Goal: Task Accomplishment & Management: Manage account settings

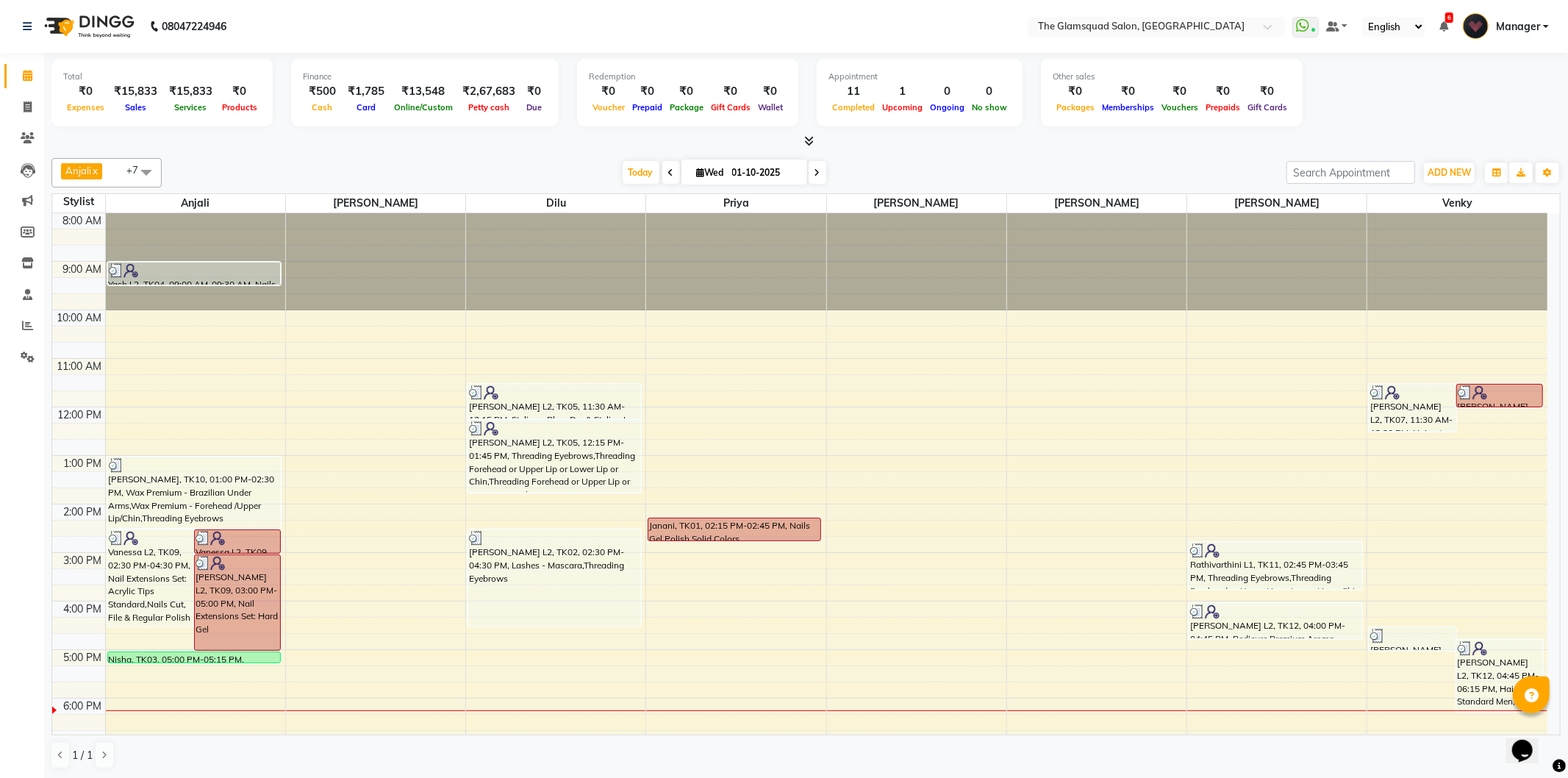
scroll to position [160, 0]
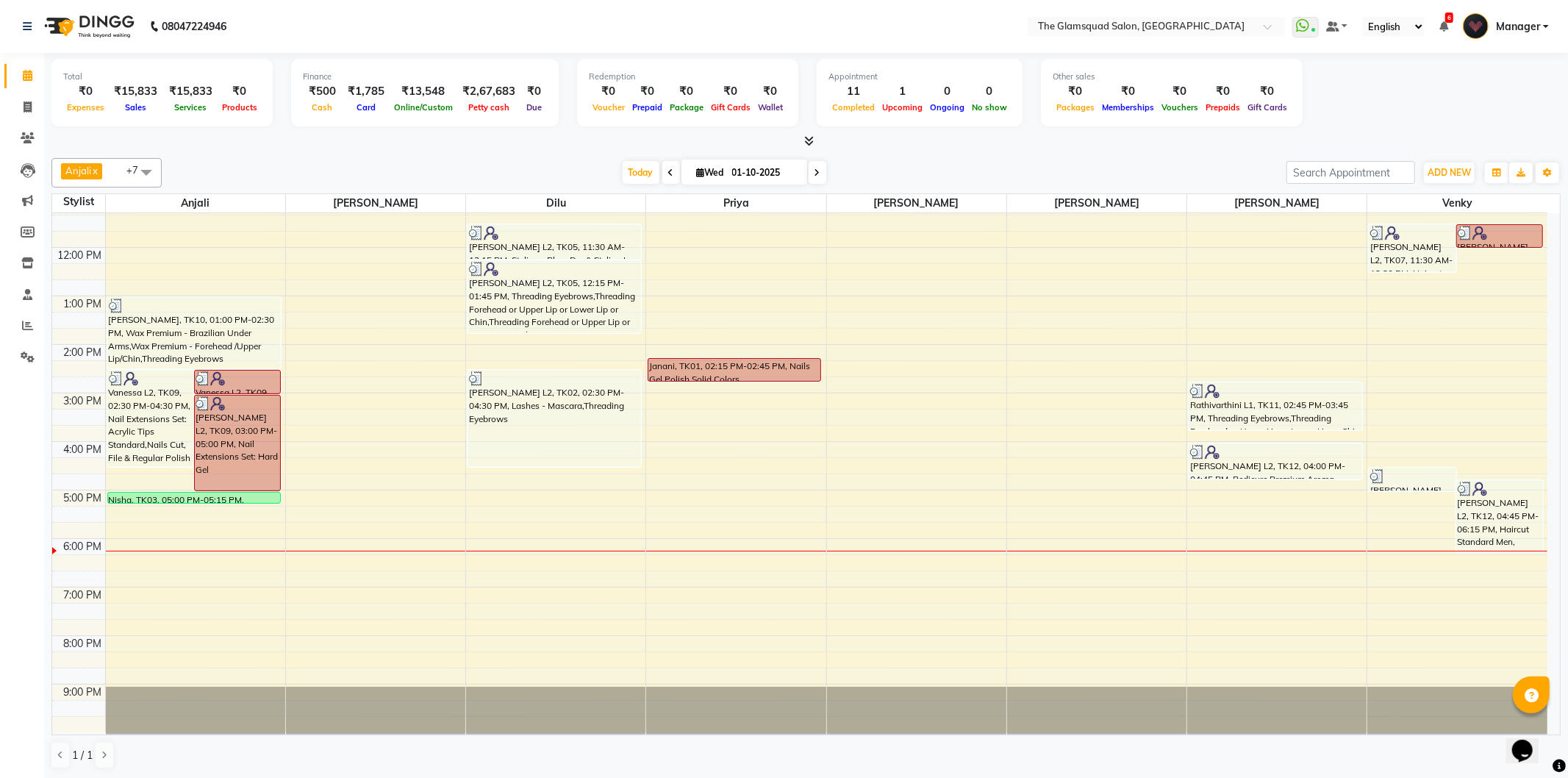
click at [693, 174] on span "Wed" at bounding box center [710, 172] width 35 height 11
select select "10"
select select "2025"
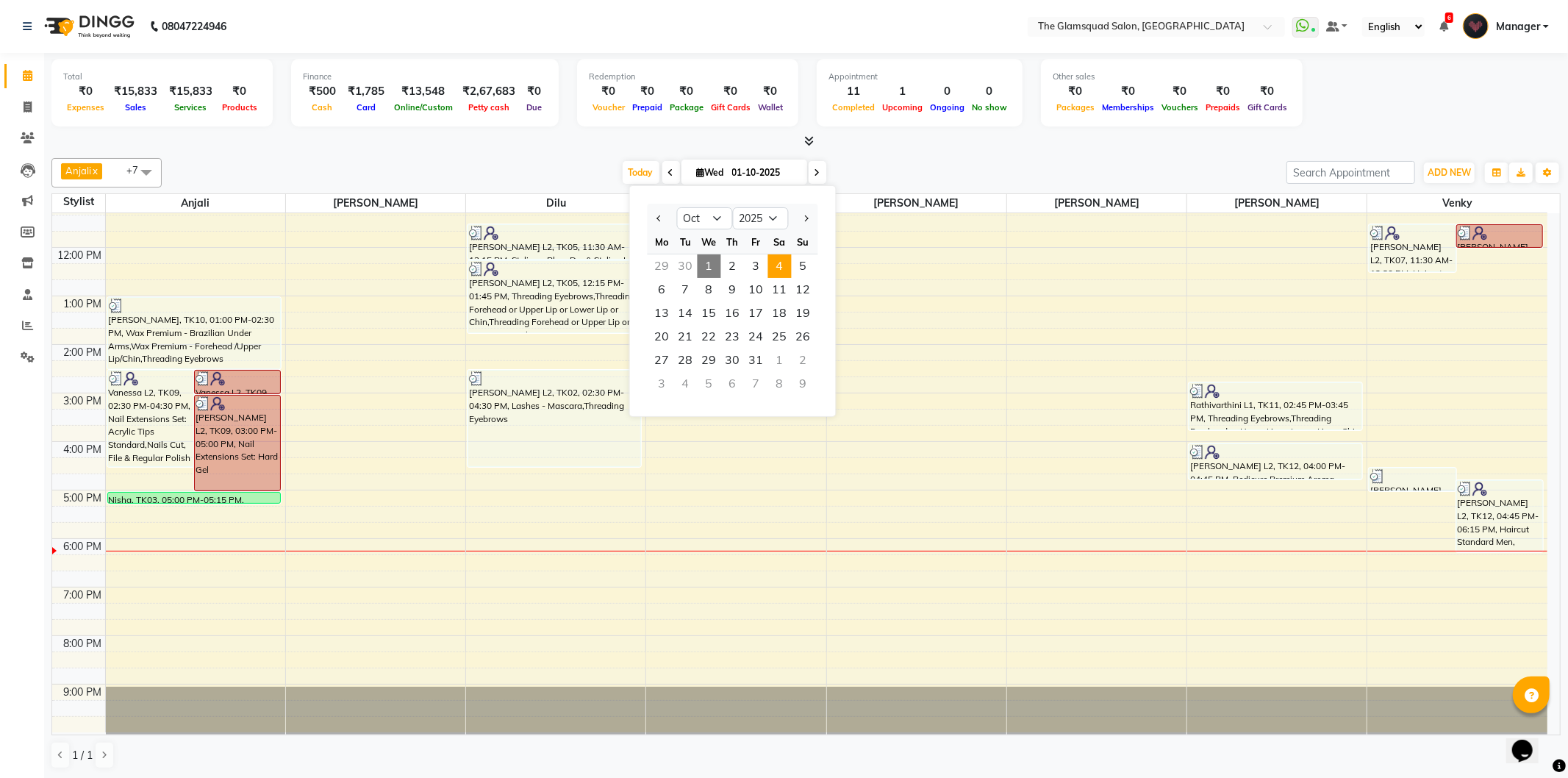
click at [778, 260] on span "4" at bounding box center [780, 266] width 24 height 24
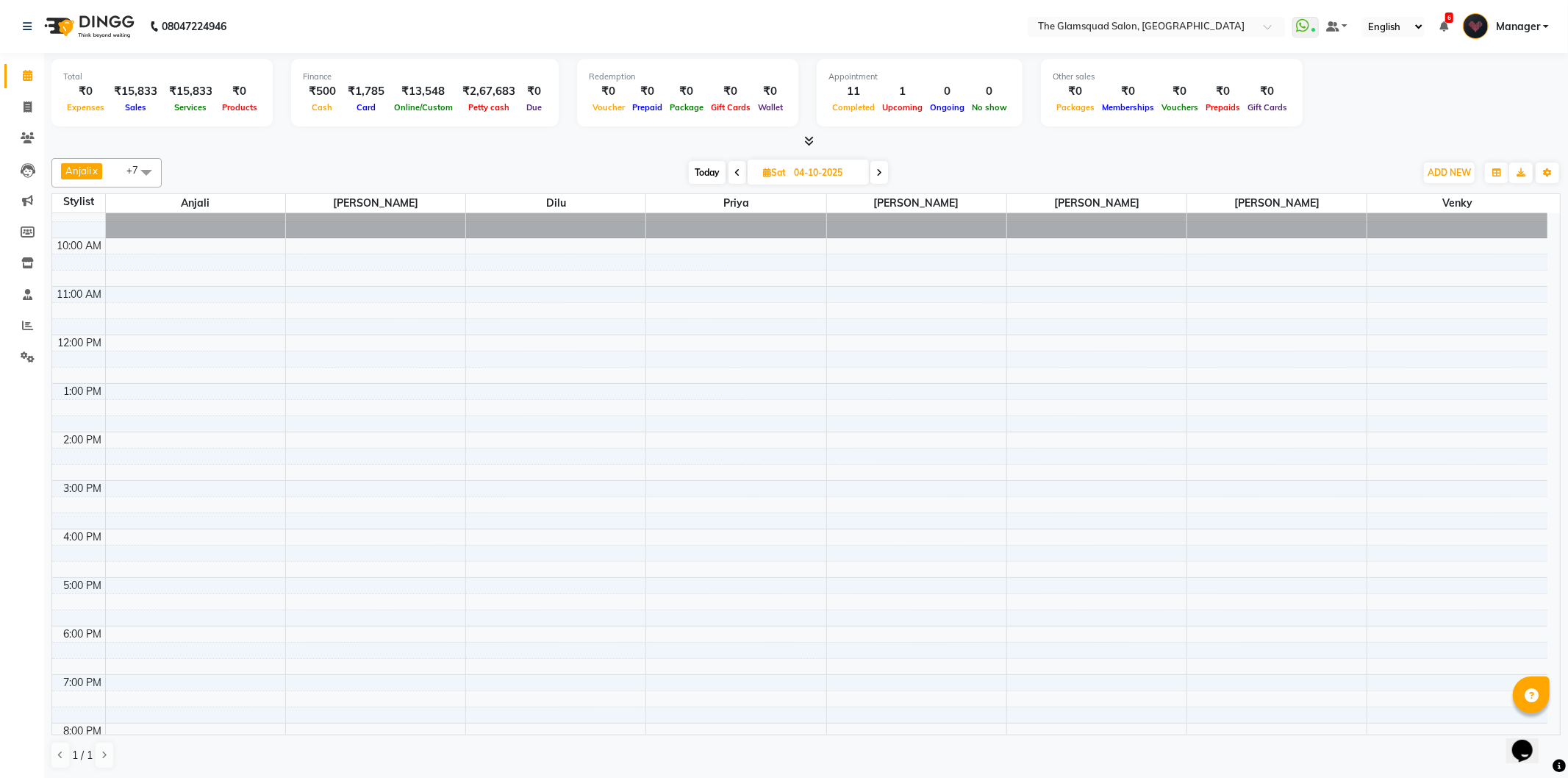
scroll to position [0, 0]
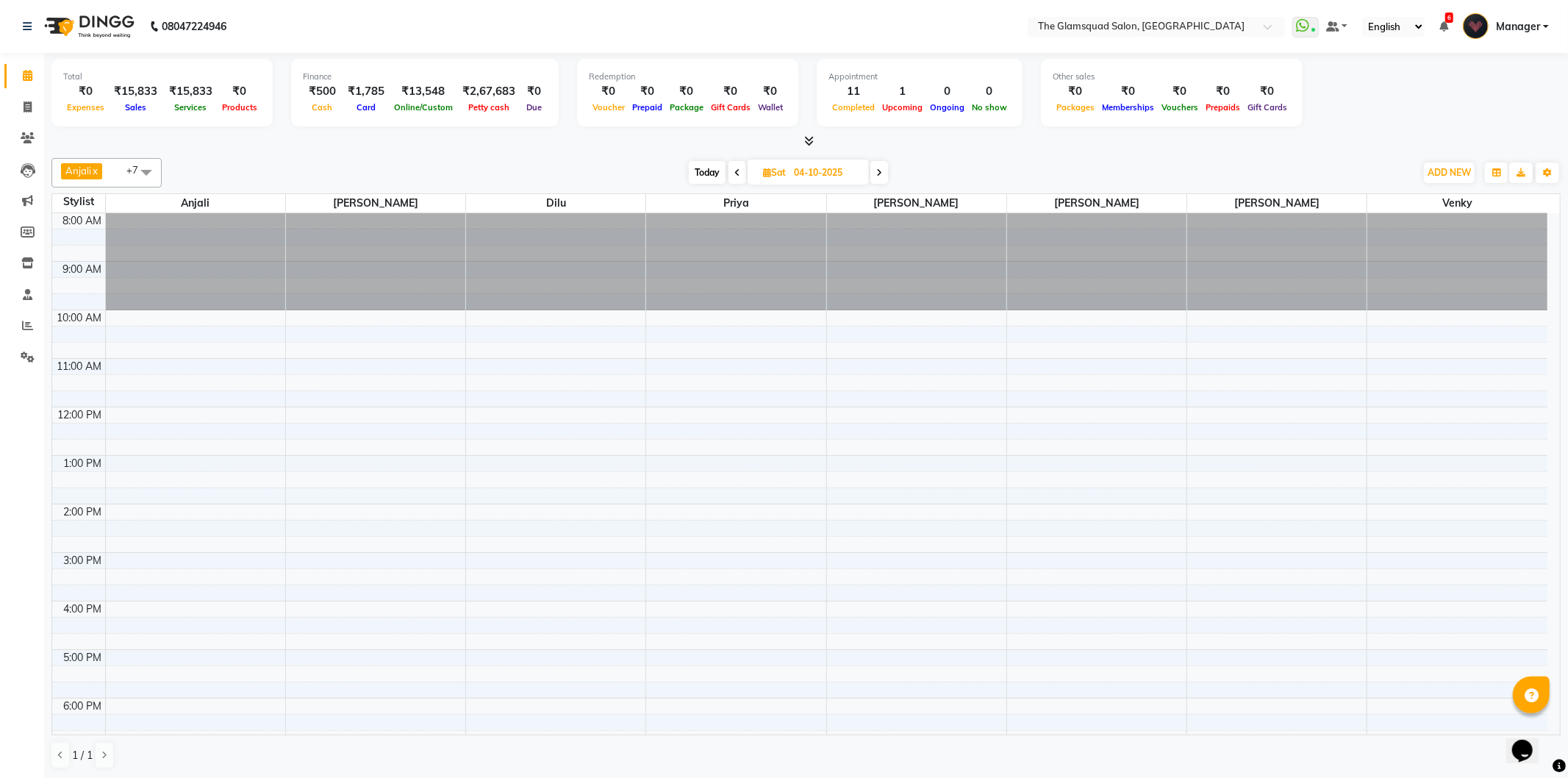
click at [707, 175] on span "Today" at bounding box center [707, 172] width 37 height 23
type input "01-10-2025"
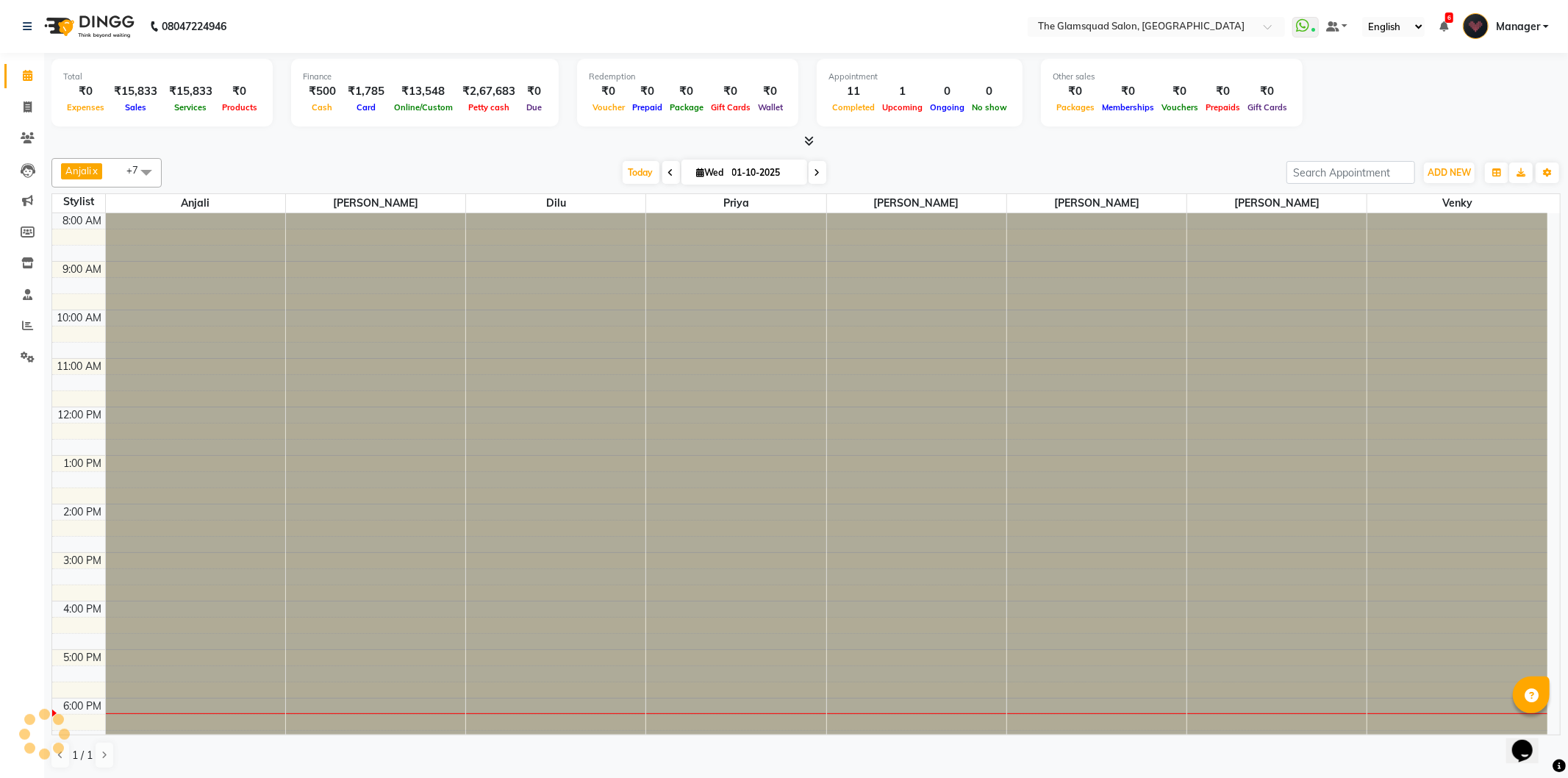
scroll to position [160, 0]
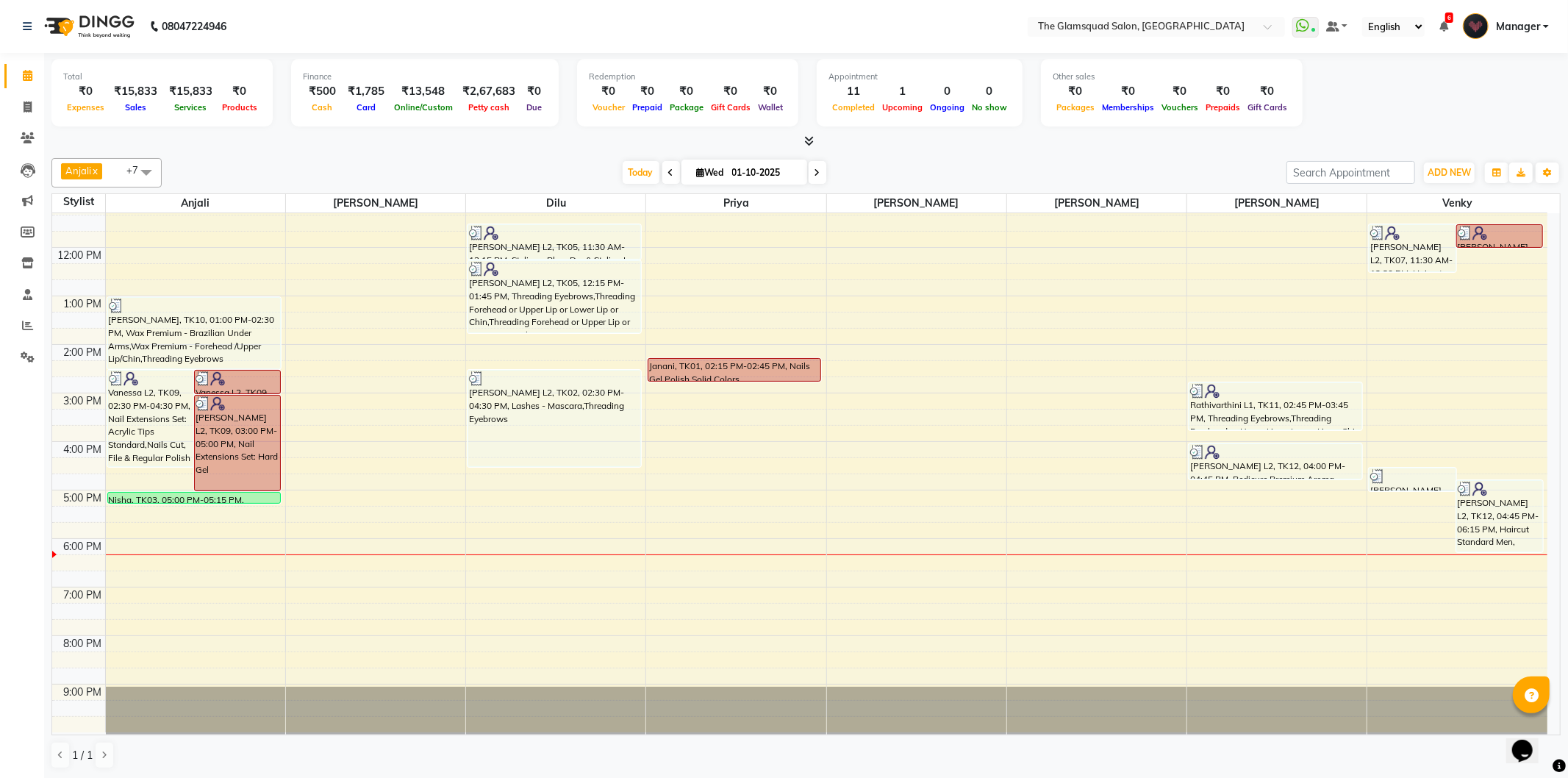
click at [693, 180] on span "Wed 01-10-2025" at bounding box center [744, 172] width 126 height 25
click at [701, 172] on span "Wed" at bounding box center [710, 172] width 35 height 11
select select "10"
select select "2025"
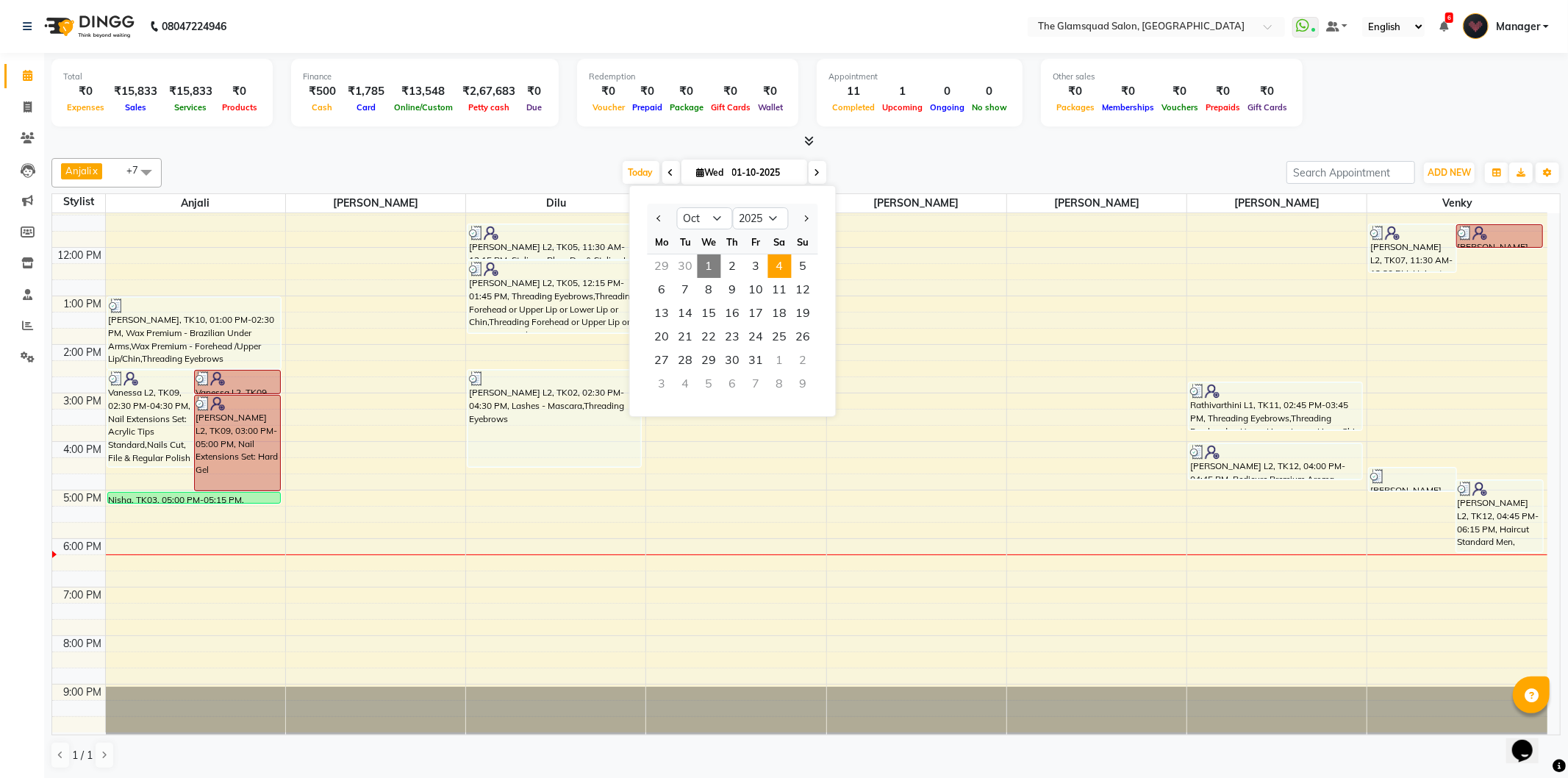
click at [777, 259] on span "4" at bounding box center [780, 266] width 24 height 24
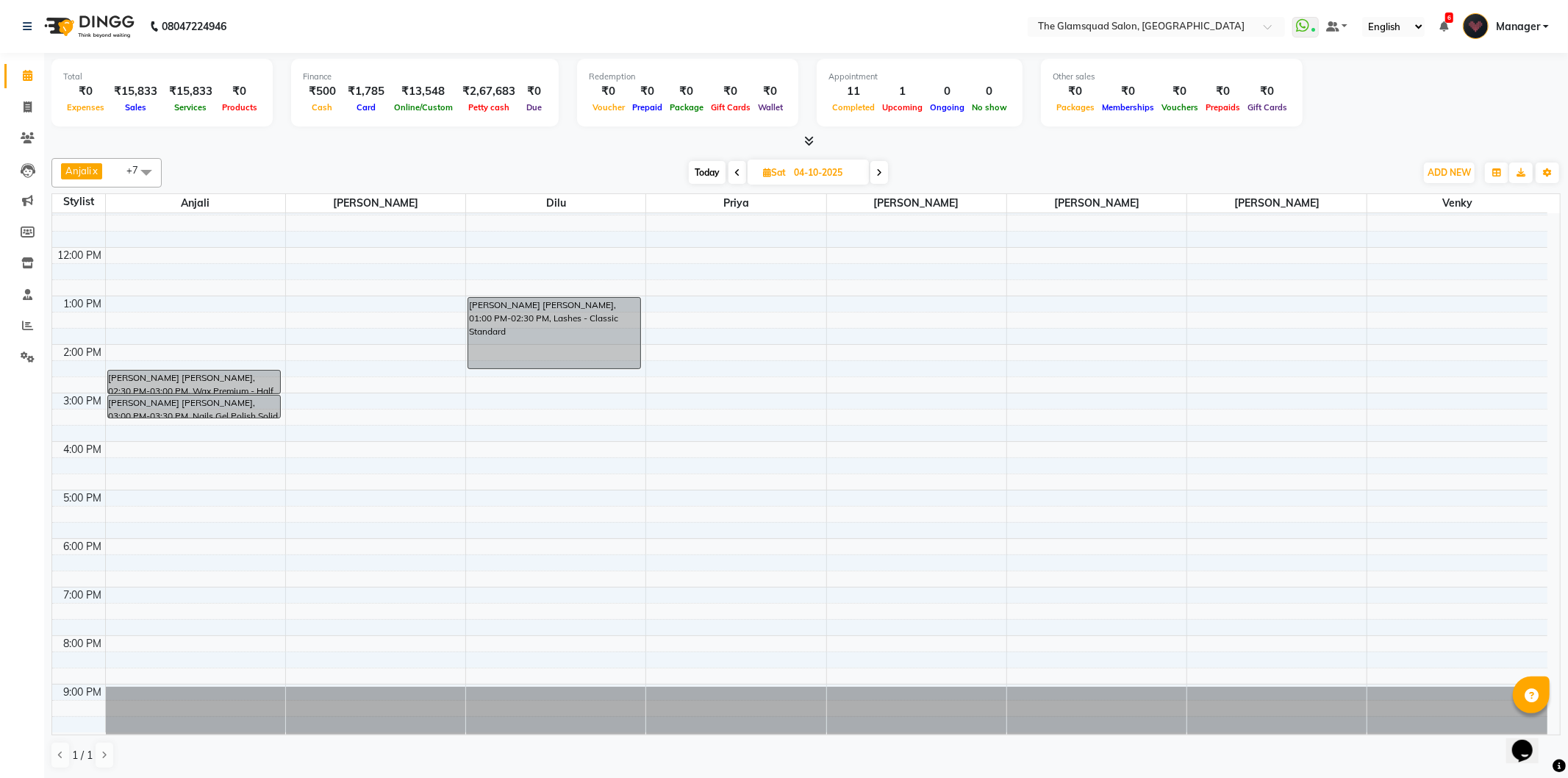
click at [704, 170] on span "Today" at bounding box center [707, 172] width 37 height 23
type input "01-10-2025"
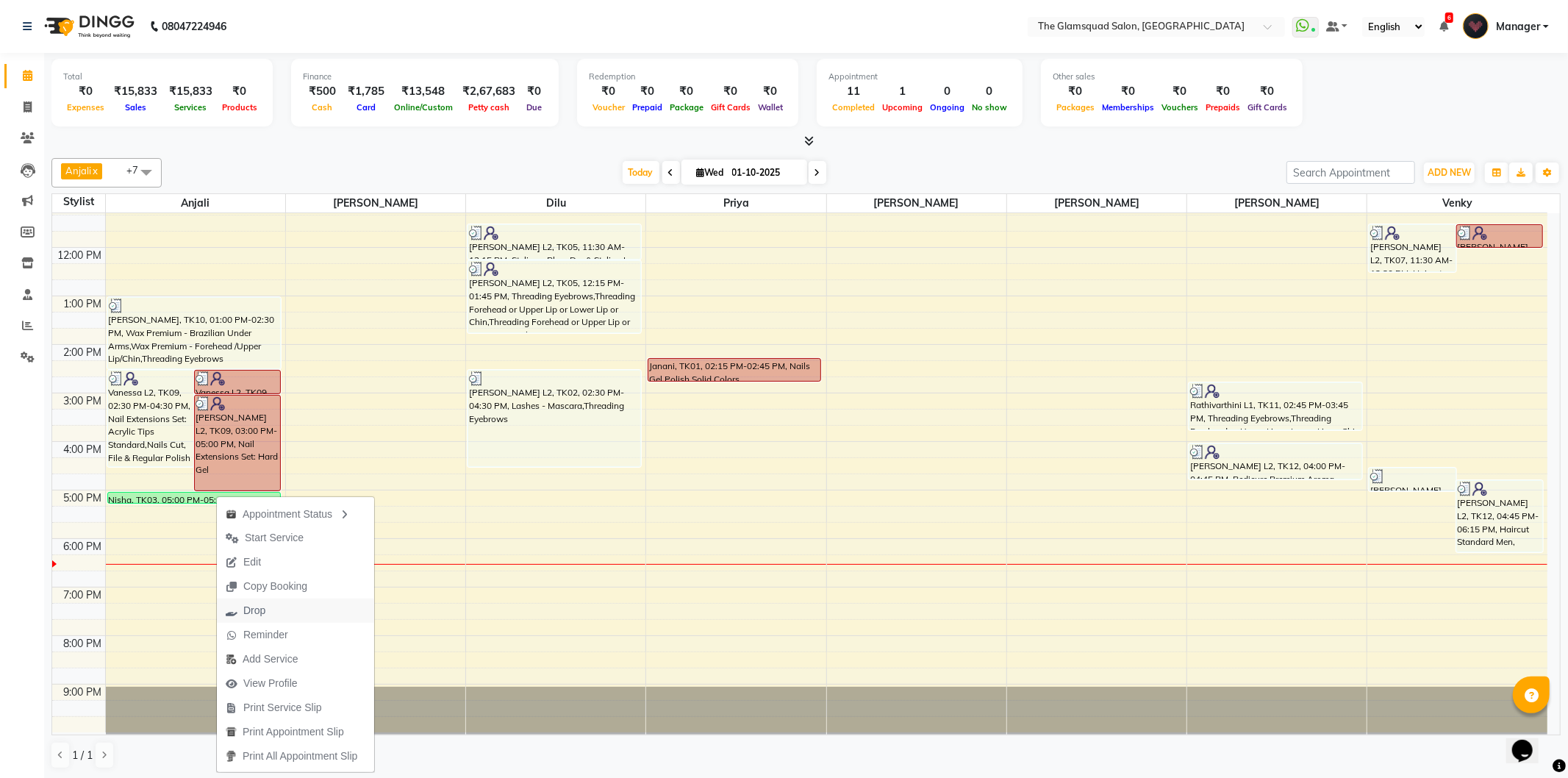
click at [268, 608] on span "Drop" at bounding box center [245, 610] width 57 height 25
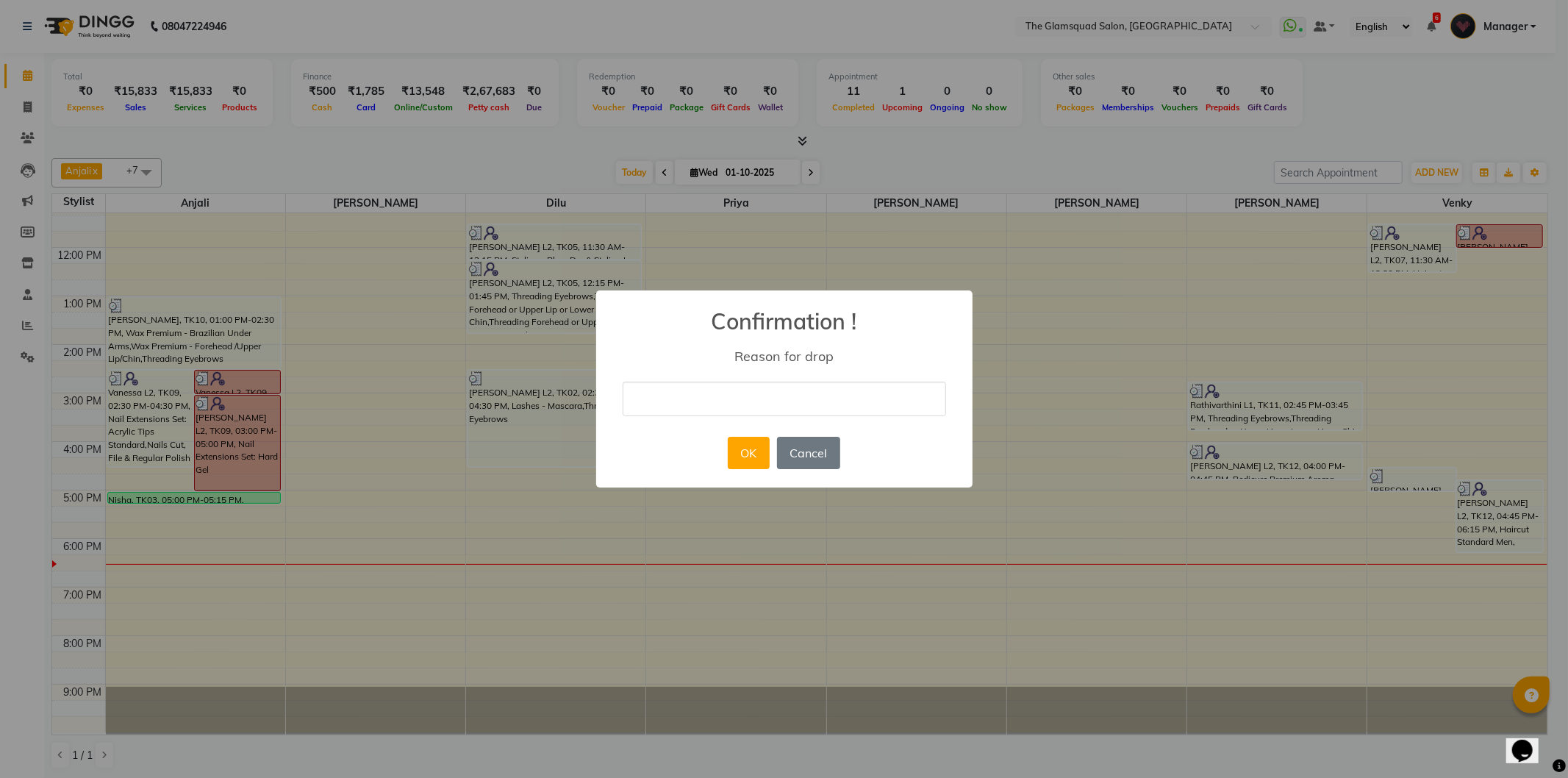
drag, startPoint x: 673, startPoint y: 432, endPoint x: 689, endPoint y: 512, distance: 81.6
click at [689, 512] on div "× Confirmation ! Reason for drop OK No Cancel" at bounding box center [784, 389] width 1568 height 778
click at [677, 401] on input "text" at bounding box center [784, 398] width 323 height 35
click at [665, 392] on input "text" at bounding box center [784, 398] width 323 height 35
type input "no show"
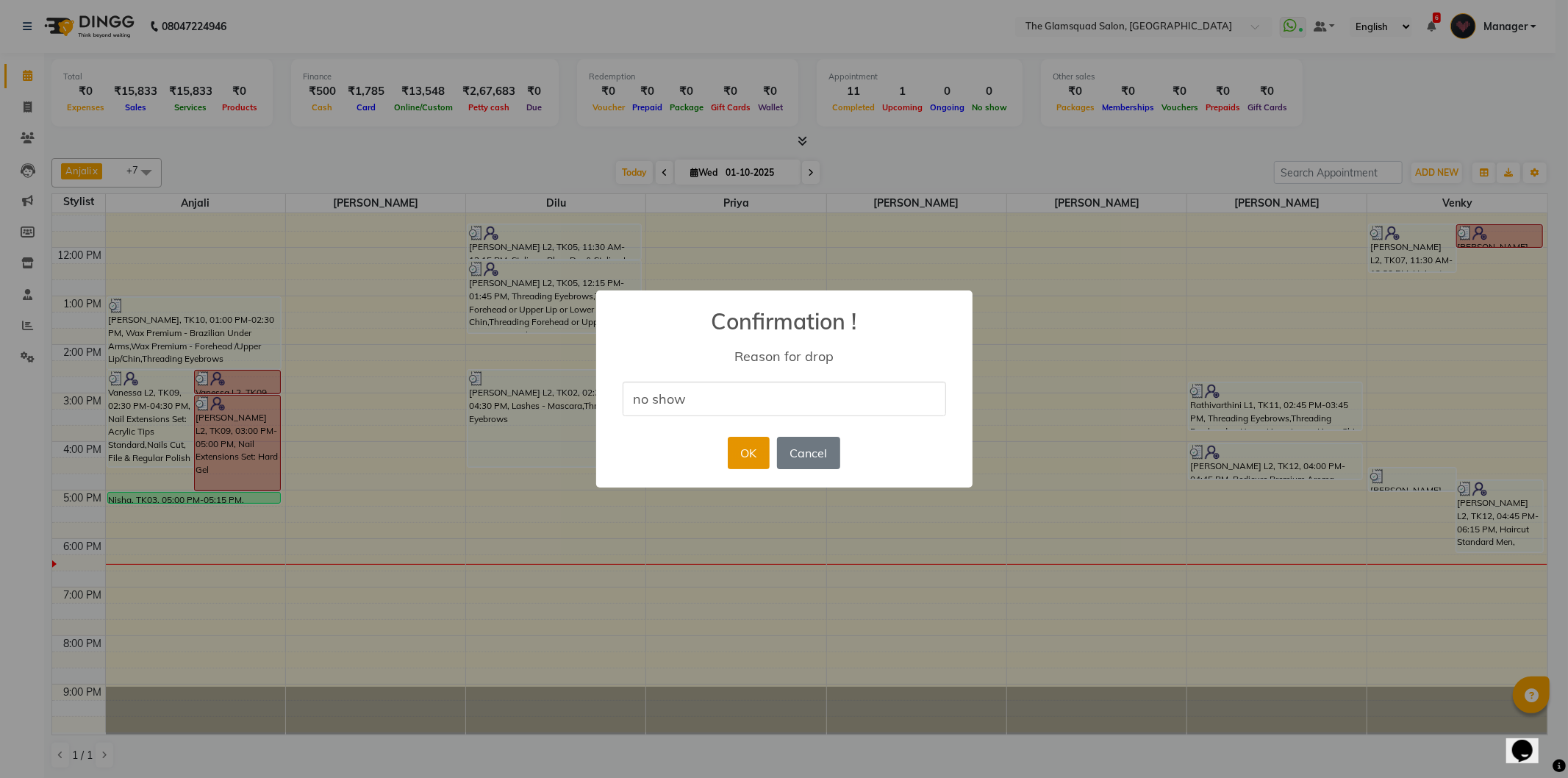
click at [755, 443] on button "OK" at bounding box center [749, 453] width 42 height 32
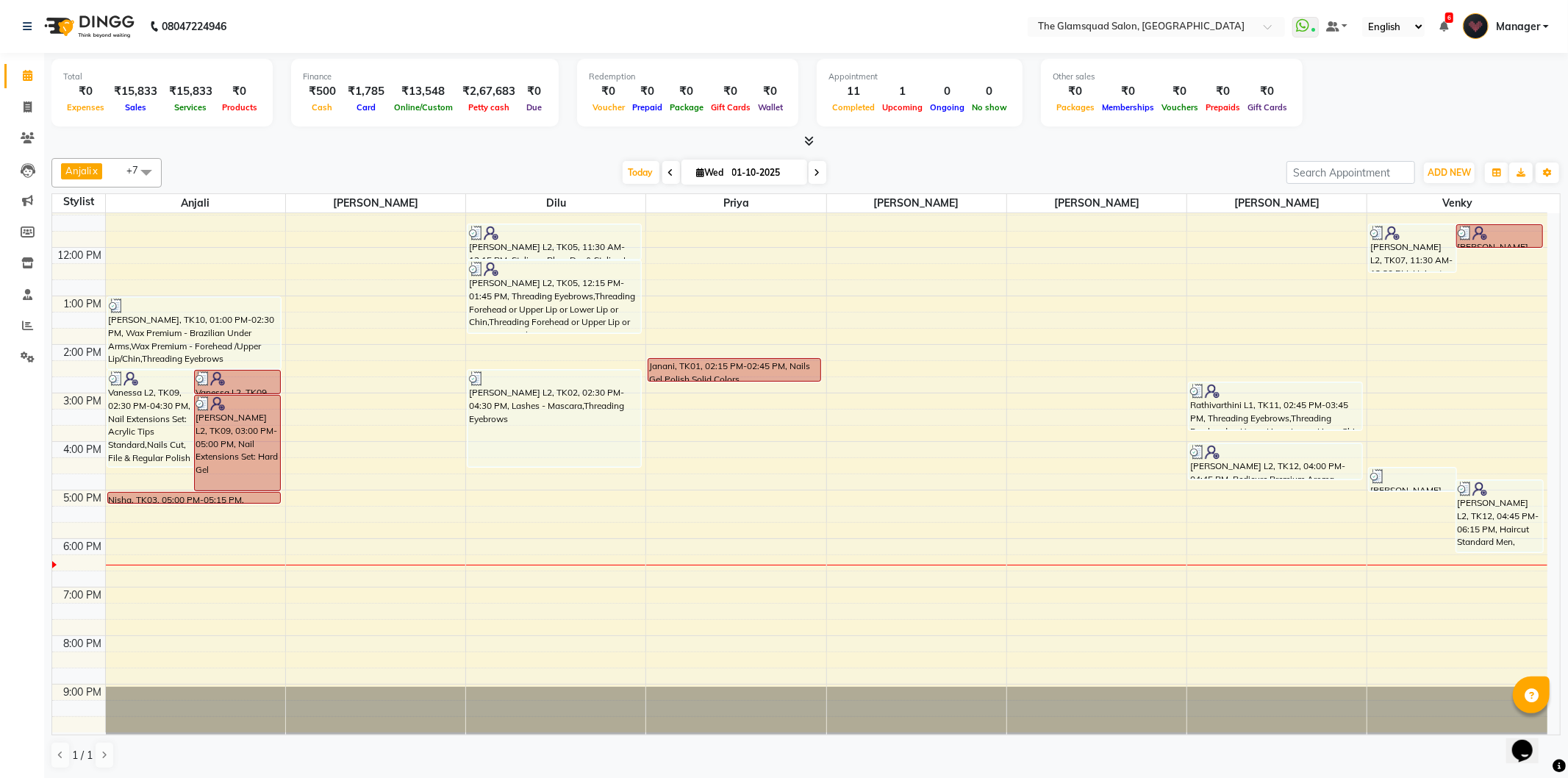
drag, startPoint x: 160, startPoint y: 615, endPoint x: 122, endPoint y: 575, distance: 55.2
click at [128, 604] on div "8:00 AM 9:00 AM 10:00 AM 11:00 AM 12:00 PM 1:00 PM 2:00 PM 3:00 PM 4:00 PM 5:00…" at bounding box center [800, 393] width 1496 height 679
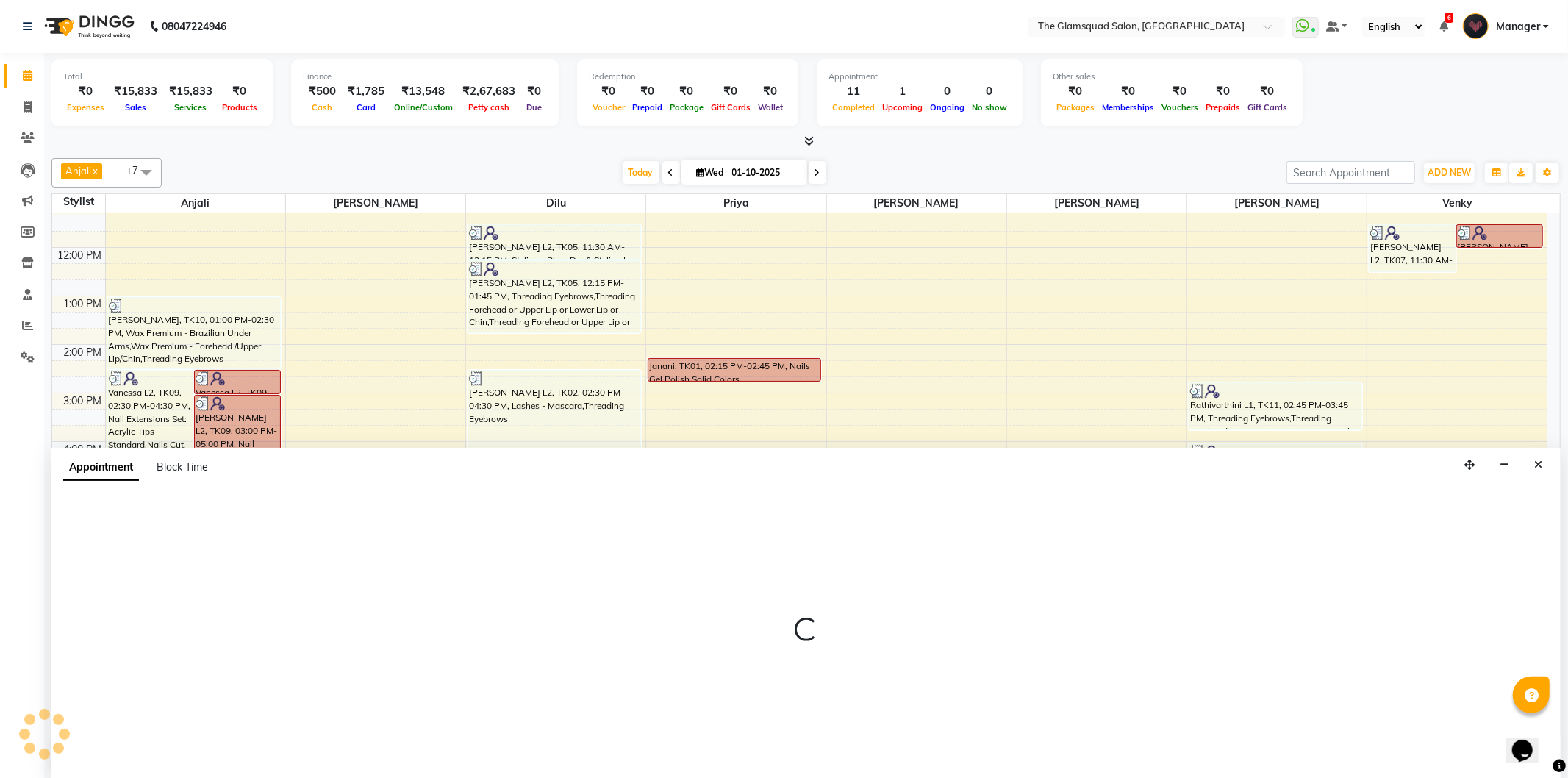
select select "36096"
select select "1140"
select select "tentative"
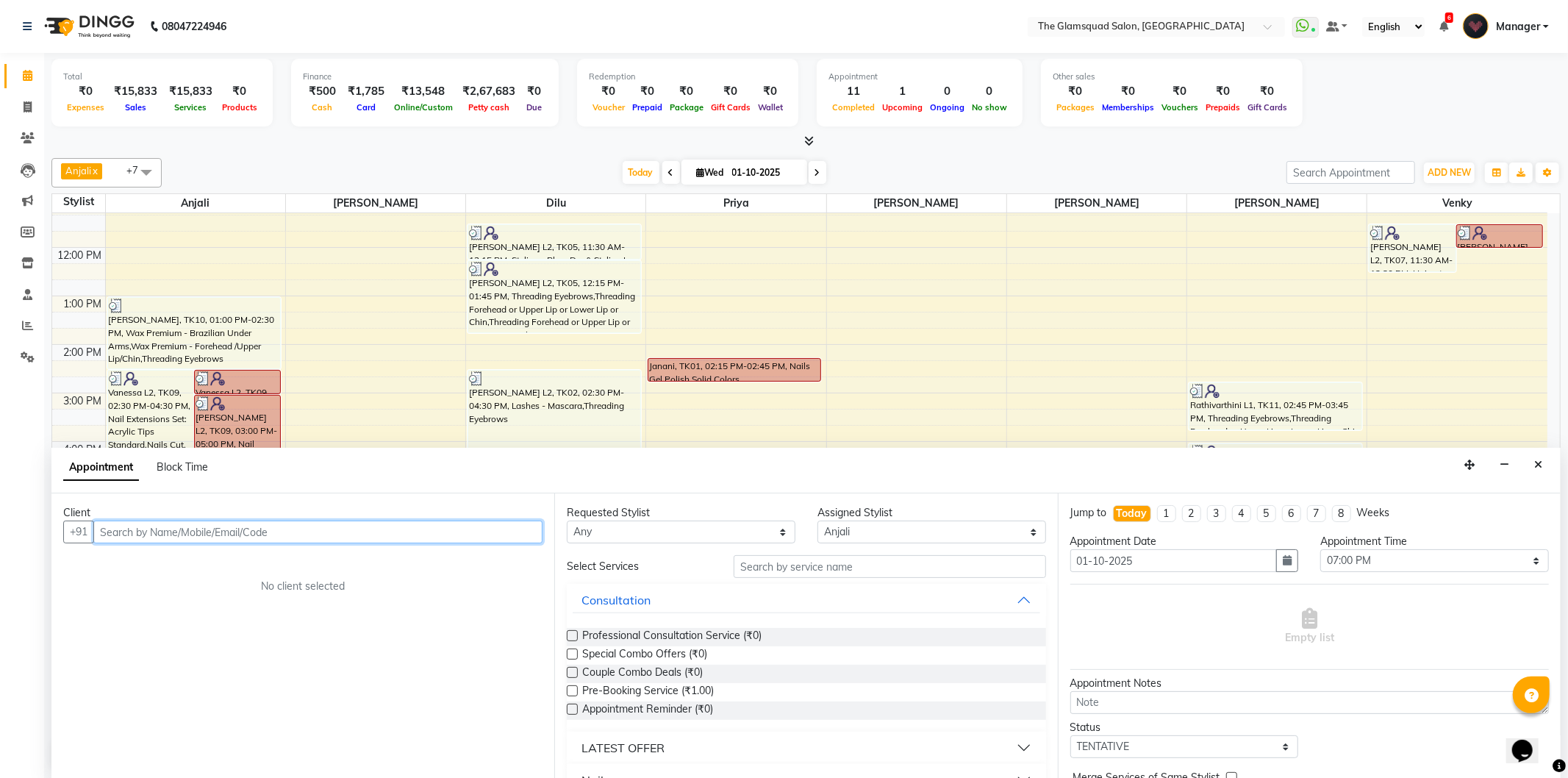
drag, startPoint x: 122, startPoint y: 575, endPoint x: 115, endPoint y: 532, distance: 43.6
paste input "+91 99620 29099"
click at [151, 532] on input "+91 99620 29099" at bounding box center [288, 532] width 388 height 23
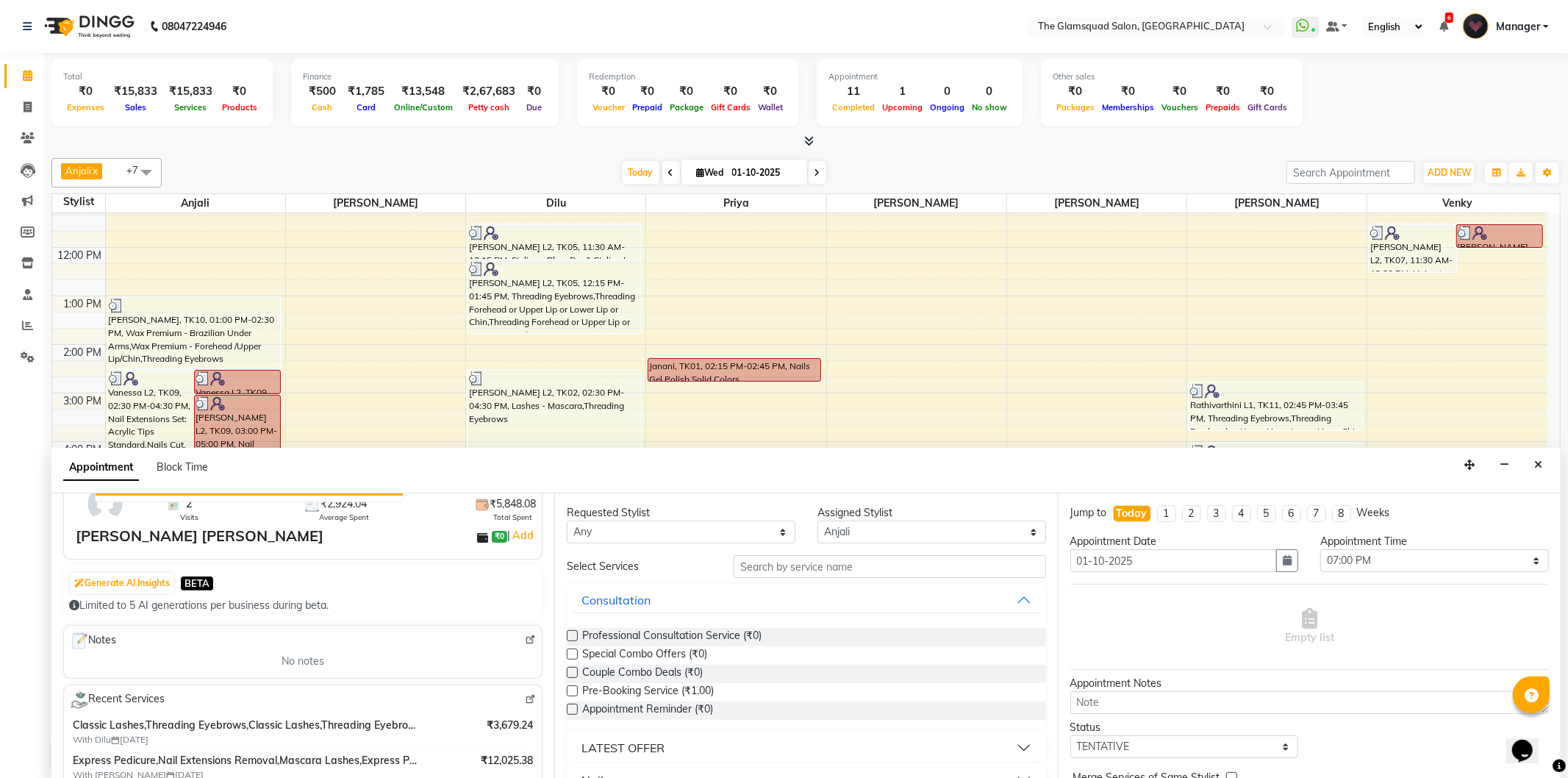
scroll to position [0, 0]
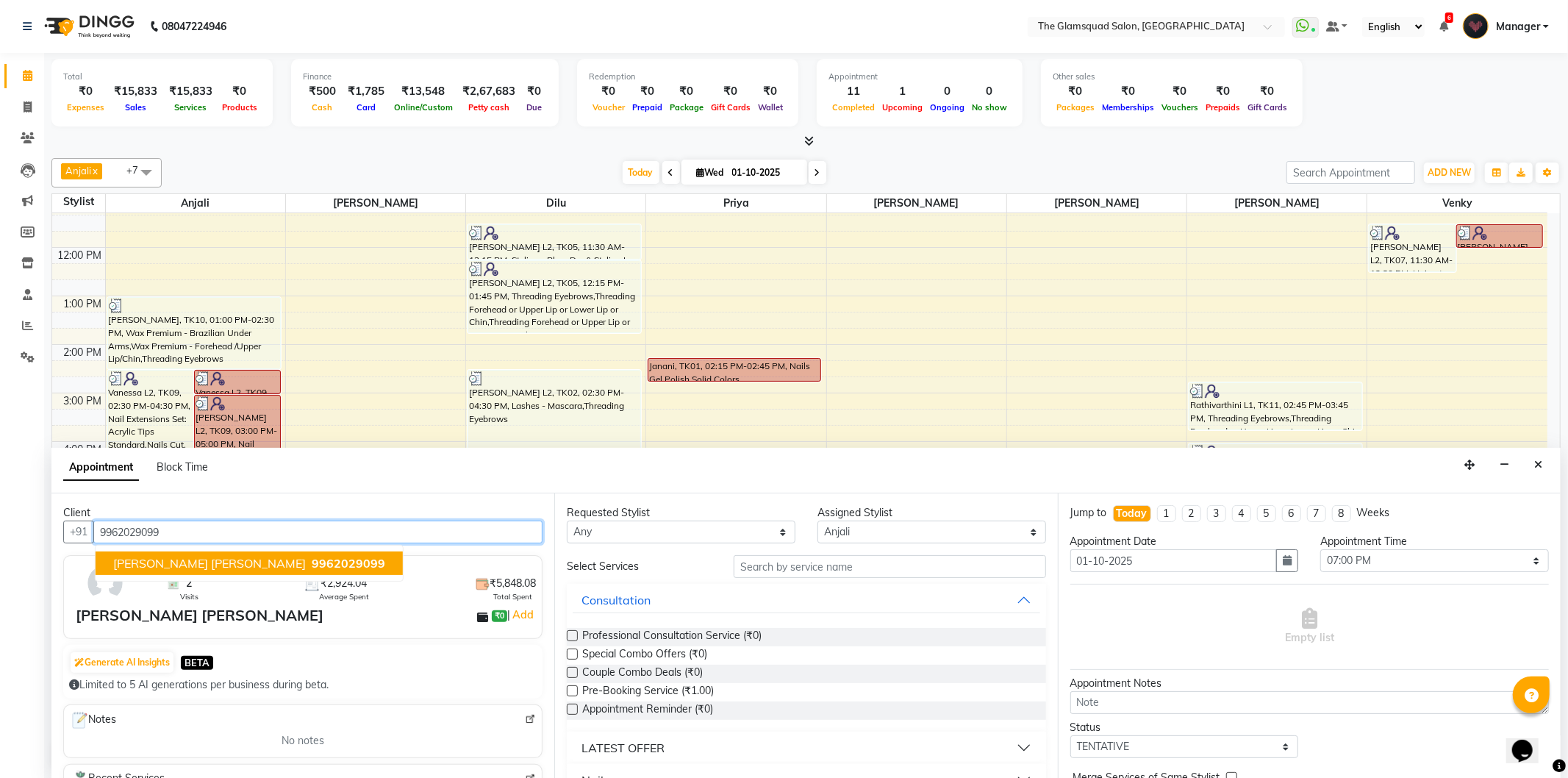
type input "9962029099"
click at [491, 148] on div at bounding box center [806, 141] width 1509 height 15
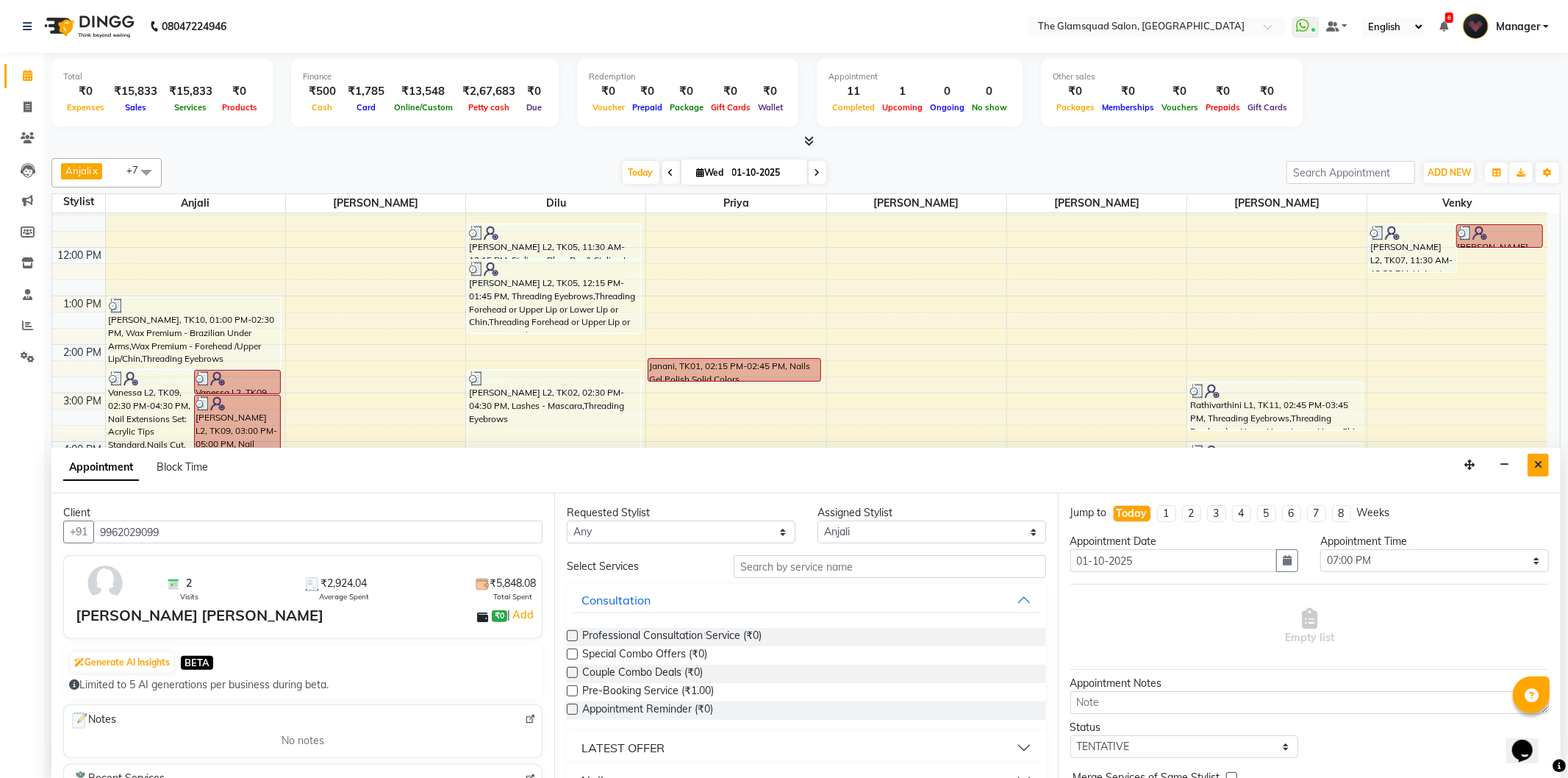
click at [1534, 463] on icon "Close" at bounding box center [1538, 465] width 9 height 10
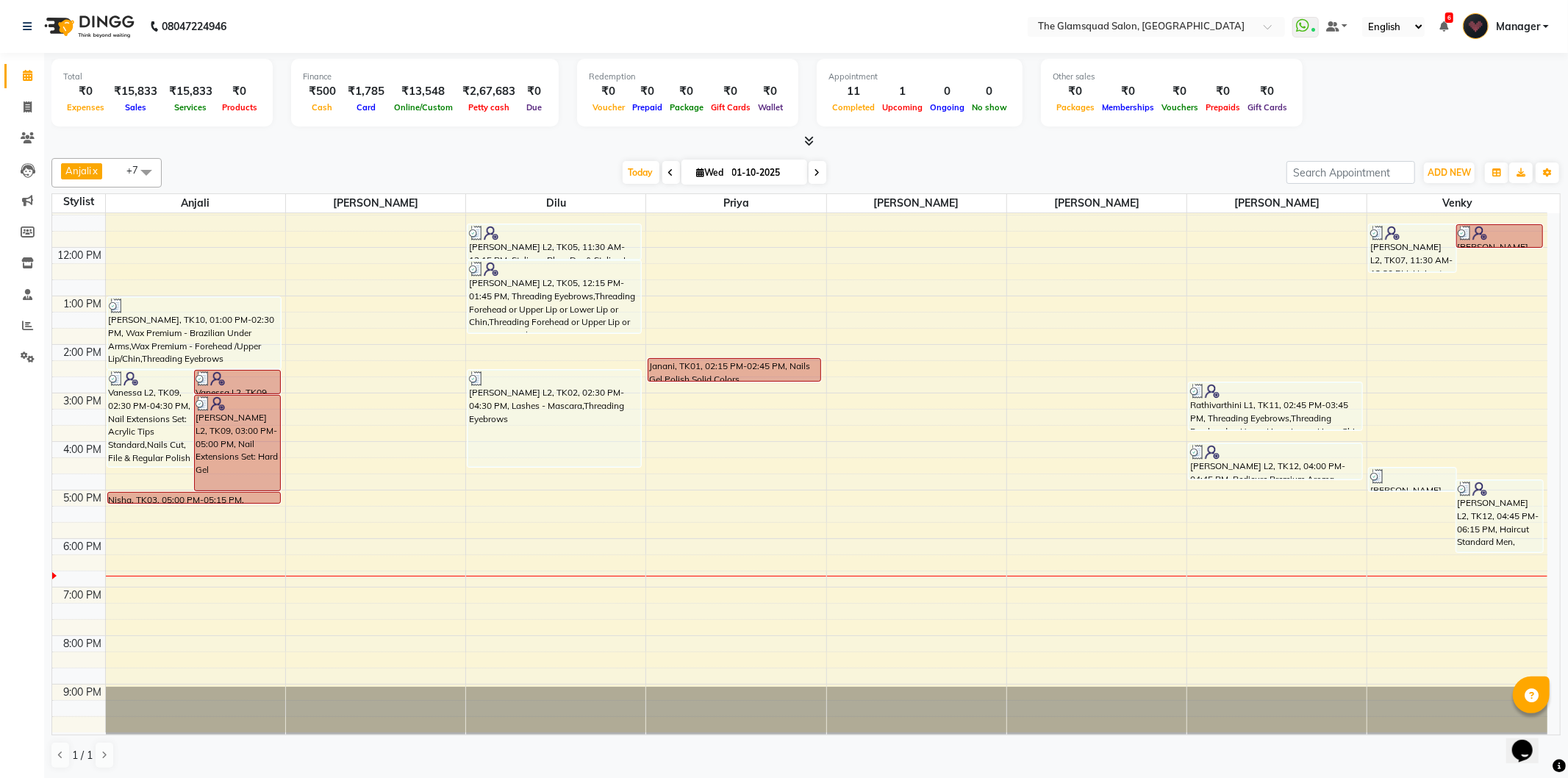
click at [1199, 146] on div at bounding box center [806, 141] width 1509 height 15
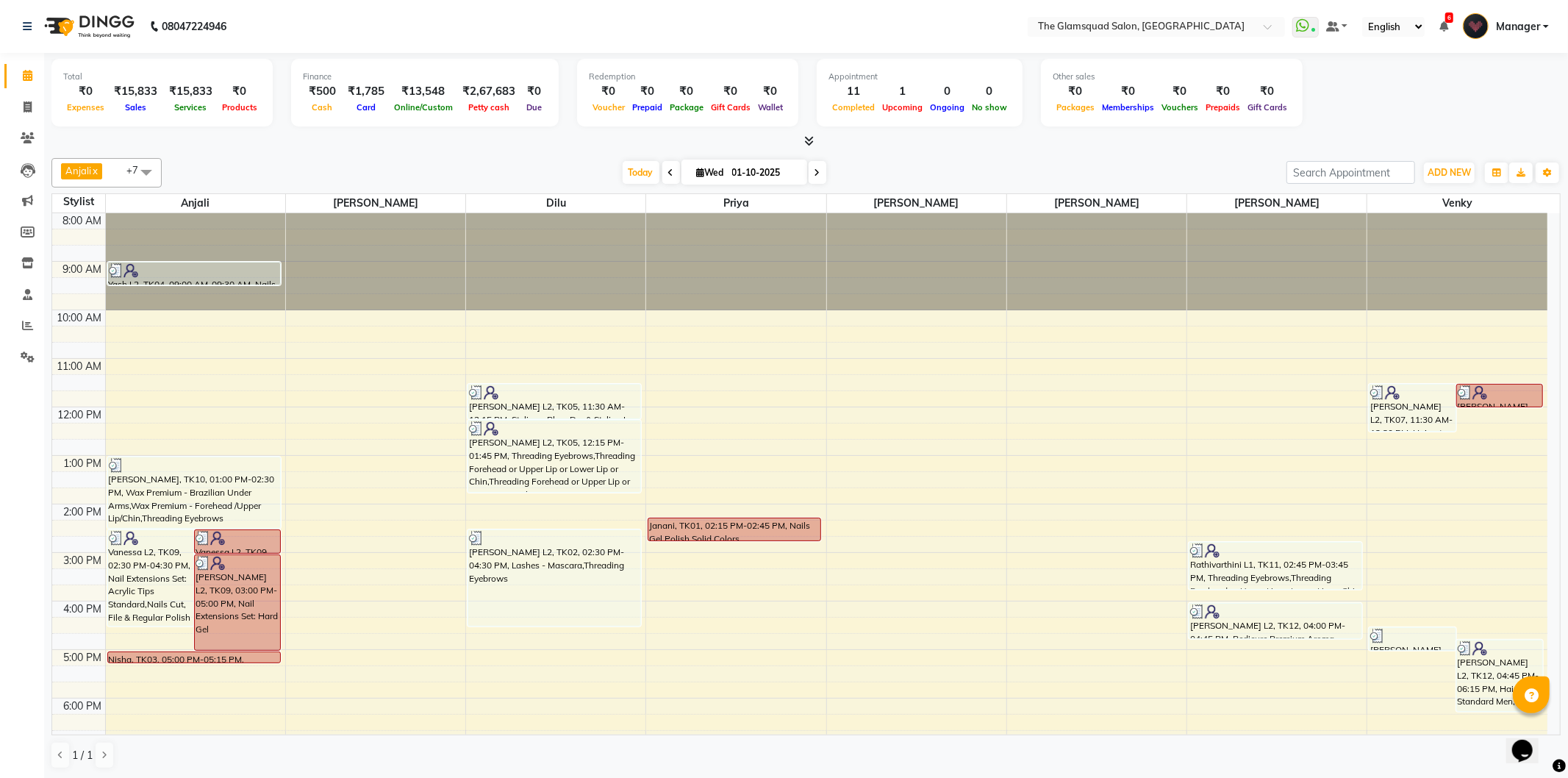
scroll to position [160, 0]
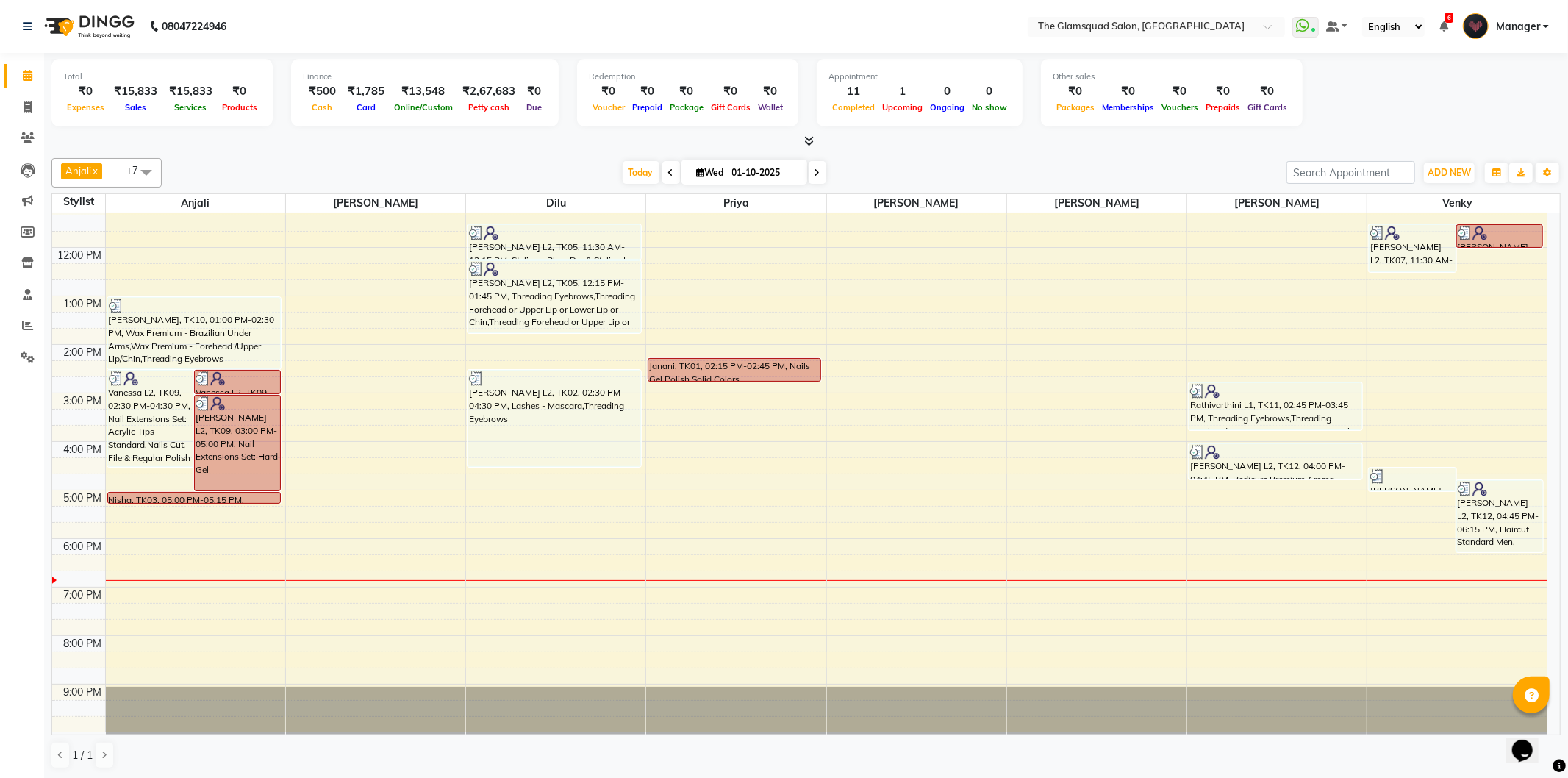
click at [735, 25] on nav "08047224946 Select Location × The Glamsquad Salon, Mylapore WhatsApp Status ✕ S…" at bounding box center [784, 26] width 1568 height 53
click at [1169, 158] on div "Anjali x Adil x Monish x Monisha x Priya x Dilu x Venky x Pranab x +7 UnSelect …" at bounding box center [806, 173] width 1509 height 30
drag, startPoint x: 481, startPoint y: 43, endPoint x: 523, endPoint y: 104, distance: 74.1
click at [522, 101] on app-home "08047224946 Select Location × The Glamsquad Salon, Mylapore WhatsApp Status ✕ S…" at bounding box center [784, 389] width 1568 height 779
click at [418, 164] on div "Today Wed 01-10-2025" at bounding box center [724, 173] width 1110 height 22
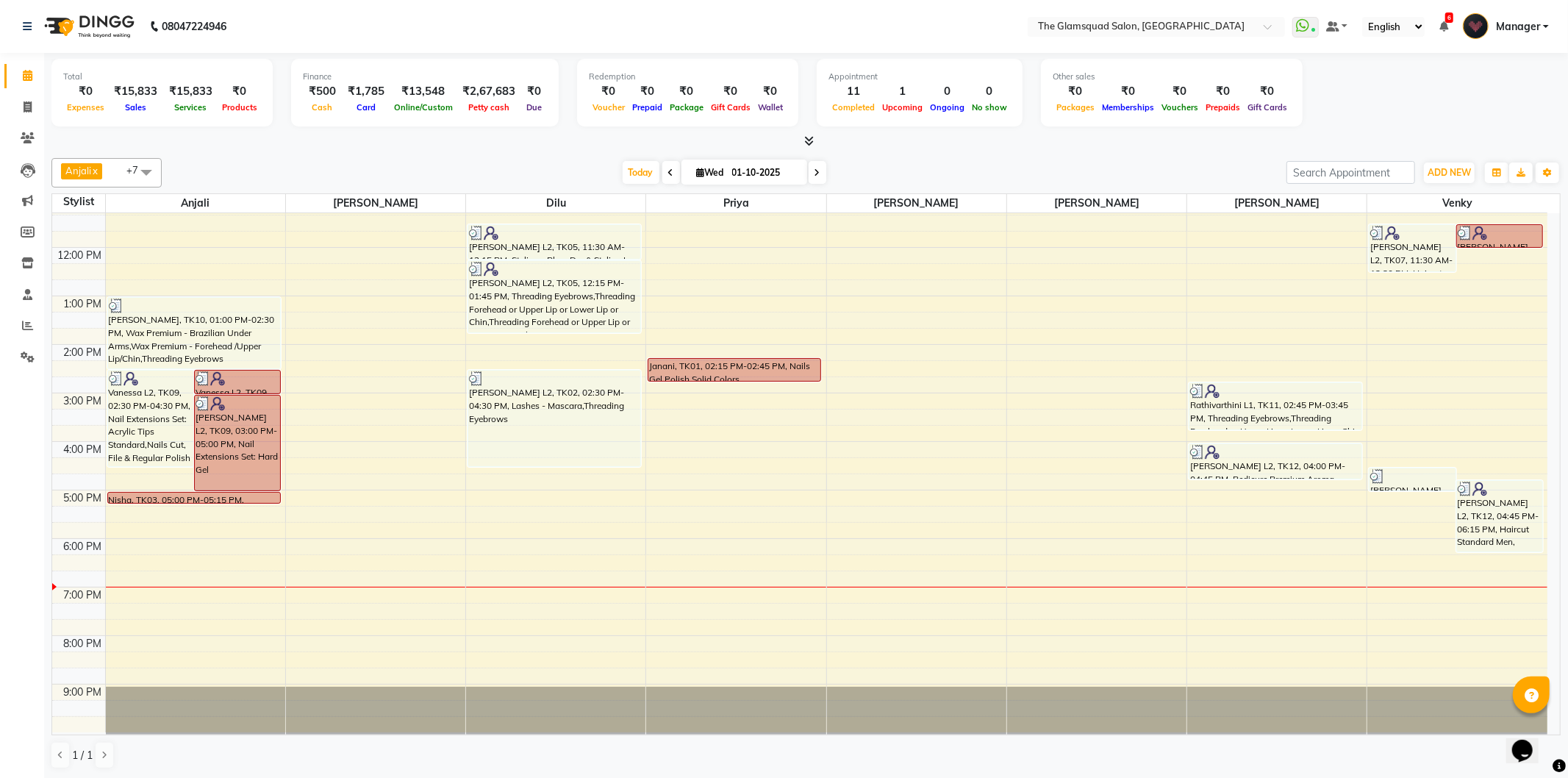
click at [969, 177] on div "Today Wed 01-10-2025" at bounding box center [724, 173] width 1110 height 22
click at [392, 162] on div "Today Wed 01-10-2025" at bounding box center [724, 173] width 1110 height 22
click at [1440, 121] on div "Total ₹0 Expenses ₹15,833 Sales ₹15,833 Services ₹0 Products Finance ₹500 Cash …" at bounding box center [806, 94] width 1509 height 72
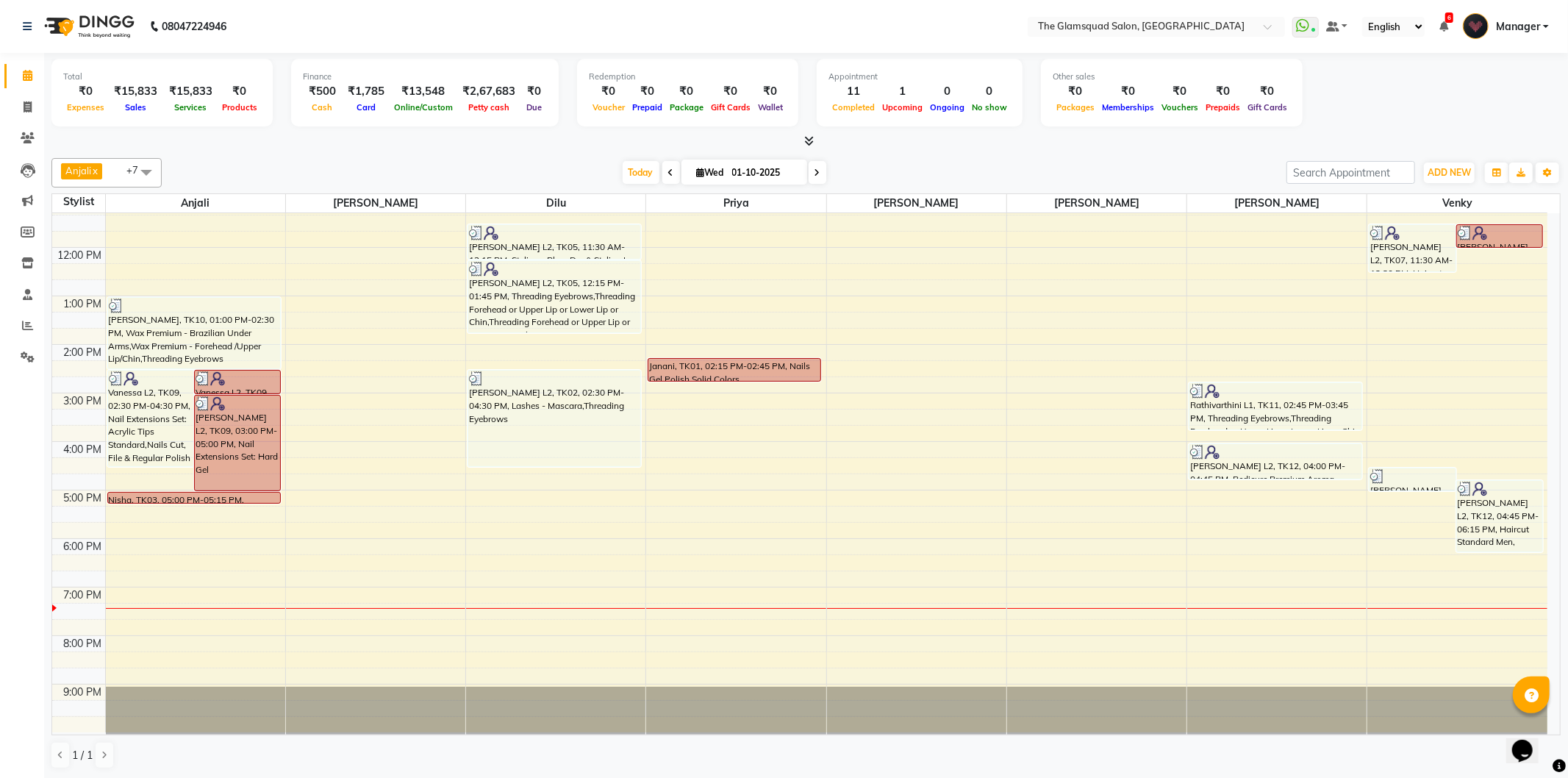
click at [818, 173] on span at bounding box center [818, 172] width 18 height 23
type input "02-10-2025"
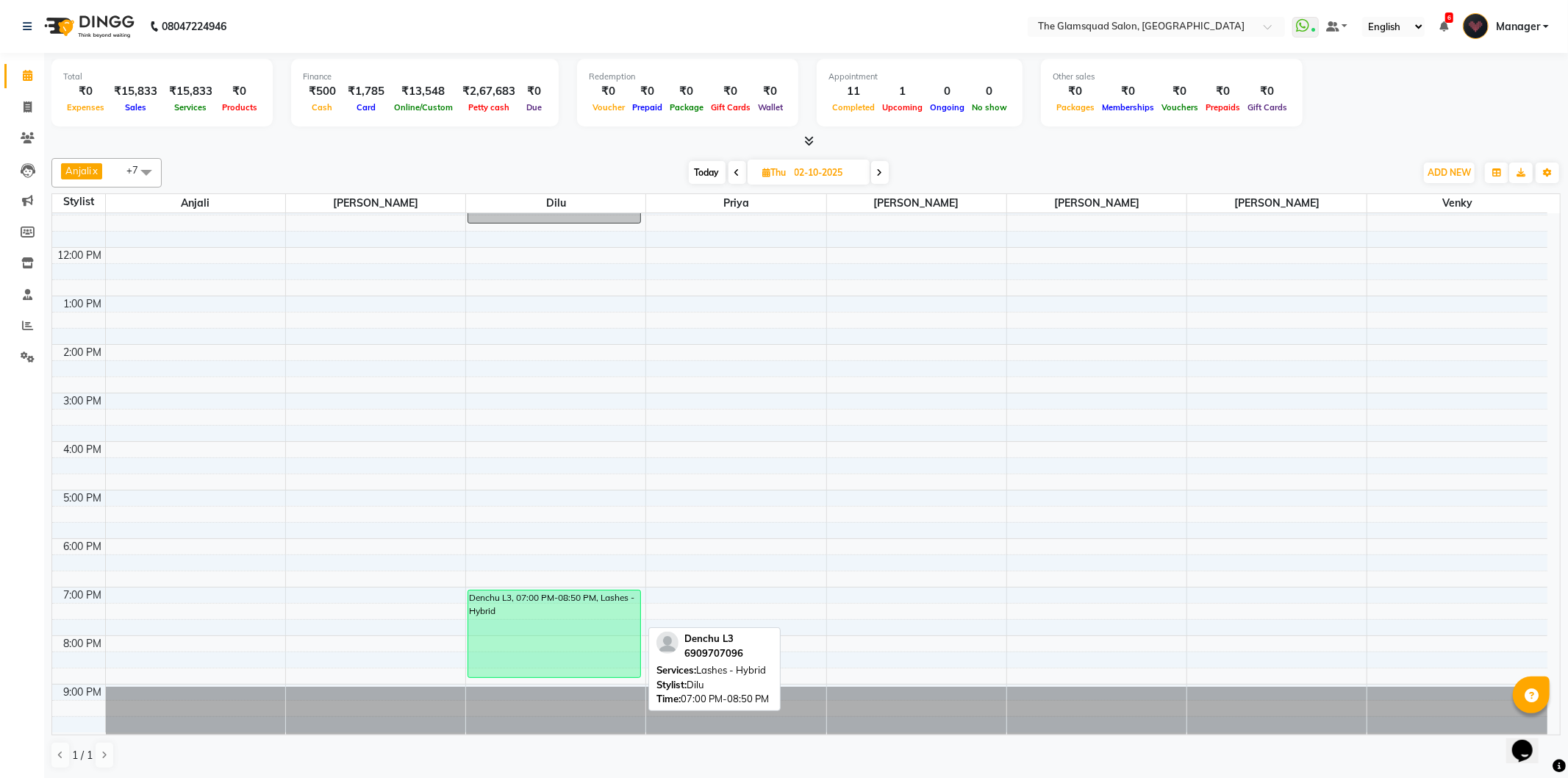
click at [577, 638] on div "Denchu L3, 07:00 PM-08:50 PM, Lashes - Hybrid" at bounding box center [554, 634] width 172 height 87
select select "6"
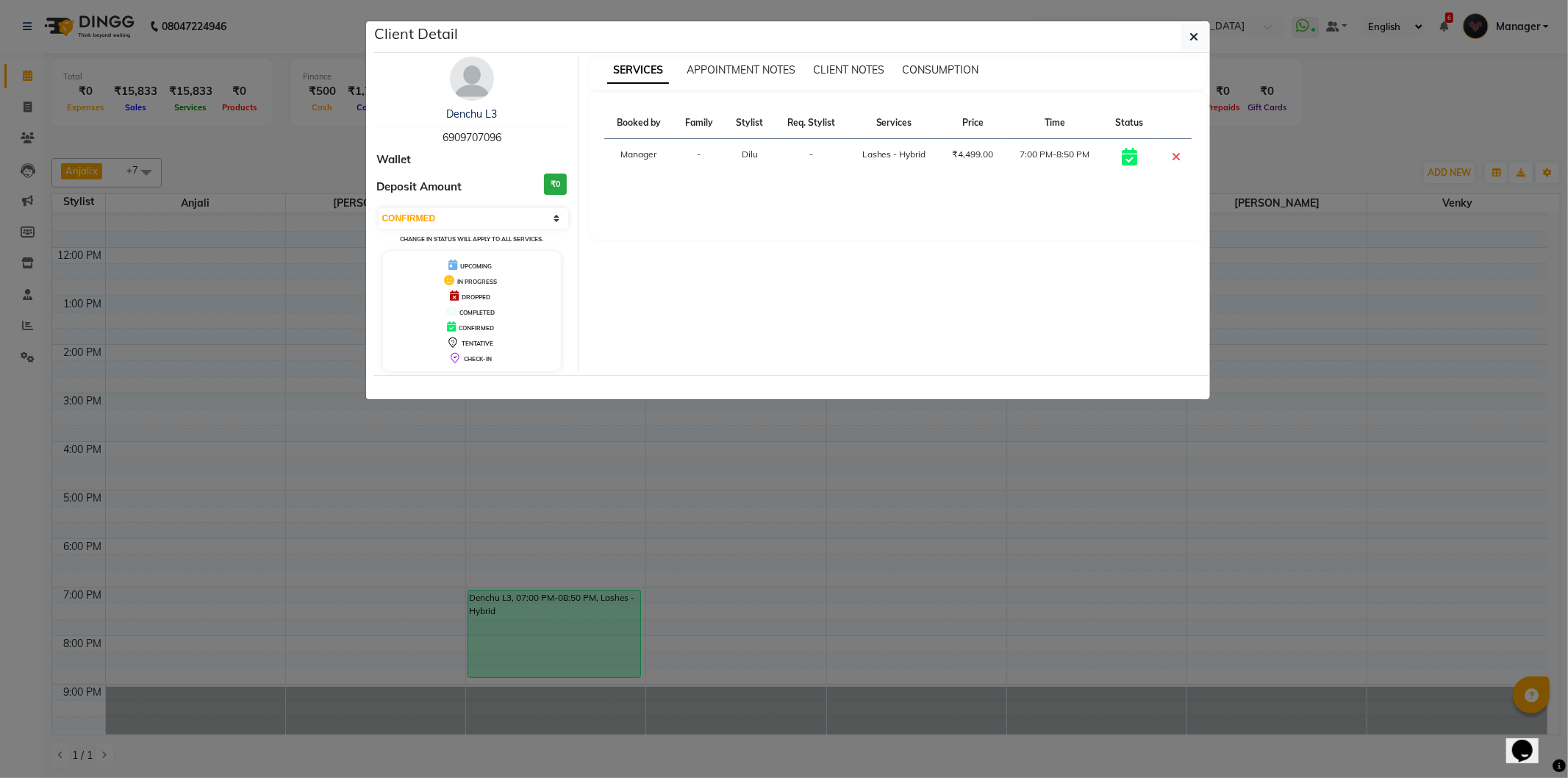
click at [449, 133] on span "6909707096" at bounding box center [471, 138] width 59 height 14
copy span "6909707096"
click at [1187, 39] on button "button" at bounding box center [1195, 37] width 28 height 28
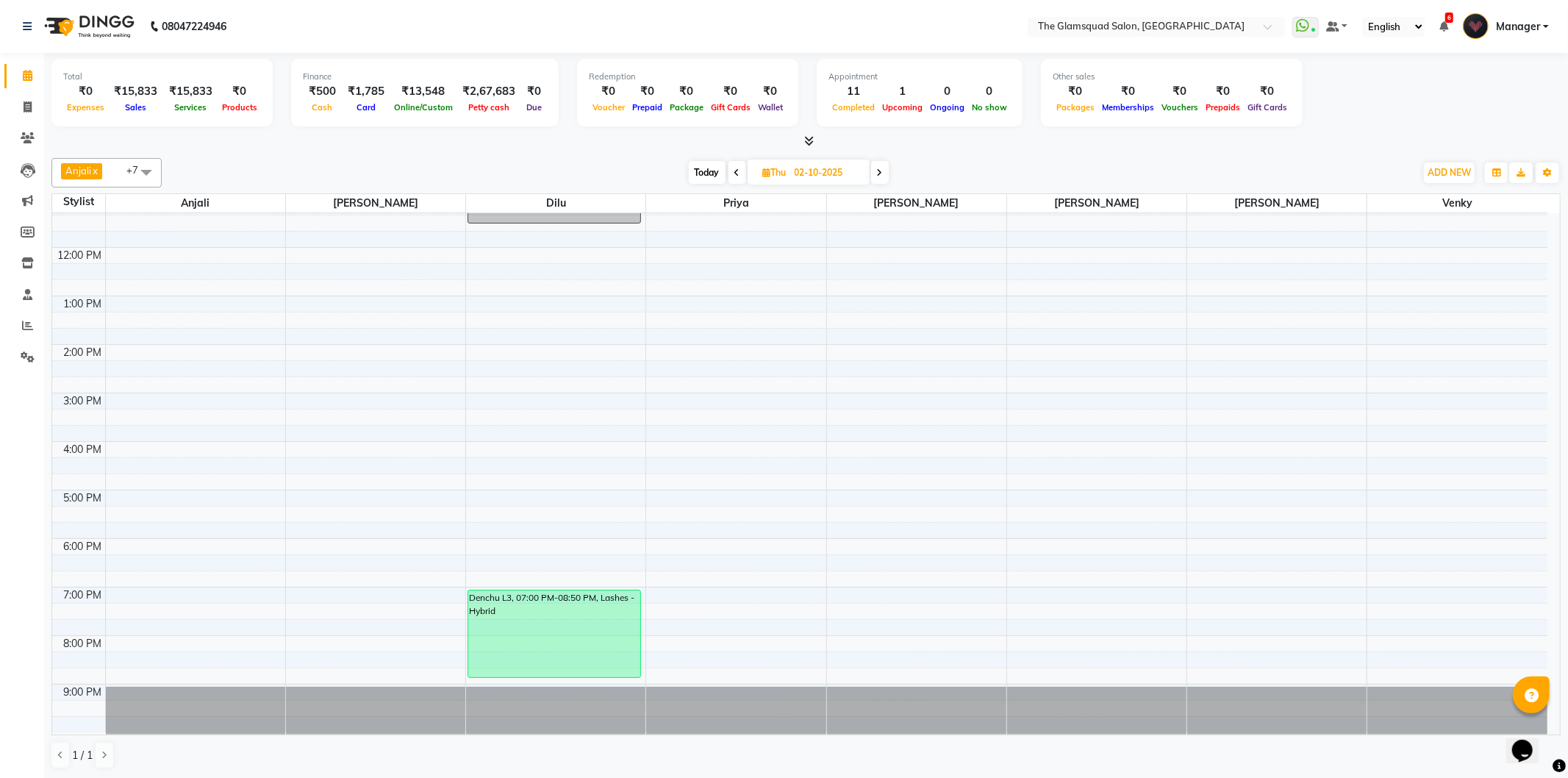
click at [728, 179] on span at bounding box center [737, 172] width 18 height 23
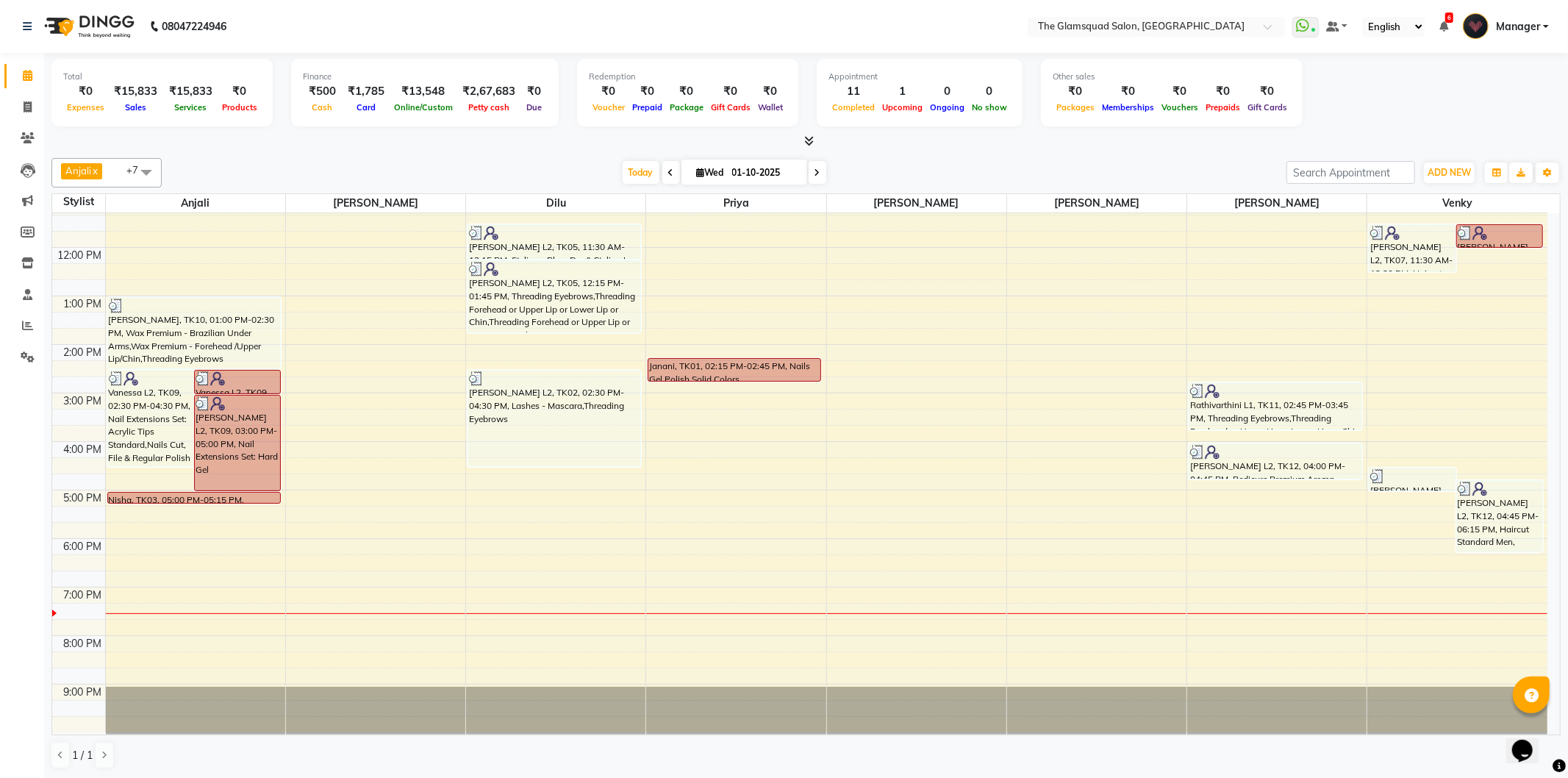
click at [871, 158] on div "Anjali x Adil x Monish x Monisha x Priya x Dilu x Venky x Pranab x +7 UnSelect …" at bounding box center [806, 173] width 1509 height 30
click at [750, 18] on nav "08047224946 Select Location × The Glamsquad Salon, Mylapore WhatsApp Status ✕ S…" at bounding box center [784, 26] width 1568 height 53
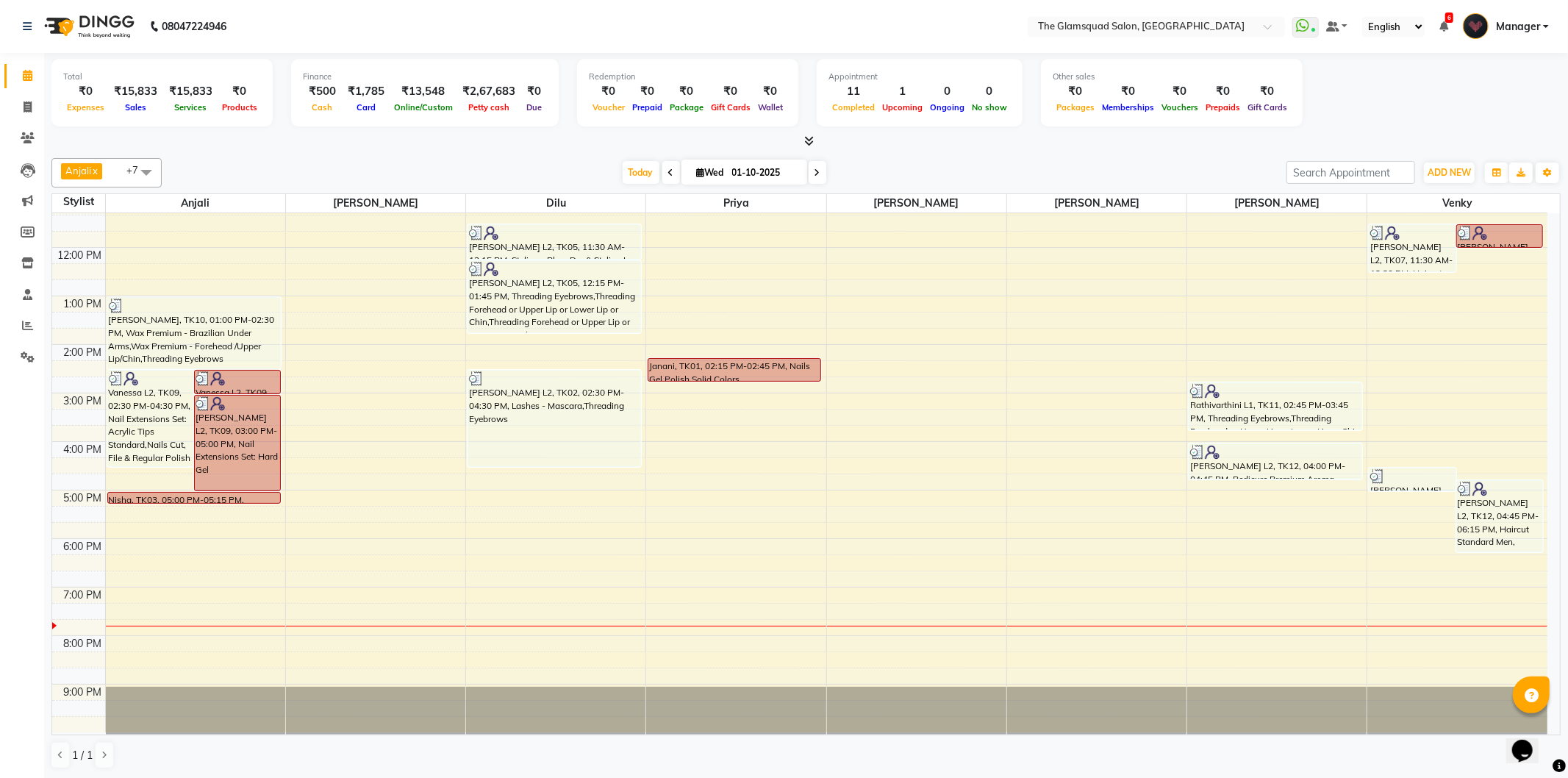
click at [814, 177] on span at bounding box center [818, 172] width 18 height 23
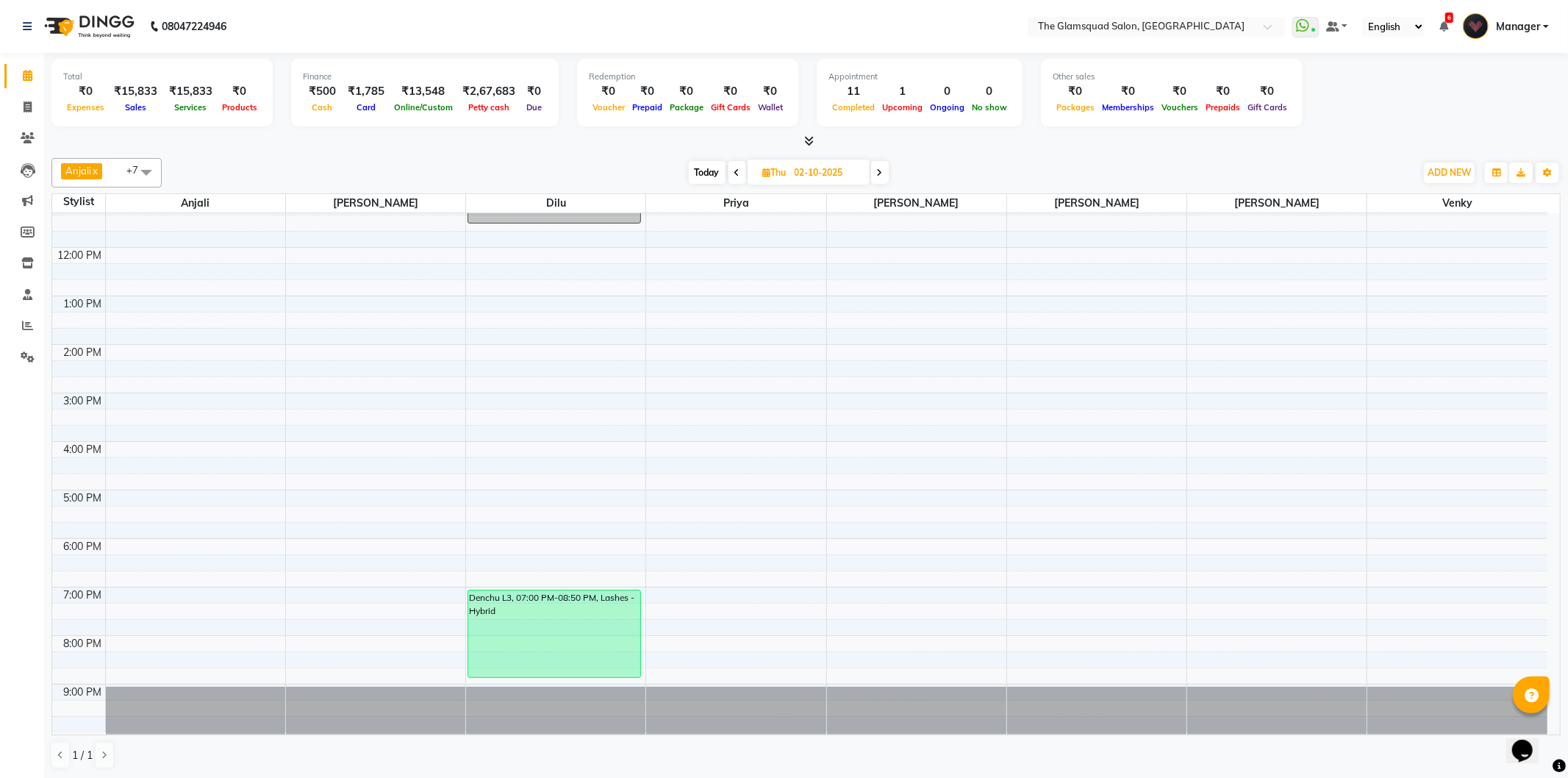
click at [704, 180] on span "Today" at bounding box center [707, 172] width 37 height 23
type input "01-10-2025"
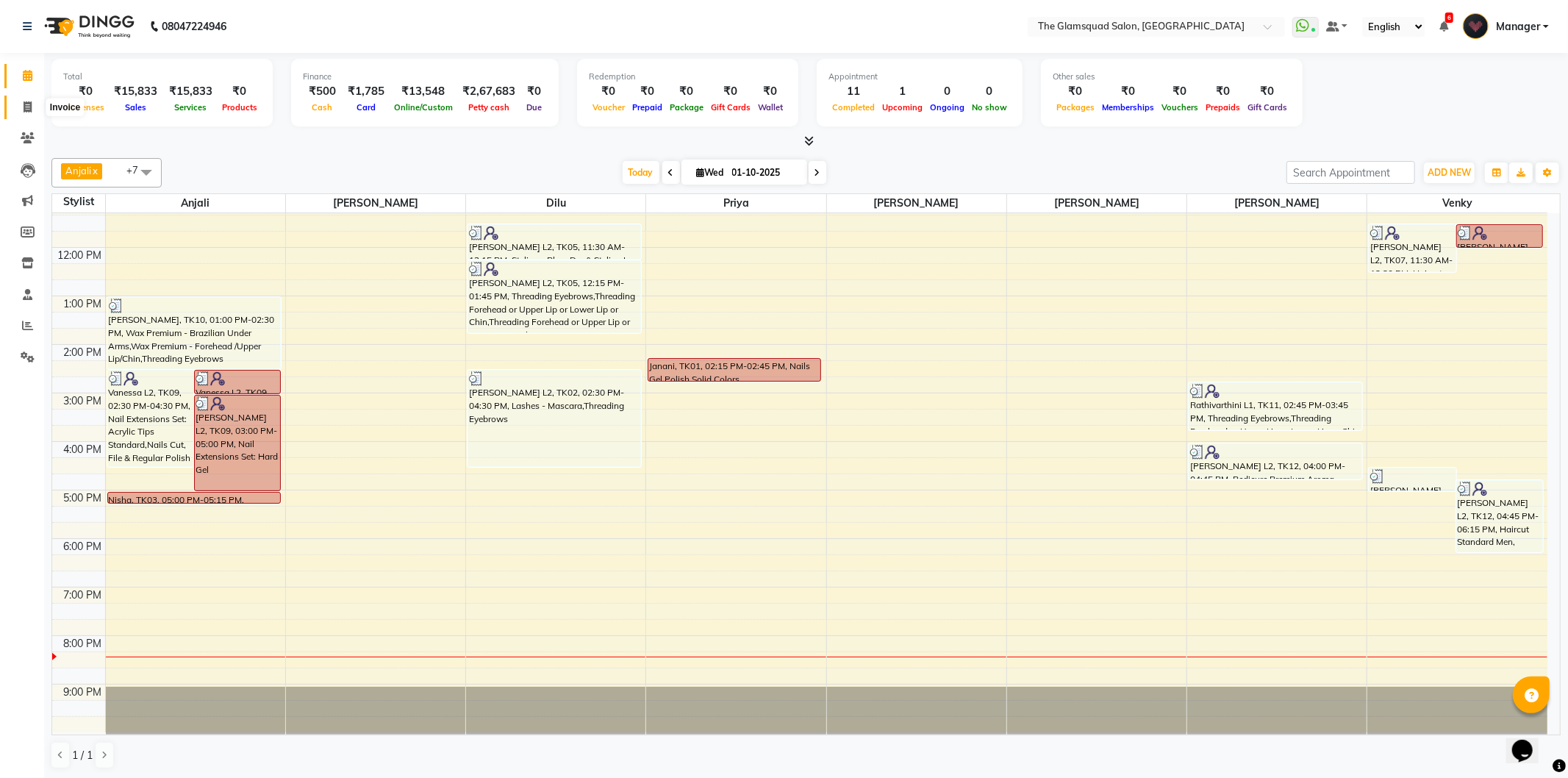
click at [30, 112] on icon at bounding box center [28, 106] width 9 height 11
select select "service"
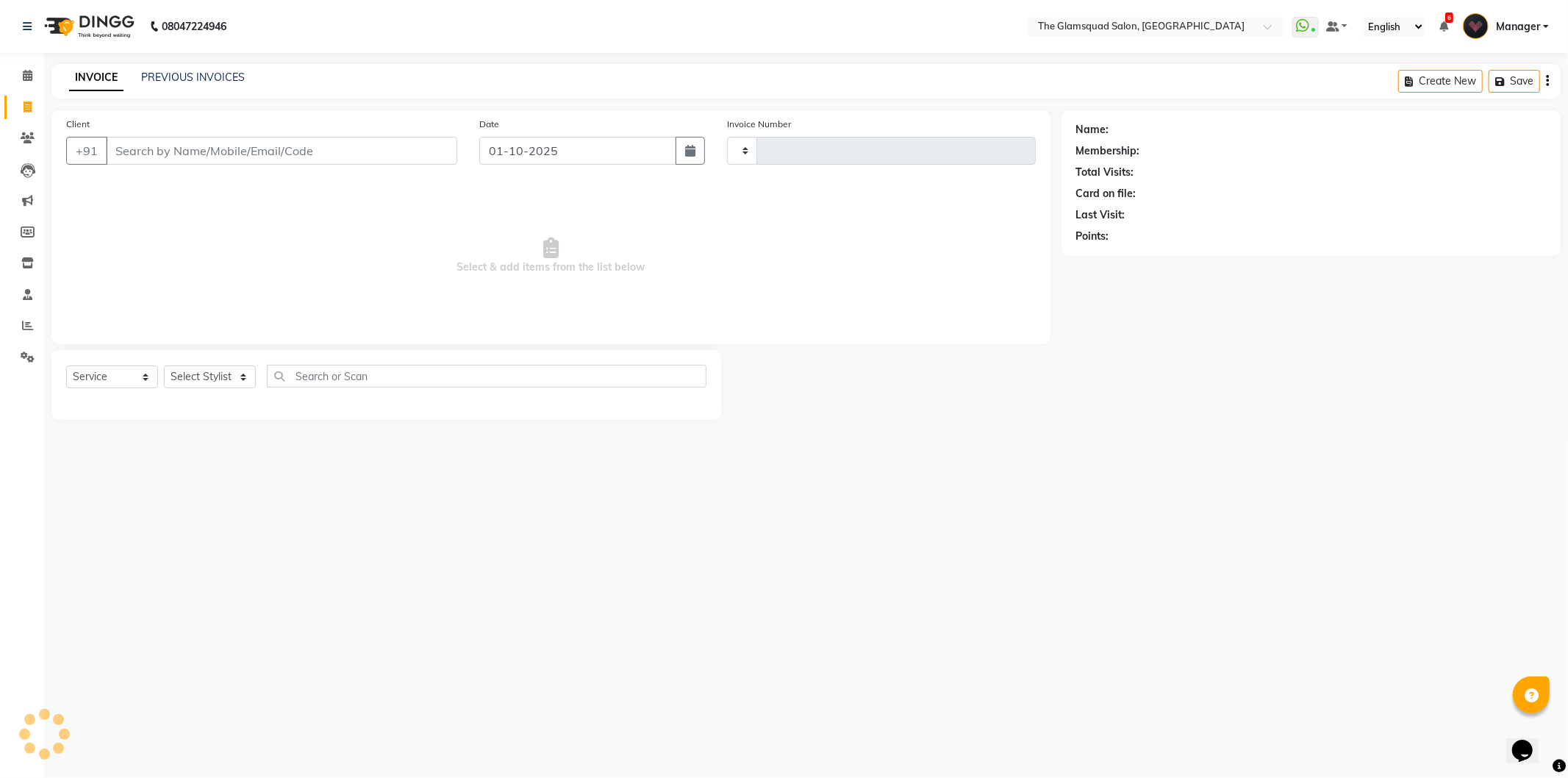
type input "0955"
select select "5284"
select select "product"
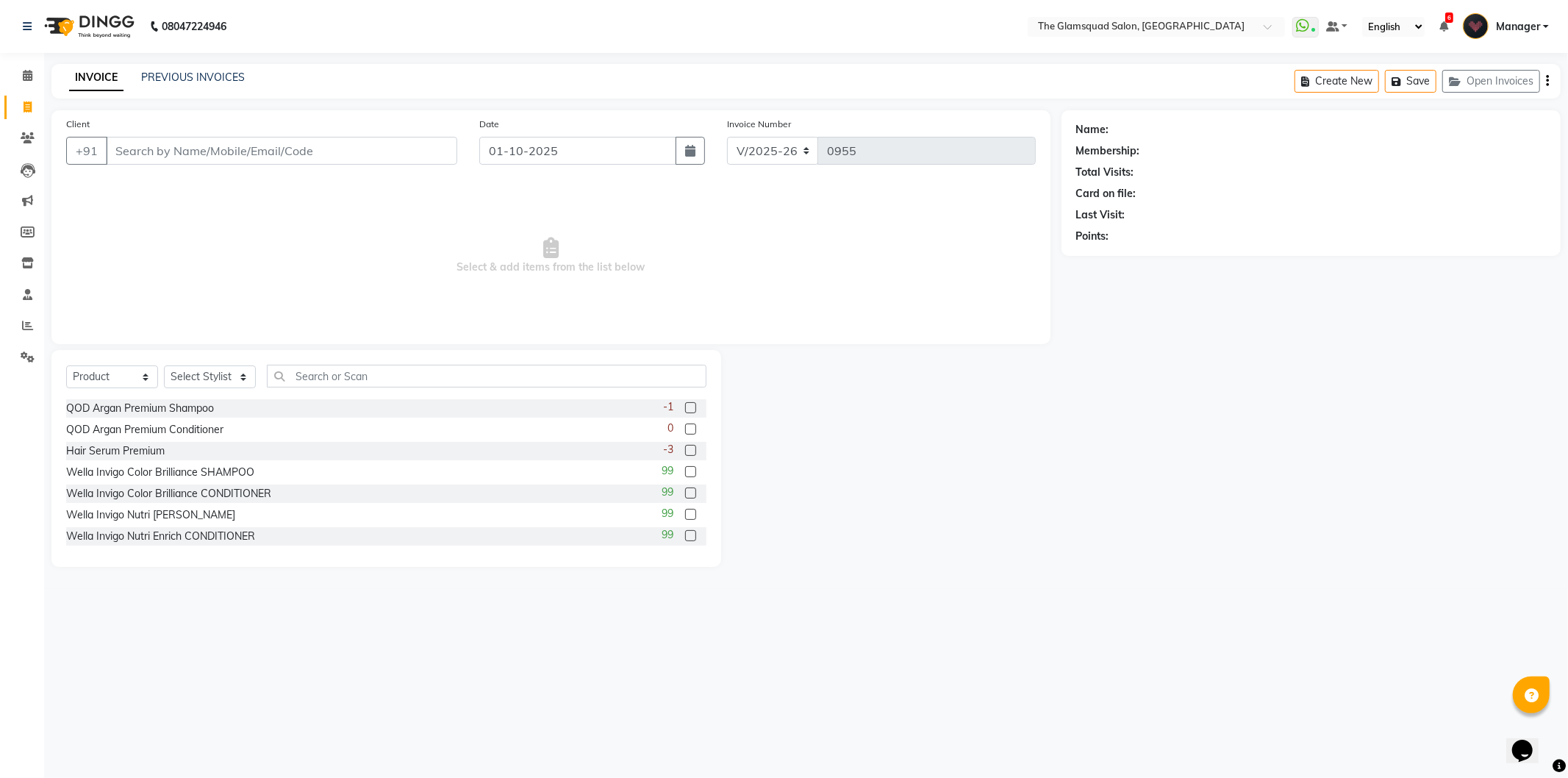
click at [157, 153] on input "Client" at bounding box center [281, 151] width 351 height 28
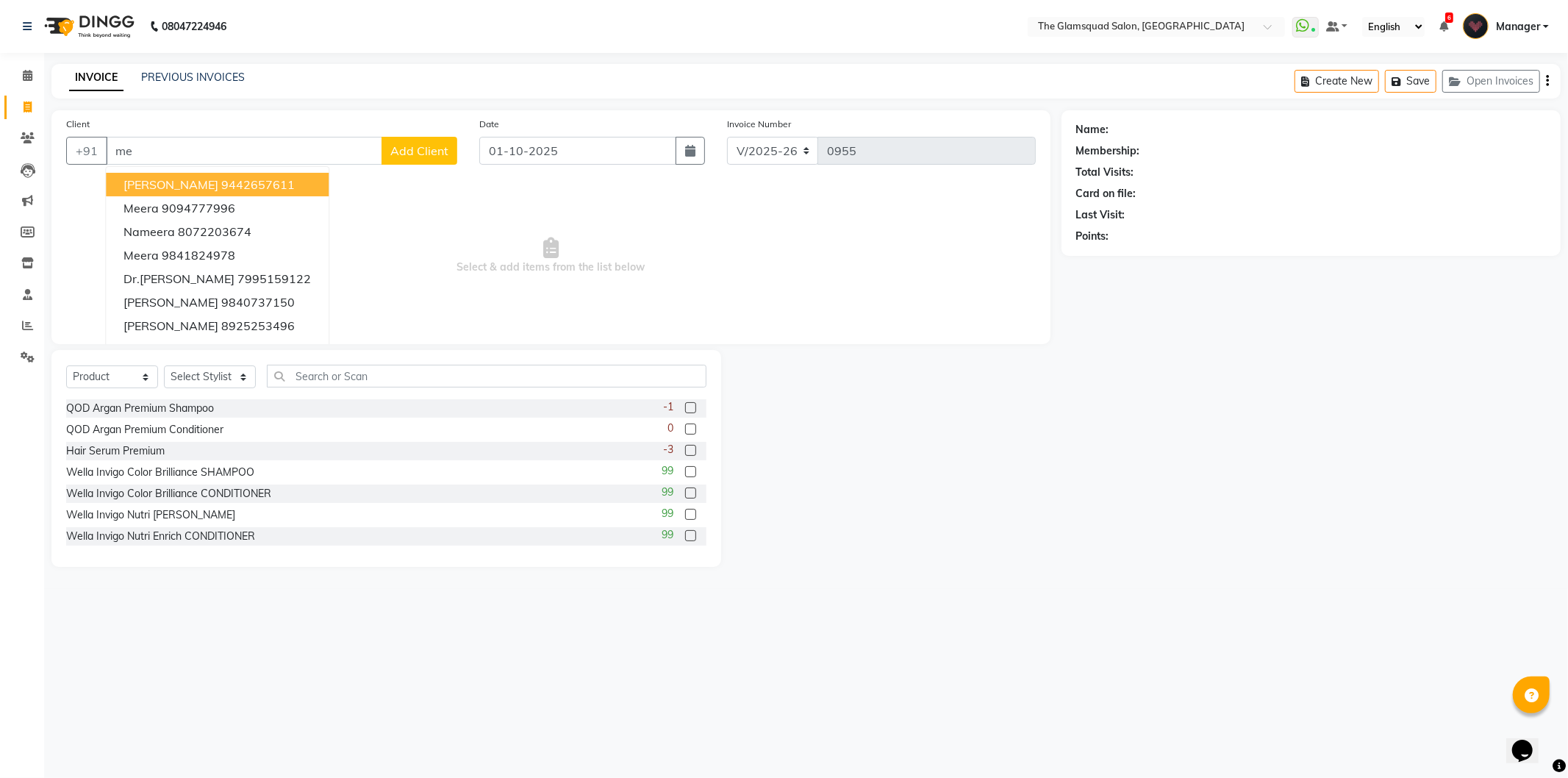
type input "m"
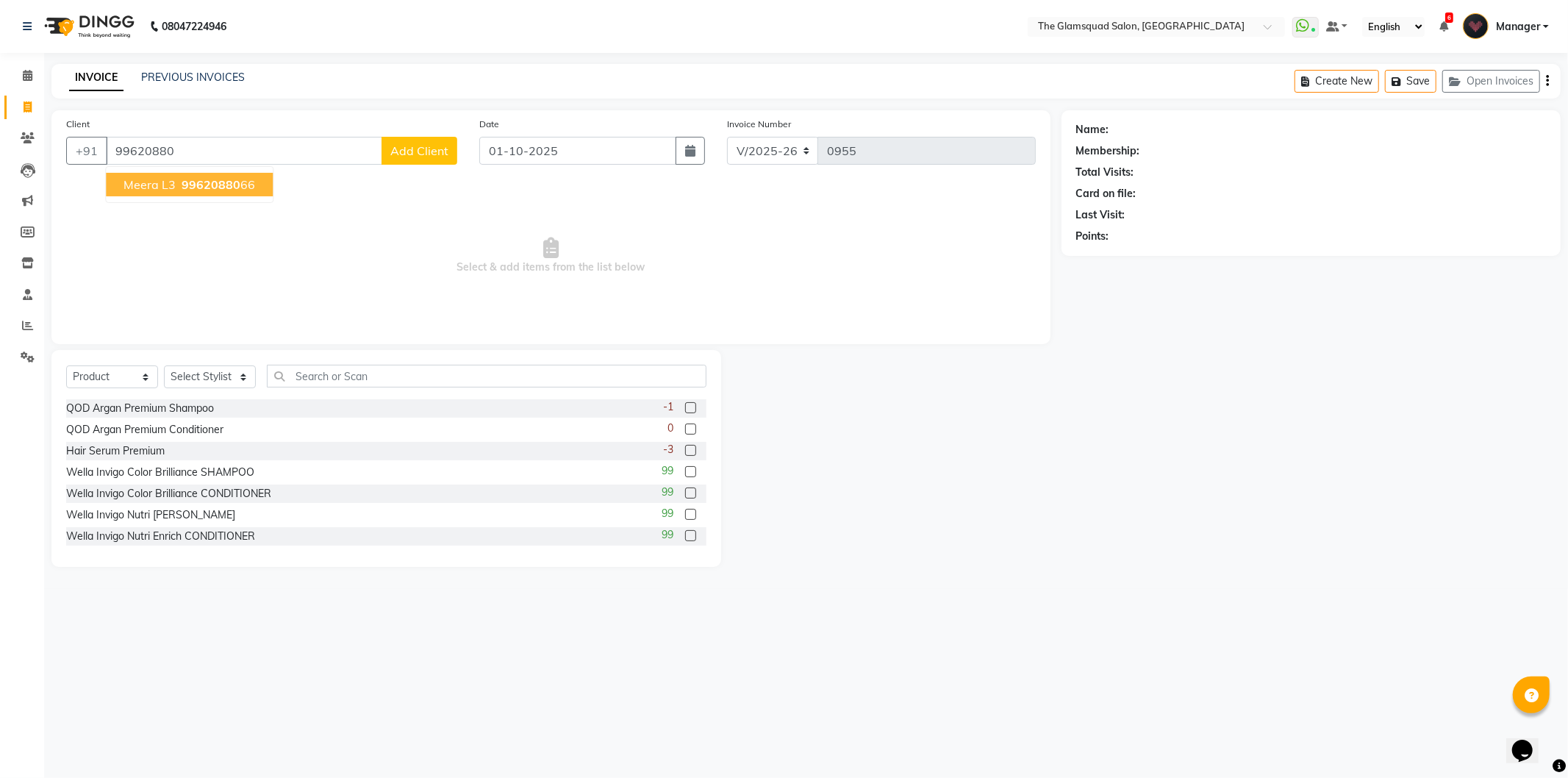
click at [217, 189] on span "99620880" at bounding box center [210, 184] width 59 height 14
type input "9962088066"
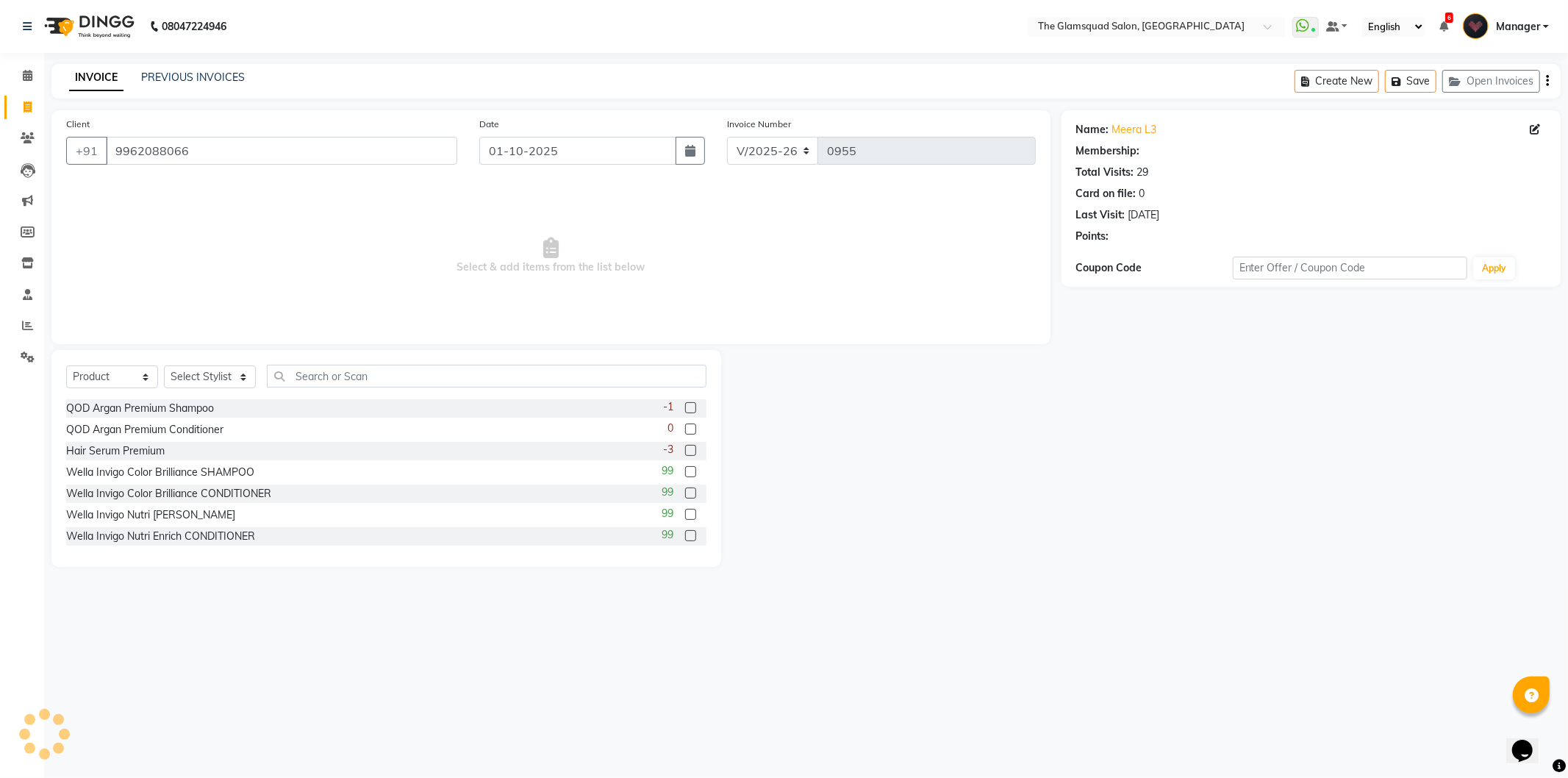
select select "2: Object"
click at [117, 376] on select "Select Service Product Membership Package Voucher Prepaid Gift Card" at bounding box center [112, 376] width 92 height 23
select select "service"
click at [66, 366] on select "Select Service Product Membership Package Voucher Prepaid Gift Card" at bounding box center [112, 376] width 92 height 23
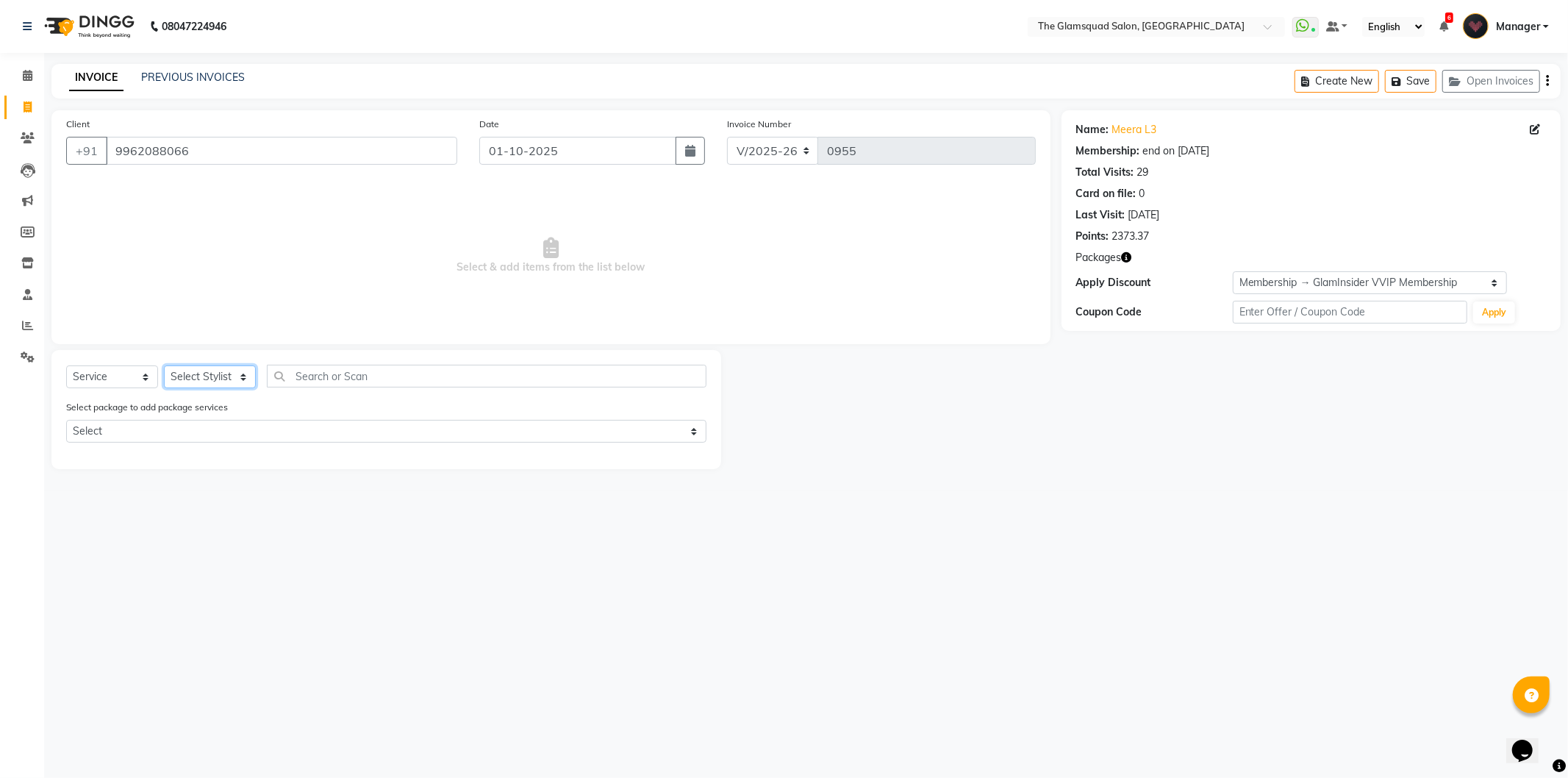
click at [224, 383] on select "Select Stylist Adil Anjali Dilu Dingg Support Frontdesk Manager Monish Monisha …" at bounding box center [210, 376] width 92 height 23
select select "34710"
click at [164, 366] on select "Select Stylist Adil Anjali Dilu Dingg Support Frontdesk Manager Monish Monisha …" at bounding box center [210, 376] width 92 height 23
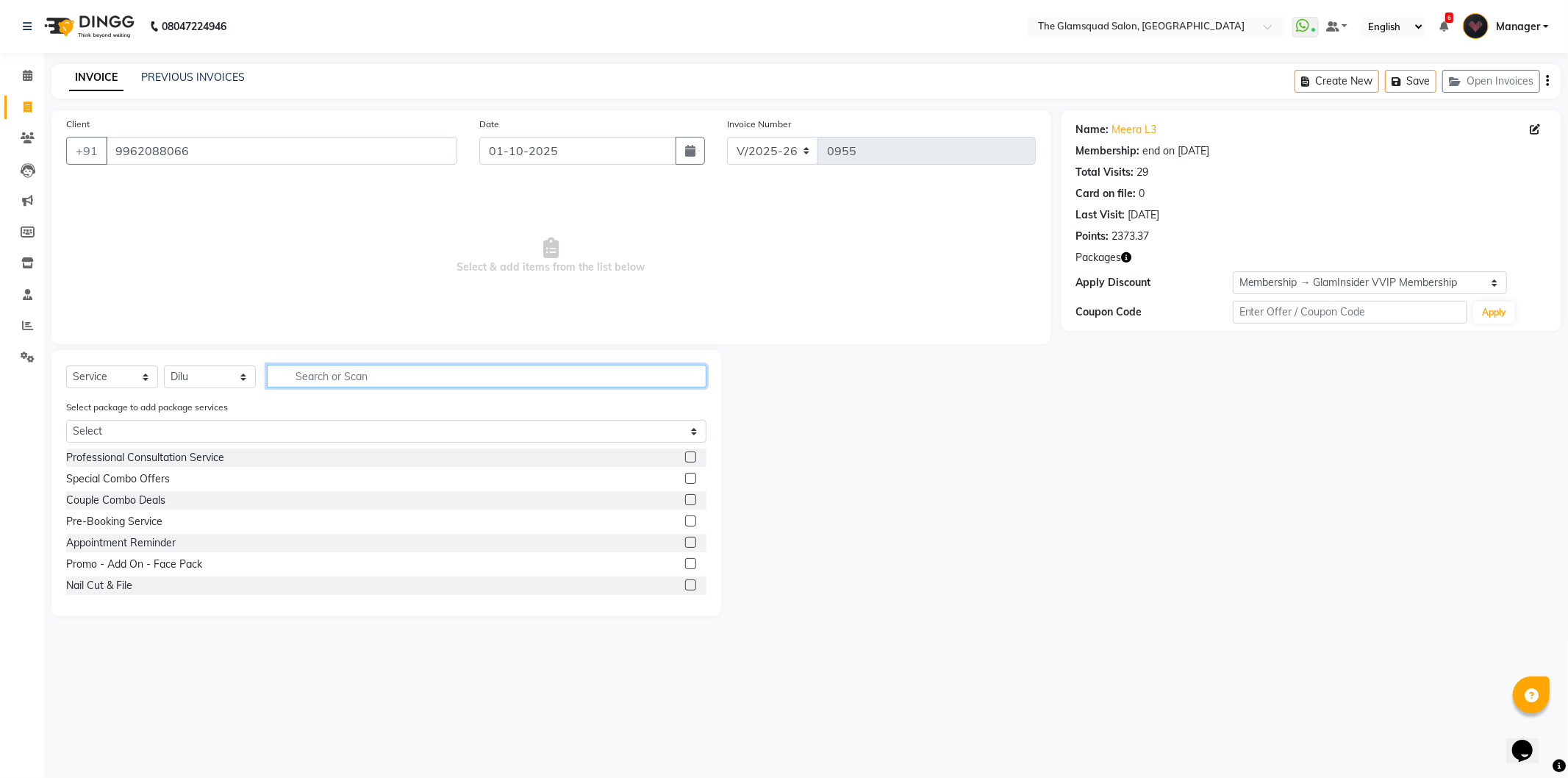
click at [335, 379] on input "text" at bounding box center [487, 376] width 440 height 23
type input "blow"
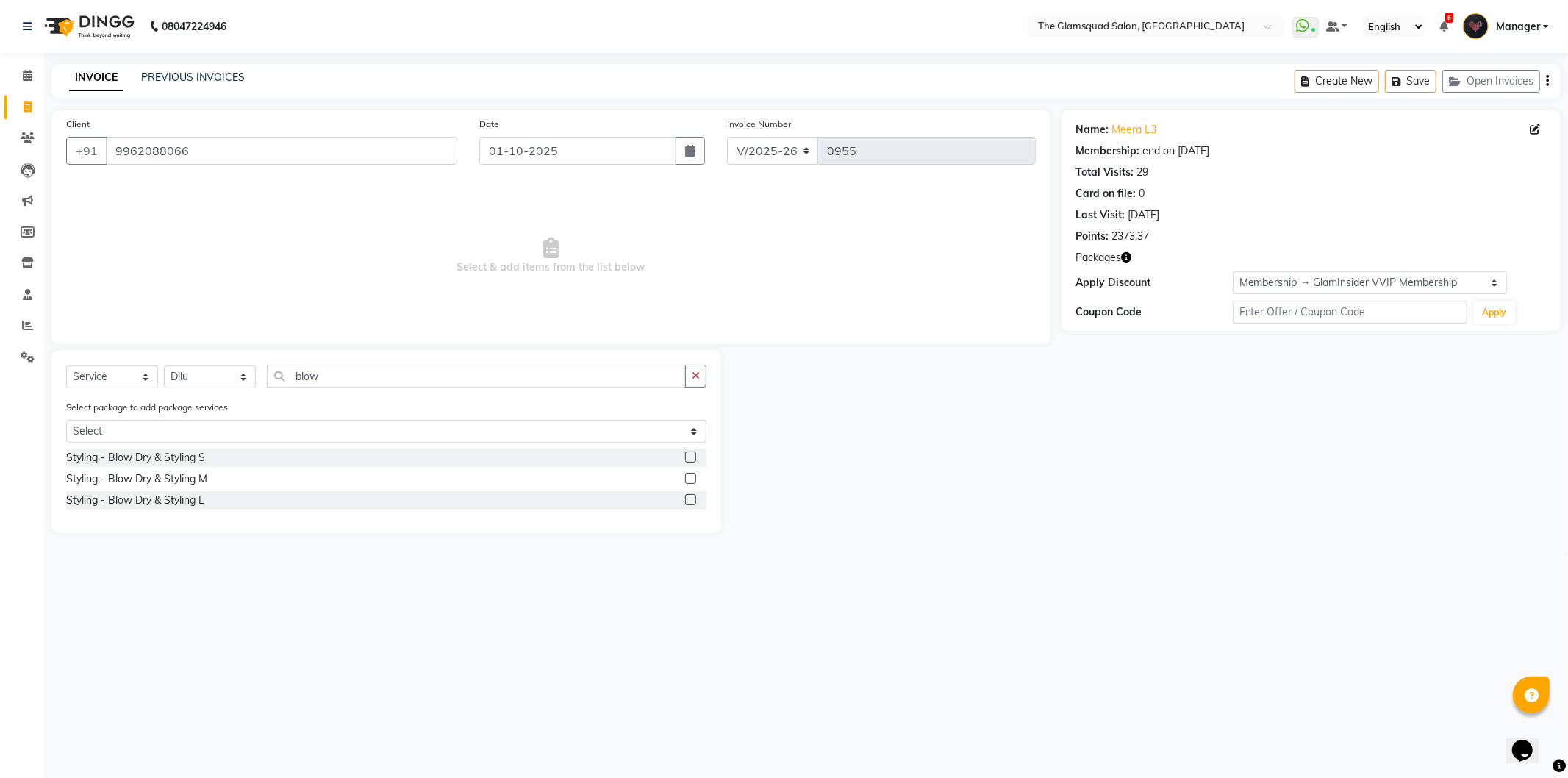
click at [691, 501] on label at bounding box center [690, 500] width 11 height 11
click at [691, 501] on input "checkbox" at bounding box center [689, 500] width 9 height 9
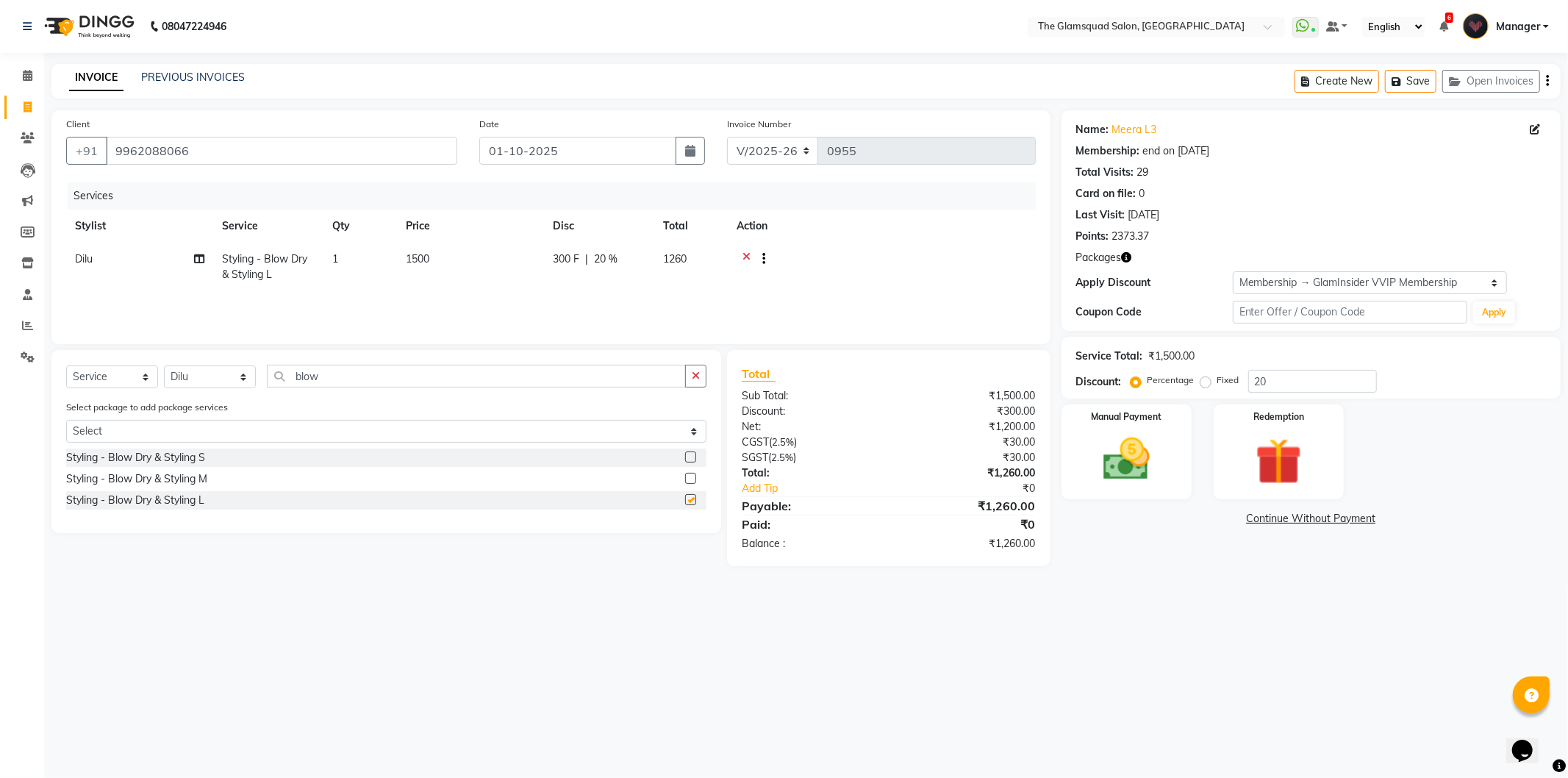
checkbox input "false"
click at [1125, 461] on img at bounding box center [1126, 460] width 78 height 56
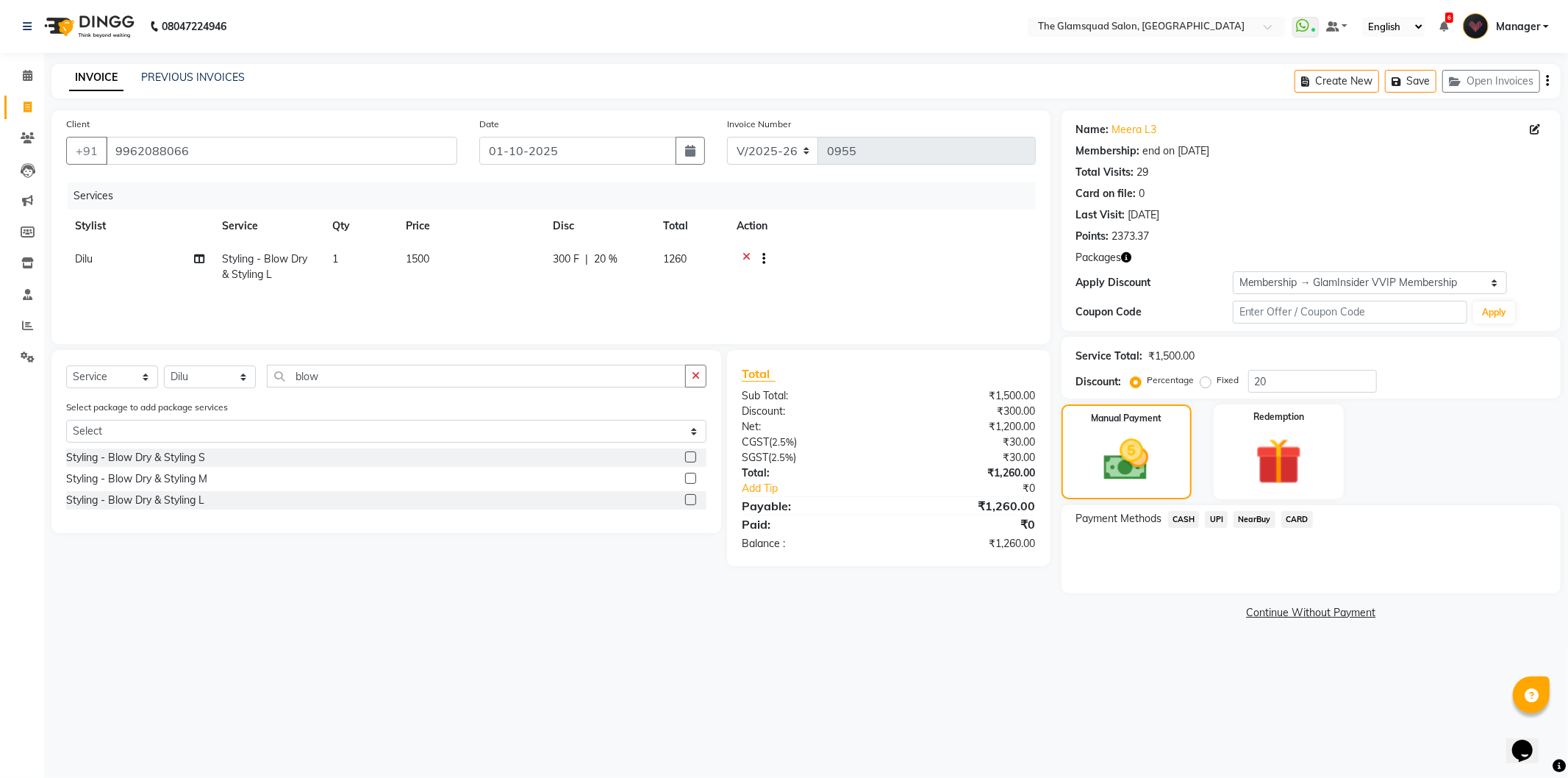
click at [1297, 523] on span "CARD" at bounding box center [1297, 520] width 31 height 17
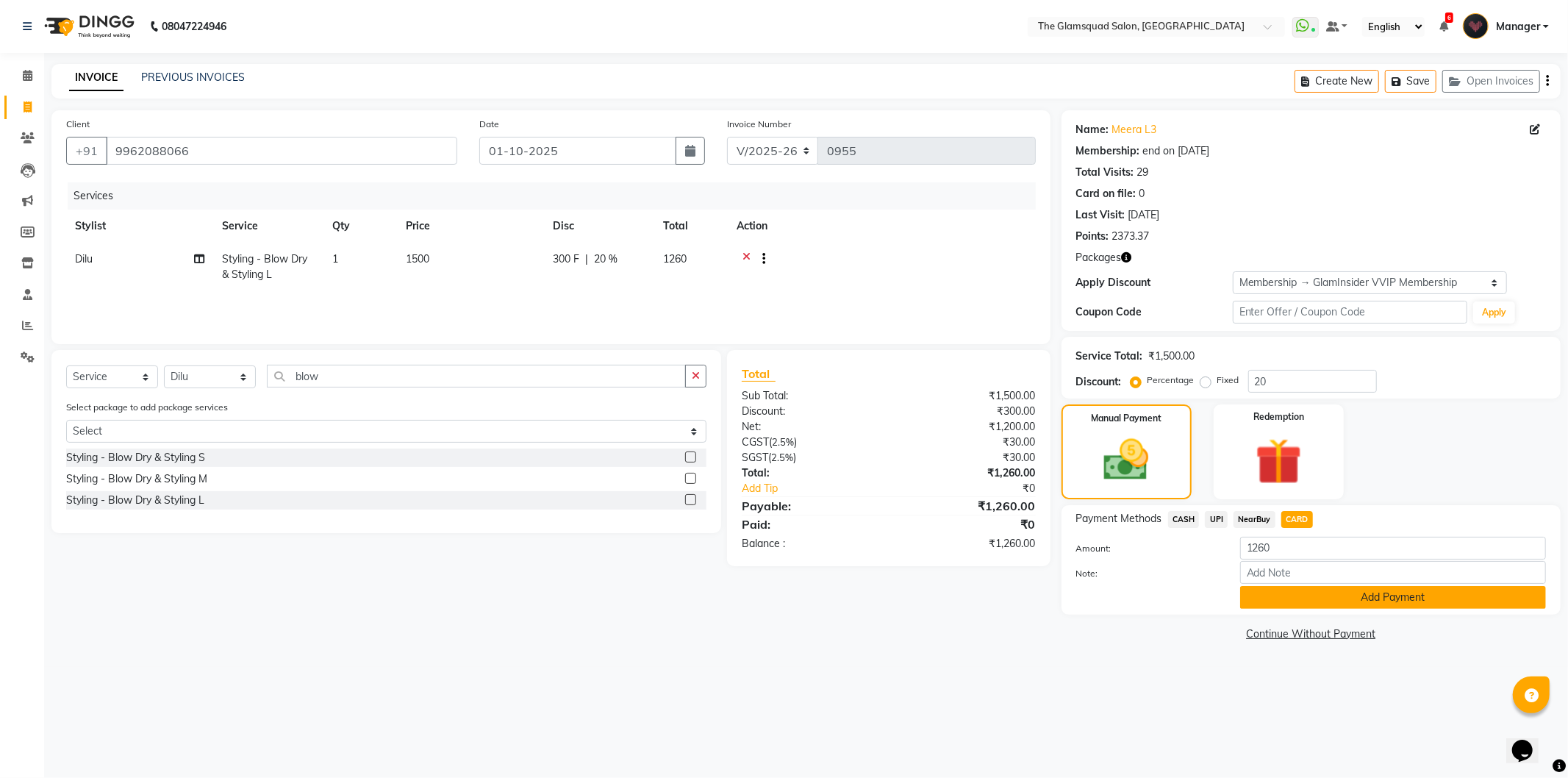
click at [1291, 601] on button "Add Payment" at bounding box center [1393, 598] width 305 height 23
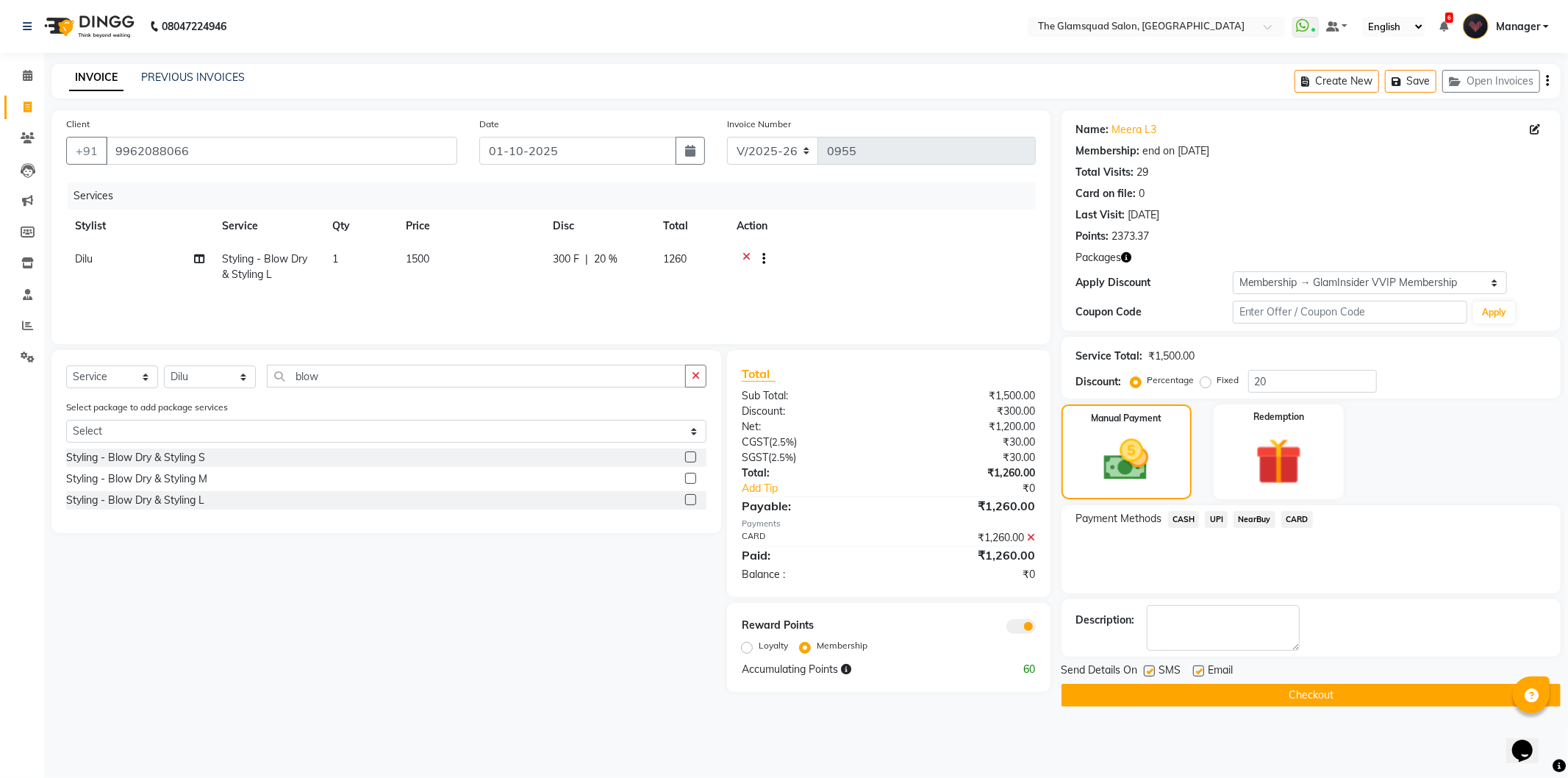
click at [1022, 629] on span at bounding box center [1021, 626] width 30 height 14
click at [1036, 629] on input "checkbox" at bounding box center [1036, 629] width 0 height 0
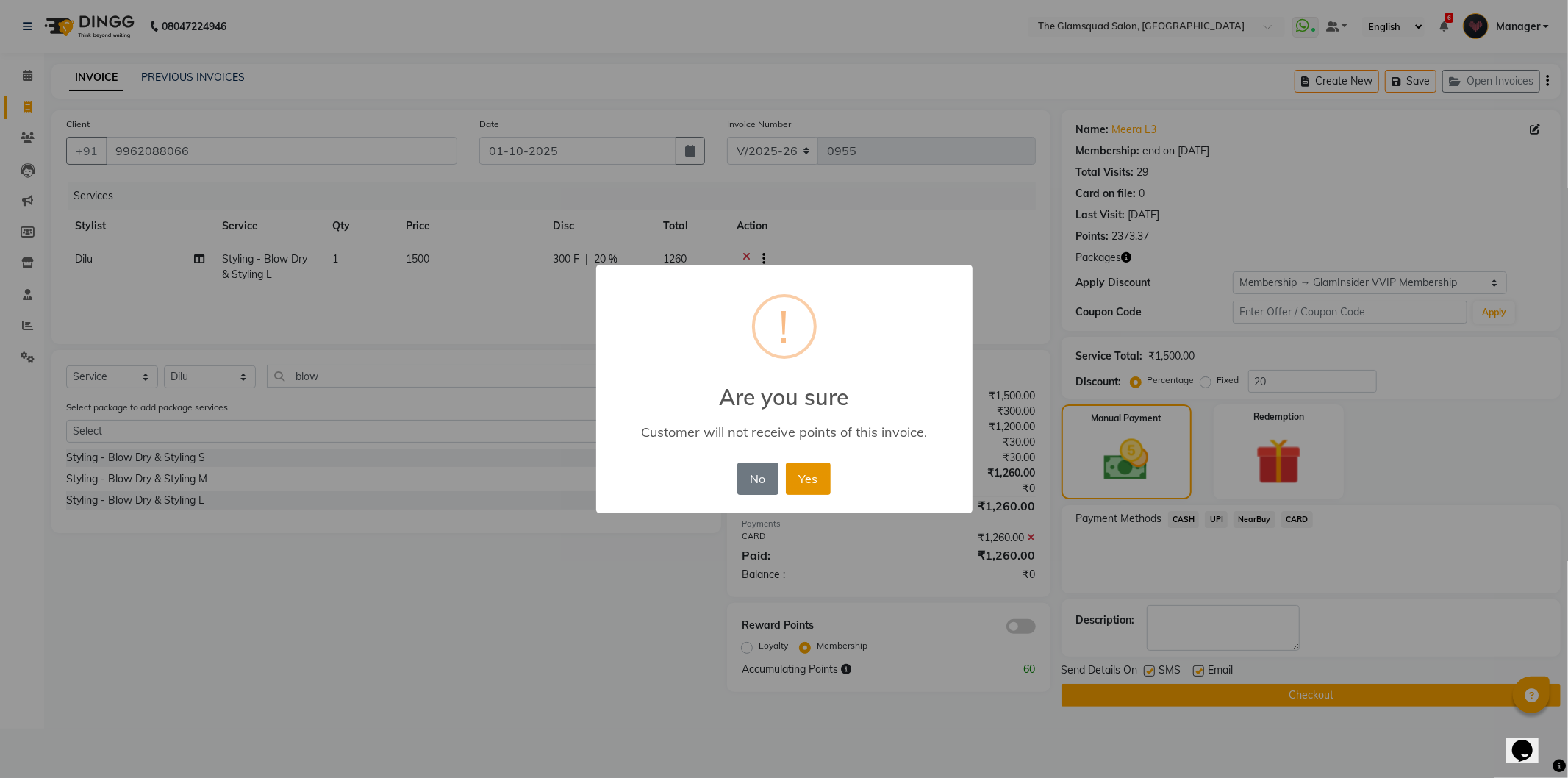
click at [813, 473] on button "Yes" at bounding box center [808, 479] width 45 height 32
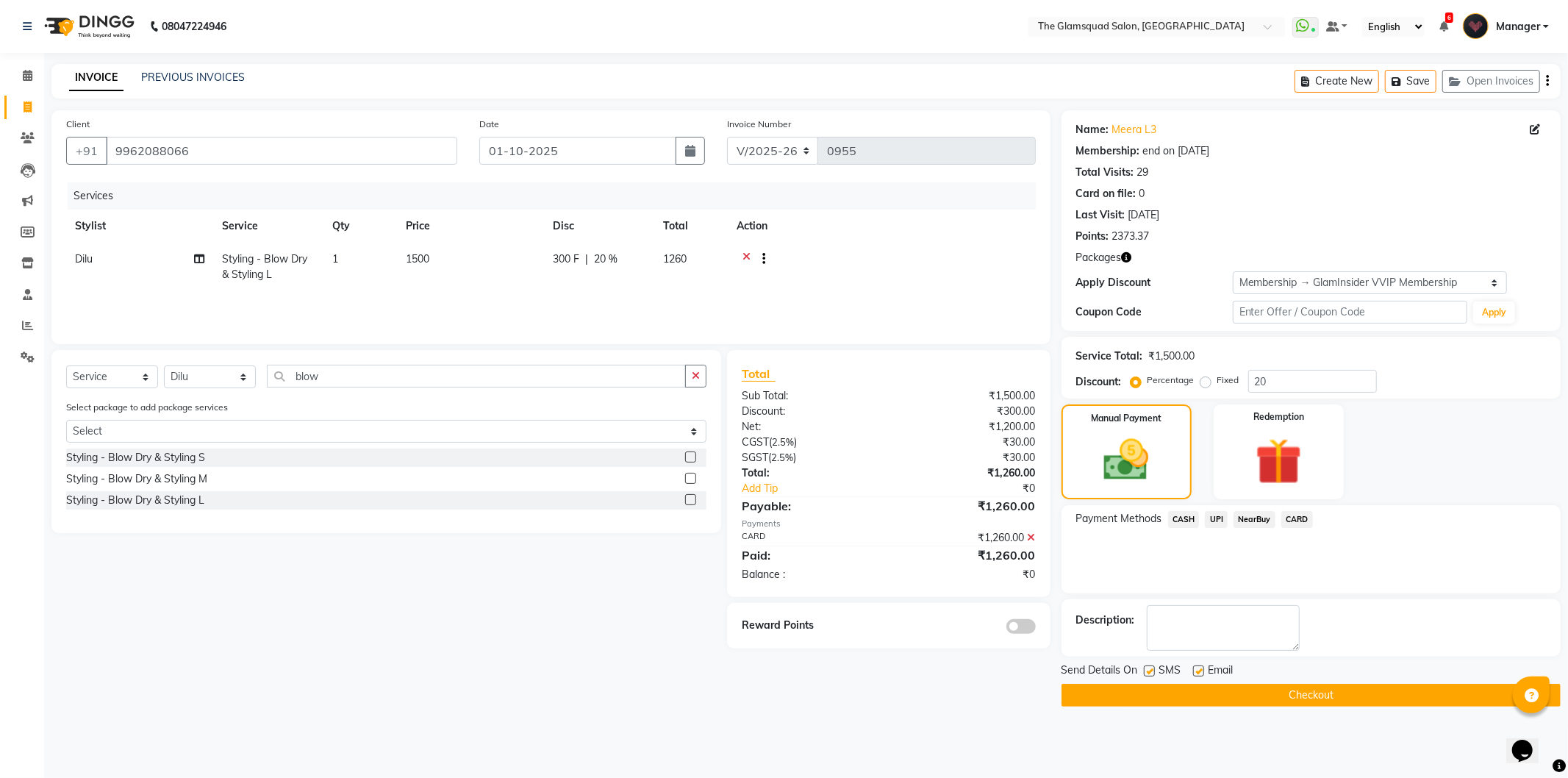
click at [1129, 694] on button "Checkout" at bounding box center [1311, 695] width 499 height 23
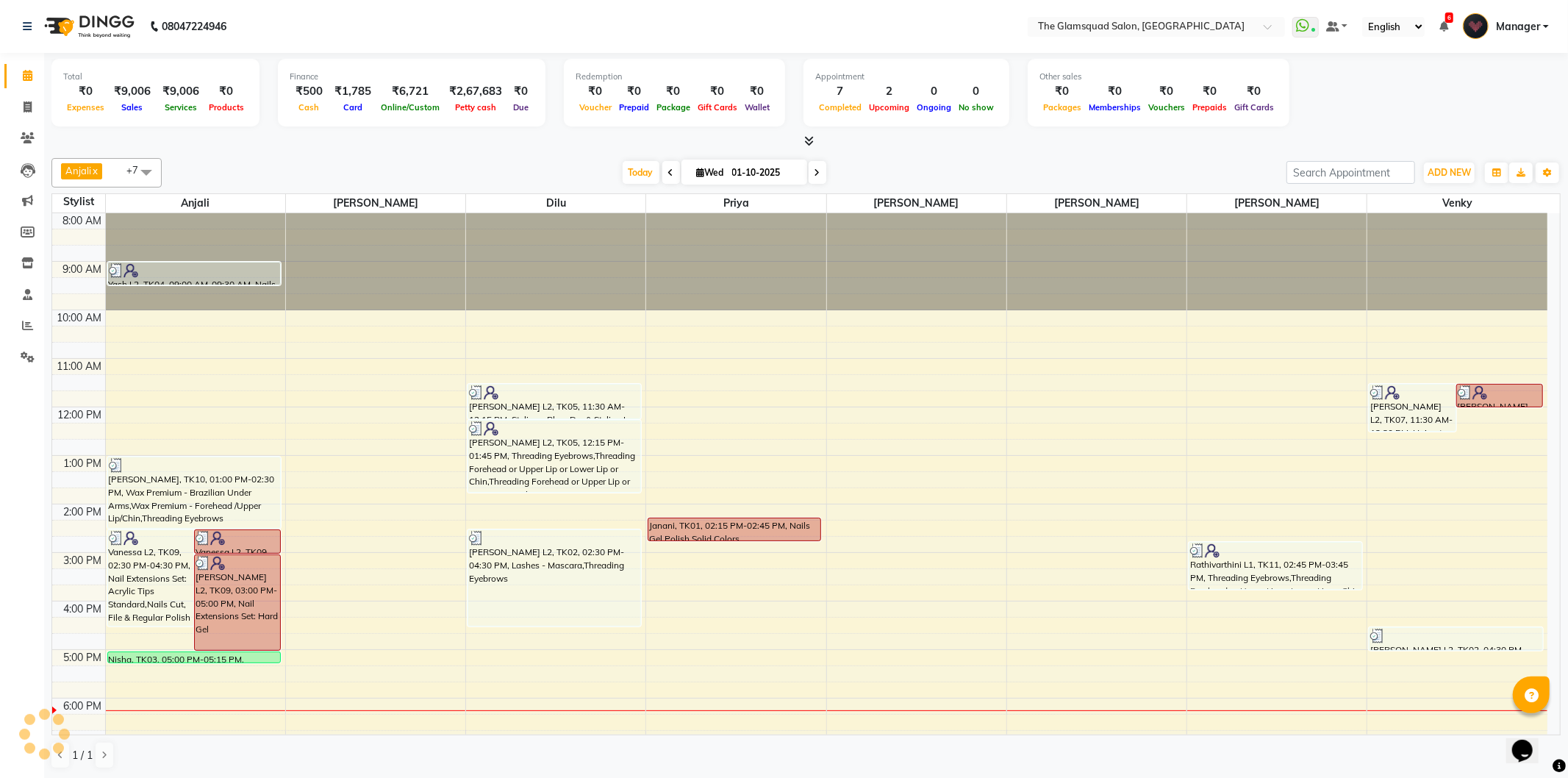
scroll to position [78, 0]
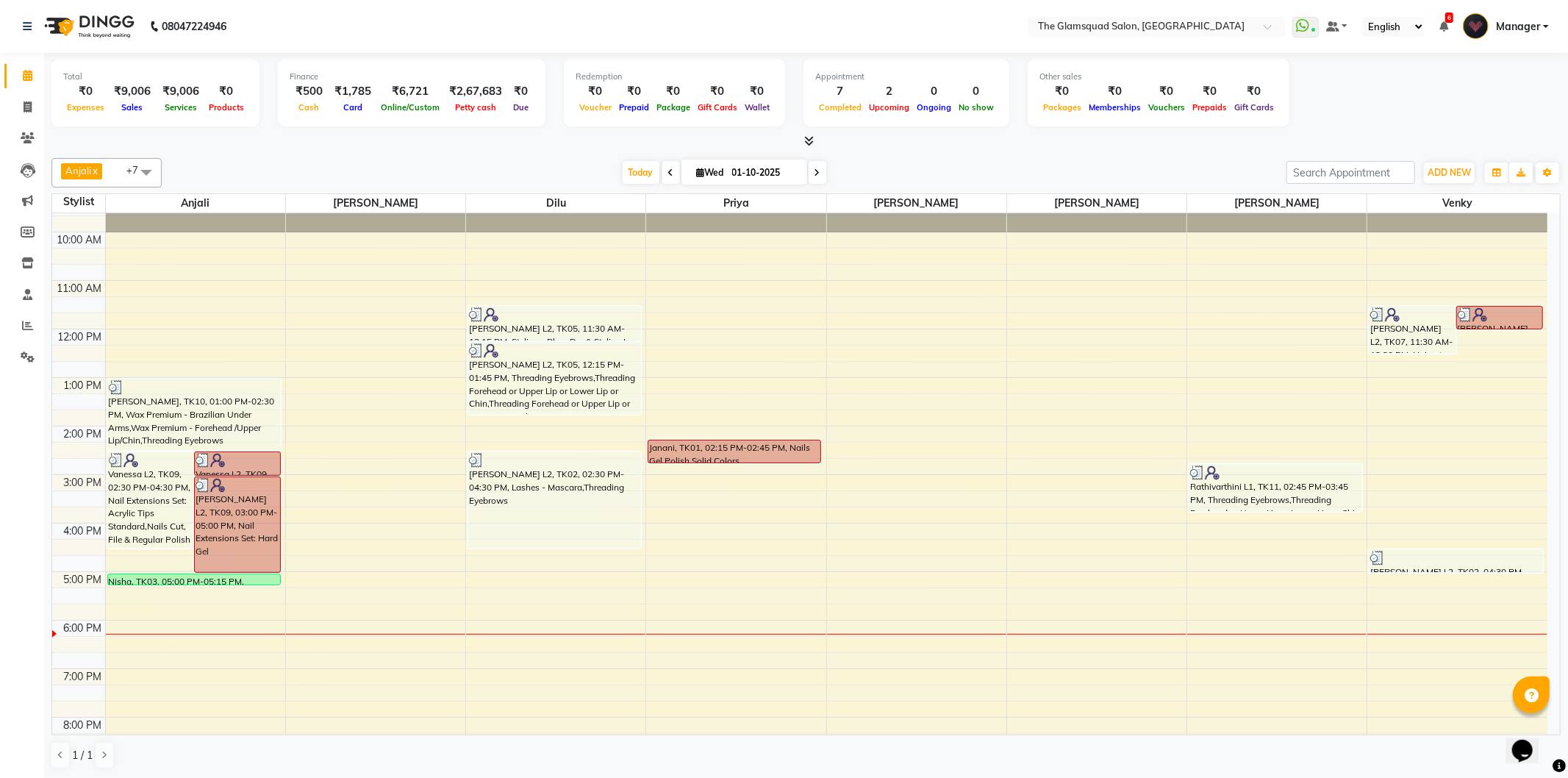
click at [697, 171] on icon at bounding box center [701, 172] width 9 height 9
select select "10"
select select "2025"
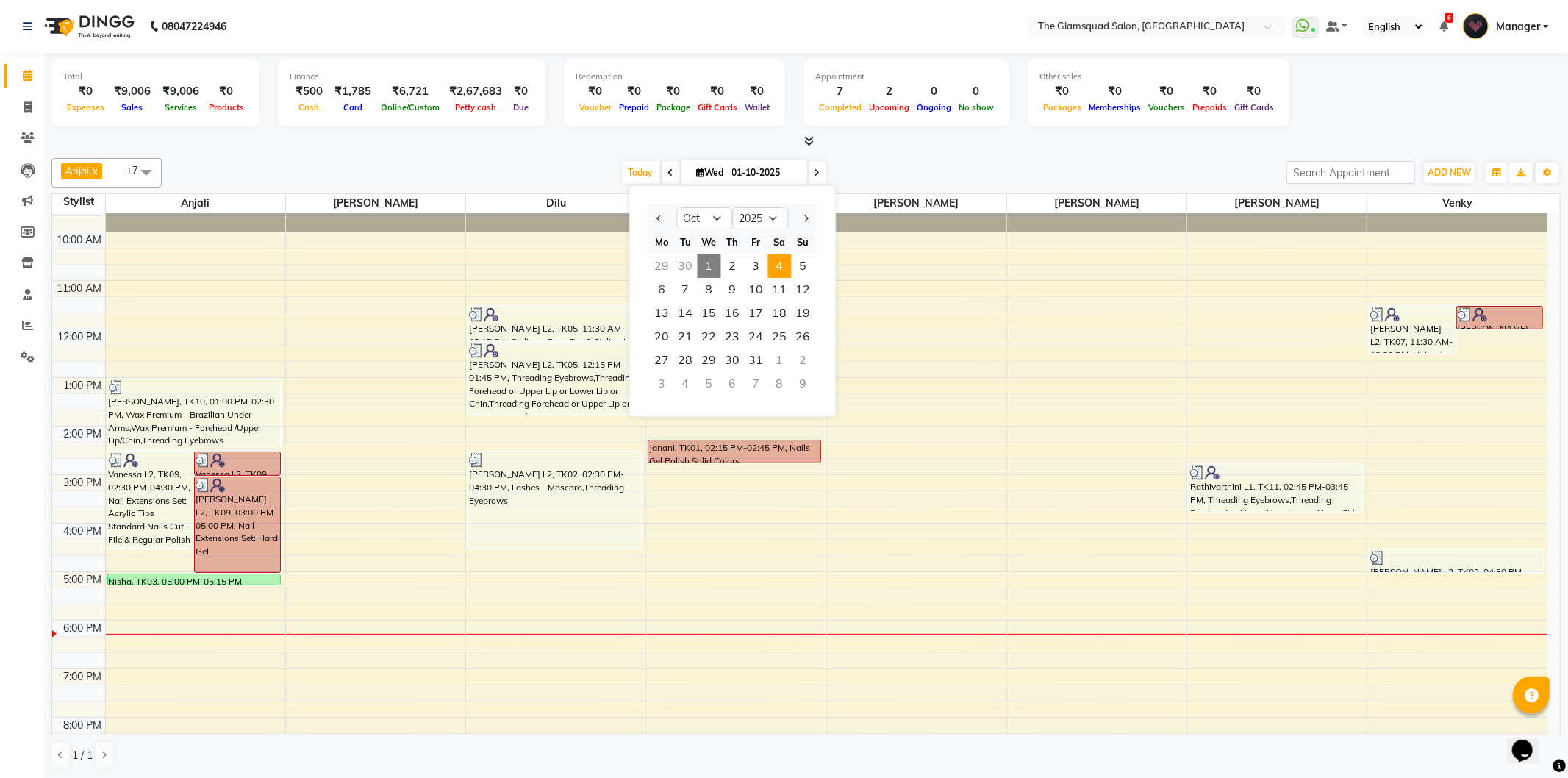
click at [775, 263] on span "4" at bounding box center [780, 266] width 24 height 24
type input "04-10-2025"
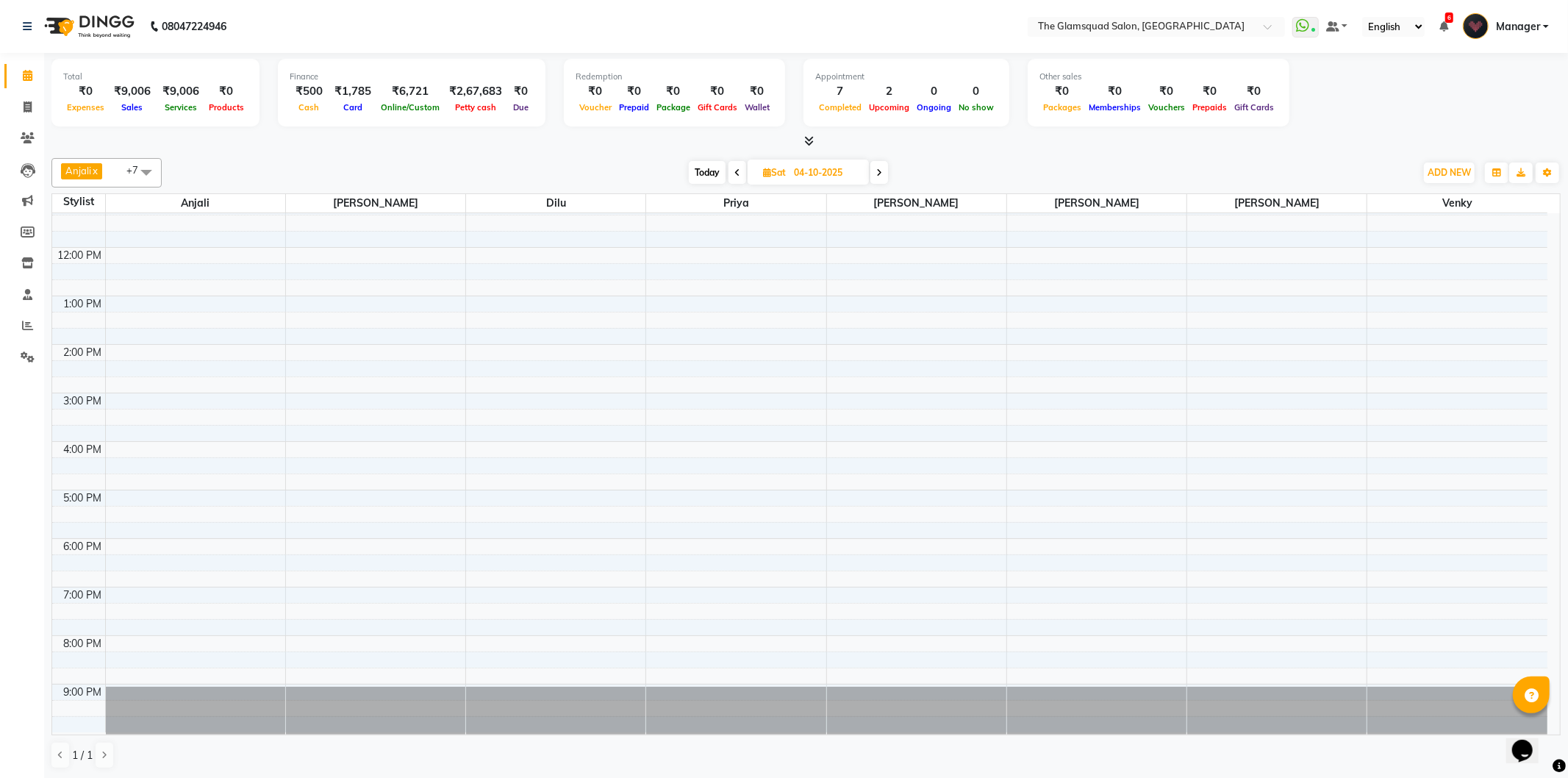
click at [505, 306] on div "8:00 AM 9:00 AM 10:00 AM 11:00 AM 12:00 PM 1:00 PM 2:00 PM 3:00 PM 4:00 PM 5:00…" at bounding box center [800, 393] width 1496 height 679
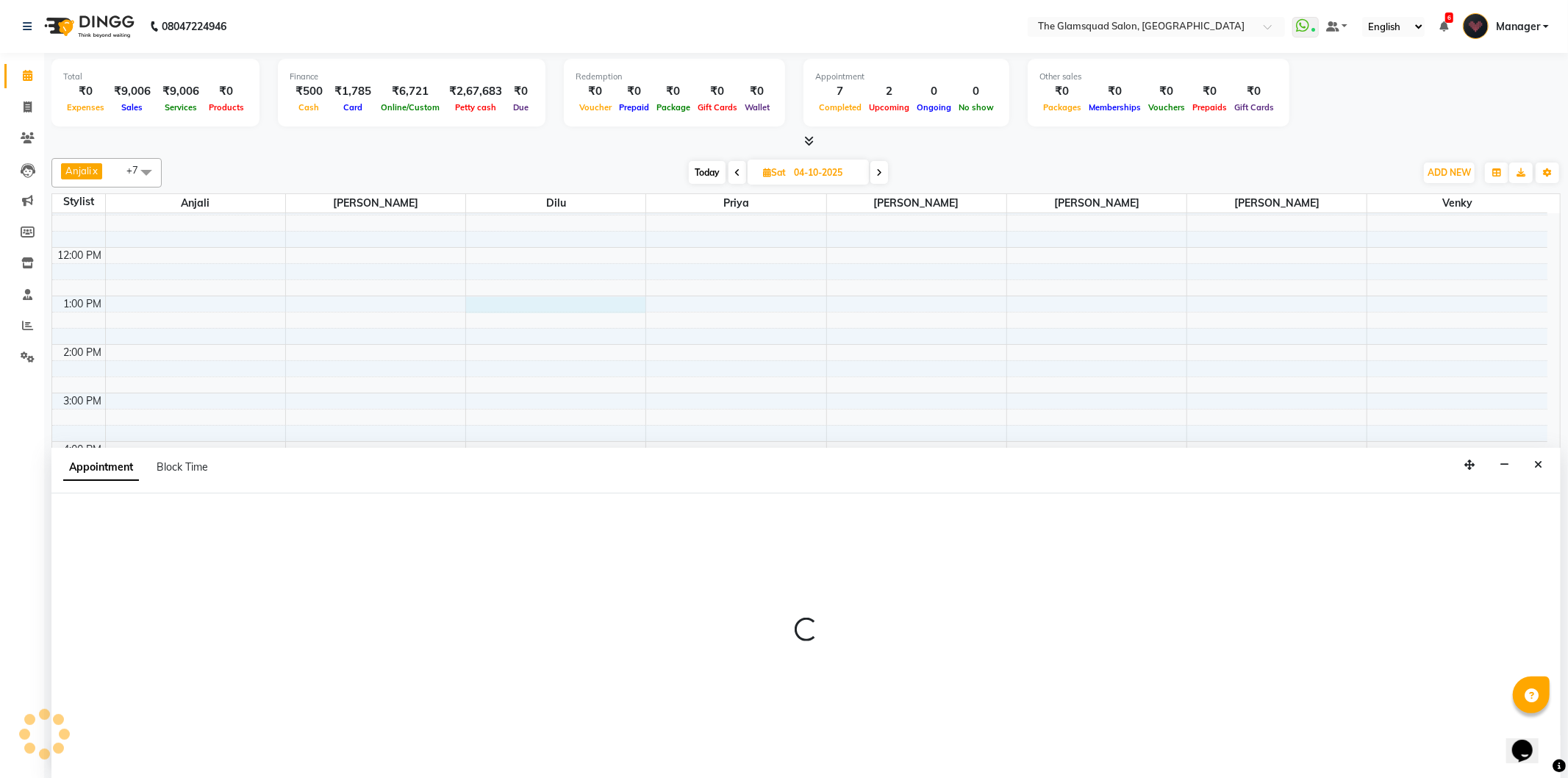
select select "34710"
select select "tentative"
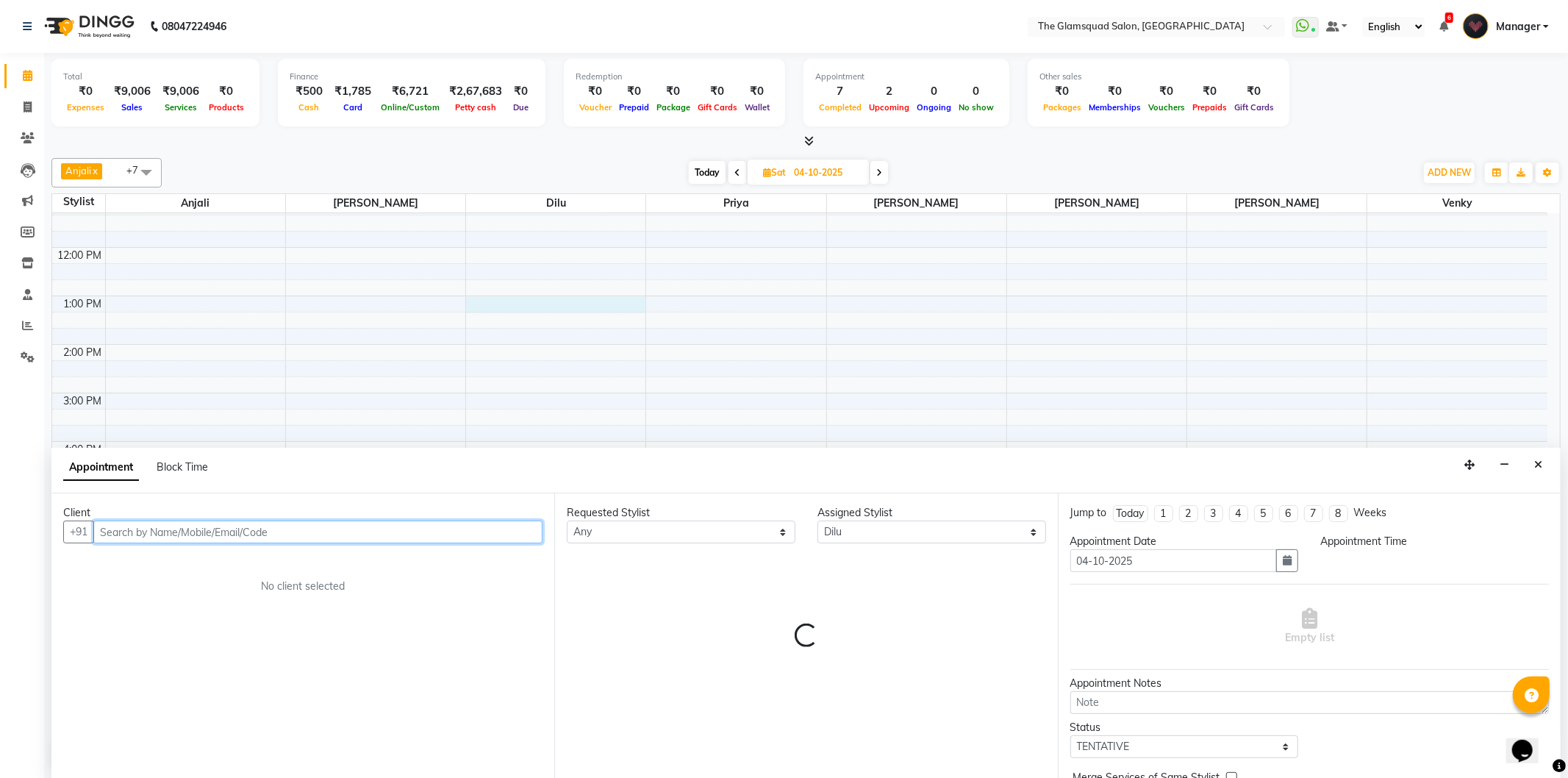
select select "780"
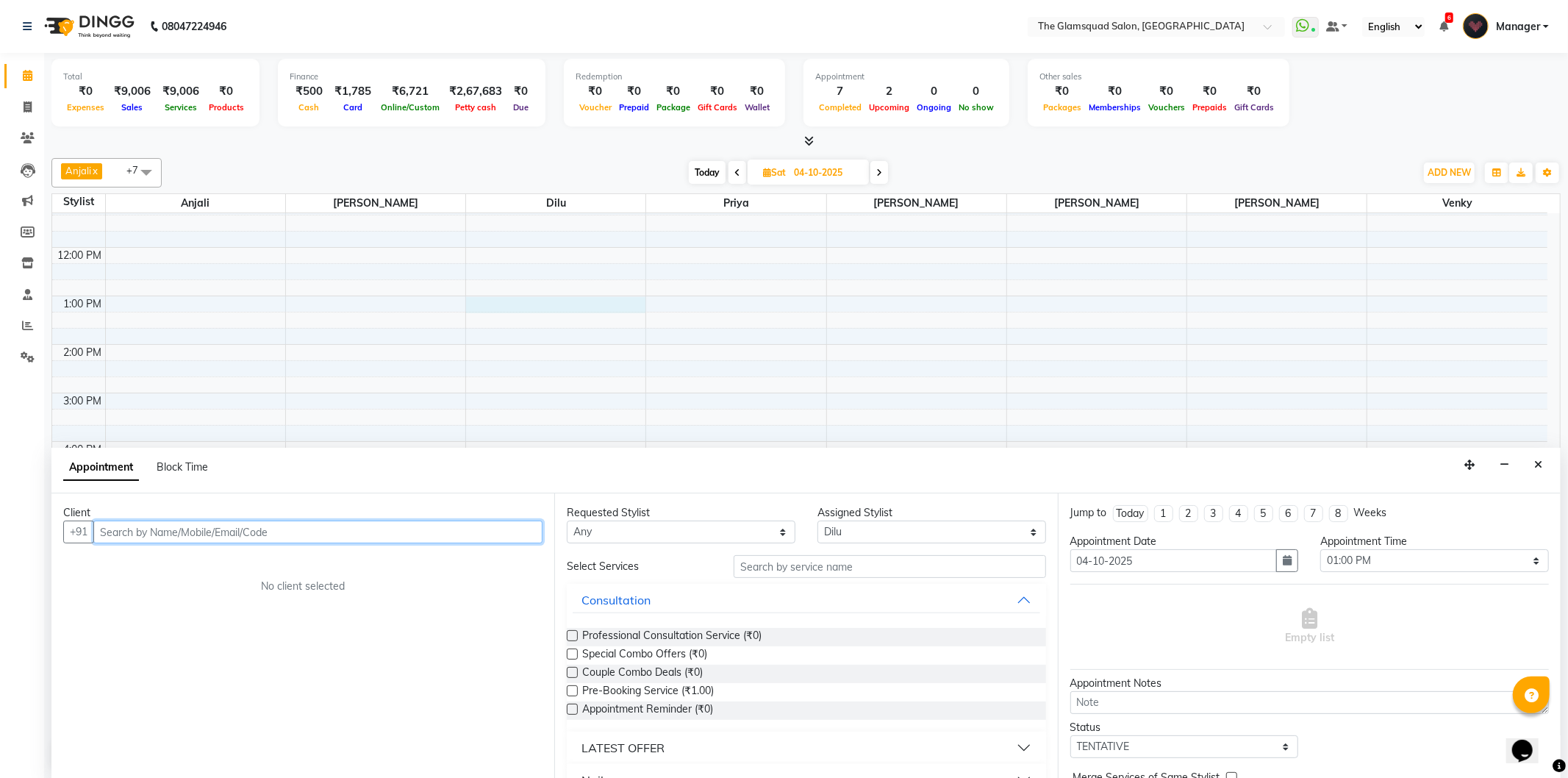
paste input "+91 99620 29099"
click at [128, 532] on input "+91 99620 29099" at bounding box center [288, 532] width 388 height 23
click at [122, 530] on input "+91 99620 29099" at bounding box center [288, 532] width 388 height 23
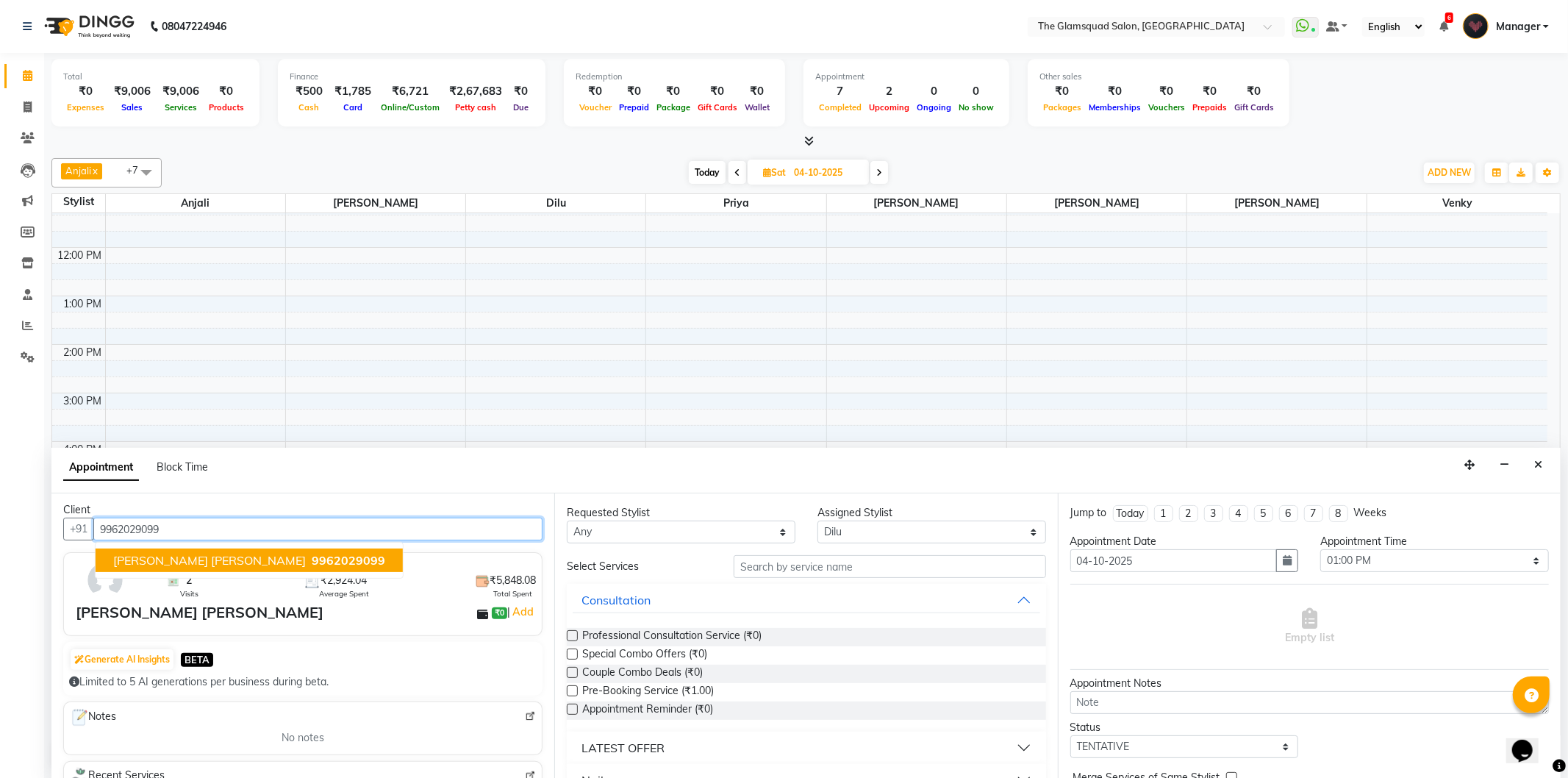
scroll to position [0, 0]
click at [181, 565] on span "[PERSON_NAME] [PERSON_NAME]" at bounding box center [209, 563] width 192 height 14
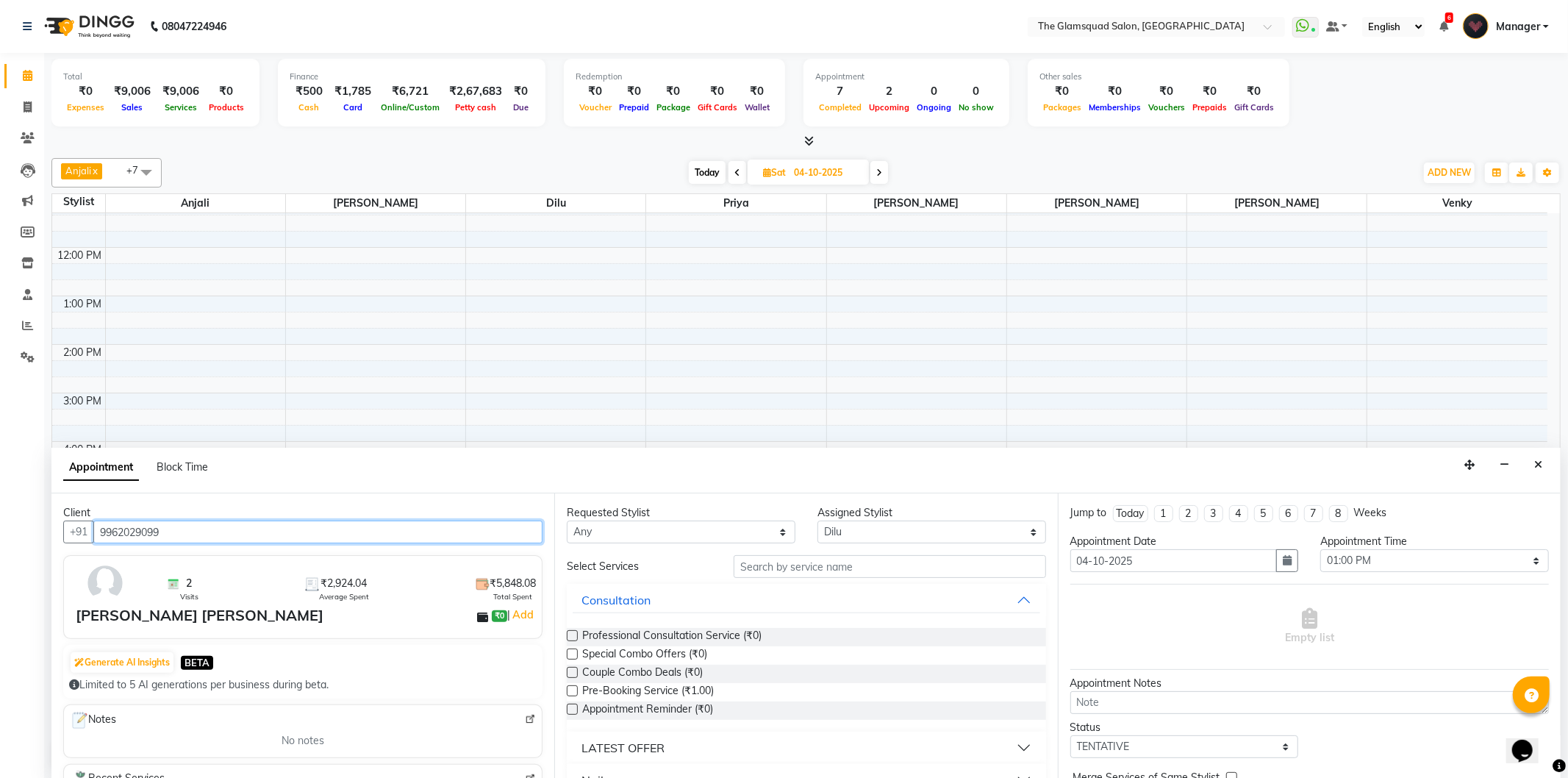
type input "9962029099"
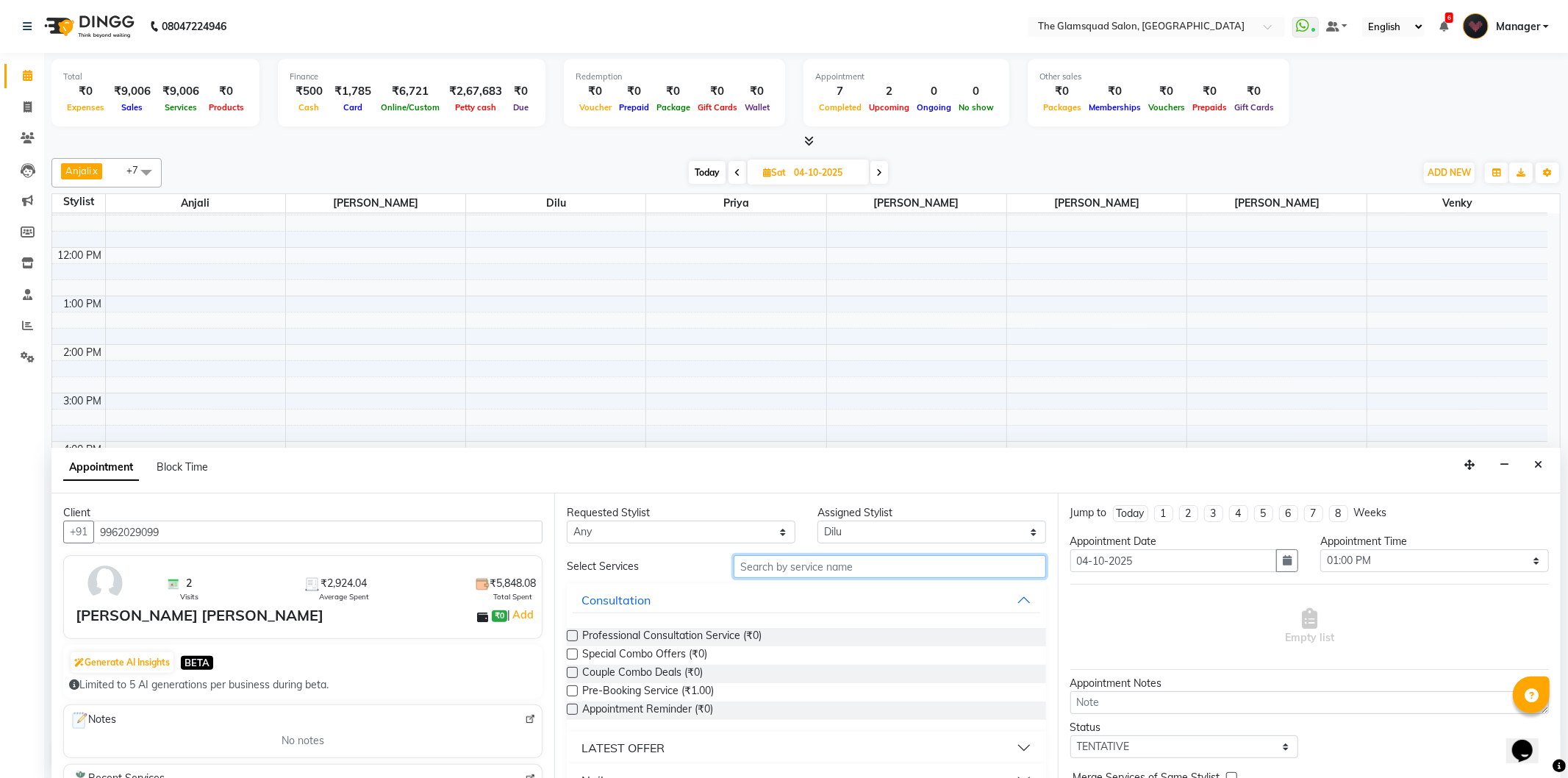
click at [780, 572] on input "text" at bounding box center [889, 566] width 311 height 23
type input "las"
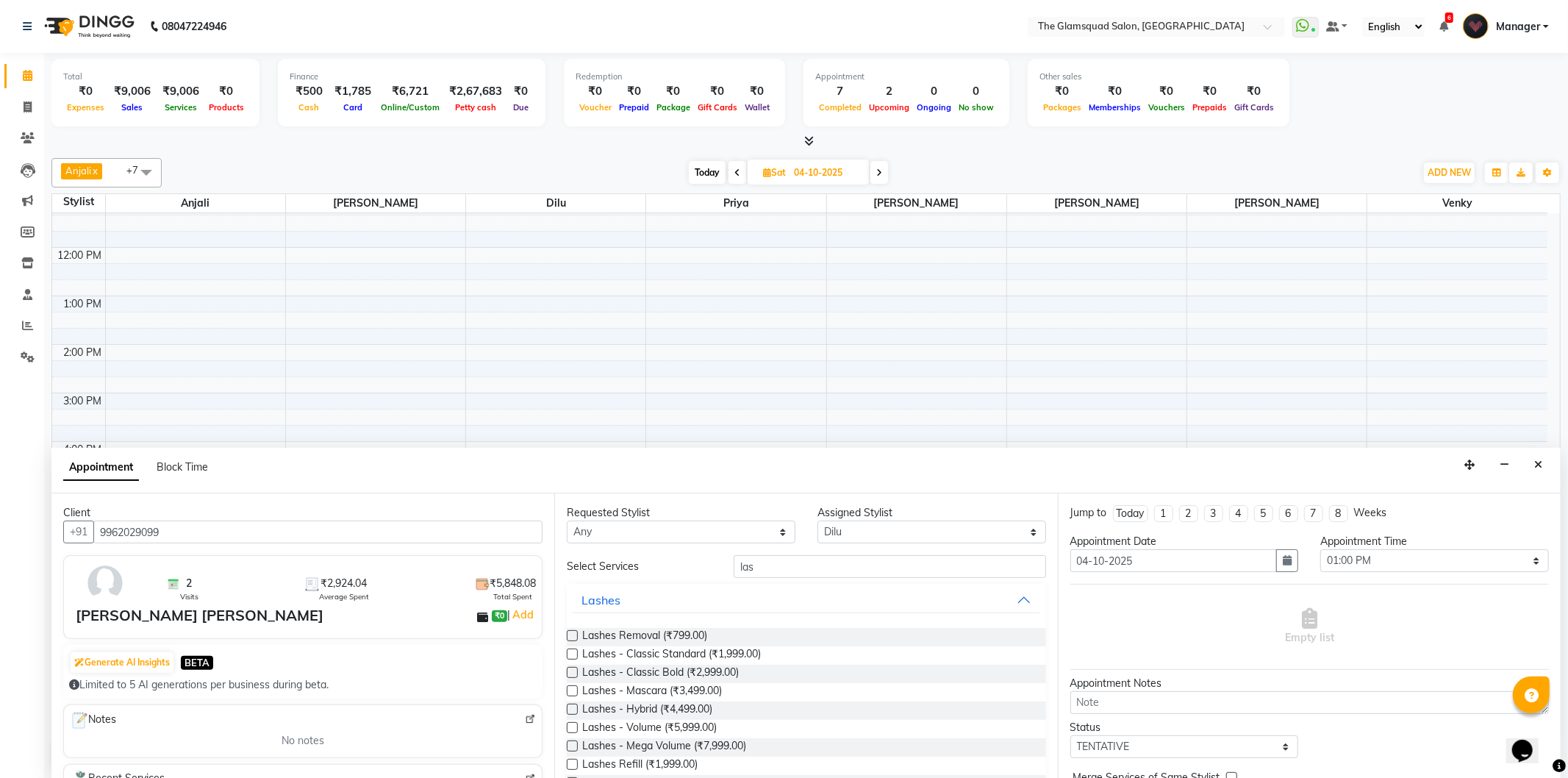
click at [573, 652] on label at bounding box center [572, 654] width 11 height 11
click at [573, 652] on input "checkbox" at bounding box center [571, 655] width 9 height 9
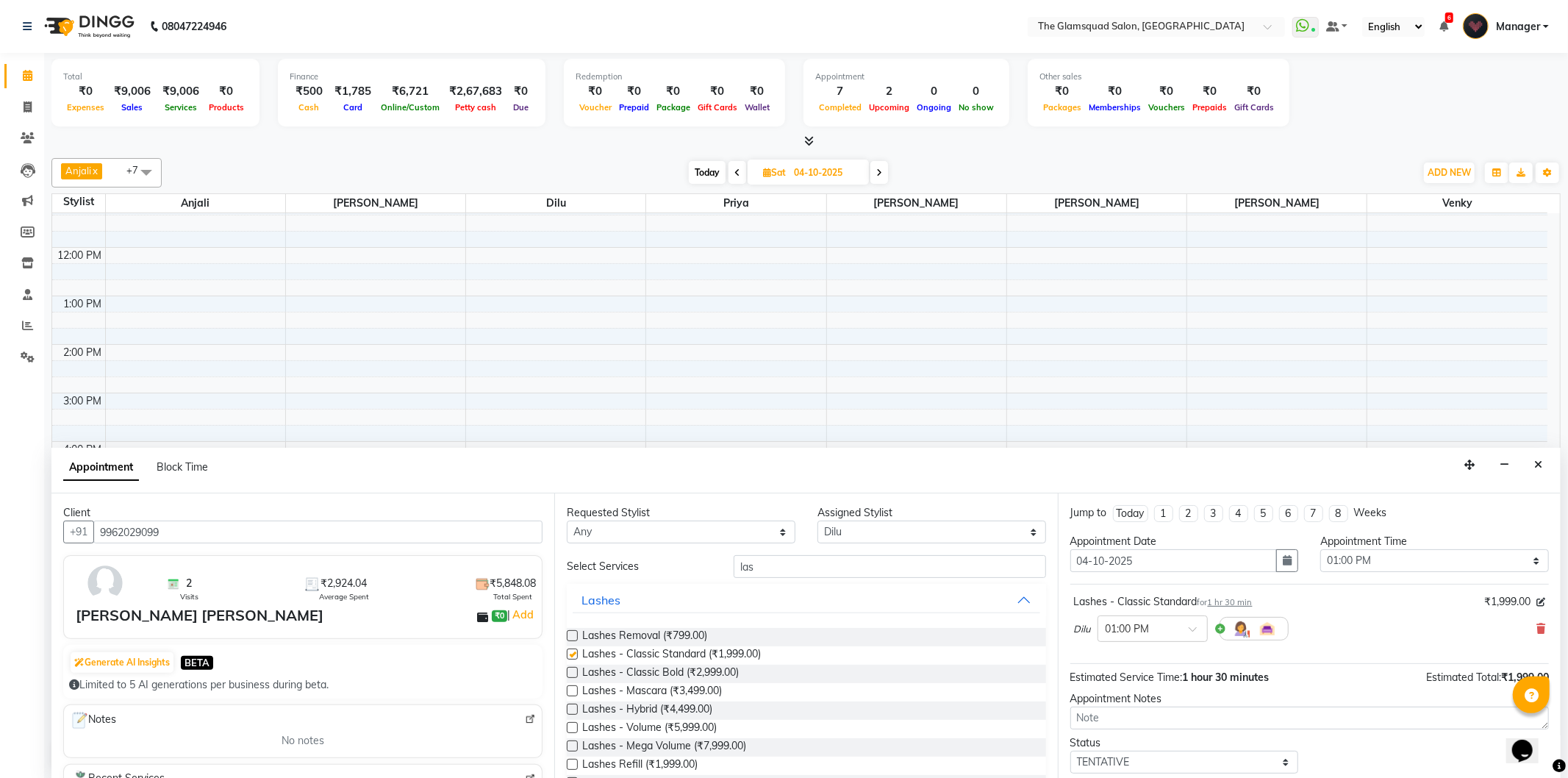
checkbox input "false"
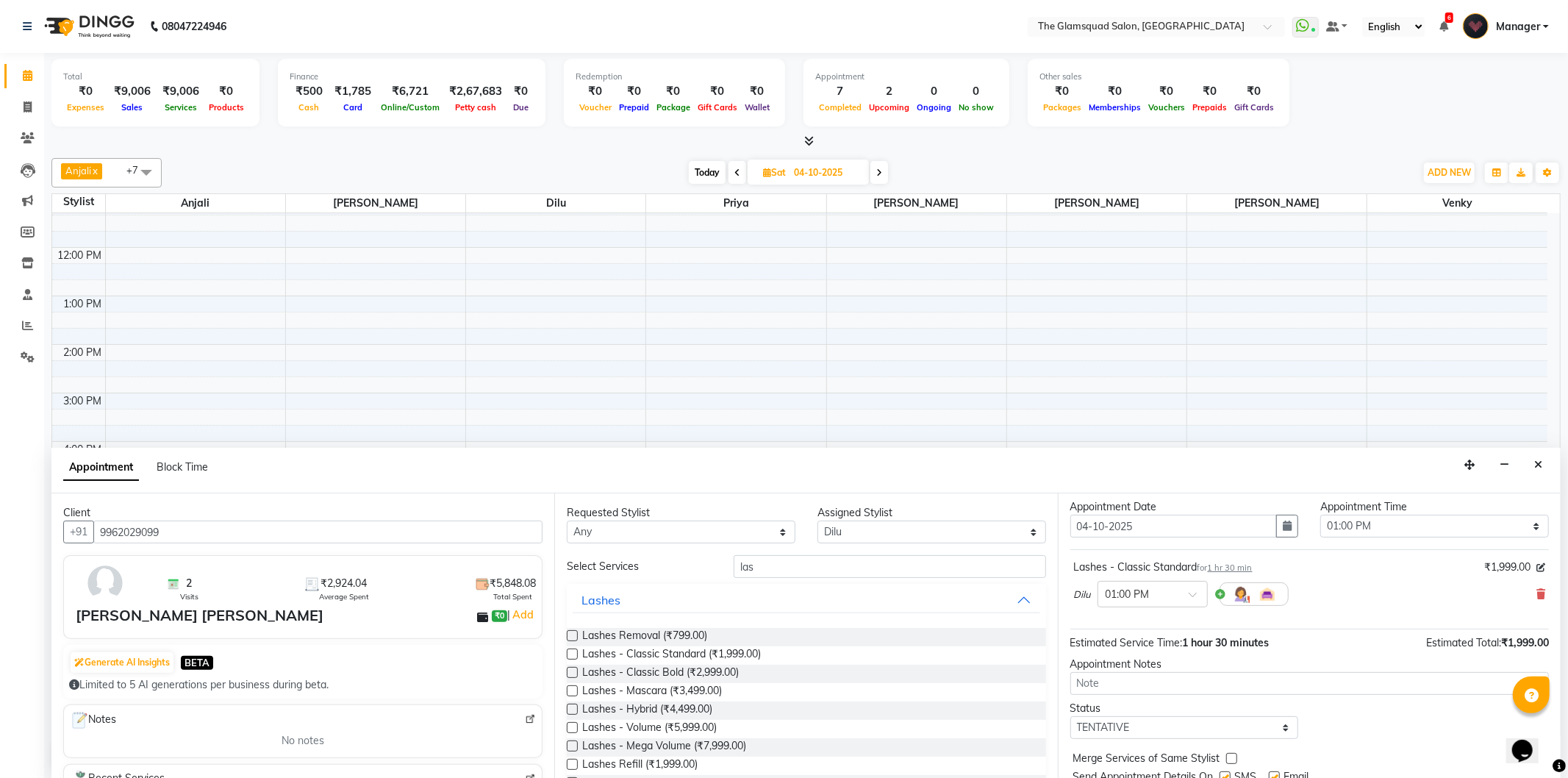
scroll to position [6, 0]
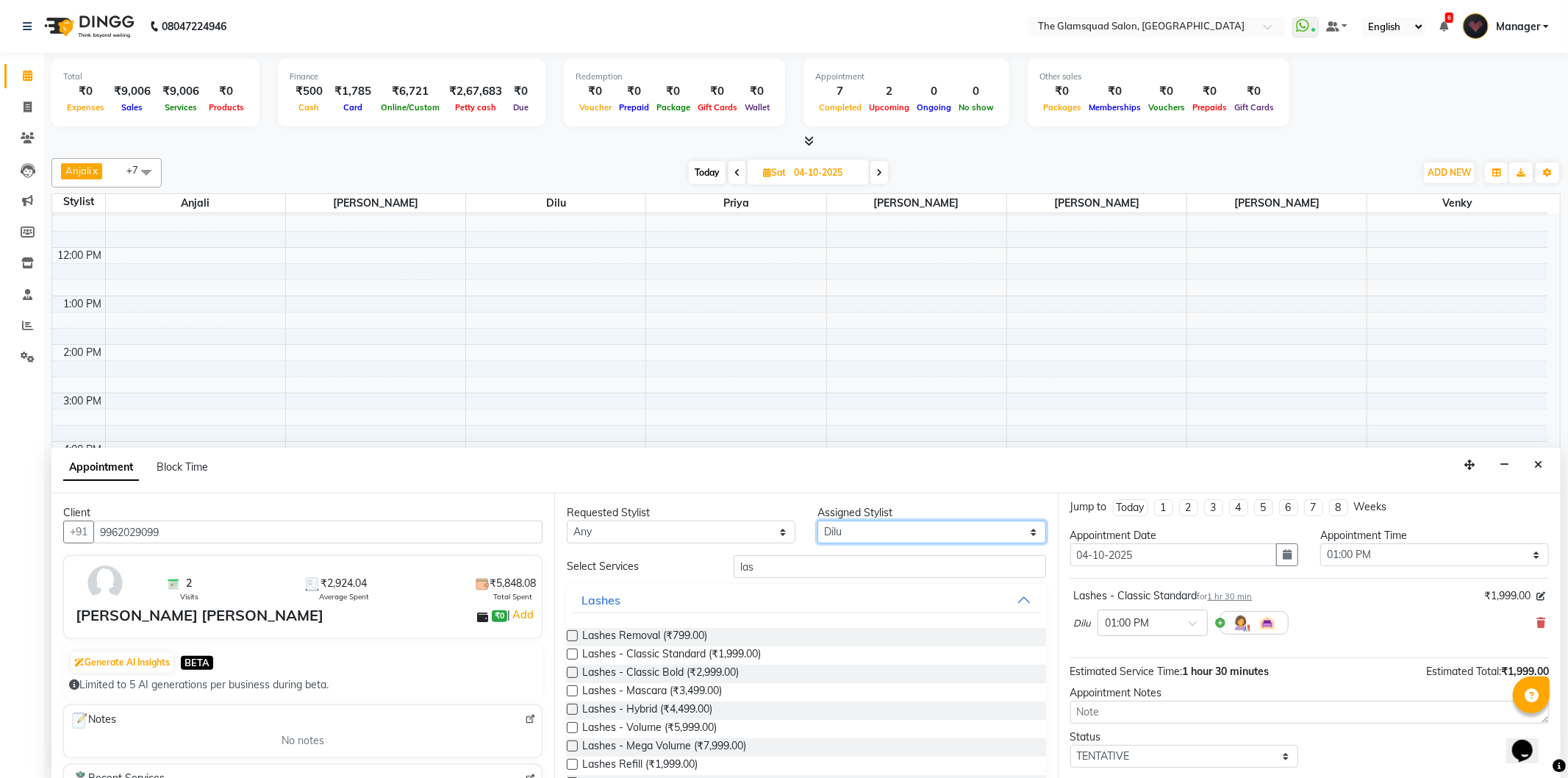
click at [868, 533] on select "Select Adil Anjali Dilu Monish Monisha Pranab Priya Venky" at bounding box center [932, 532] width 229 height 23
click at [870, 537] on select "Select Adil Anjali Dilu Monish Monisha Pranab Priya Venky" at bounding box center [932, 532] width 229 height 23
select select "36096"
click at [818, 521] on select "Select Adil Anjali Dilu Monish Monisha Pranab Priya Venky" at bounding box center [932, 532] width 229 height 23
click at [858, 528] on select "Select Adil Anjali Dilu Monish Monisha Pranab Priya Venky" at bounding box center [932, 532] width 229 height 23
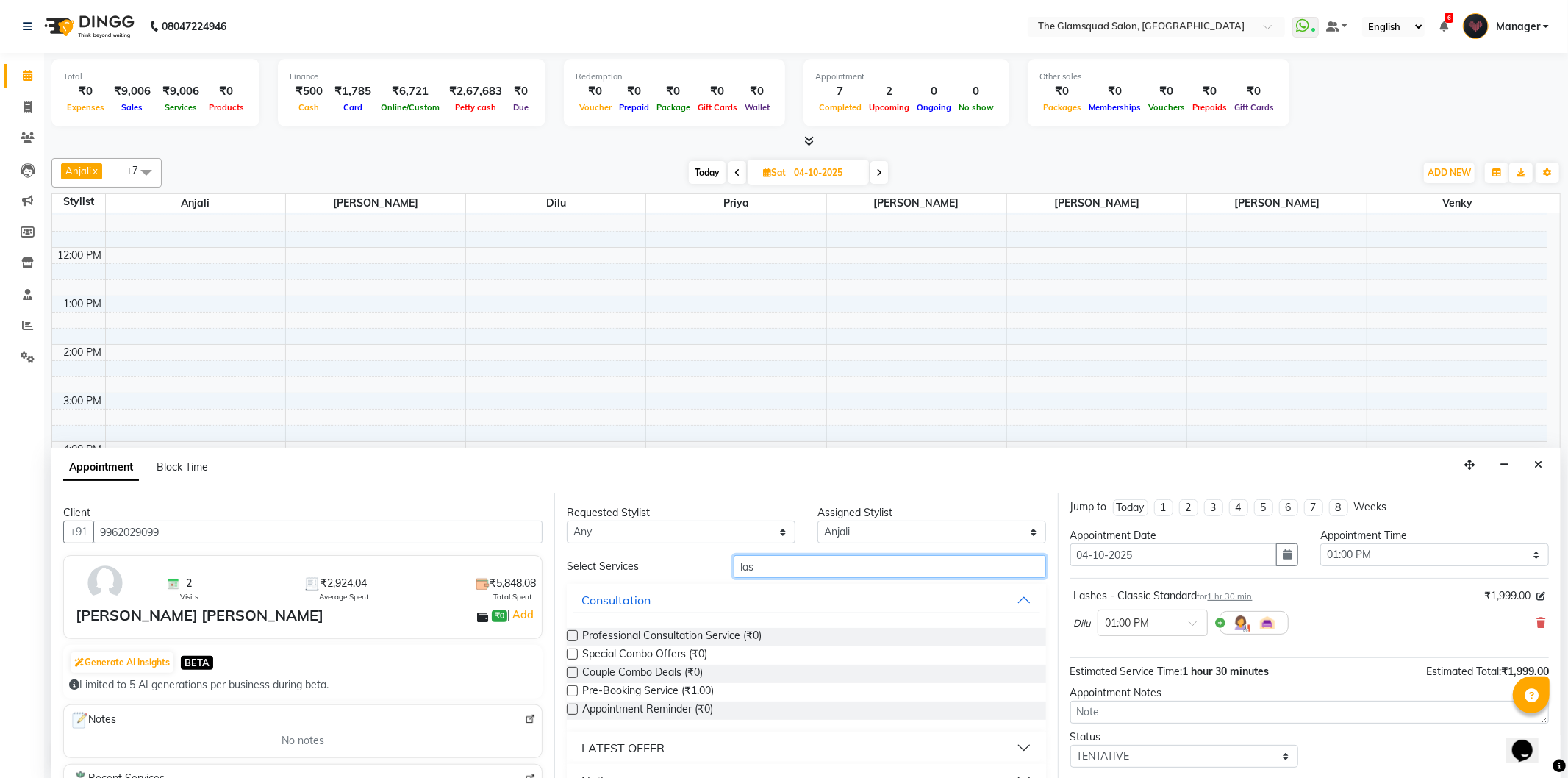
click at [760, 565] on input "las" at bounding box center [889, 566] width 311 height 23
type input "l"
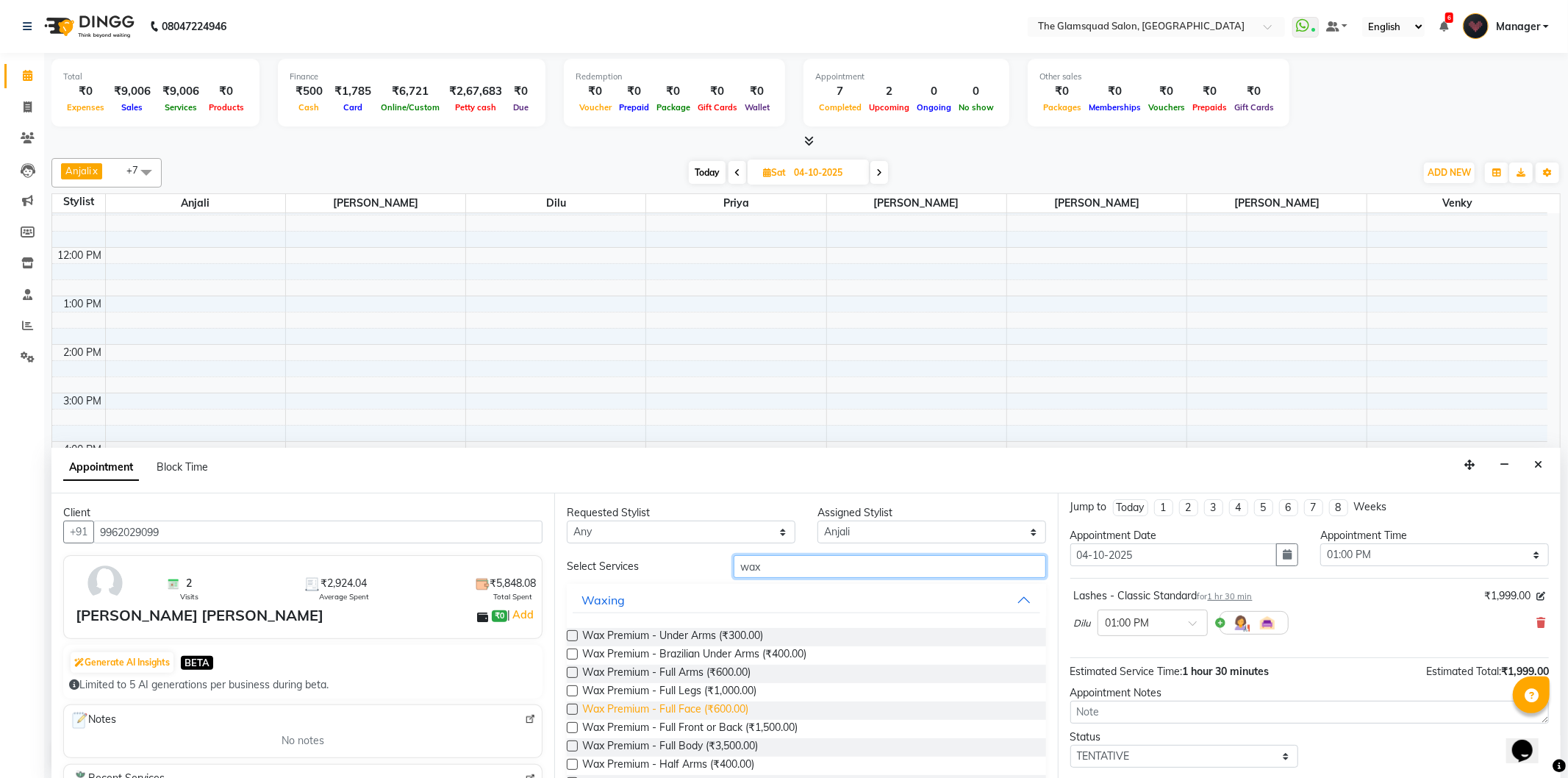
scroll to position [82, 0]
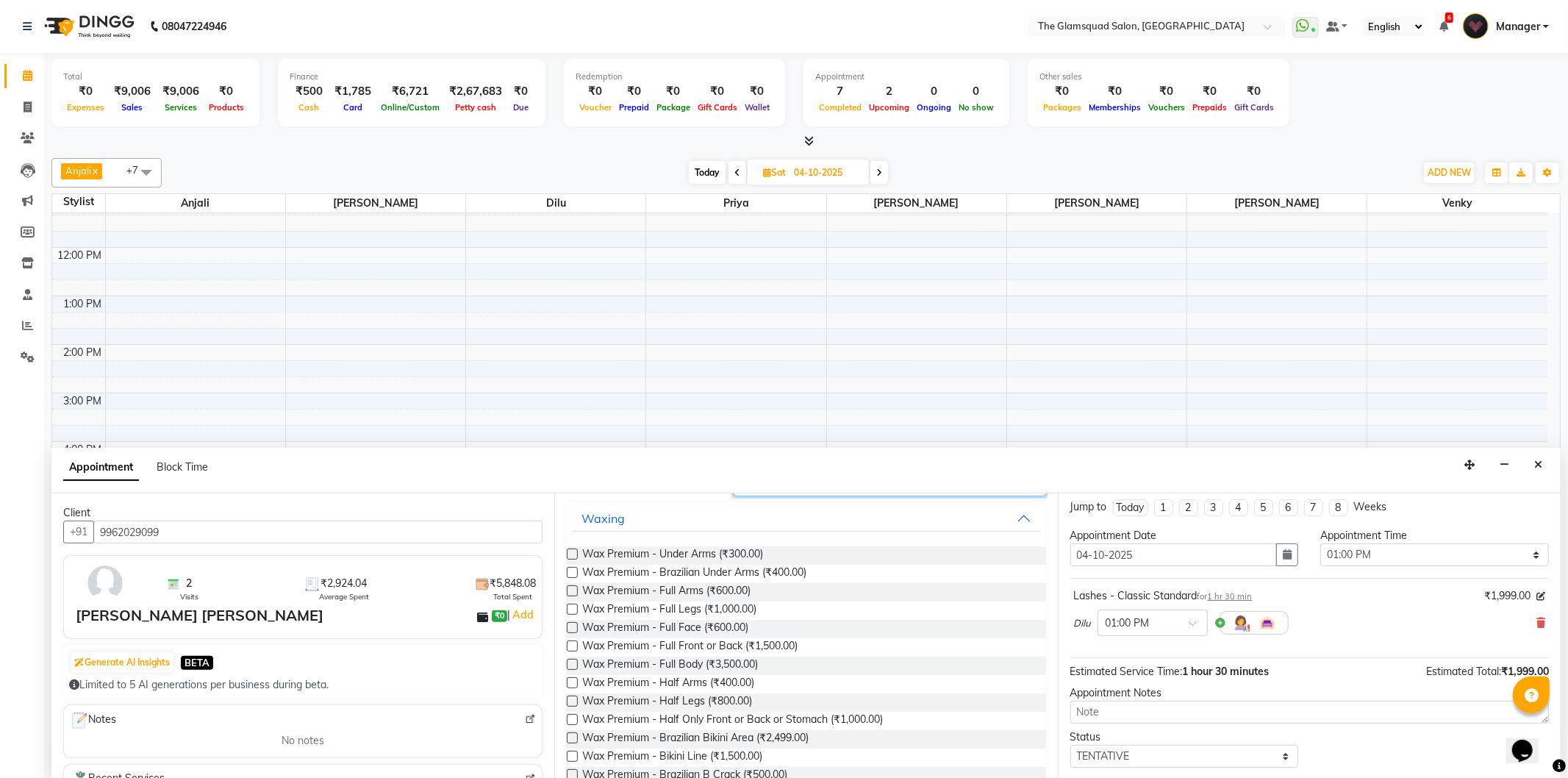
type input "wax"
click at [570, 703] on label at bounding box center [572, 701] width 11 height 11
click at [570, 703] on input "checkbox" at bounding box center [571, 702] width 9 height 9
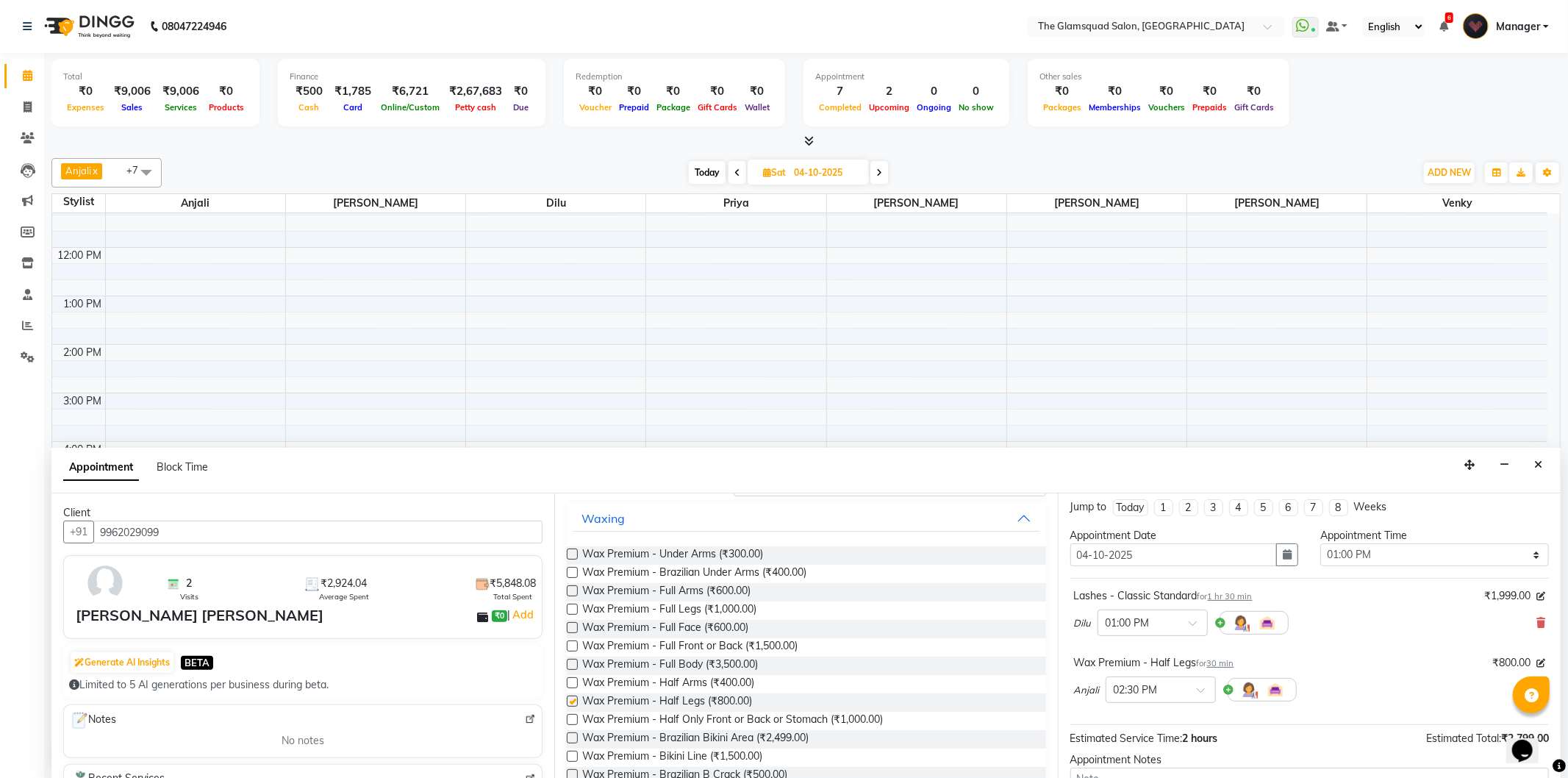
checkbox input "false"
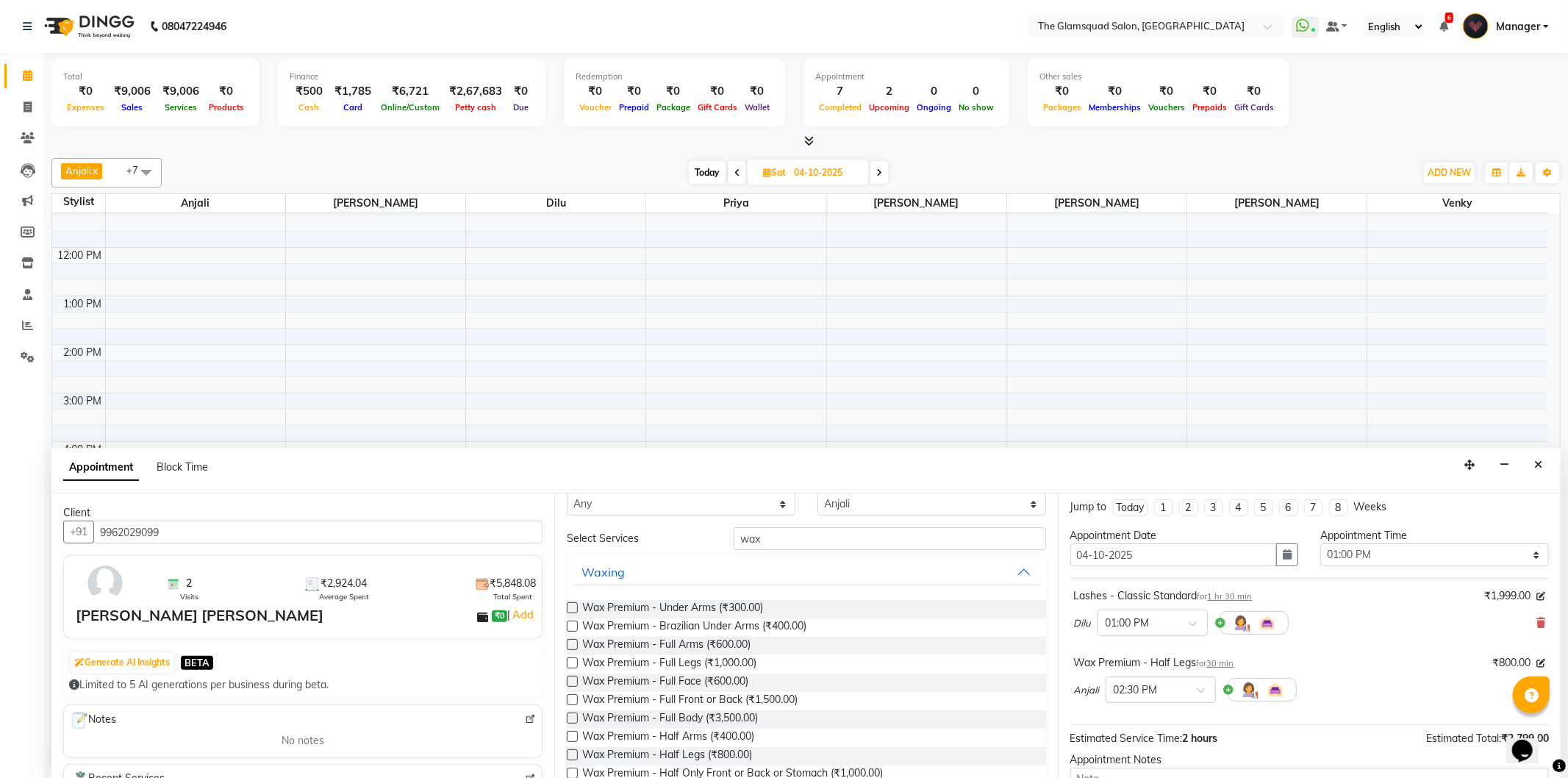
scroll to position [0, 0]
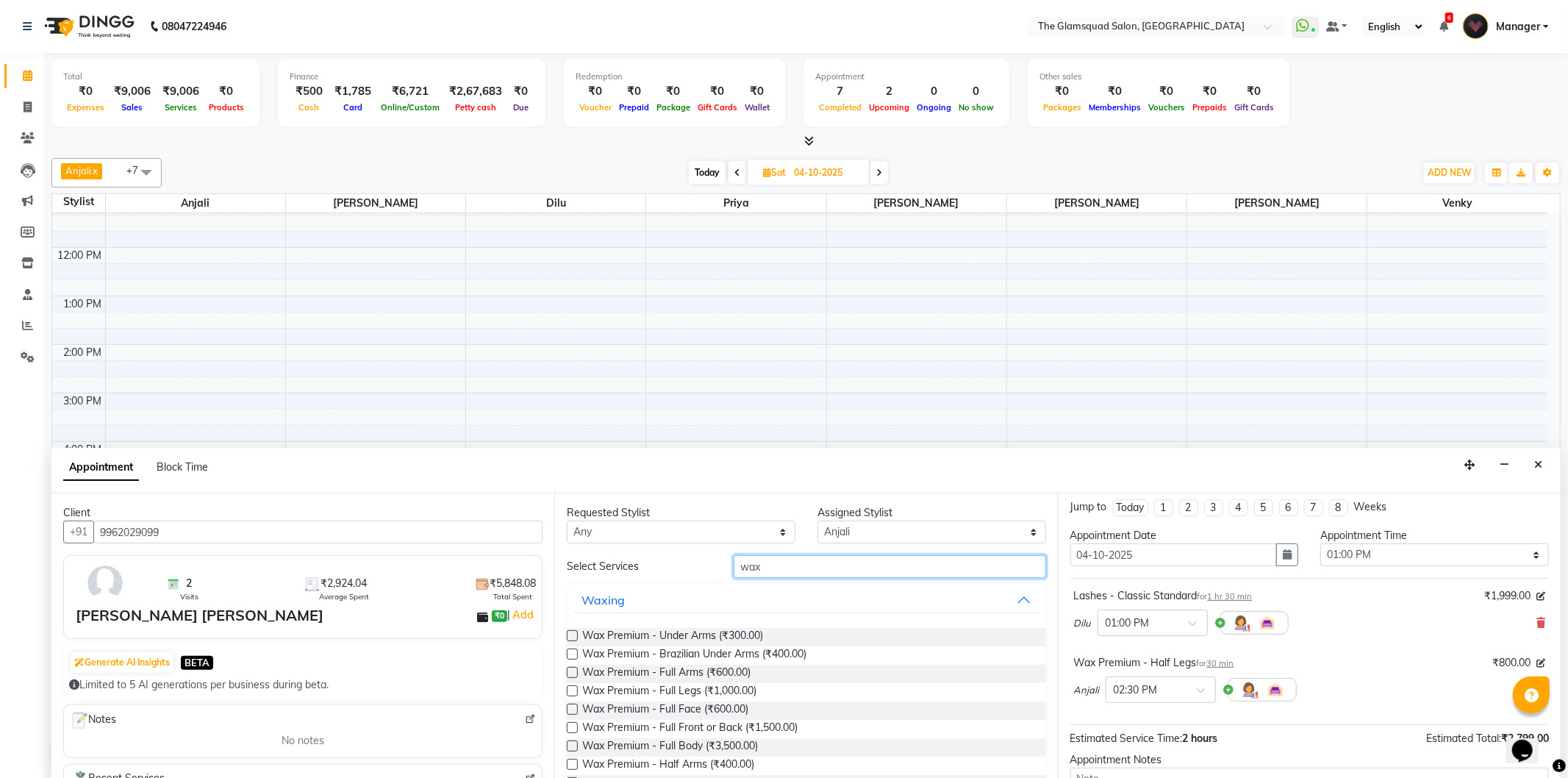
click at [768, 569] on input "wax" at bounding box center [889, 566] width 311 height 23
type input "w"
type input "gel"
click at [573, 655] on label at bounding box center [572, 654] width 11 height 11
click at [573, 655] on input "checkbox" at bounding box center [571, 655] width 9 height 9
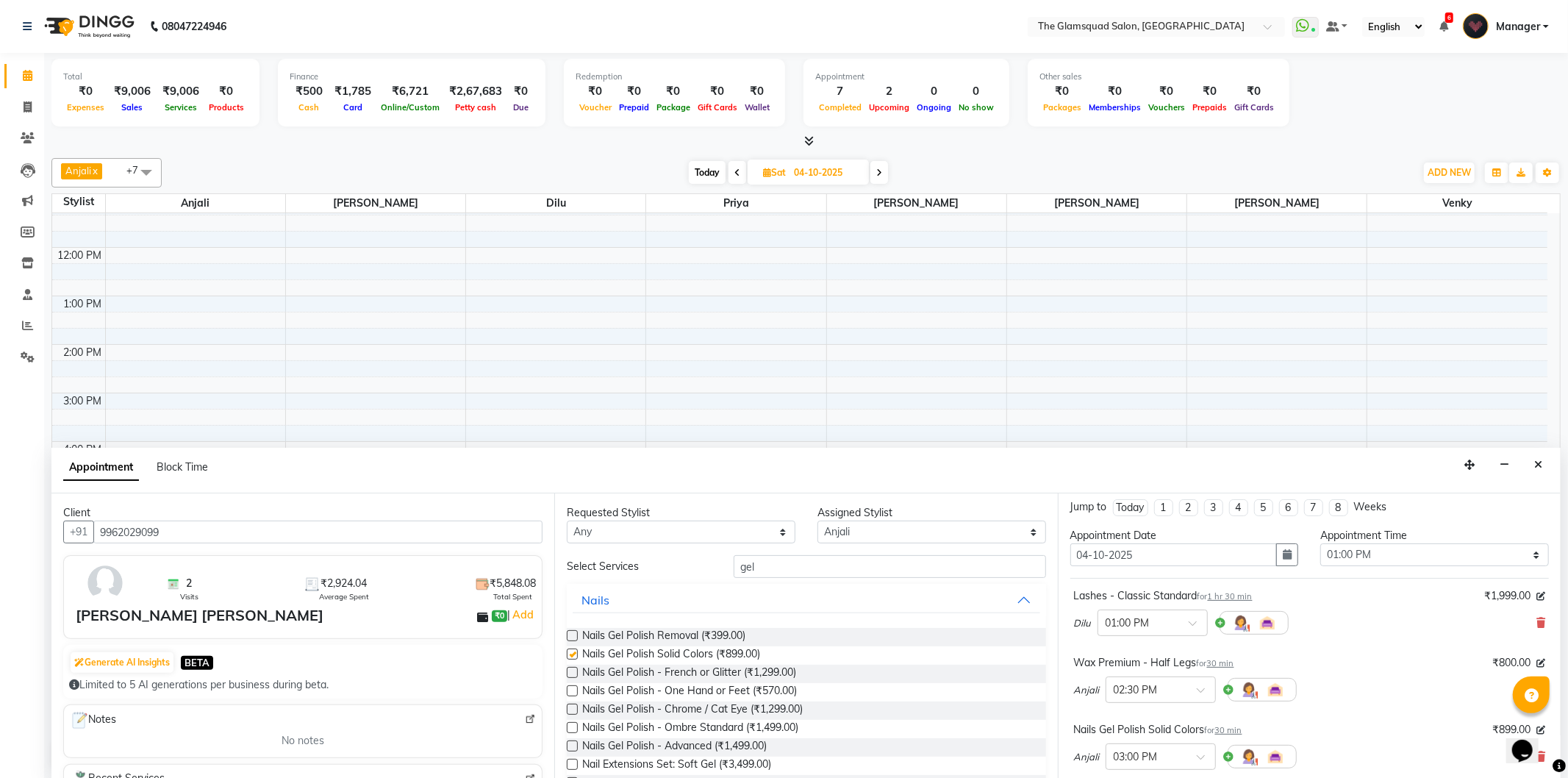
checkbox input "false"
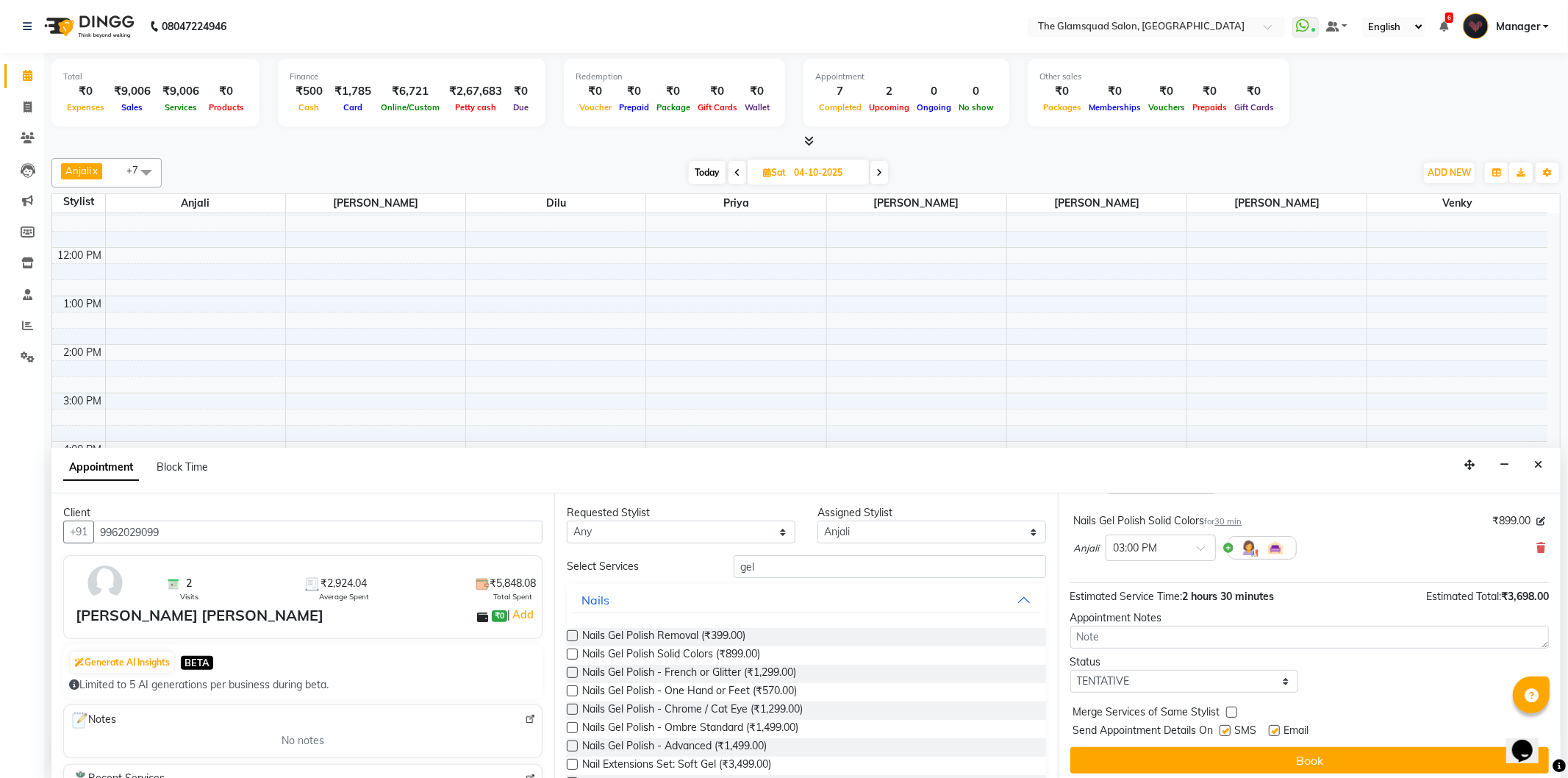
scroll to position [221, 0]
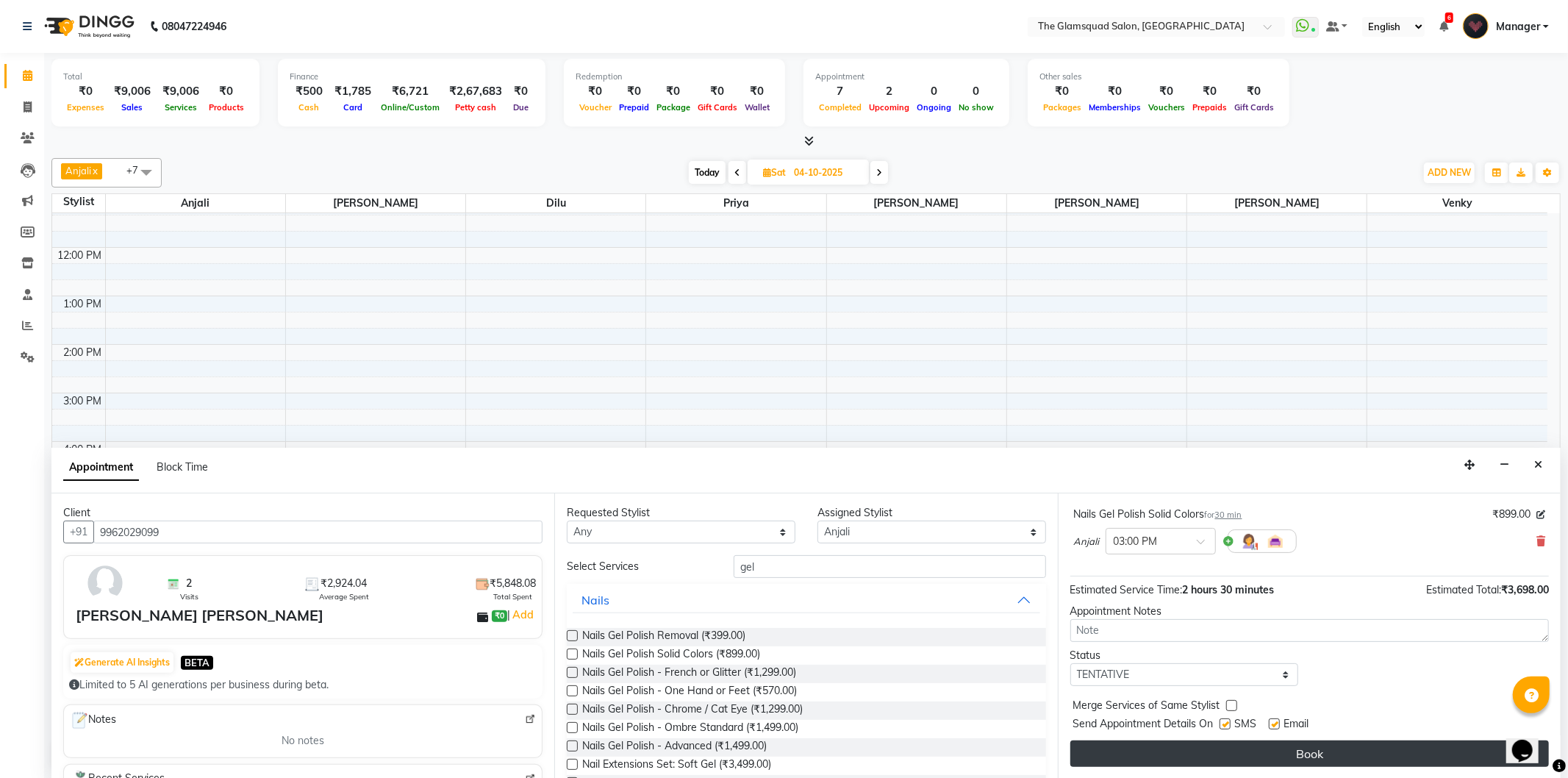
click at [1323, 755] on button "Book" at bounding box center [1309, 753] width 479 height 26
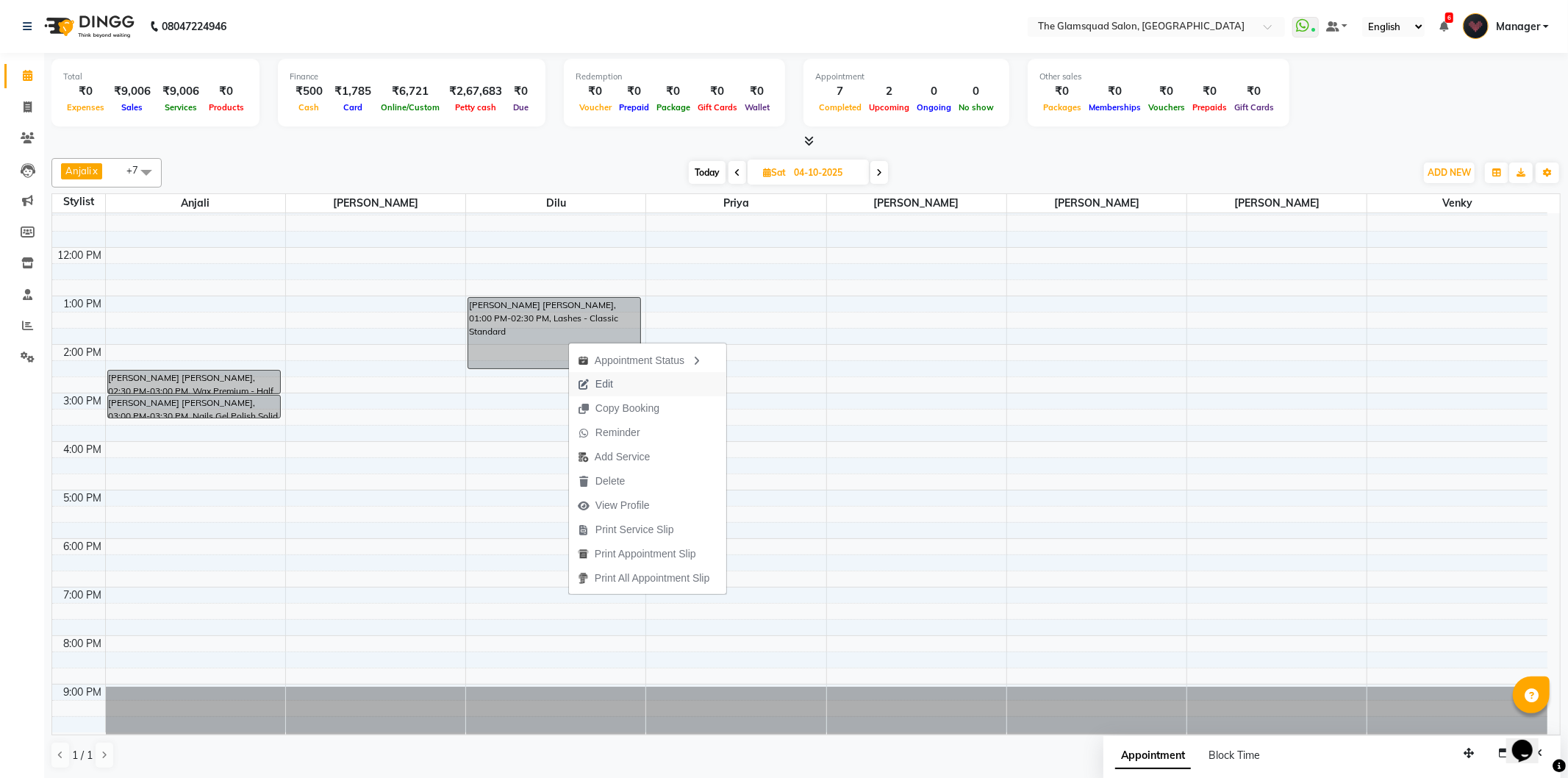
click at [597, 380] on span "Edit" at bounding box center [604, 384] width 18 height 15
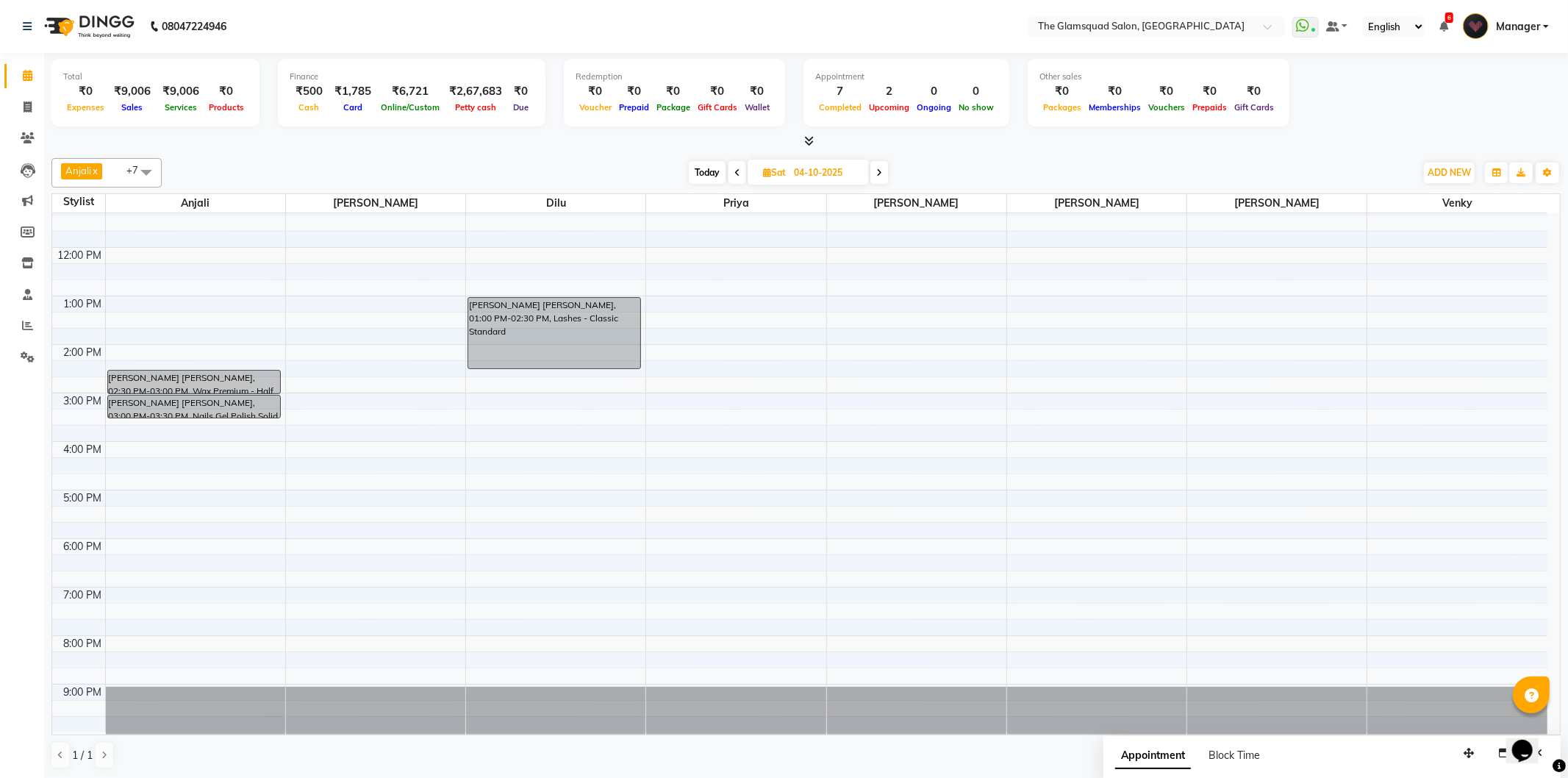
select select "tentative"
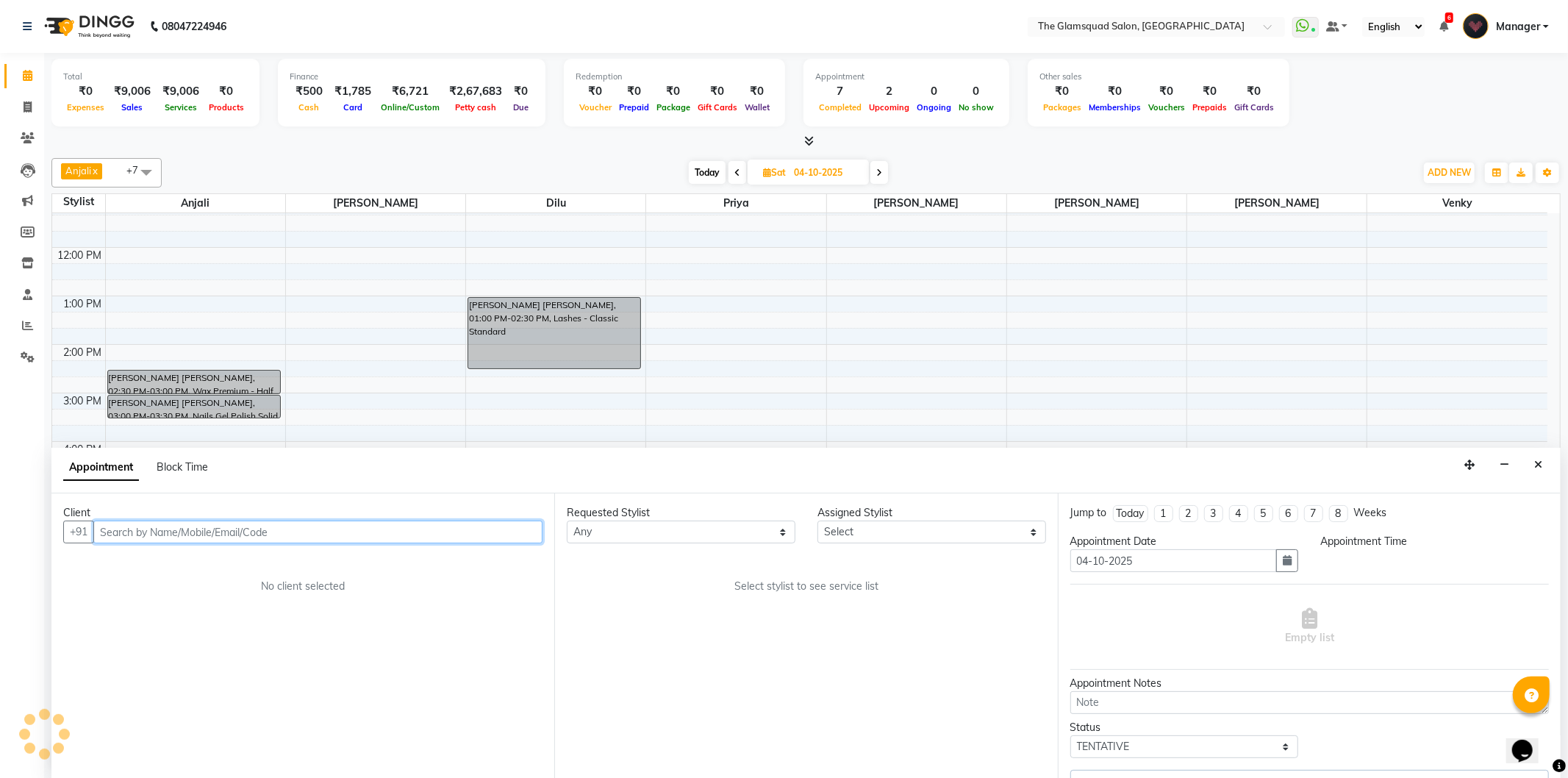
select select "36096"
select select "780"
select select "2374"
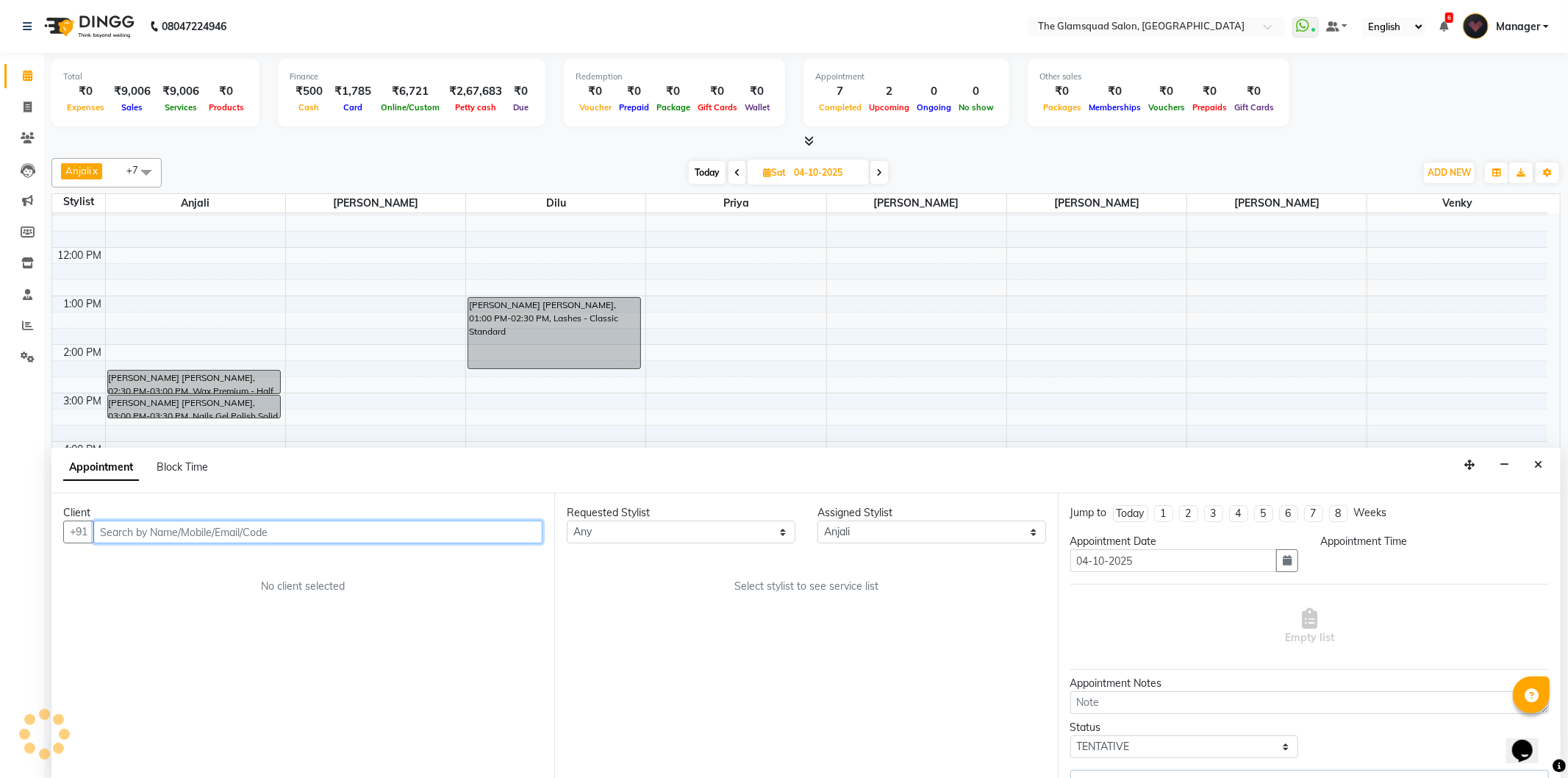
select select "2374"
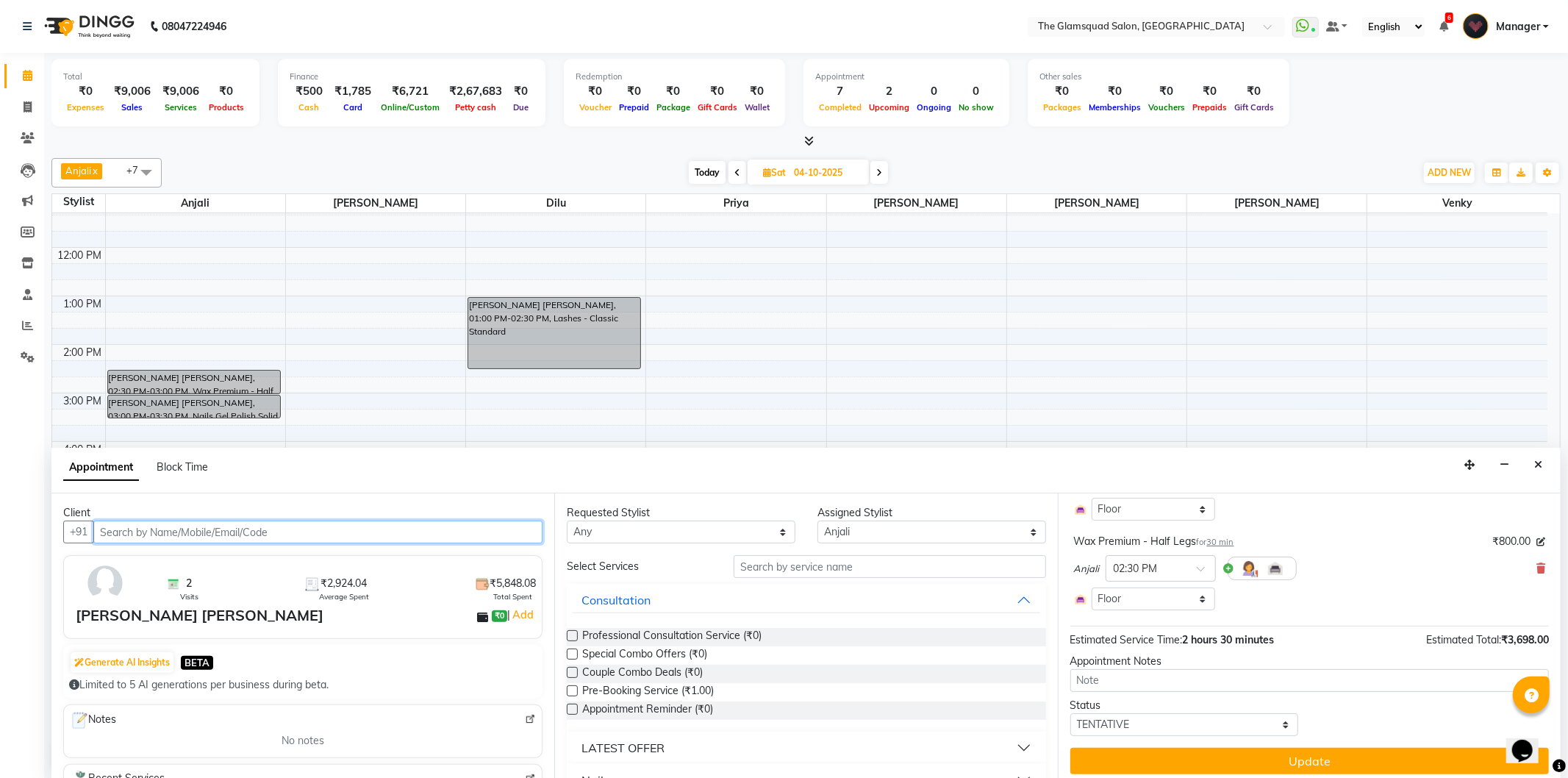
scroll to position [247, 0]
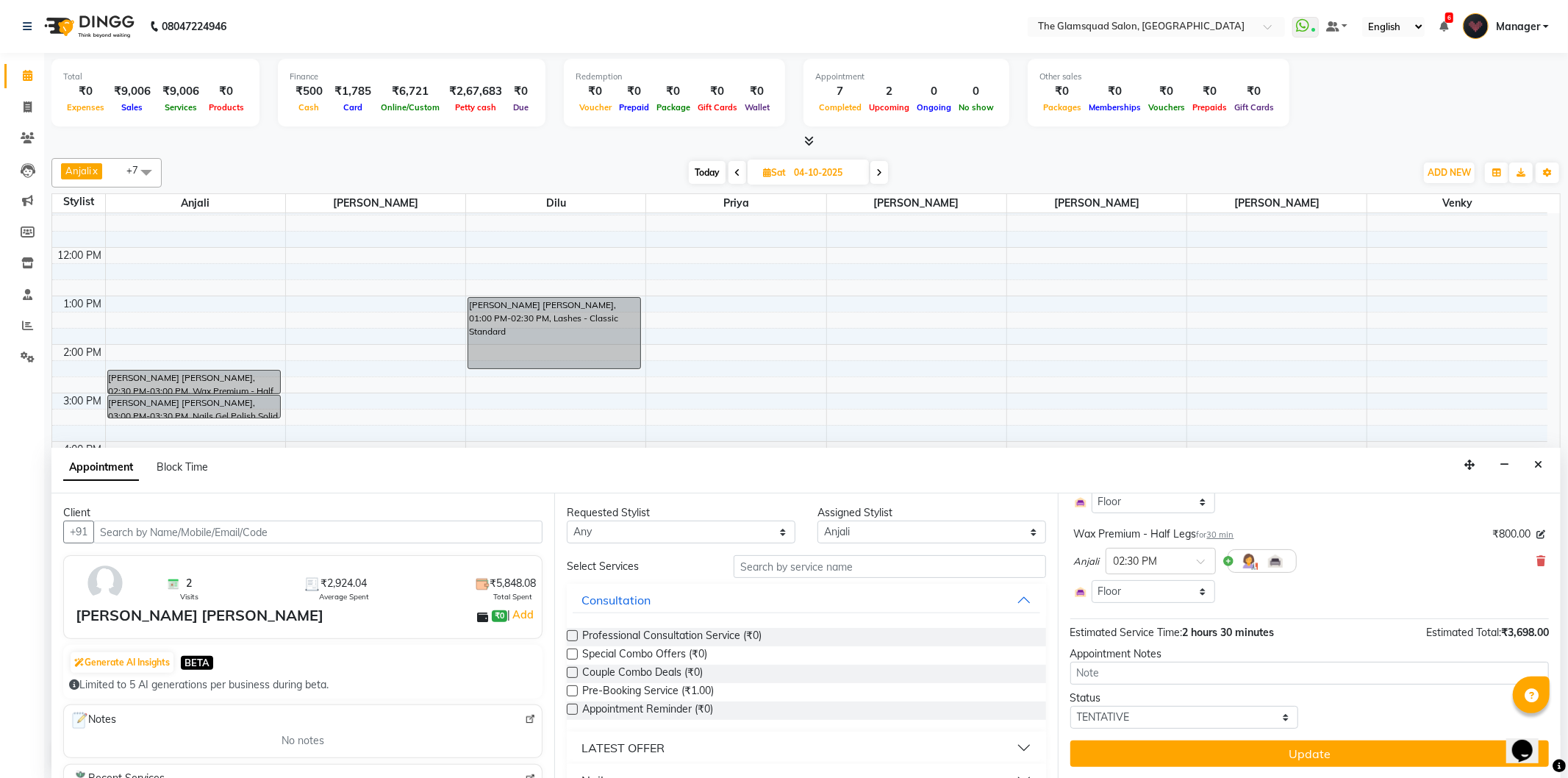
click at [1033, 152] on div "Anjali x Adil x Monish x Monisha x Priya x Dilu x Venky x Pranab x +7 UnSelect …" at bounding box center [806, 464] width 1509 height 623
click at [978, 144] on div at bounding box center [806, 141] width 1509 height 15
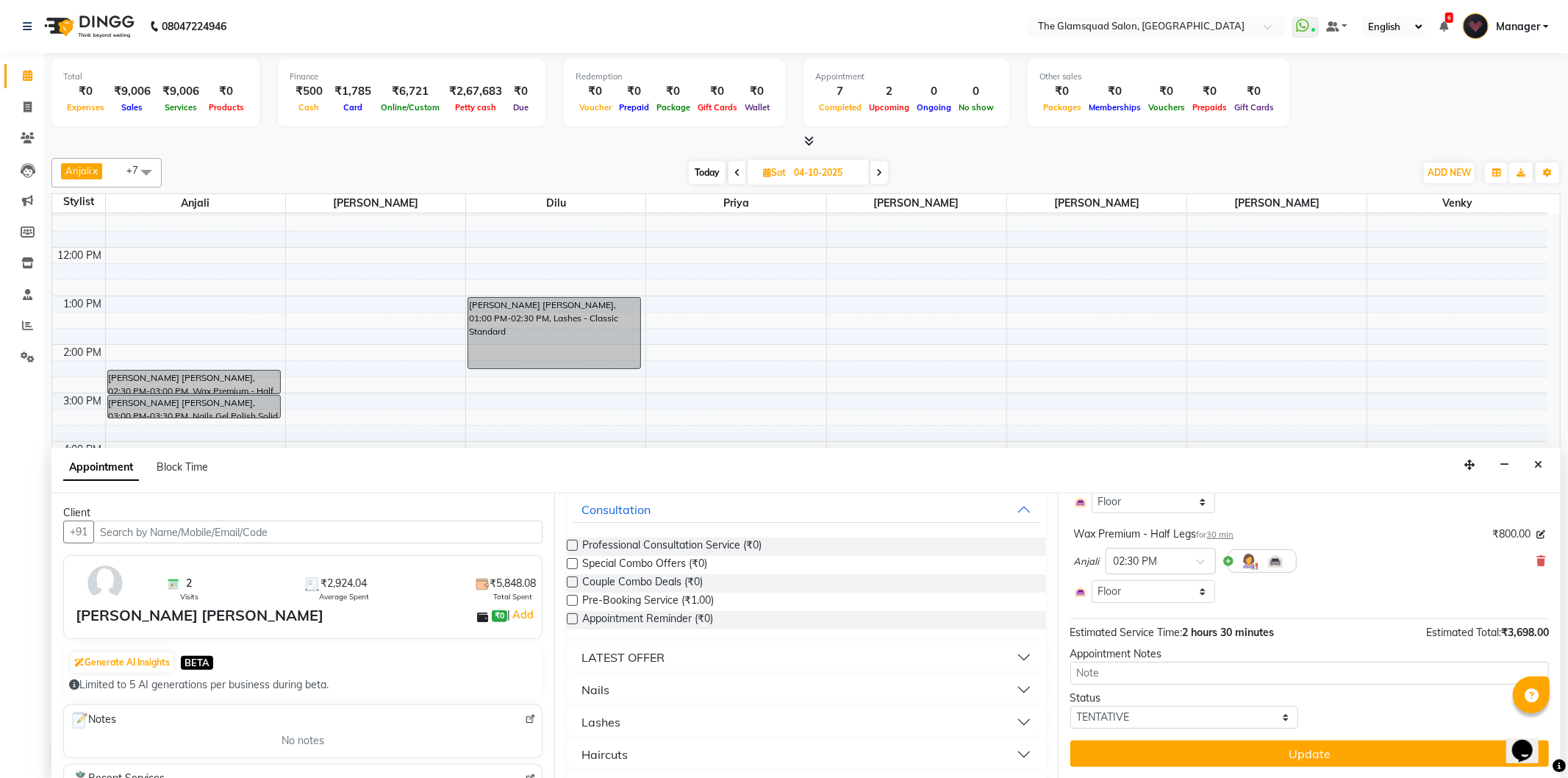
scroll to position [409, 0]
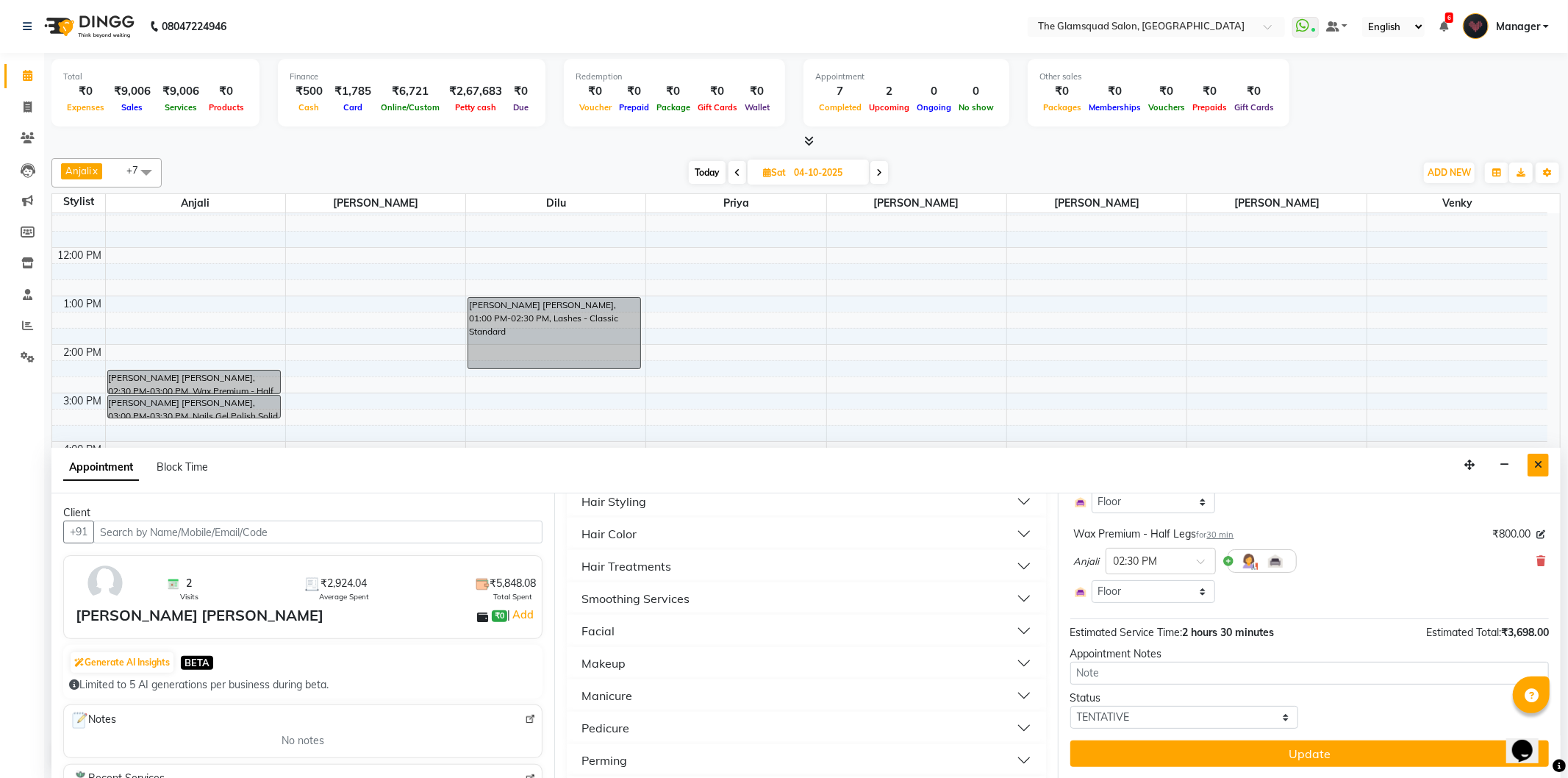
click at [1537, 465] on icon "Close" at bounding box center [1538, 465] width 9 height 10
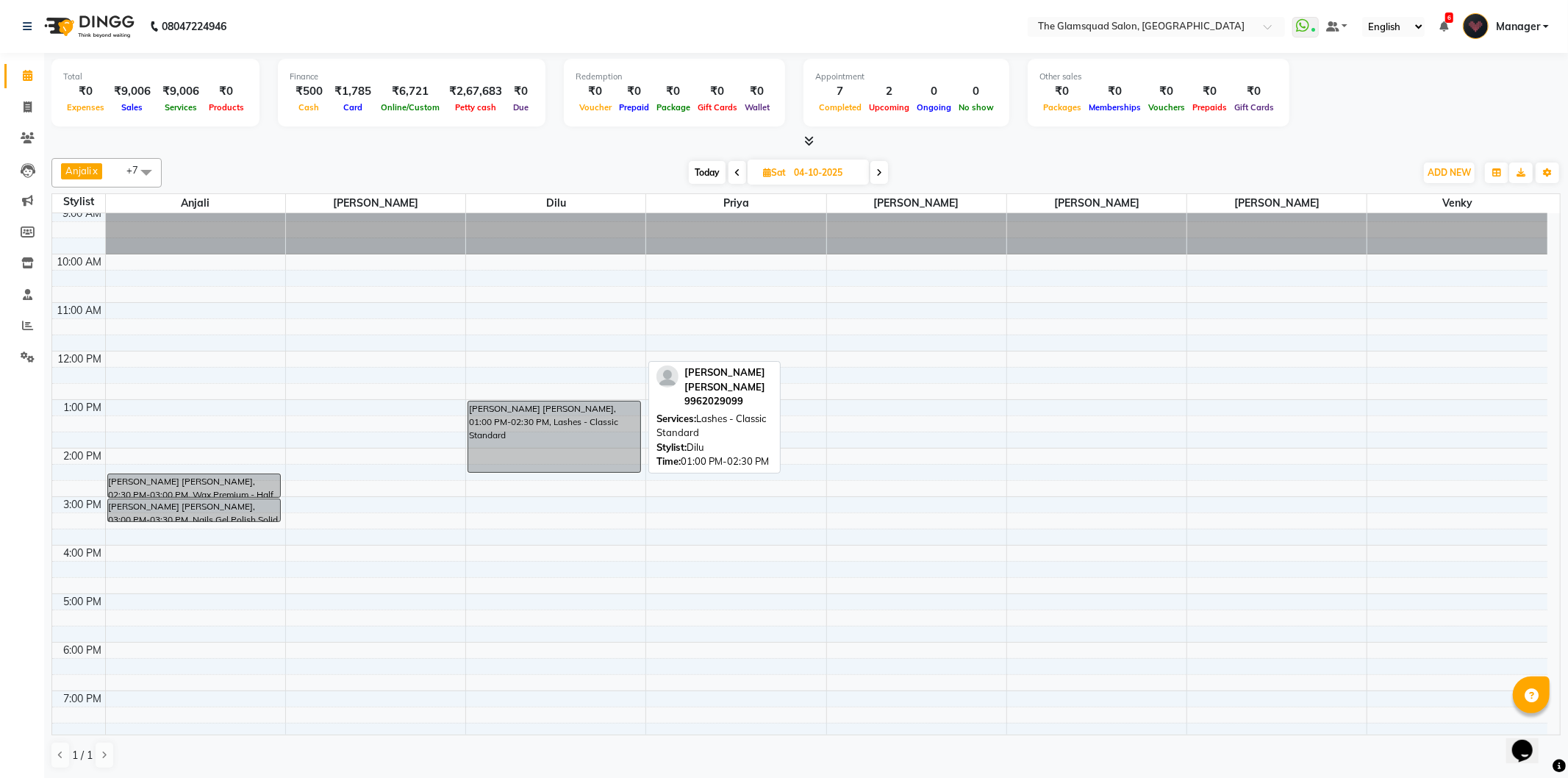
scroll to position [0, 0]
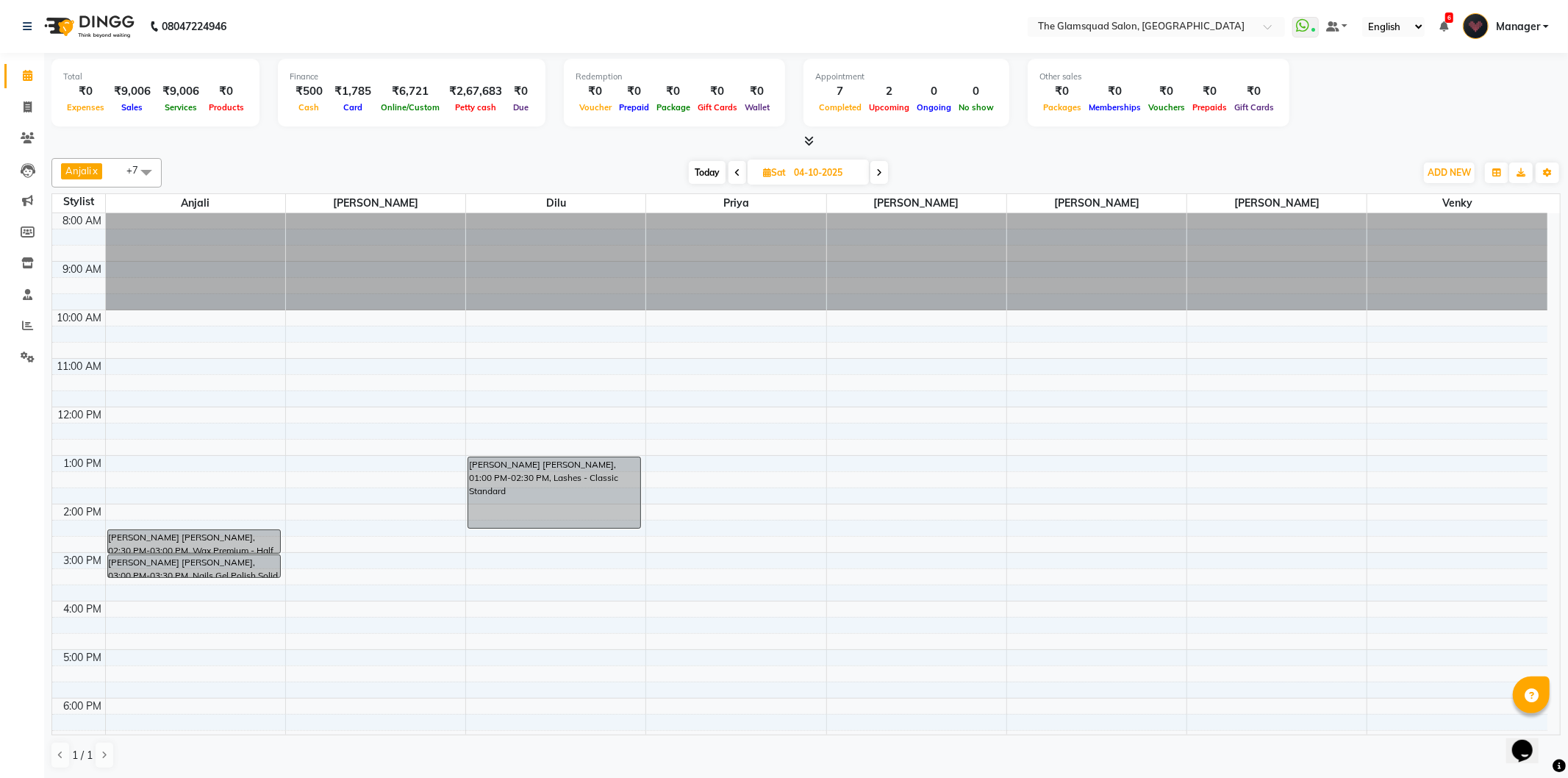
click at [1070, 158] on div "Anjali x Adil x Monish x Monisha x Priya x Dilu x Venky x Pranab x +7 UnSelect …" at bounding box center [806, 173] width 1509 height 30
click at [1401, 119] on div "Total ₹0 Expenses ₹9,006 Sales ₹9,006 Services ₹0 Products Finance ₹500 Cash ₹1…" at bounding box center [806, 94] width 1509 height 72
click at [995, 42] on nav "08047224946 Select Location × The Glamsquad Salon, Mylapore WhatsApp Status ✕ S…" at bounding box center [784, 26] width 1568 height 53
click at [712, 172] on span "Today" at bounding box center [707, 172] width 37 height 23
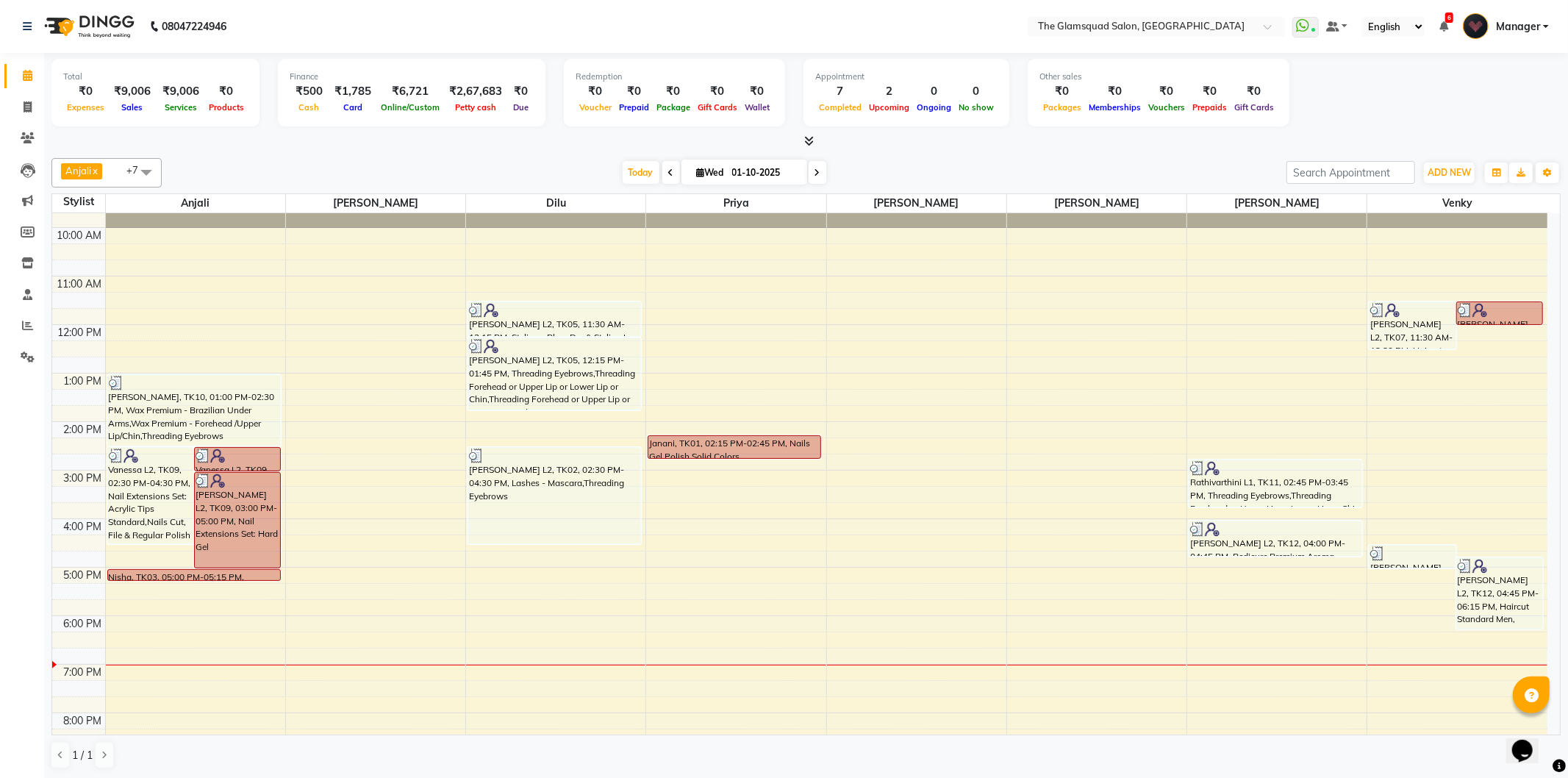
scroll to position [160, 0]
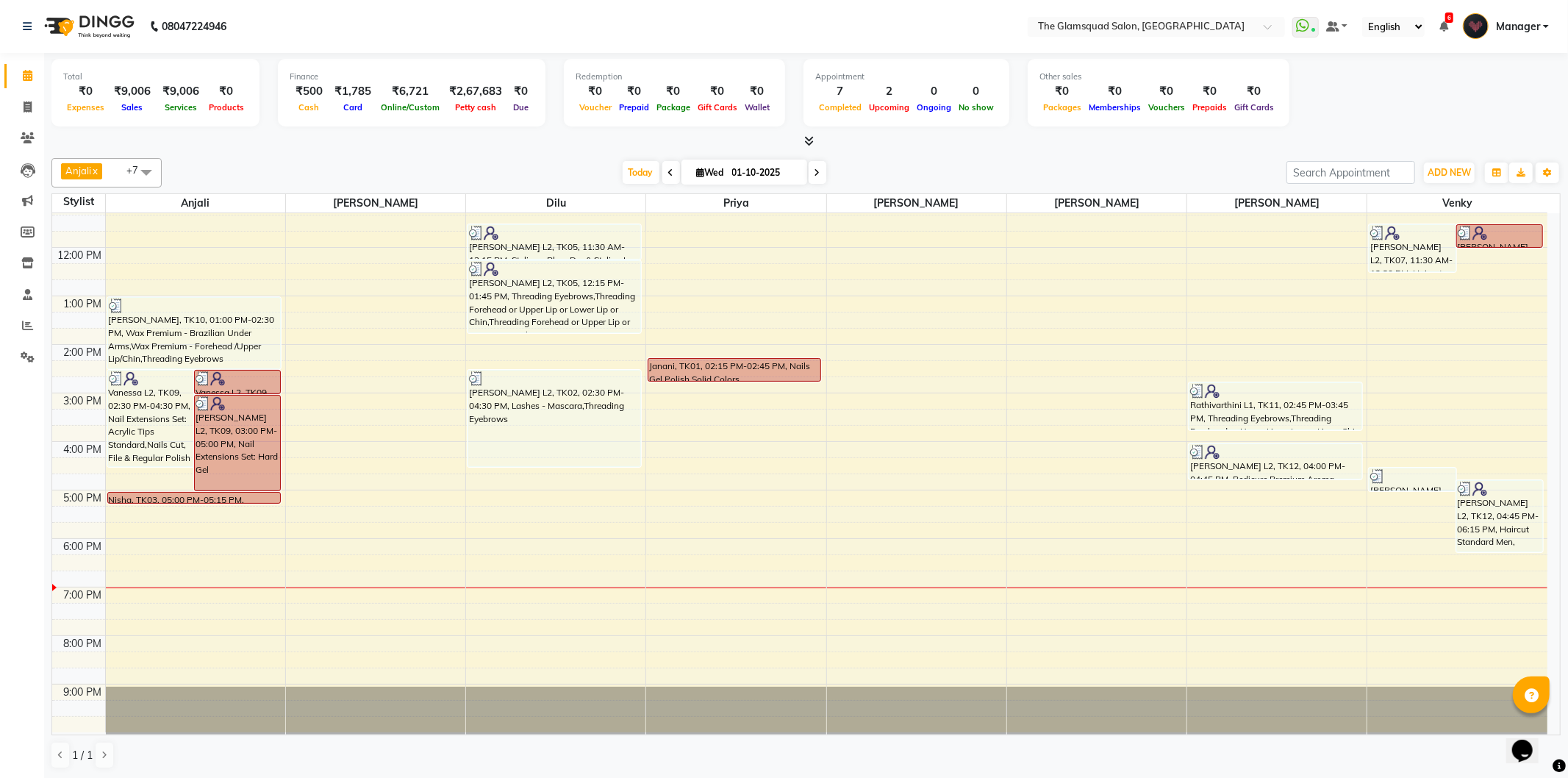
click at [949, 170] on div "Today Wed 01-10-2025" at bounding box center [724, 173] width 1110 height 22
click at [949, 180] on div "Today Wed 01-10-2025" at bounding box center [724, 173] width 1110 height 22
click at [506, 168] on div "Today Wed 01-10-2025" at bounding box center [724, 173] width 1110 height 22
click at [1013, 173] on div "Today Wed 01-10-2025" at bounding box center [724, 173] width 1110 height 22
click at [497, 163] on div "Today Wed 01-10-2025" at bounding box center [724, 173] width 1110 height 22
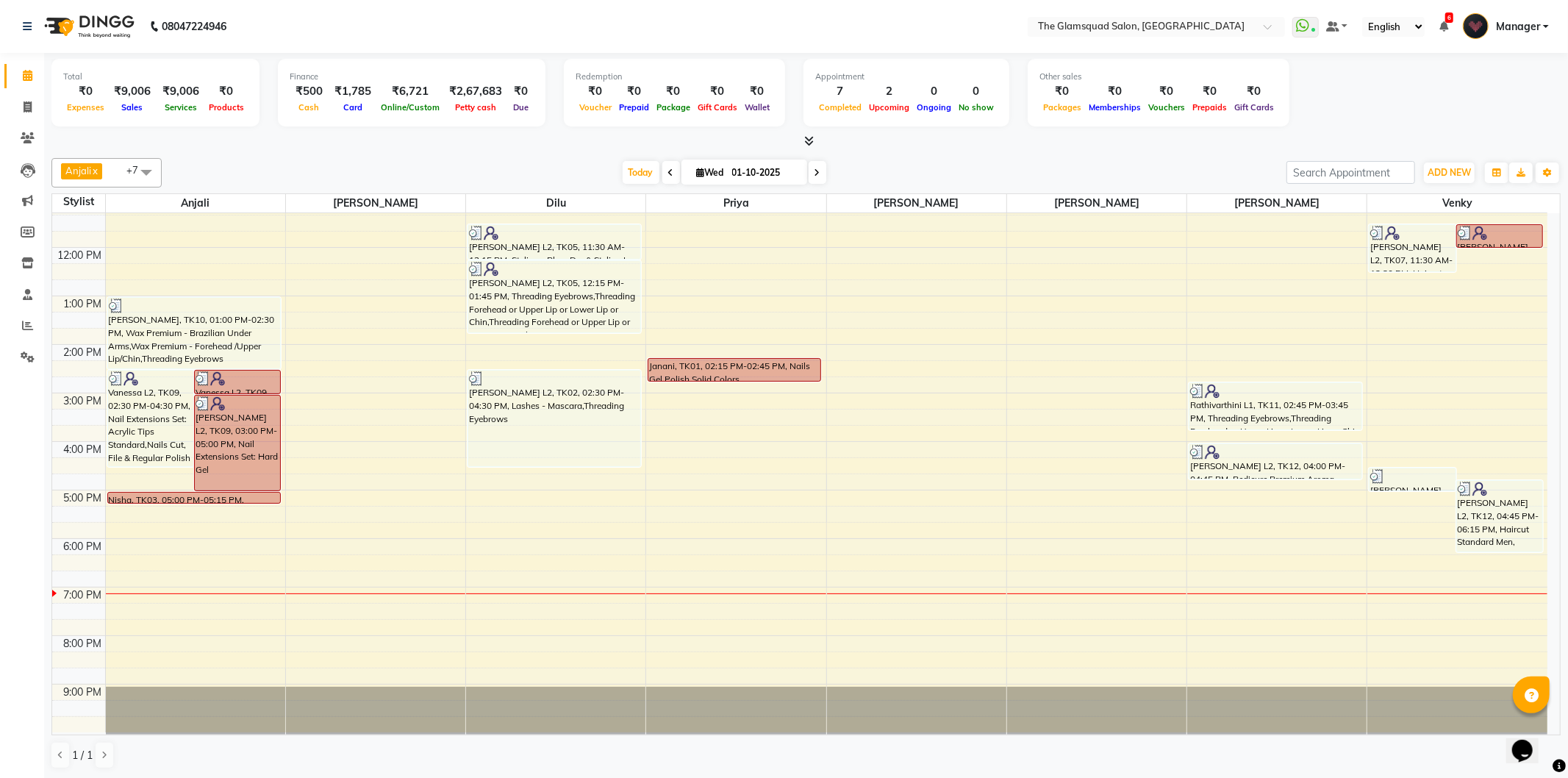
click at [955, 176] on div "Today Wed 01-10-2025" at bounding box center [724, 173] width 1110 height 22
click at [410, 156] on div "Anjali x Adil x Monish x Monisha x Priya x Dilu x Venky x Pranab x +7 UnSelect …" at bounding box center [806, 464] width 1509 height 623
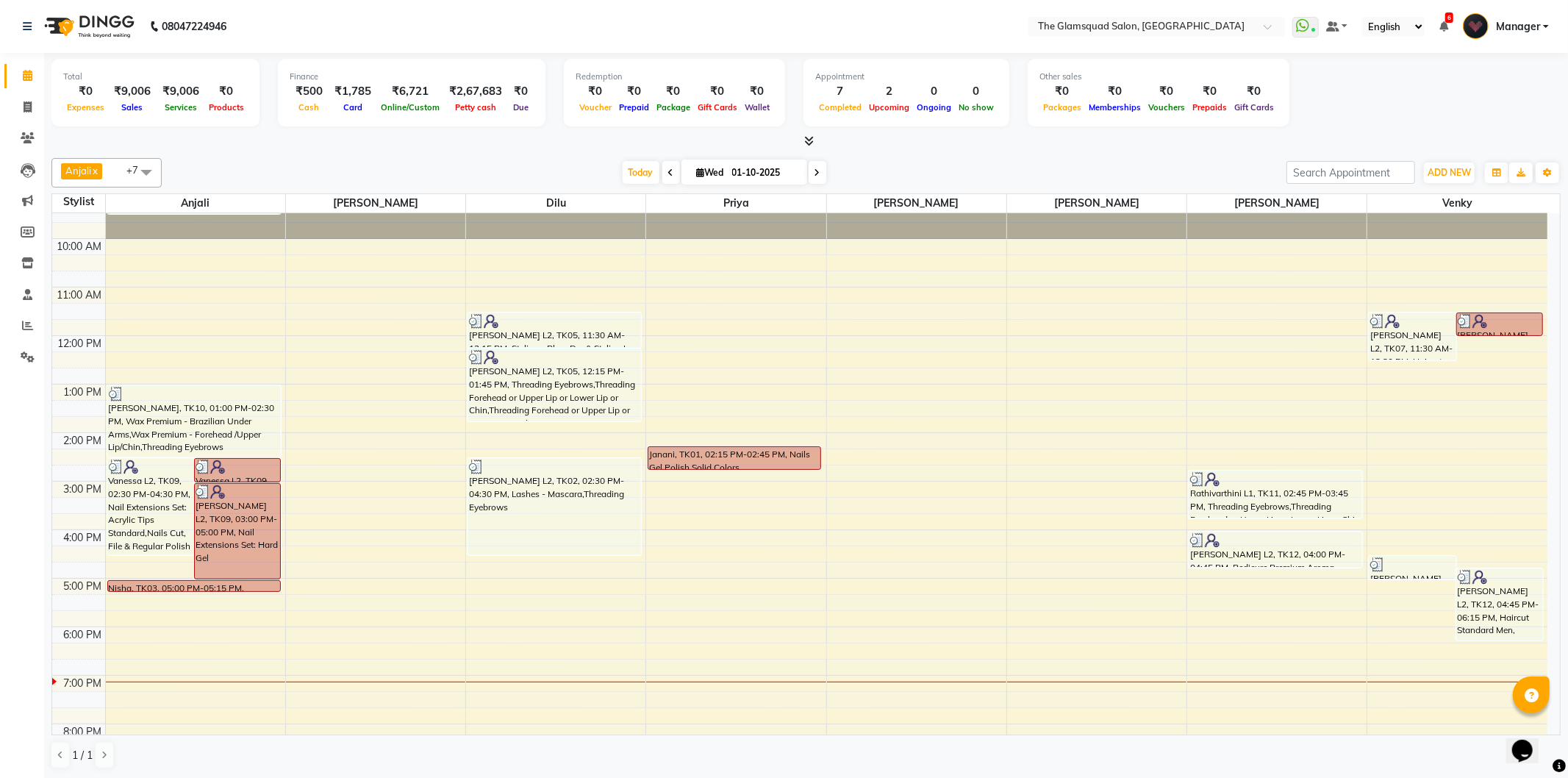
scroll to position [0, 0]
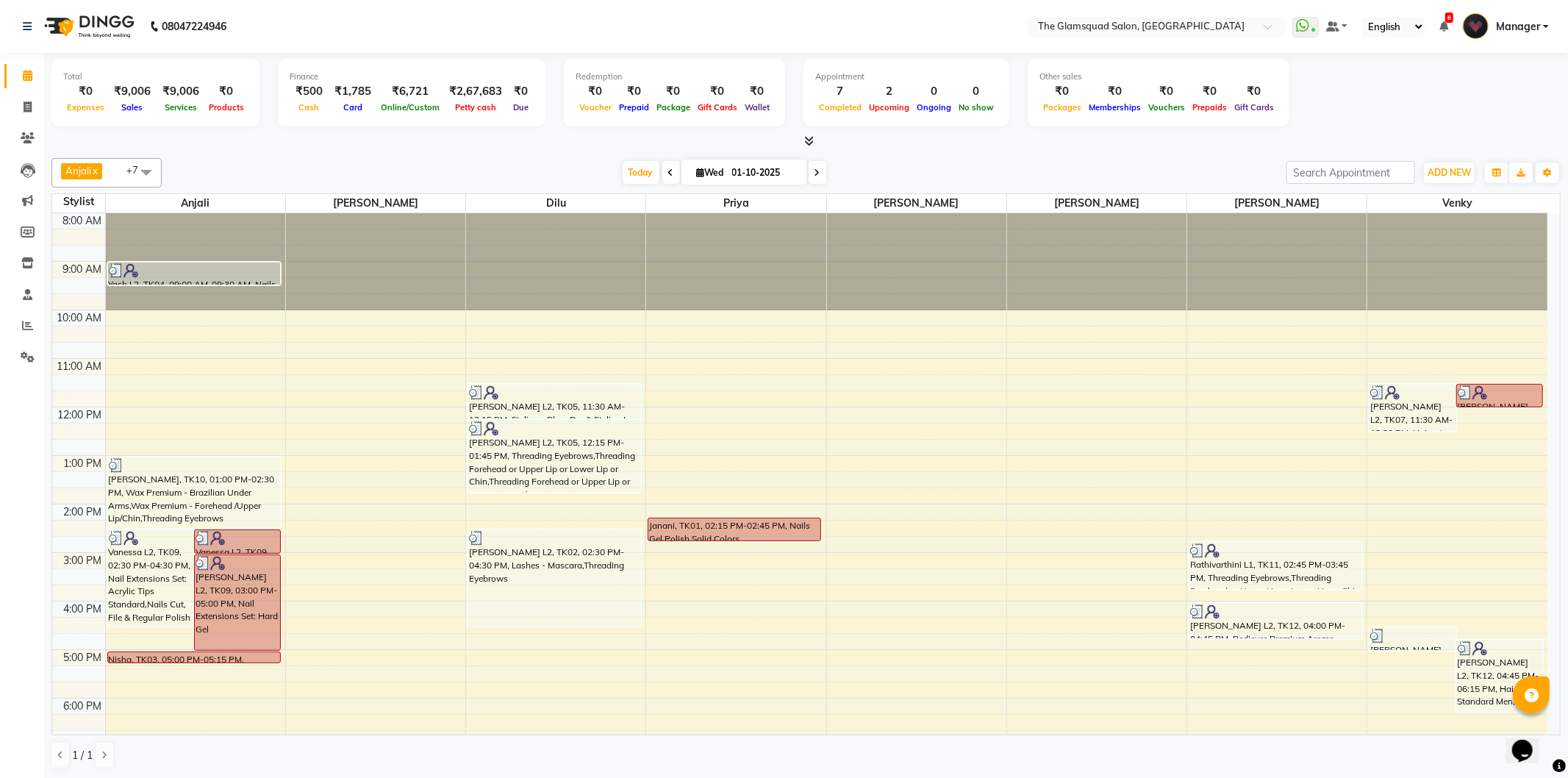
click at [468, 170] on div "Today Wed 01-10-2025" at bounding box center [724, 173] width 1110 height 22
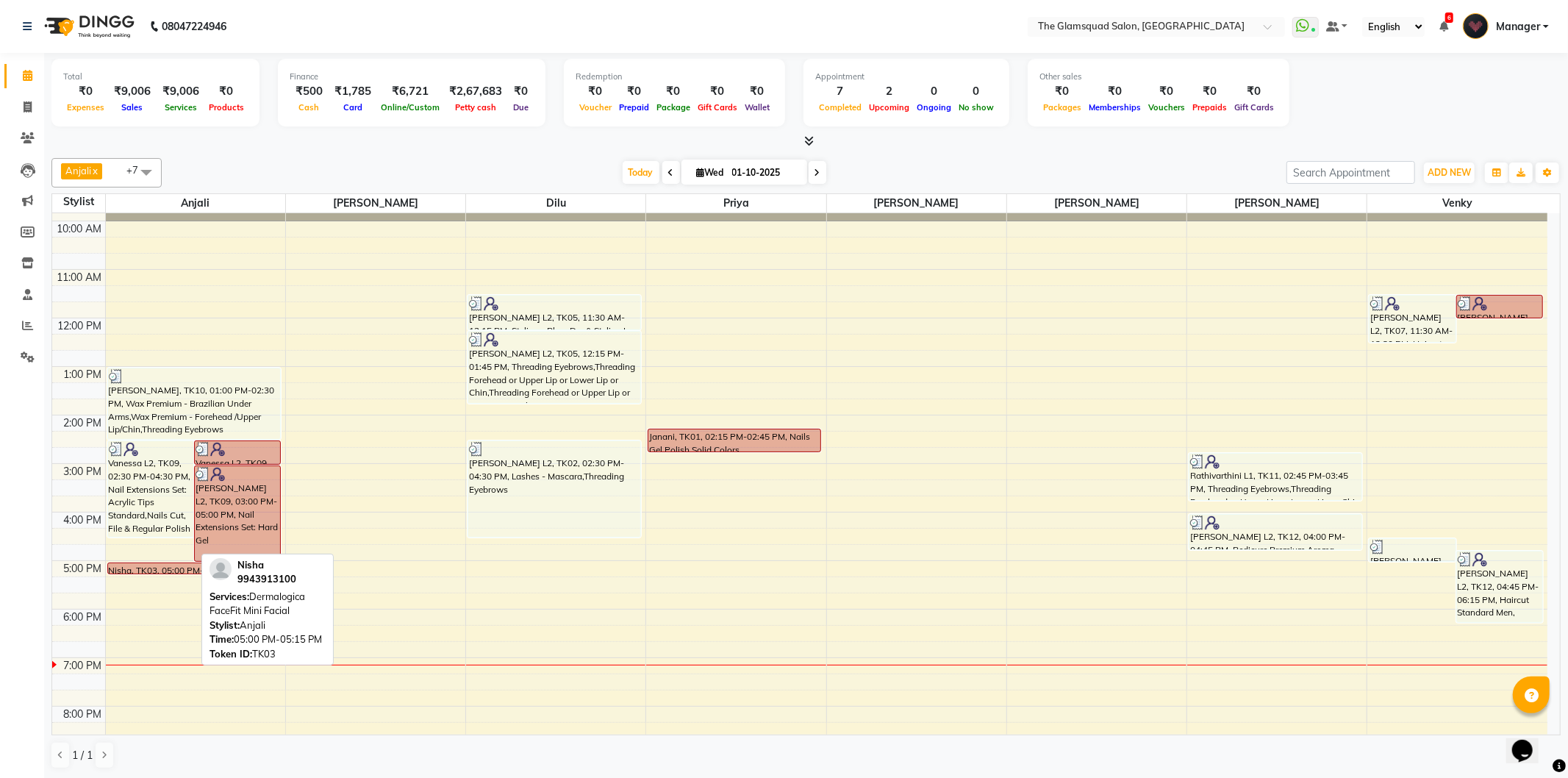
scroll to position [160, 0]
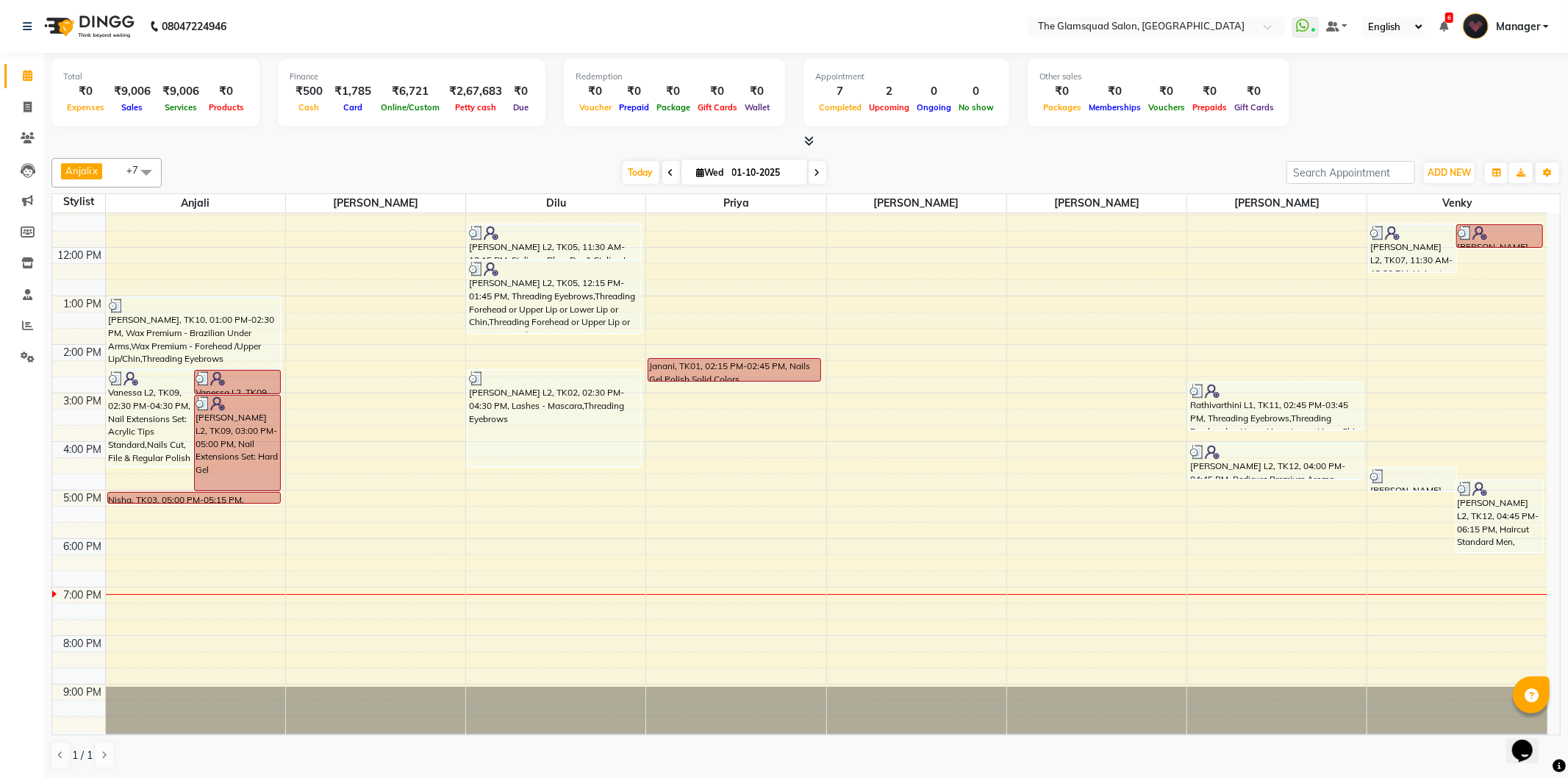
click at [809, 173] on span at bounding box center [818, 172] width 18 height 23
type input "02-10-2025"
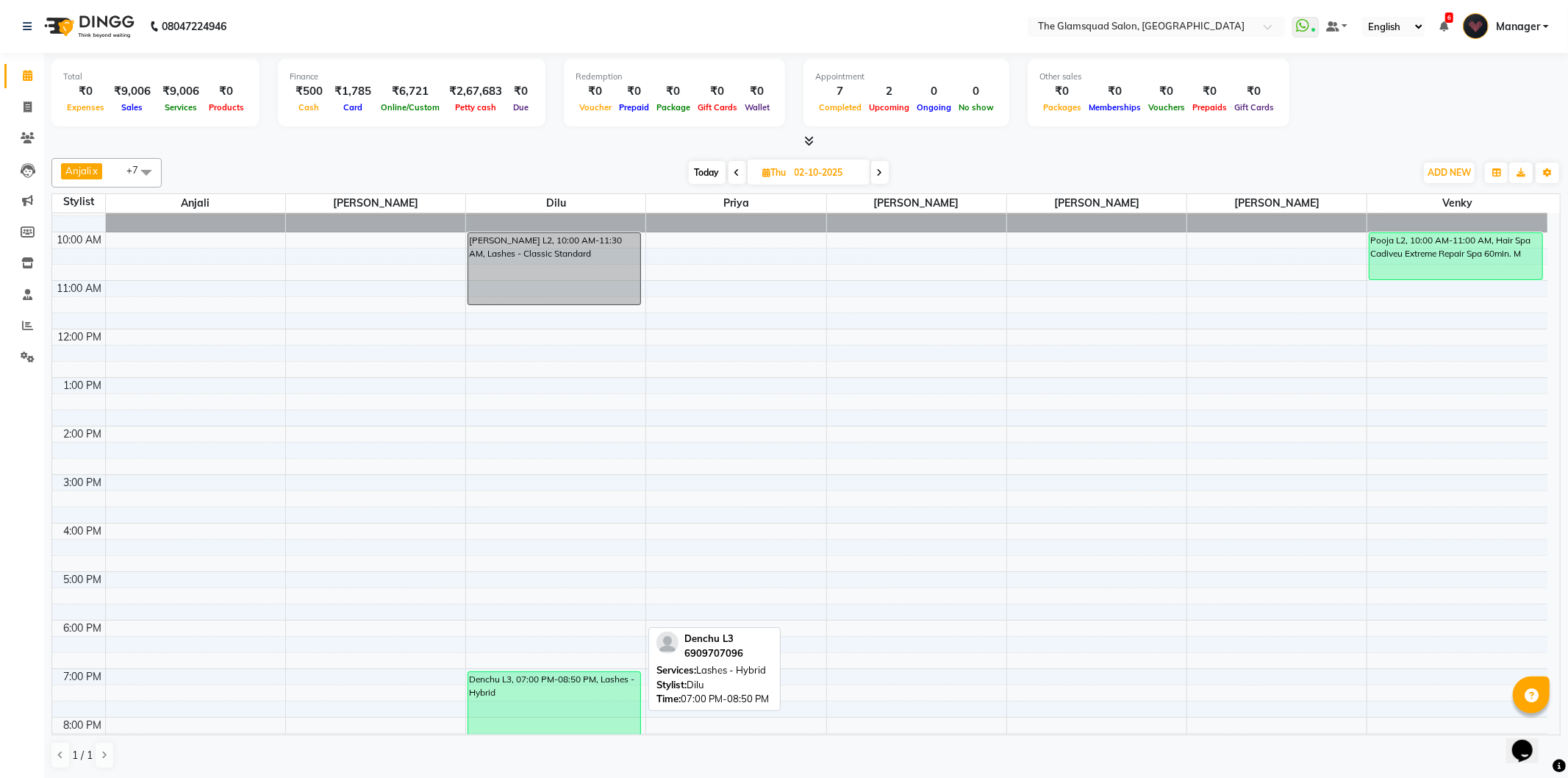
scroll to position [0, 0]
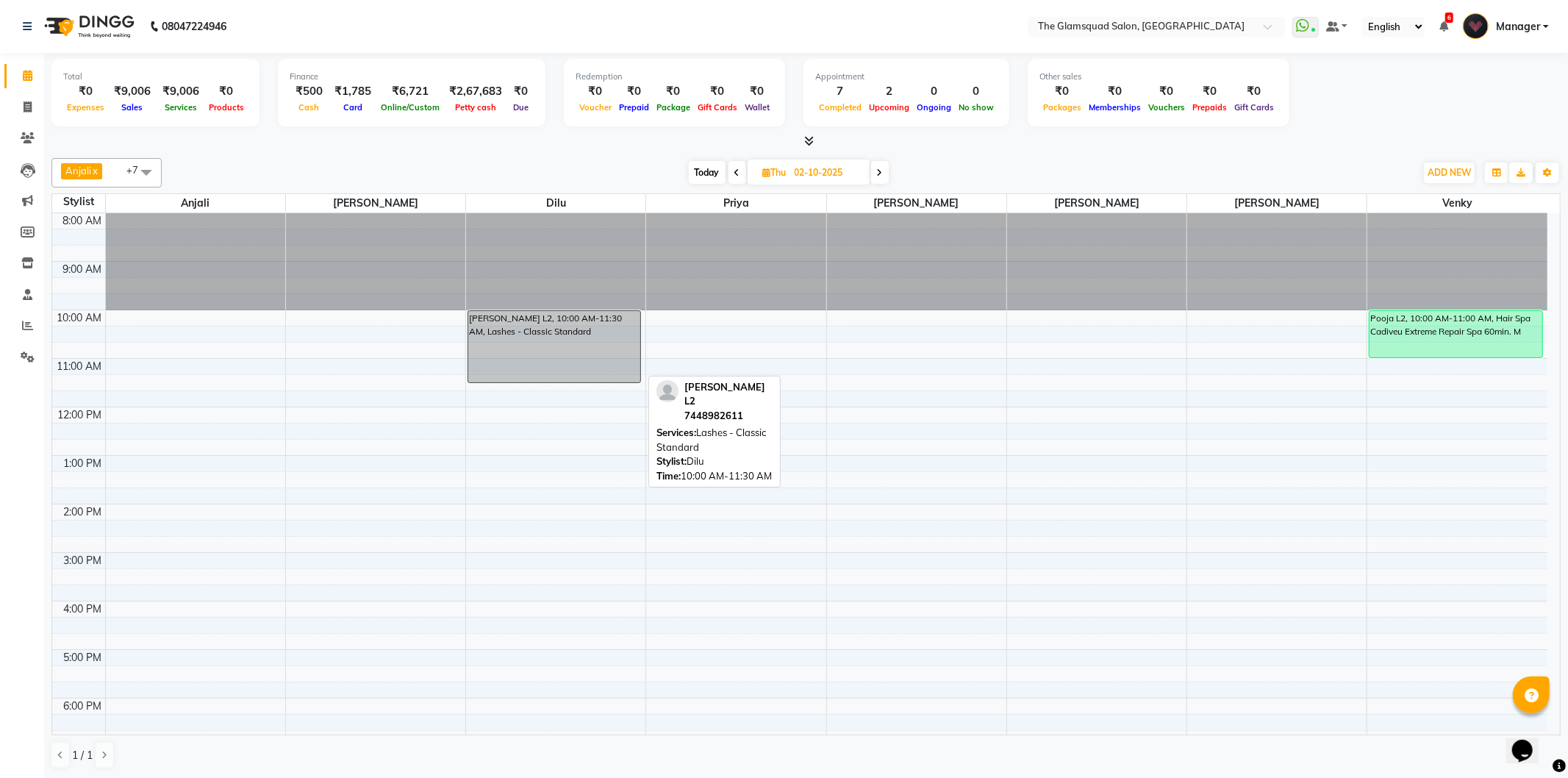
click at [512, 335] on div "[PERSON_NAME] L2, 10:00 AM-11:30 AM, Lashes - Classic Standard" at bounding box center [554, 347] width 172 height 72
select select "7"
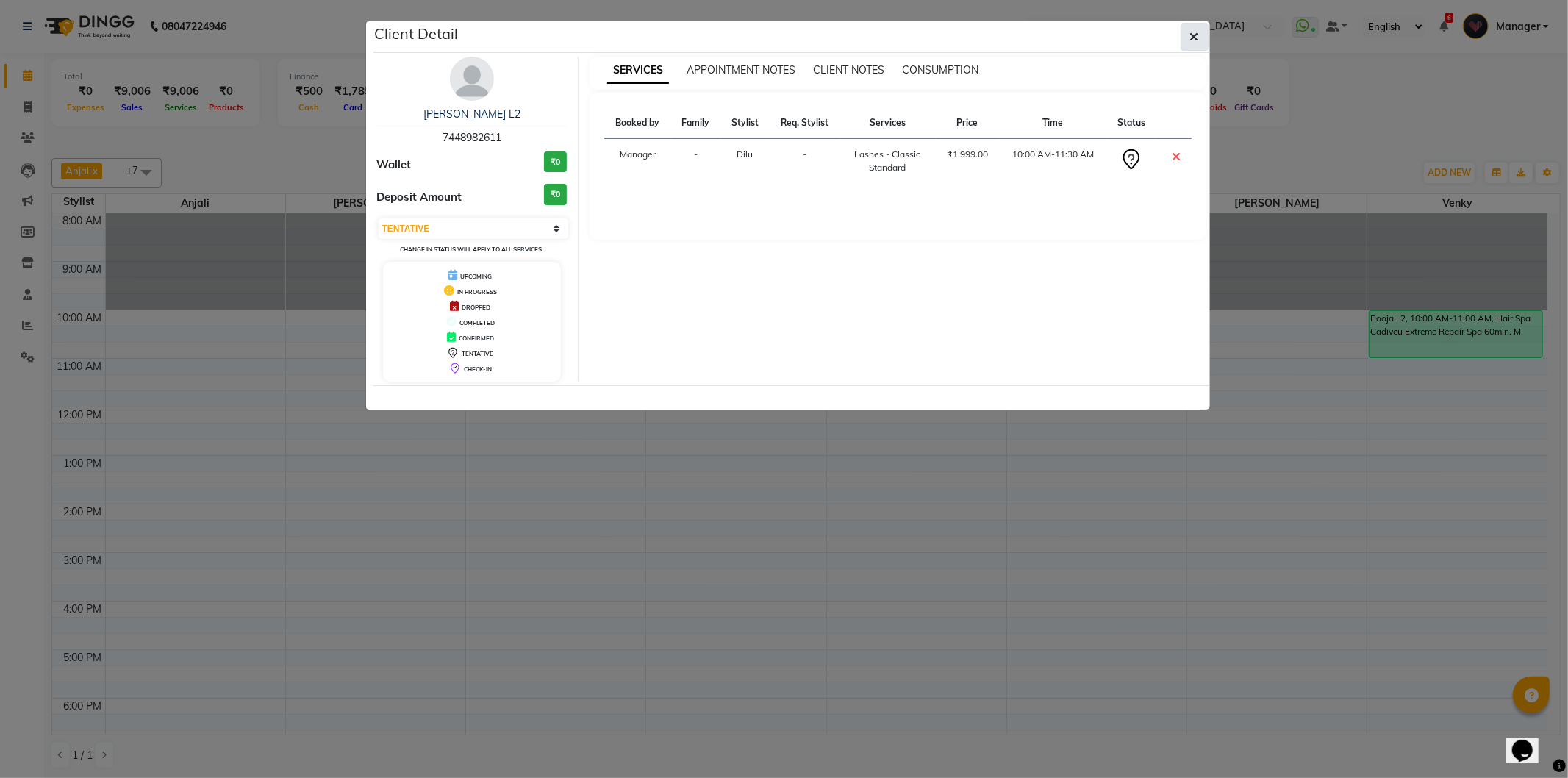
click at [1184, 37] on button "button" at bounding box center [1195, 37] width 28 height 28
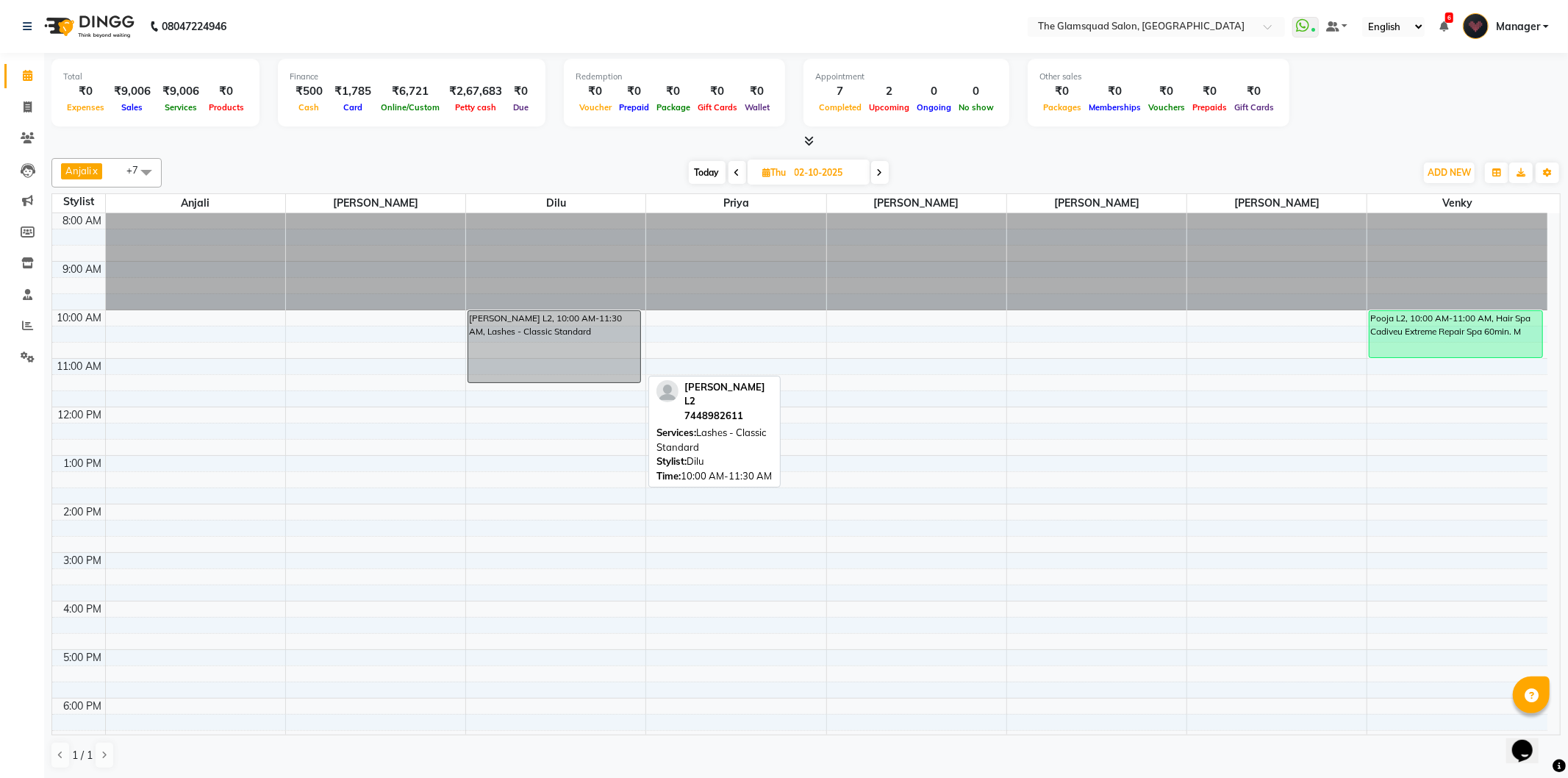
click at [531, 333] on div "[PERSON_NAME] L2, 10:00 AM-11:30 AM, Lashes - Classic Standard" at bounding box center [554, 347] width 172 height 72
select select "7"
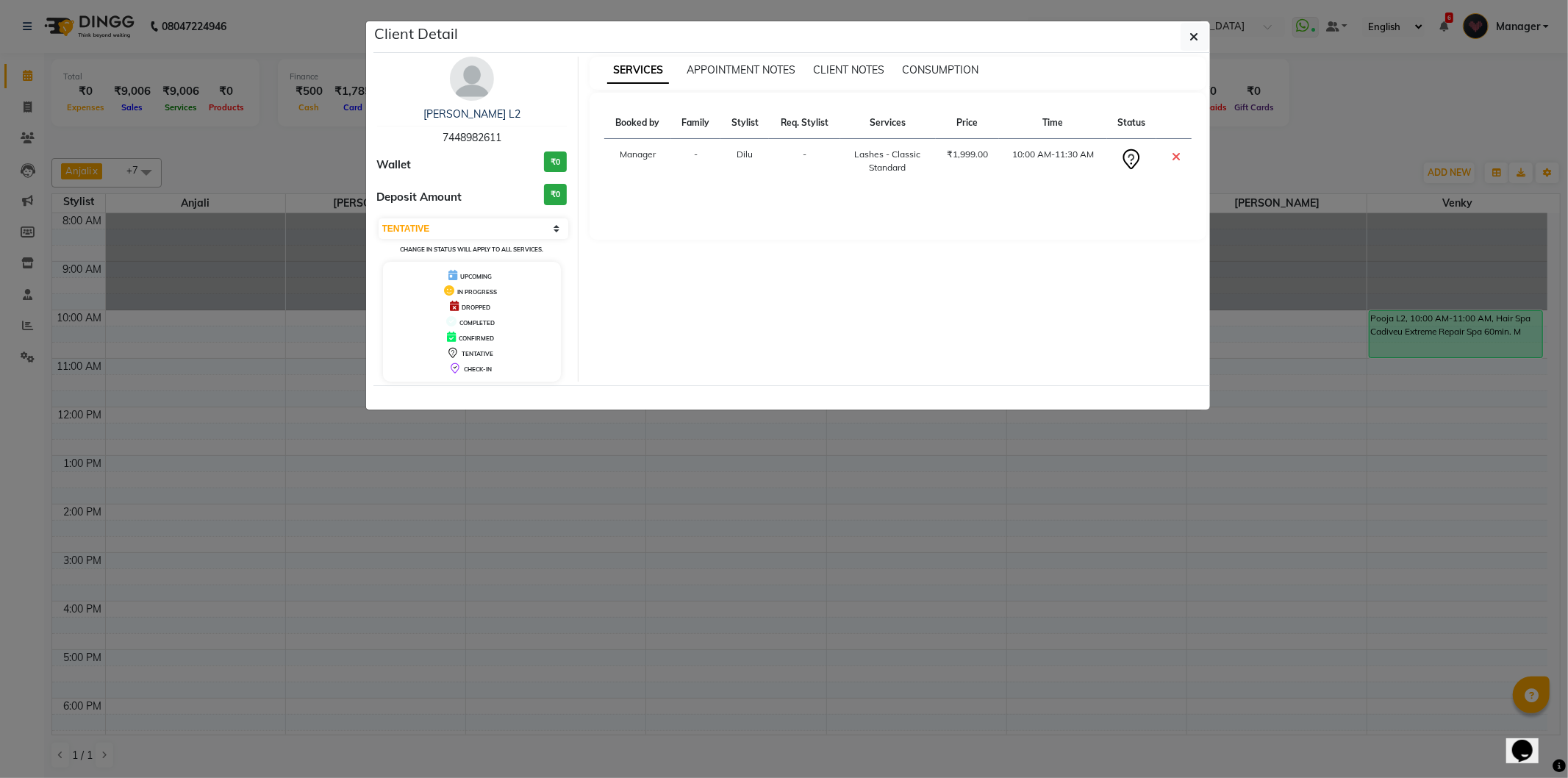
click at [461, 138] on span "7448982611" at bounding box center [471, 138] width 59 height 14
copy span "7448982611"
click at [1190, 39] on icon "button" at bounding box center [1195, 37] width 9 height 12
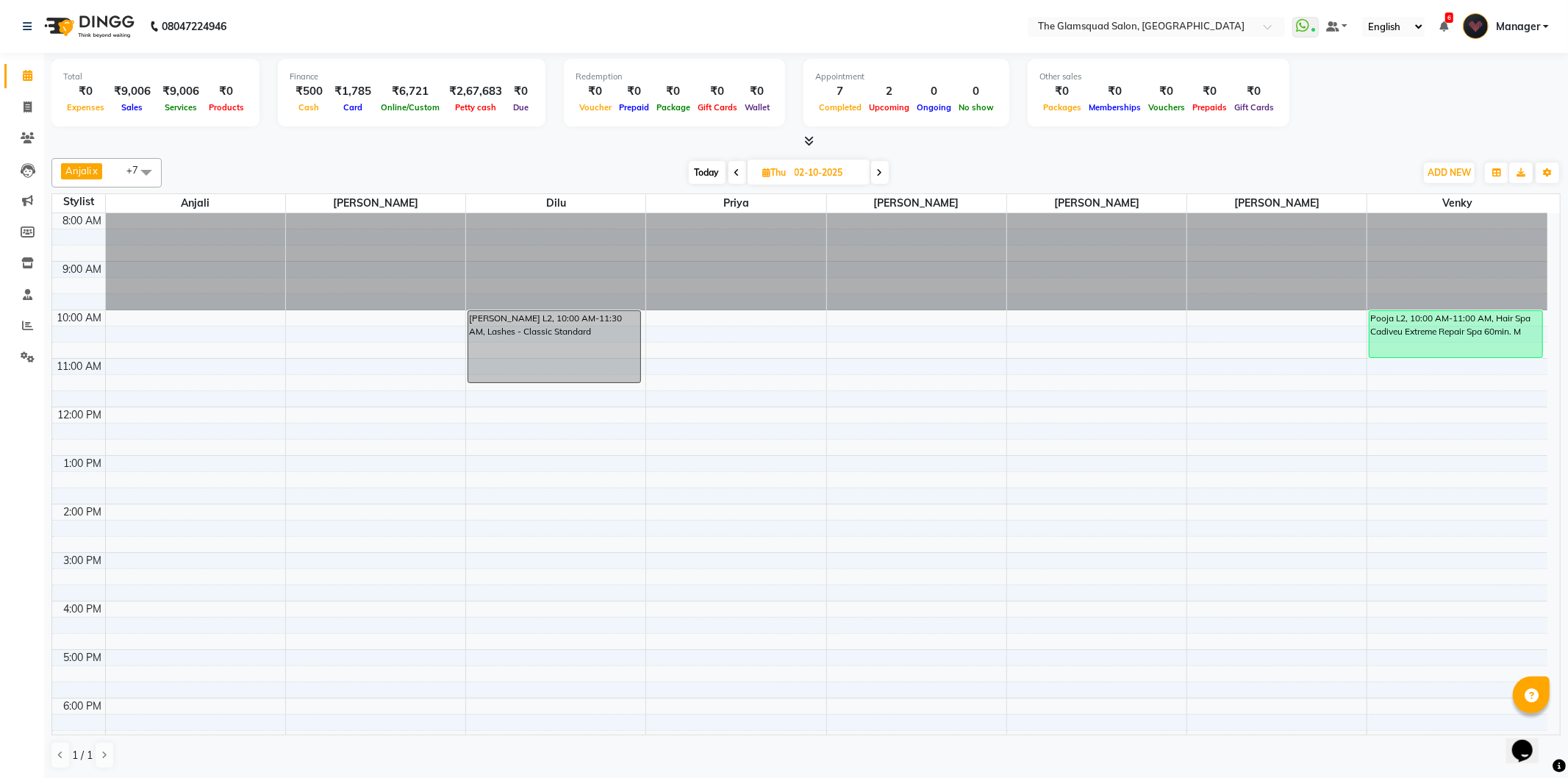
click at [578, 158] on div "Anjali x Adil x Monish x Monisha x Priya x Dilu x Venky x Pranab x +7 UnSelect …" at bounding box center [806, 173] width 1509 height 30
click at [565, 153] on div "Anjali x Adil x Monish x Monisha x Priya x Dilu x Venky x Pranab x +7 UnSelect …" at bounding box center [806, 464] width 1509 height 623
click at [555, 333] on div "[PERSON_NAME] L2, 10:00 AM-11:30 AM, Lashes - Classic Standard" at bounding box center [554, 347] width 172 height 72
select select "7"
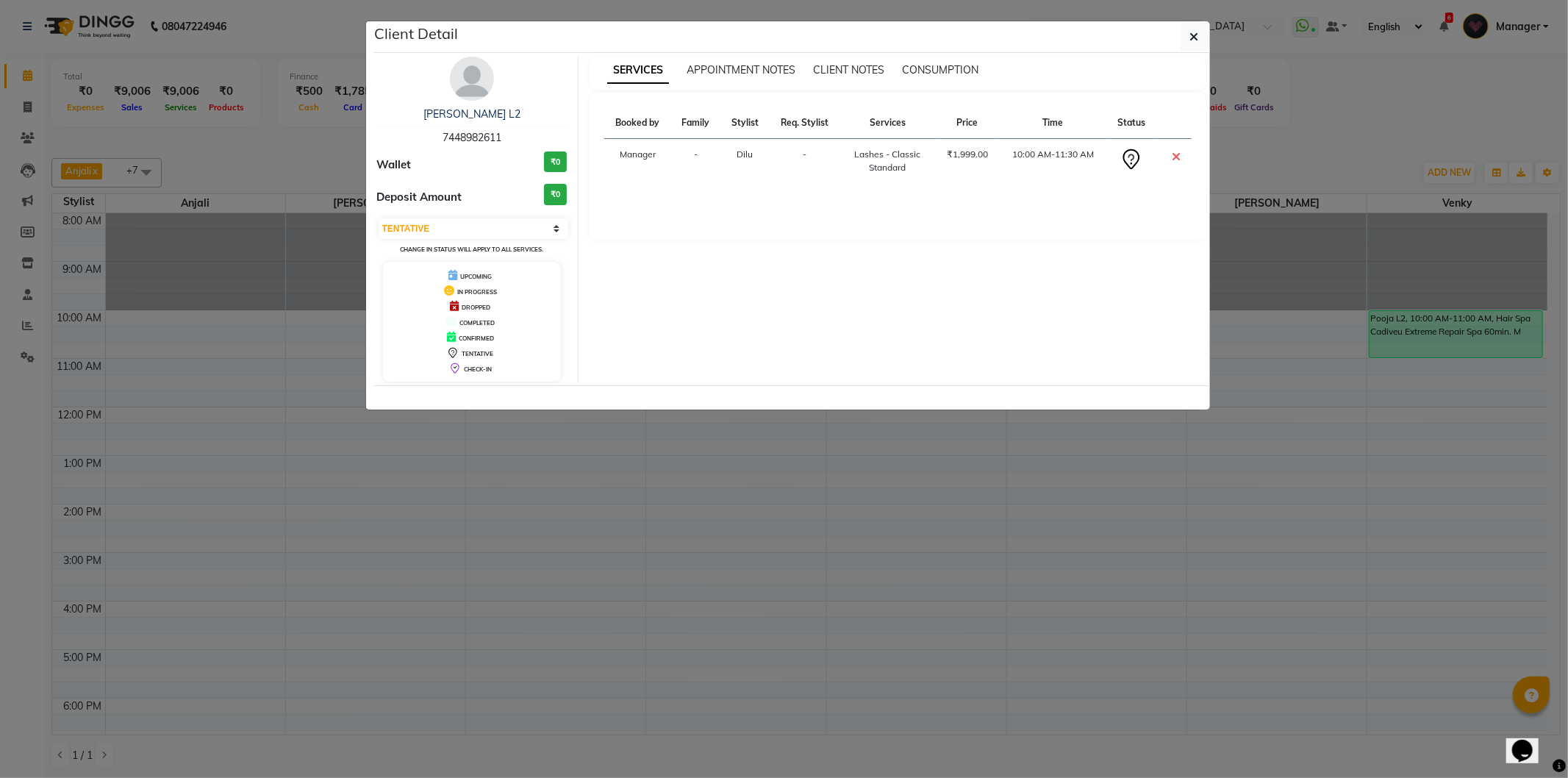
click at [476, 129] on div "Devika L2 7448982611" at bounding box center [472, 126] width 191 height 39
copy span "7448982611"
click at [1199, 37] on icon "button" at bounding box center [1195, 37] width 9 height 12
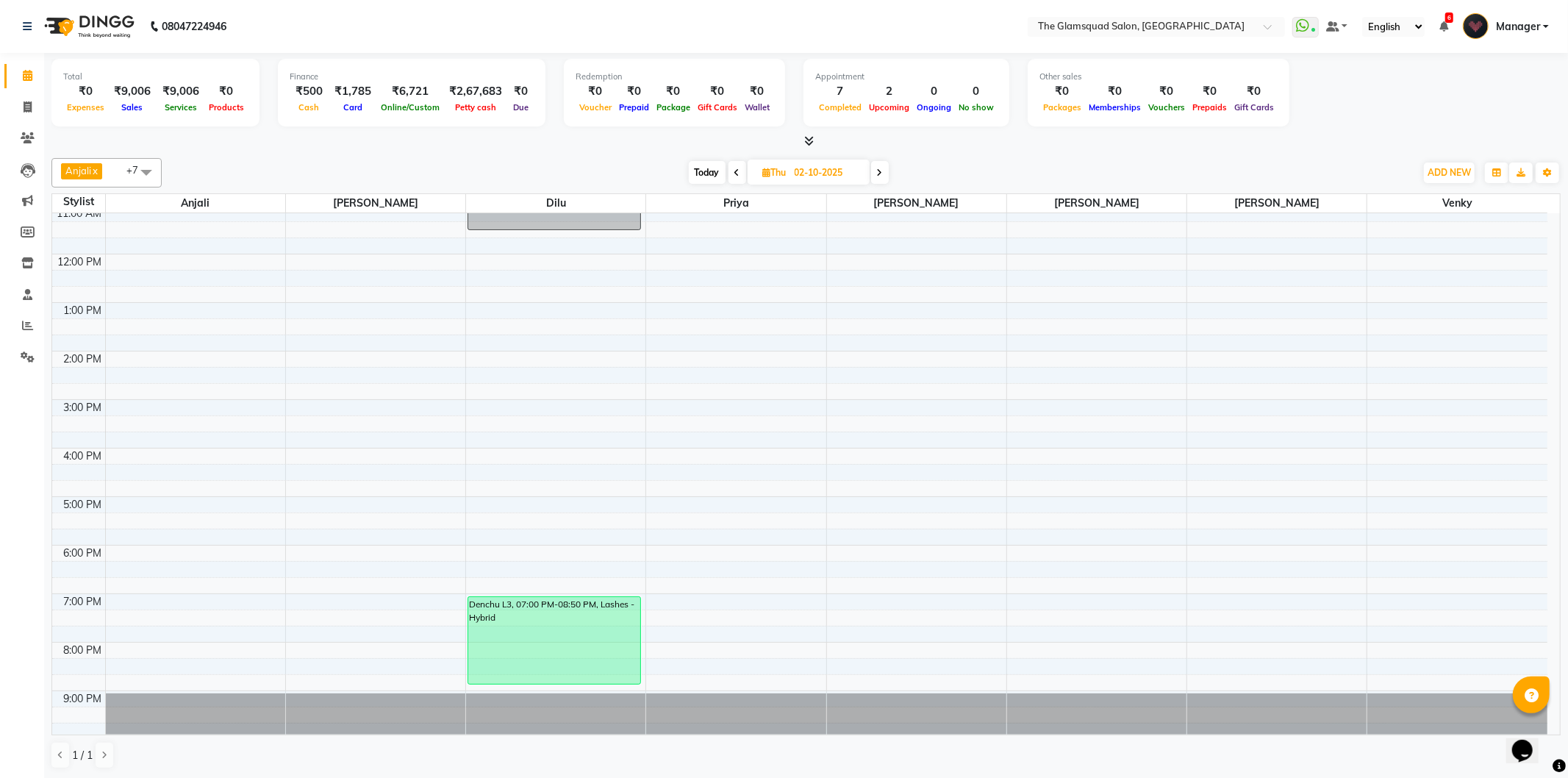
scroll to position [160, 0]
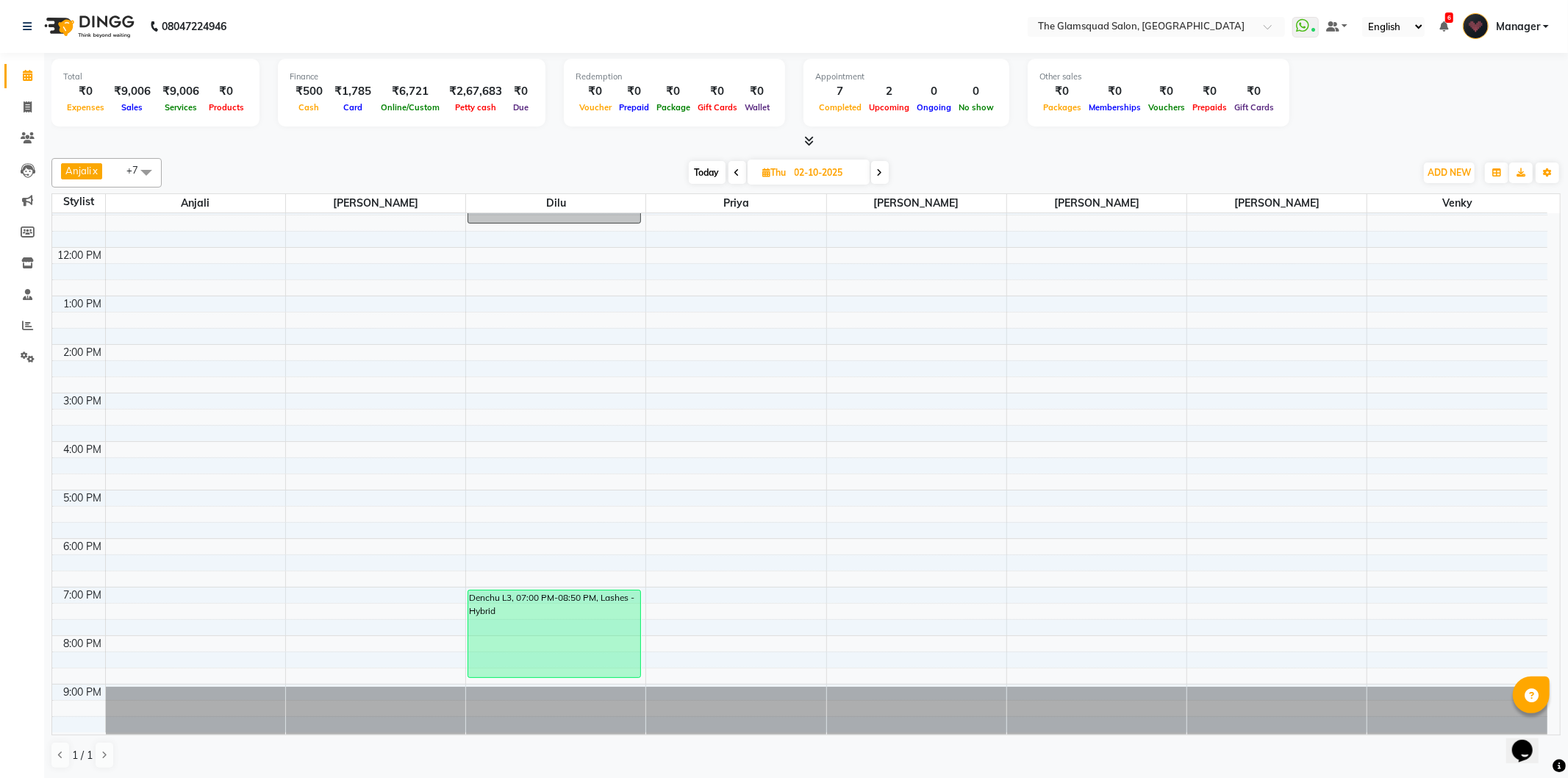
click at [746, 31] on nav "08047224946 Select Location × The Glamsquad Salon, Mylapore WhatsApp Status ✕ S…" at bounding box center [784, 26] width 1568 height 53
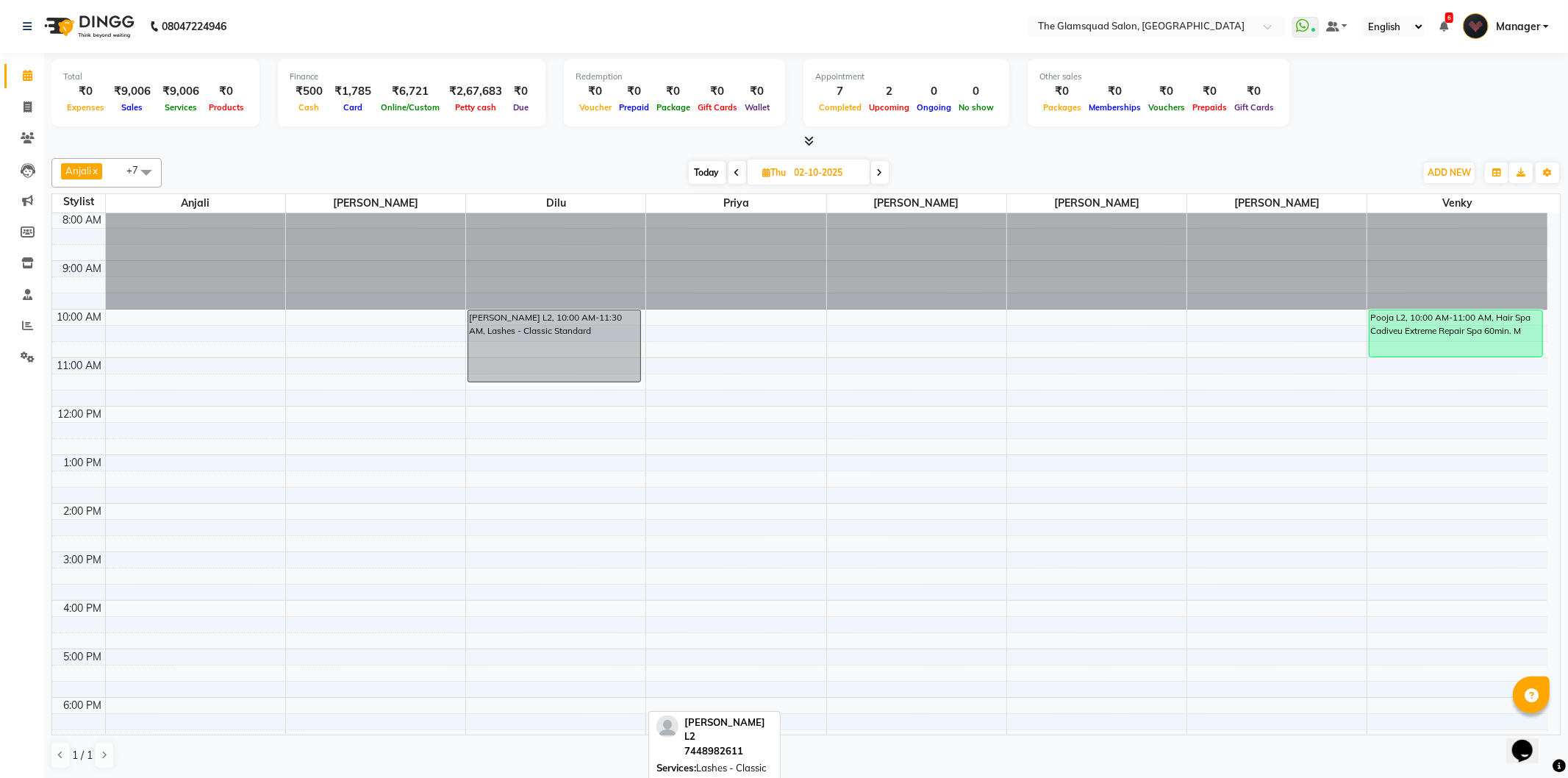
scroll to position [0, 0]
click at [576, 138] on div at bounding box center [806, 141] width 1509 height 15
click at [702, 163] on span "Today" at bounding box center [707, 172] width 37 height 23
type input "01-10-2025"
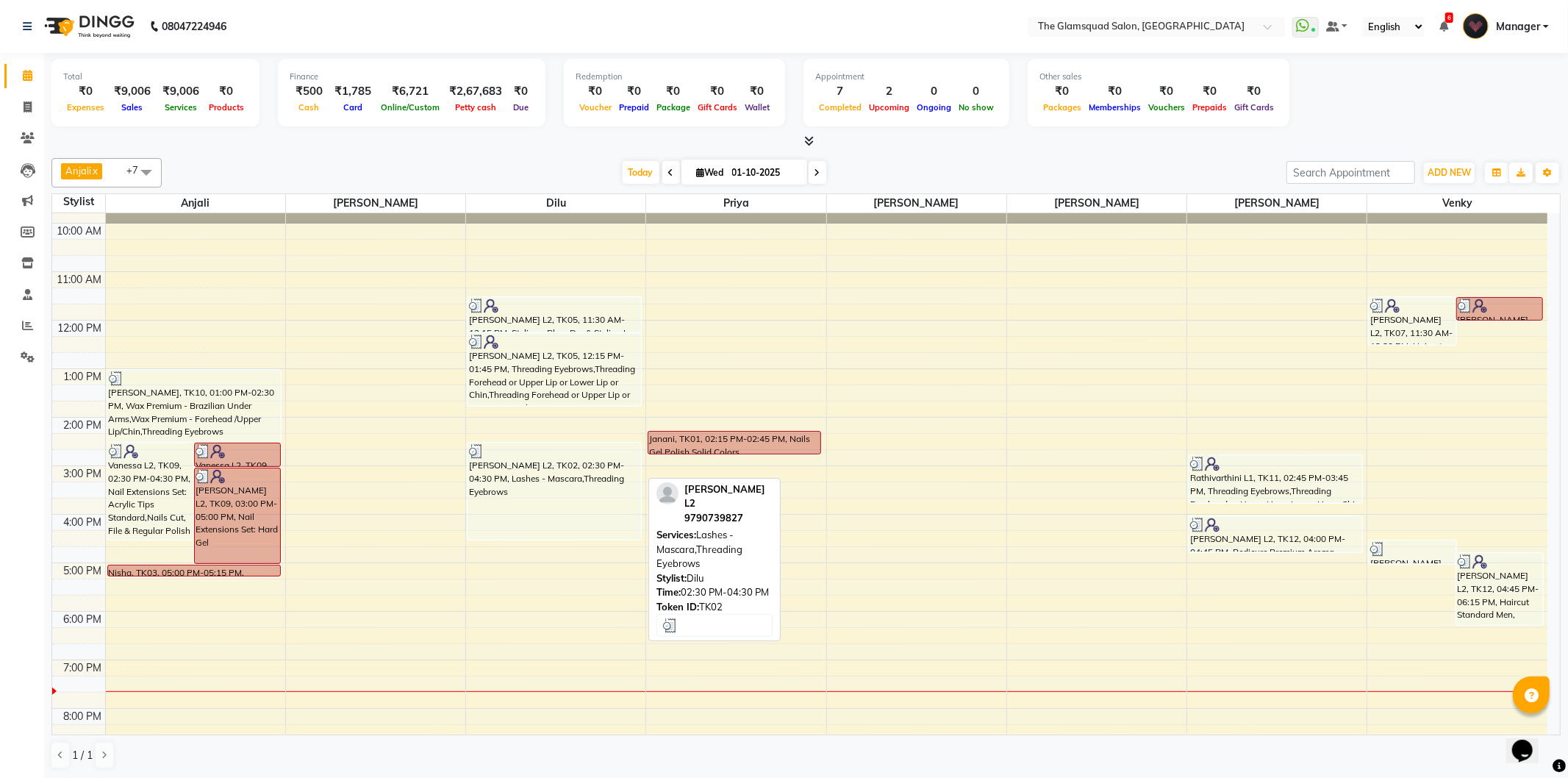
scroll to position [160, 0]
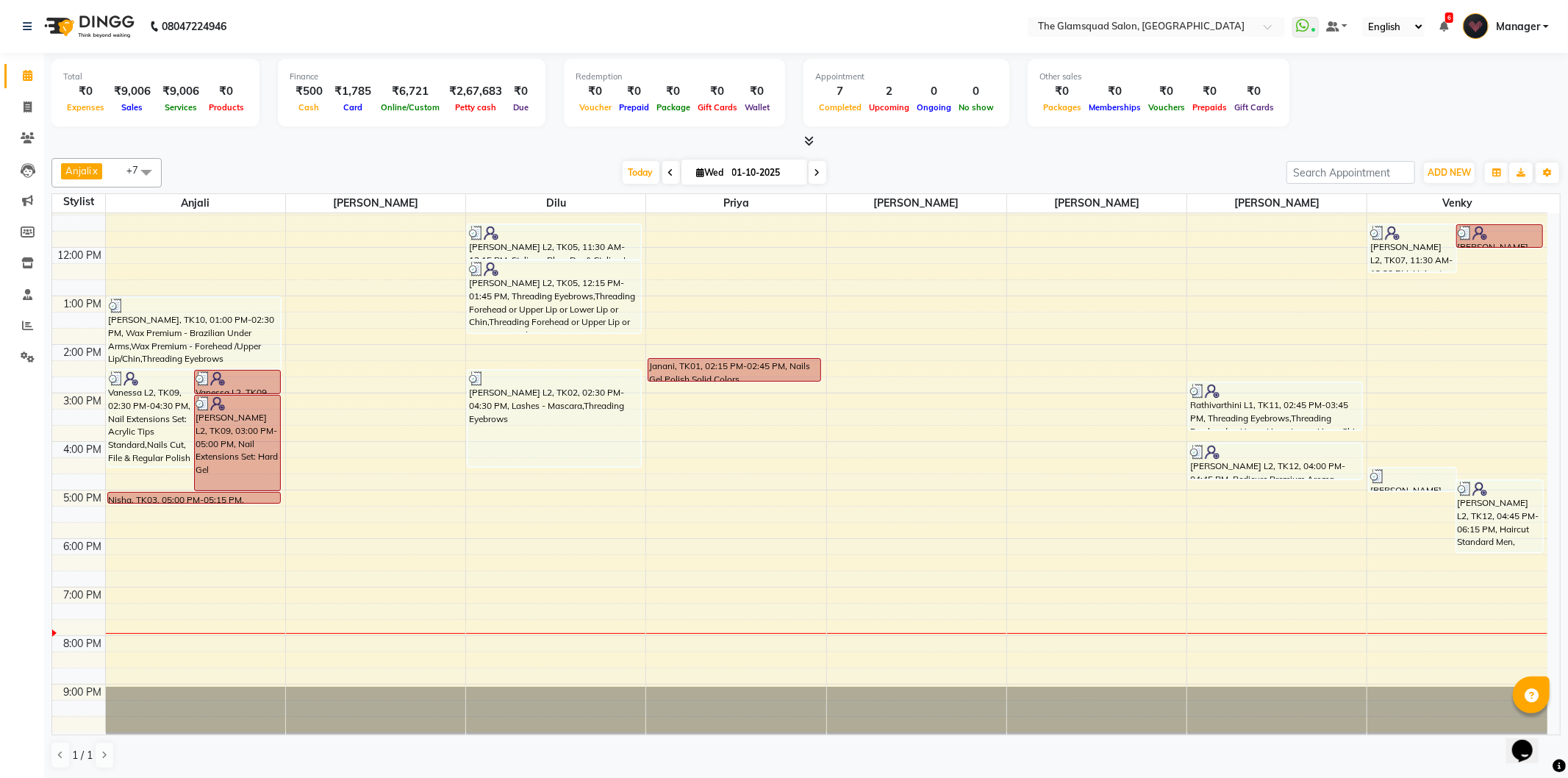
click at [888, 20] on nav "08047224946 Select Location × The Glamsquad Salon, Mylapore WhatsApp Status ✕ S…" at bounding box center [784, 26] width 1568 height 53
click at [611, 33] on nav "08047224946 Select Location × The Glamsquad Salon, Mylapore WhatsApp Status ✕ S…" at bounding box center [784, 26] width 1568 height 53
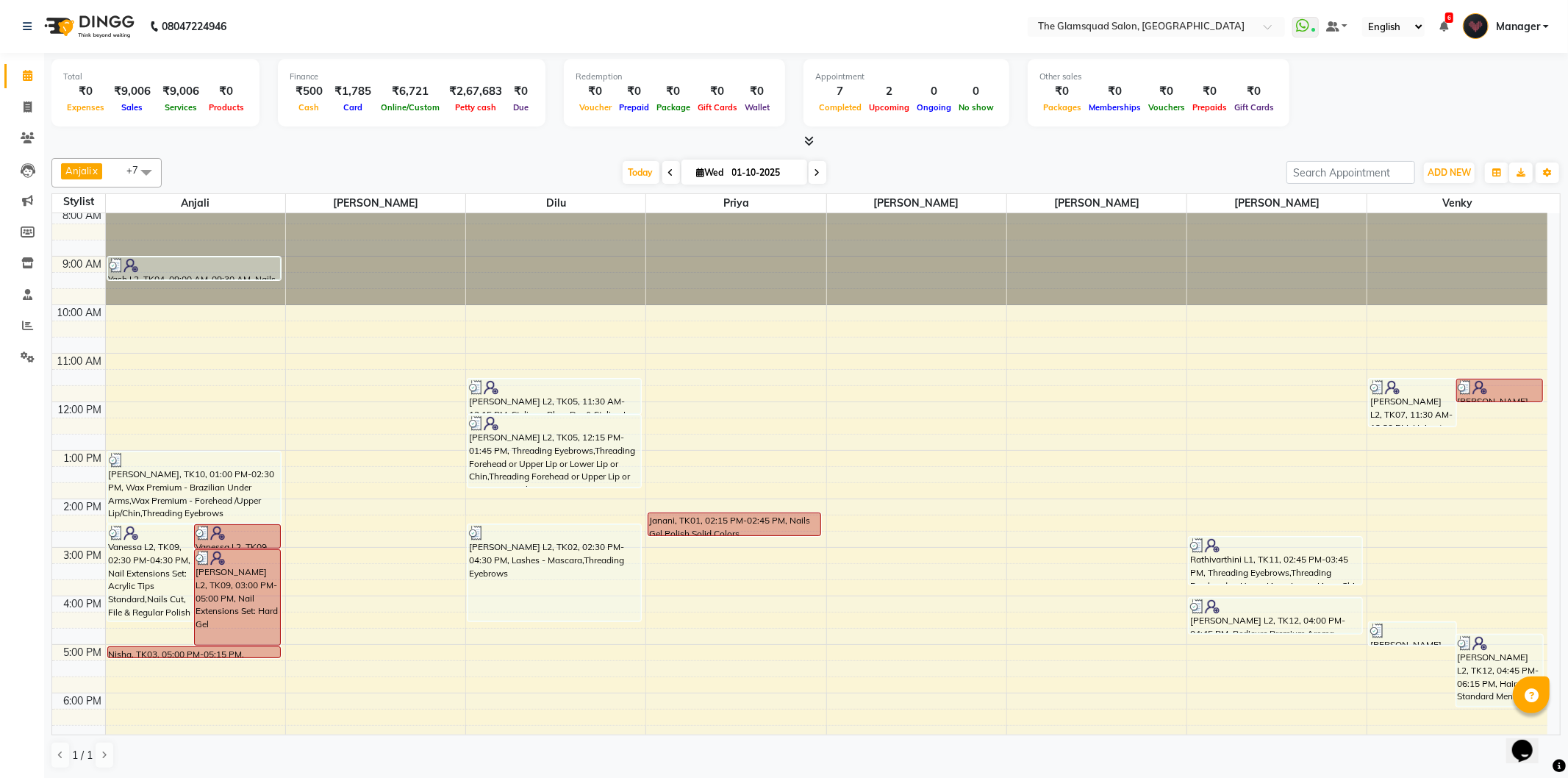
scroll to position [0, 0]
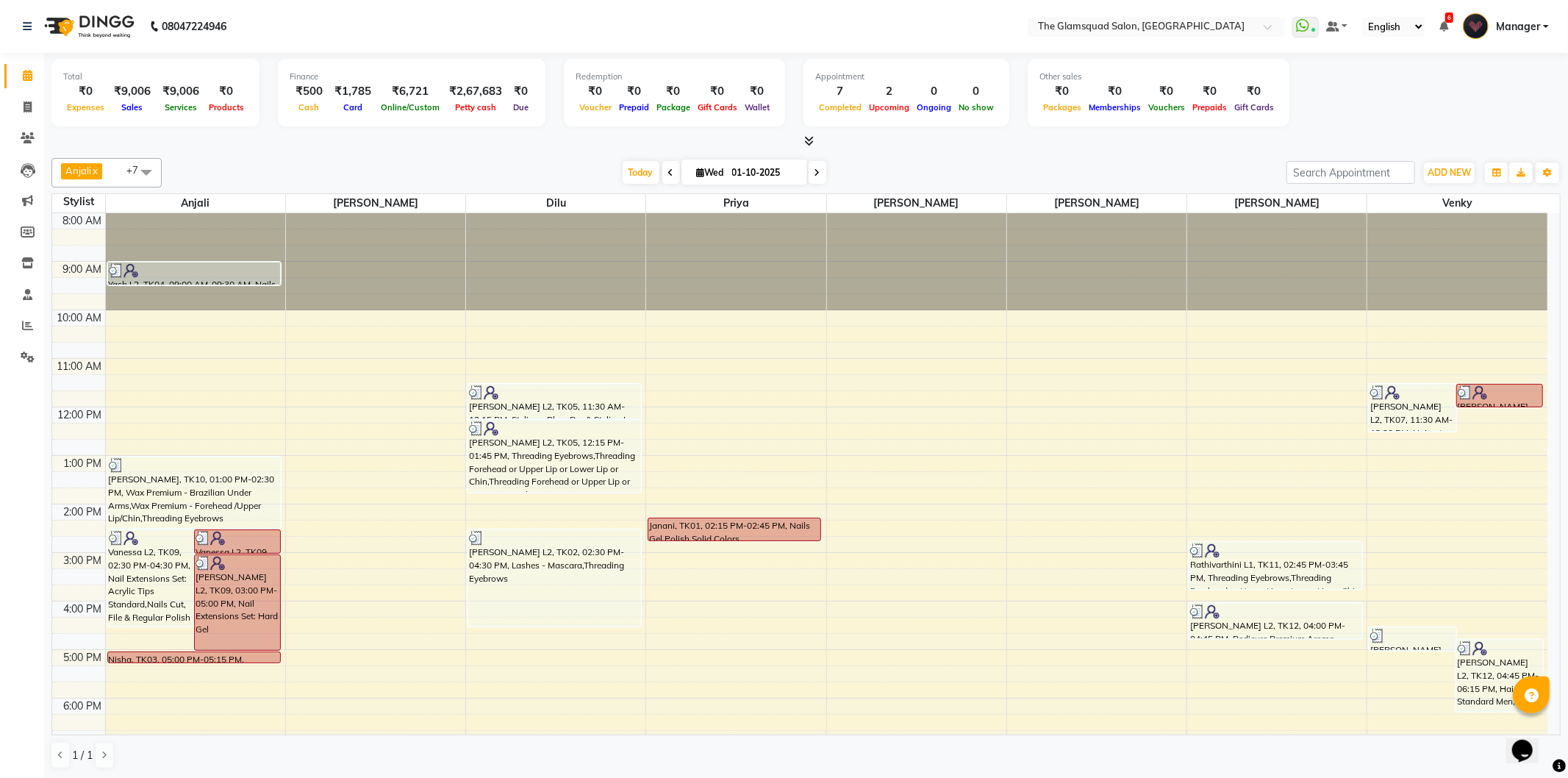
click at [896, 162] on div "Today Wed 01-10-2025" at bounding box center [724, 173] width 1110 height 22
click at [26, 103] on icon at bounding box center [28, 106] width 9 height 11
select select "service"
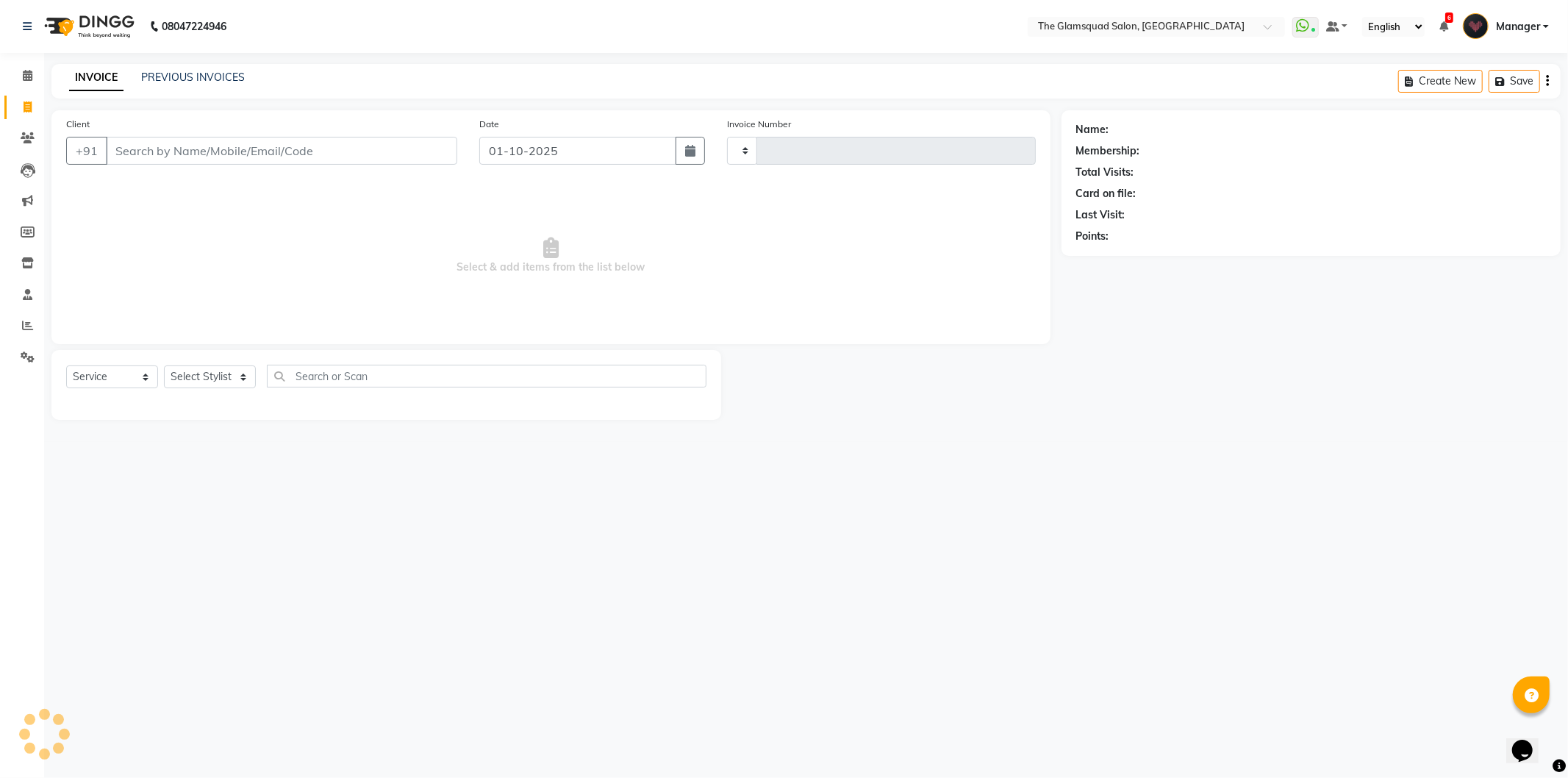
type input "0955"
select select "5284"
select select "product"
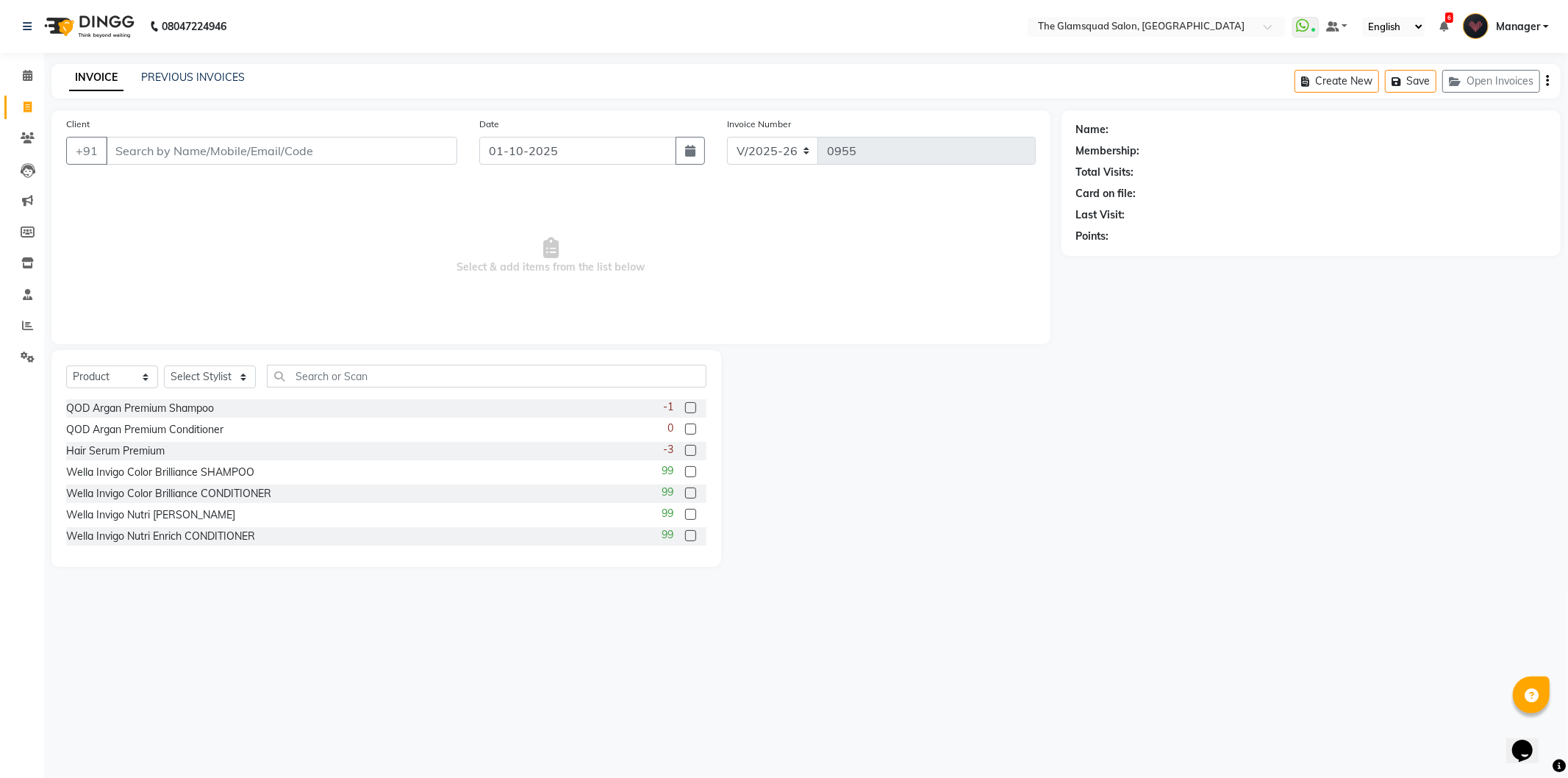
click at [159, 152] on input "Client" at bounding box center [281, 151] width 351 height 28
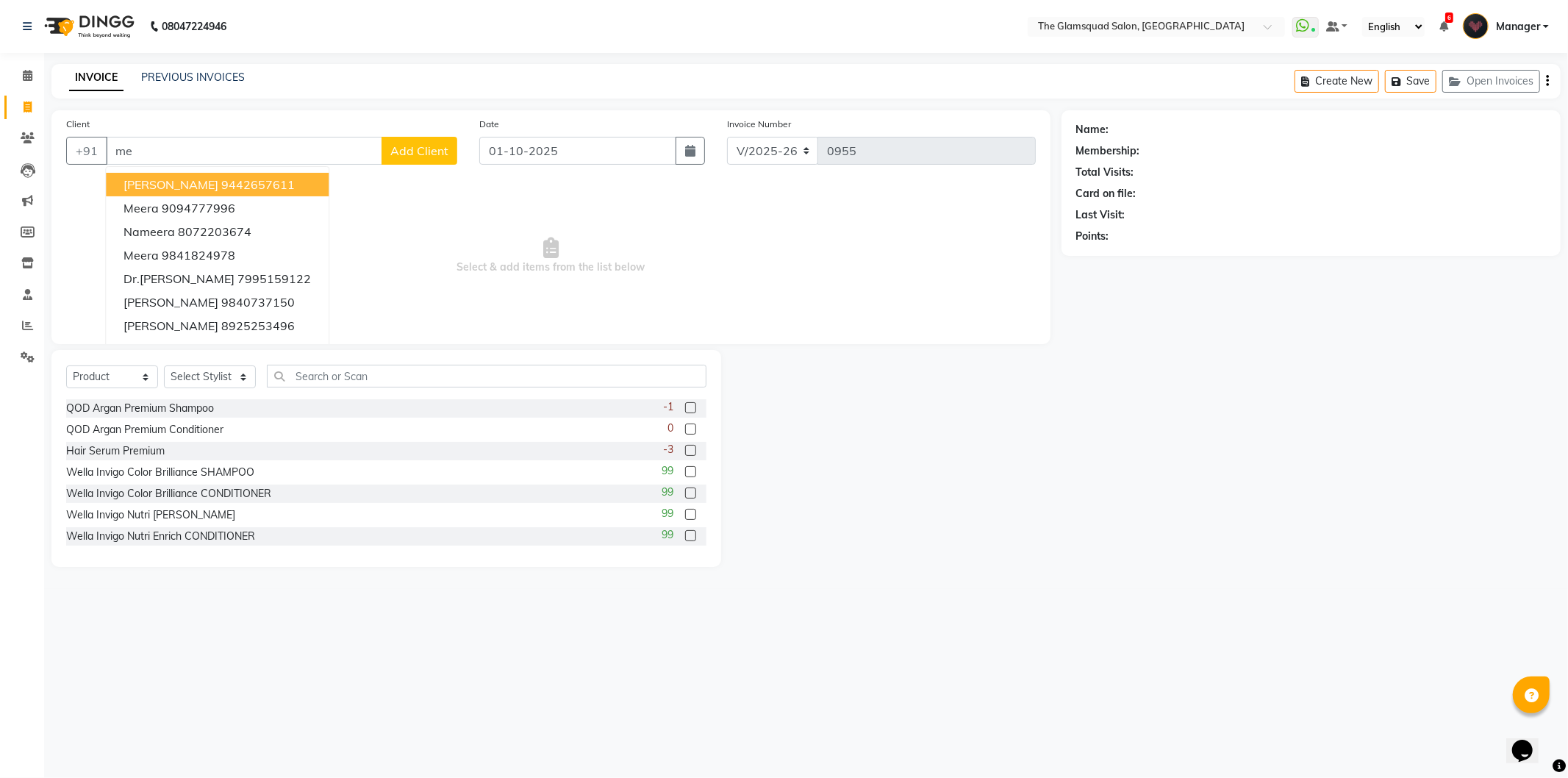
type input "m"
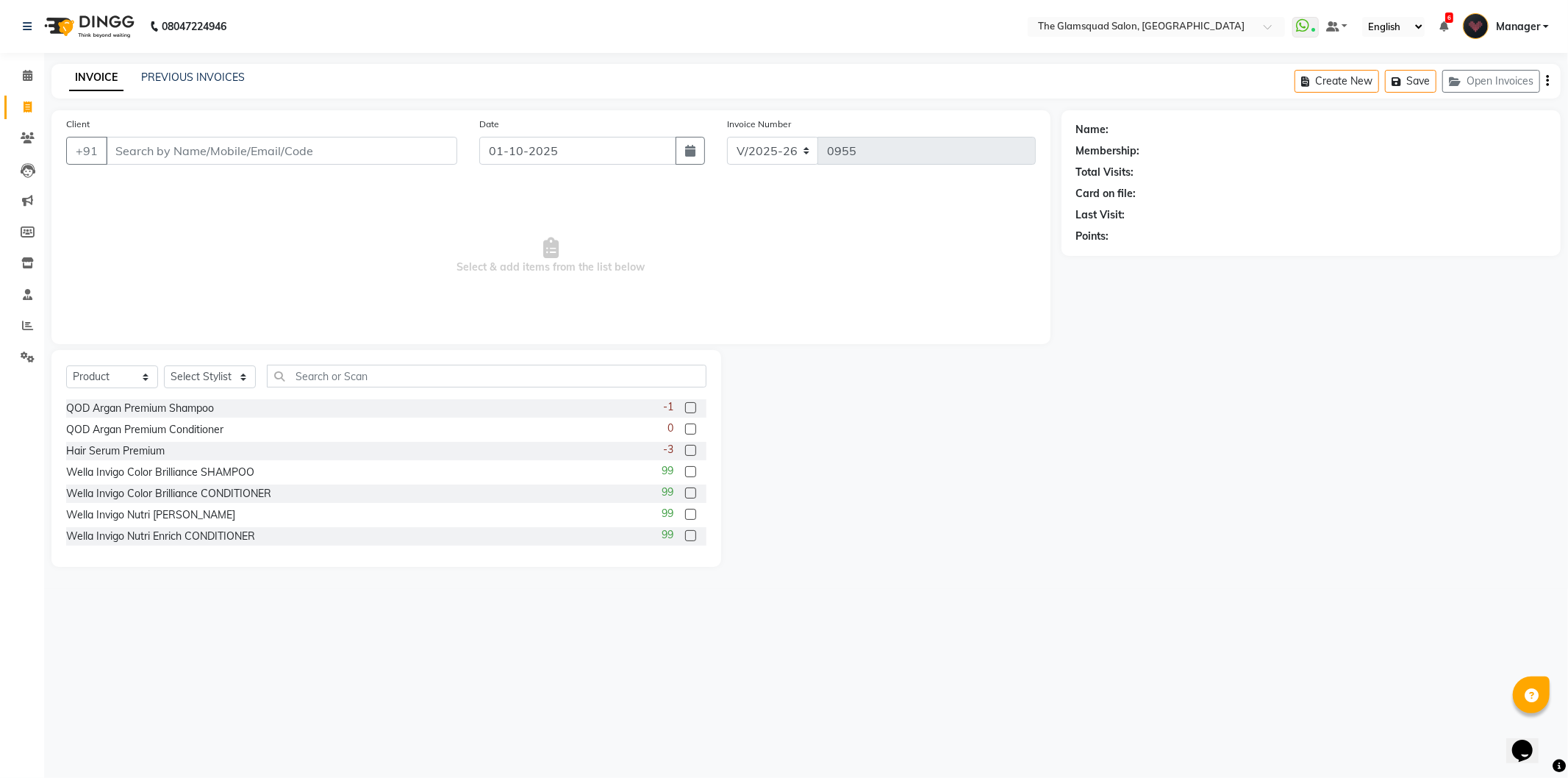
click at [150, 149] on input "Client" at bounding box center [281, 151] width 351 height 28
click at [149, 152] on input "Client" at bounding box center [281, 151] width 351 height 28
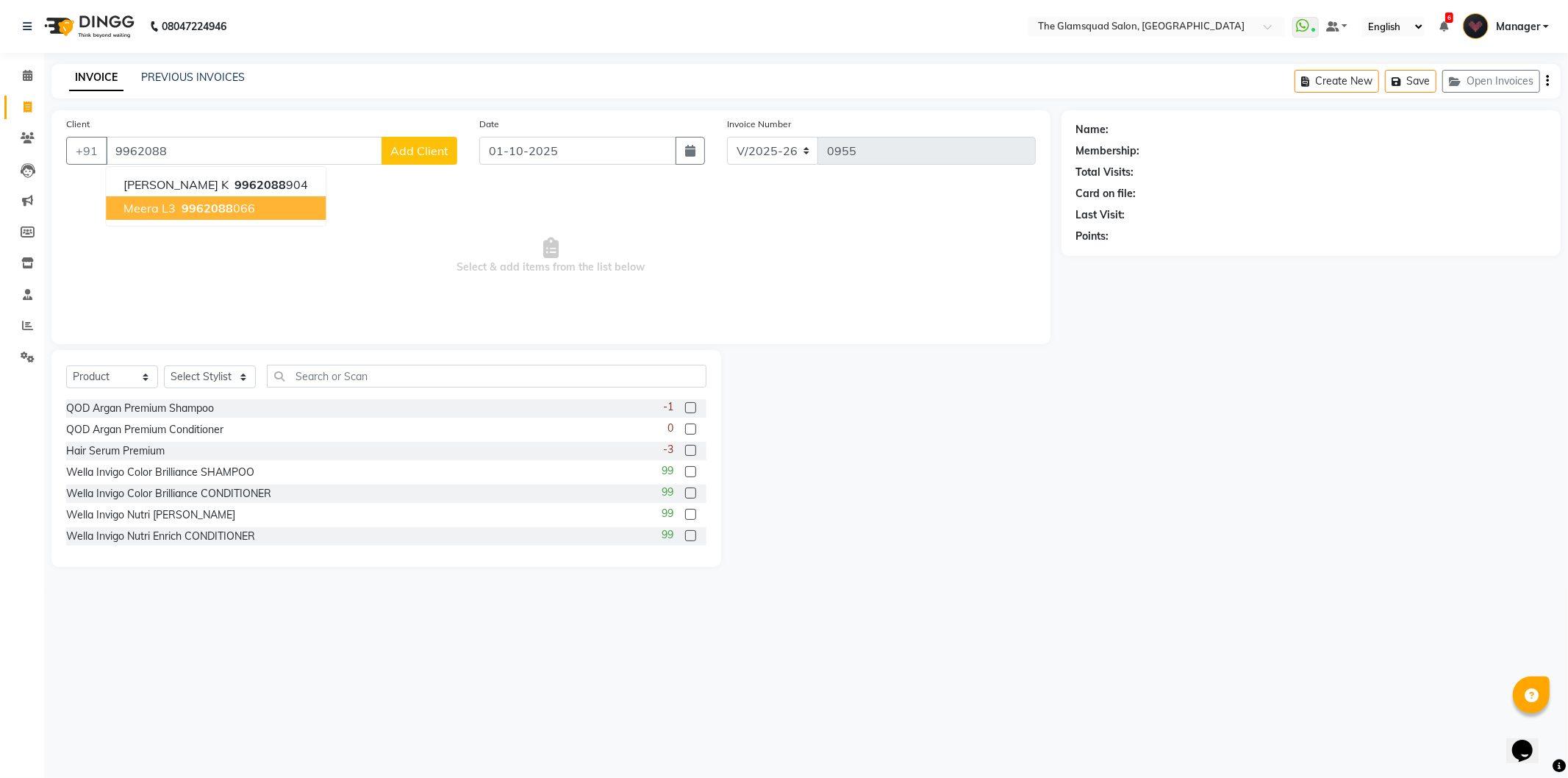
click at [186, 207] on span "9962088" at bounding box center [207, 208] width 51 height 14
type input "9962088066"
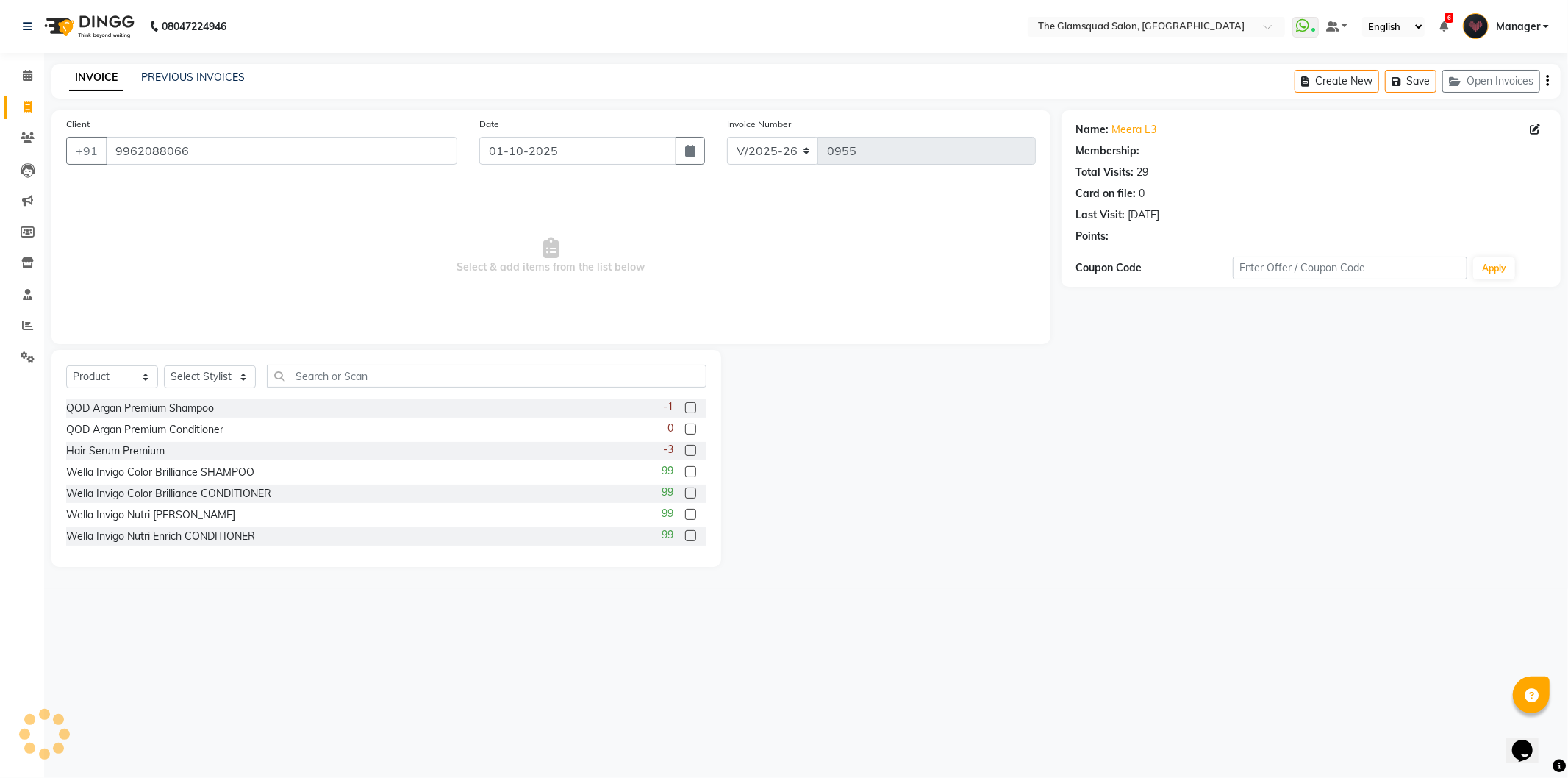
select select "2: Object"
click at [32, 140] on icon at bounding box center [27, 138] width 14 height 11
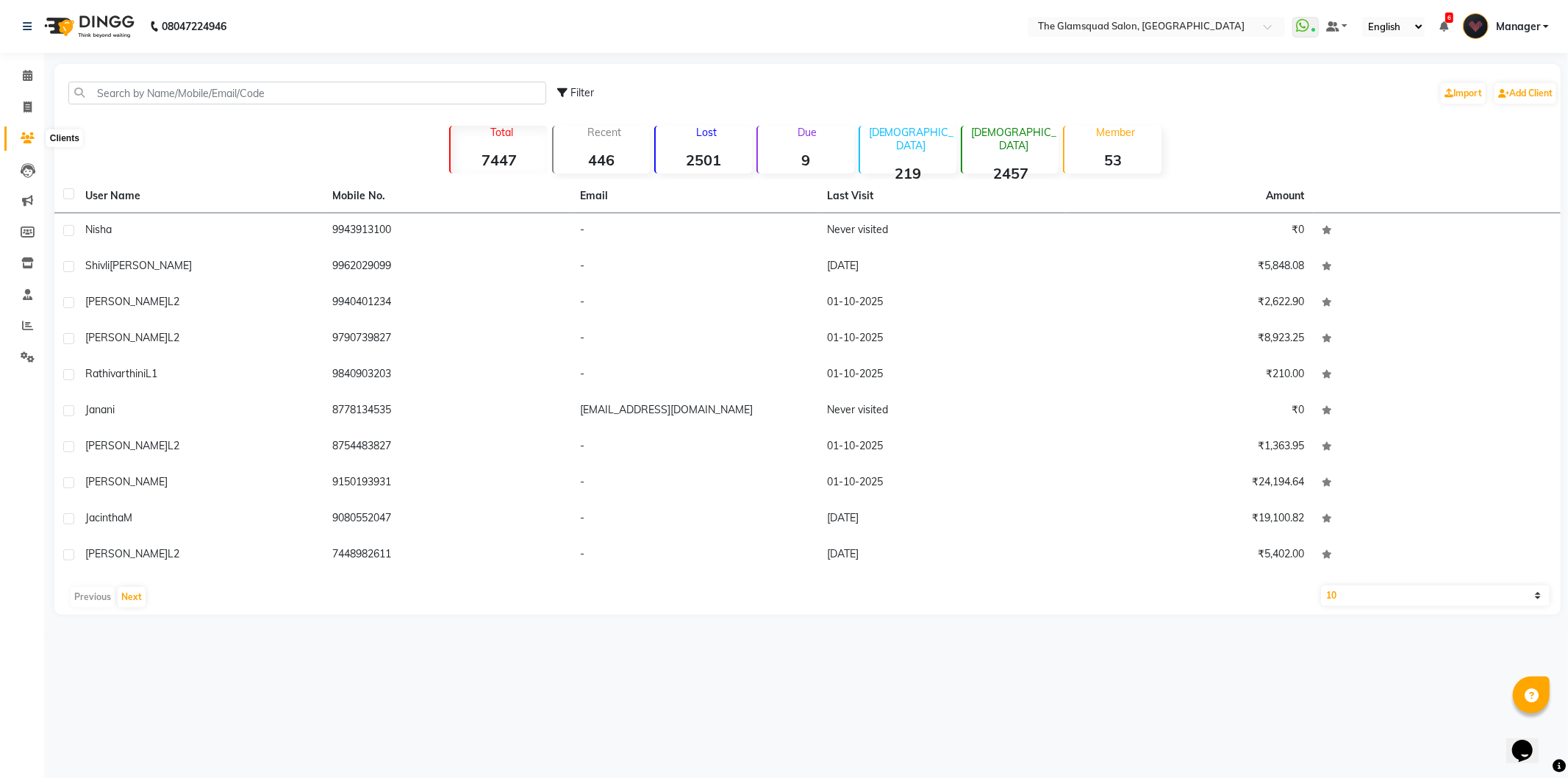
click at [25, 131] on span at bounding box center [27, 139] width 26 height 17
click at [137, 91] on input "text" at bounding box center [307, 93] width 478 height 23
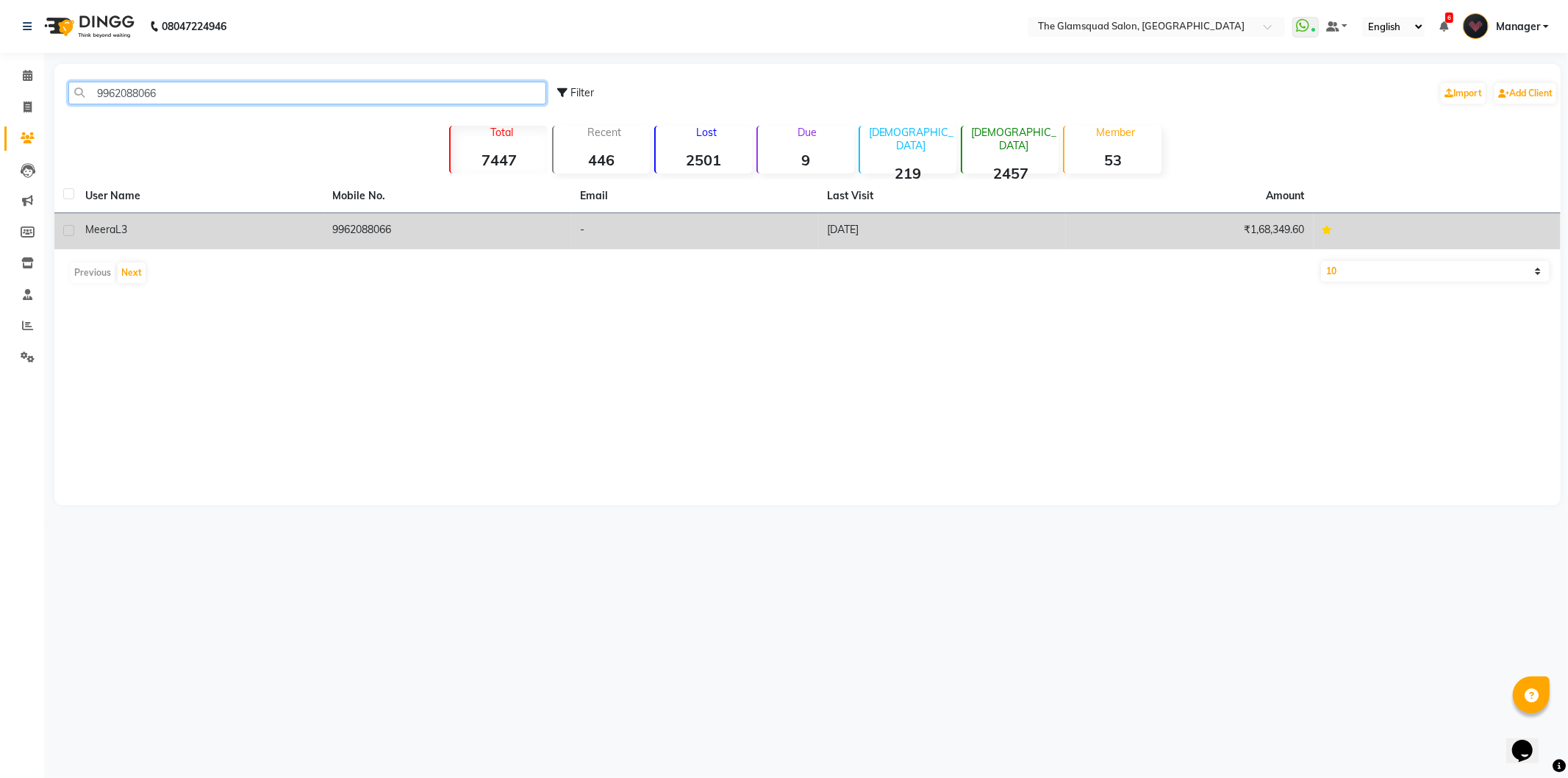
type input "9962088066"
click at [359, 233] on td "9962088066" at bounding box center [448, 232] width 248 height 36
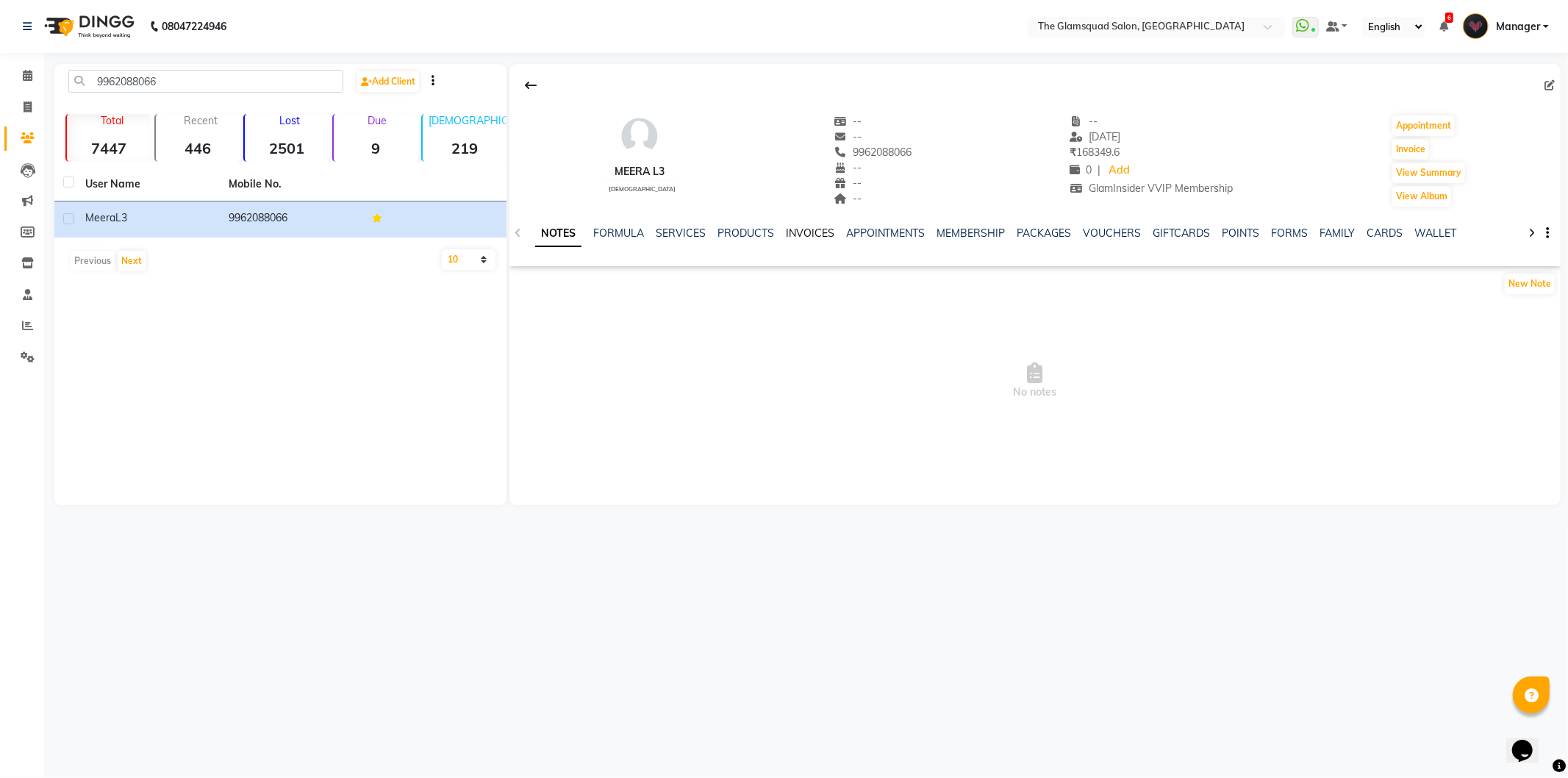
click at [794, 232] on link "INVOICES" at bounding box center [810, 233] width 48 height 14
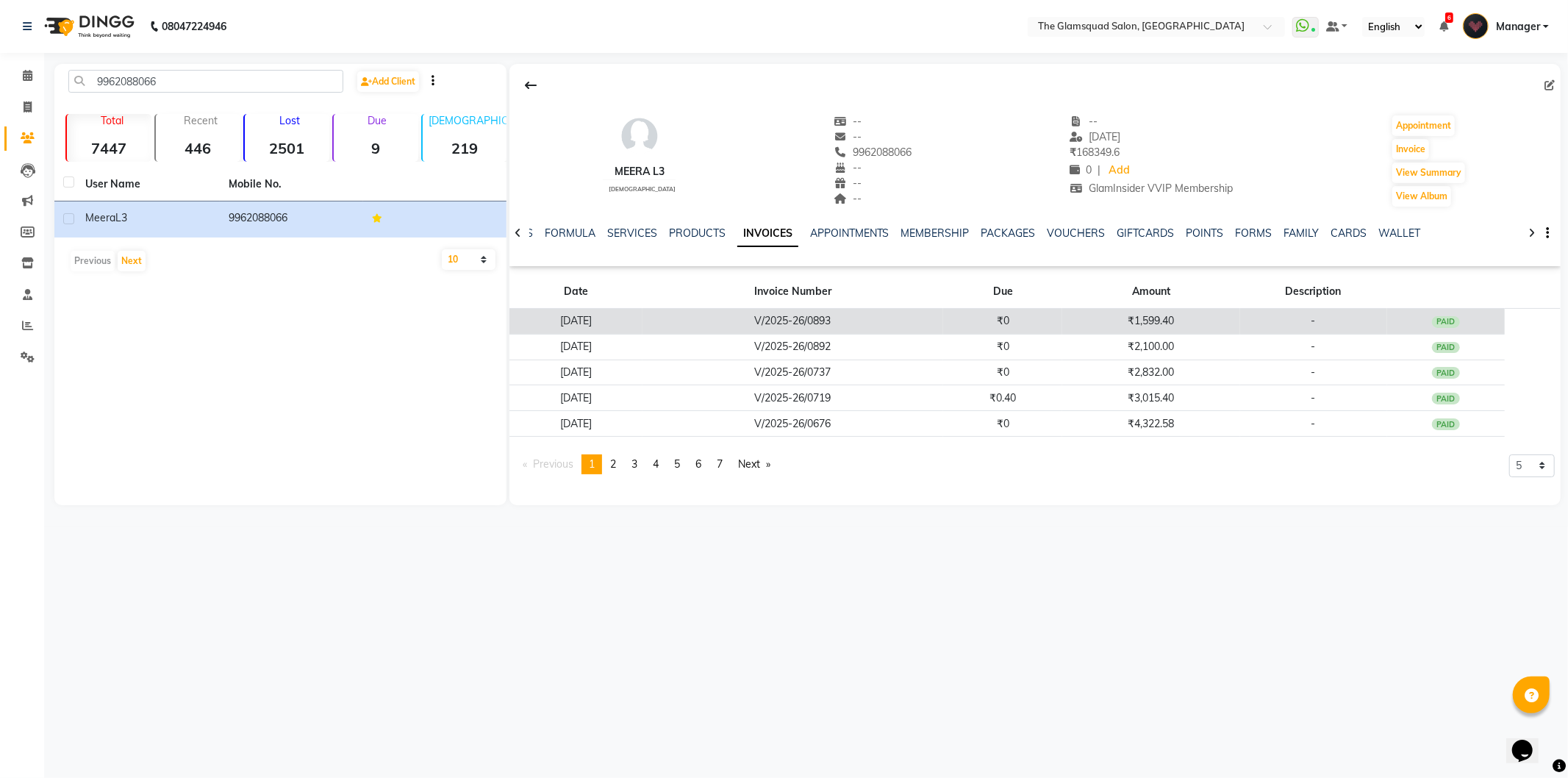
click at [739, 322] on td "V/2025-26/0893" at bounding box center [793, 322] width 301 height 26
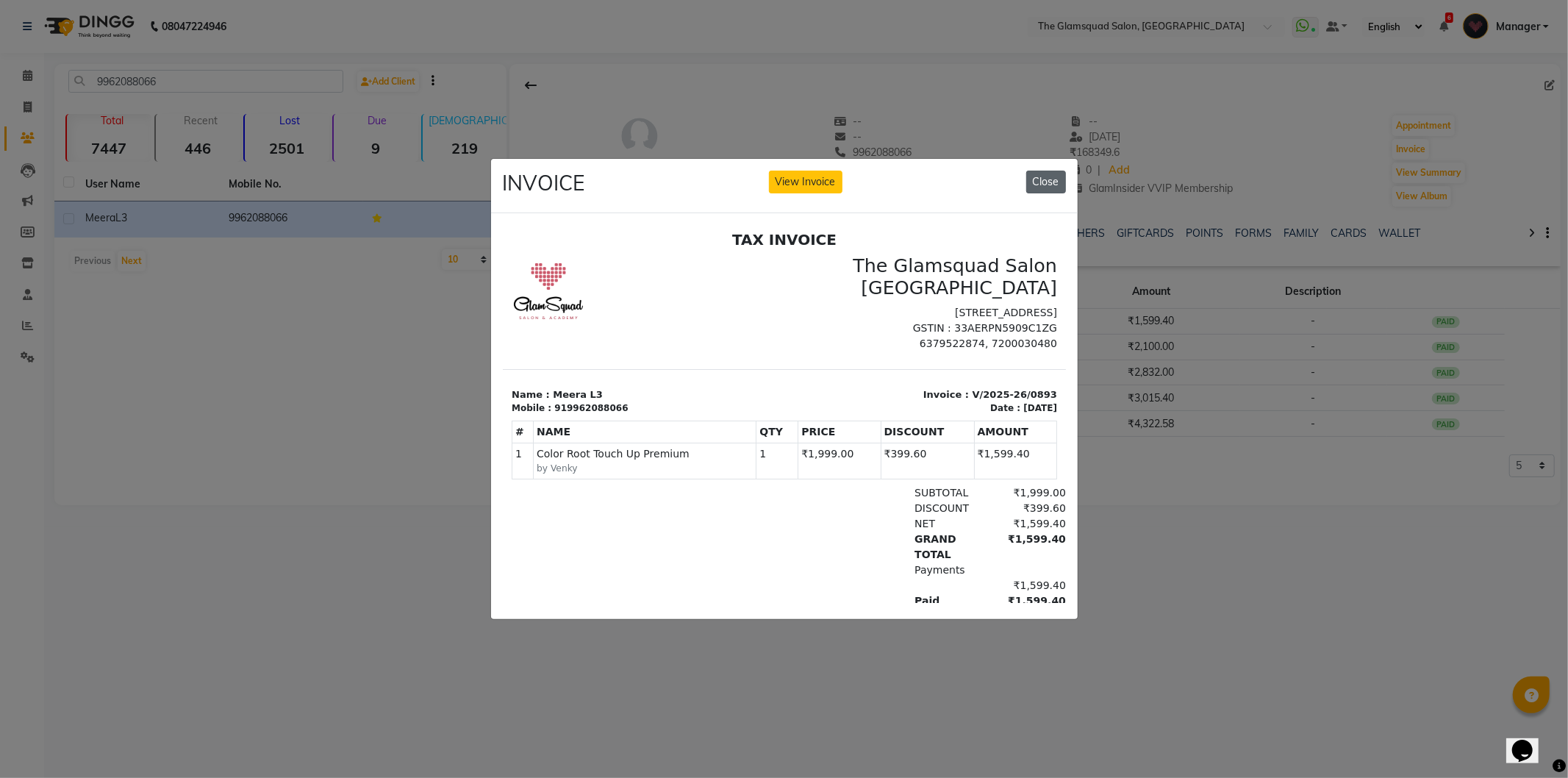
click at [1048, 180] on button "Close" at bounding box center [1046, 181] width 40 height 23
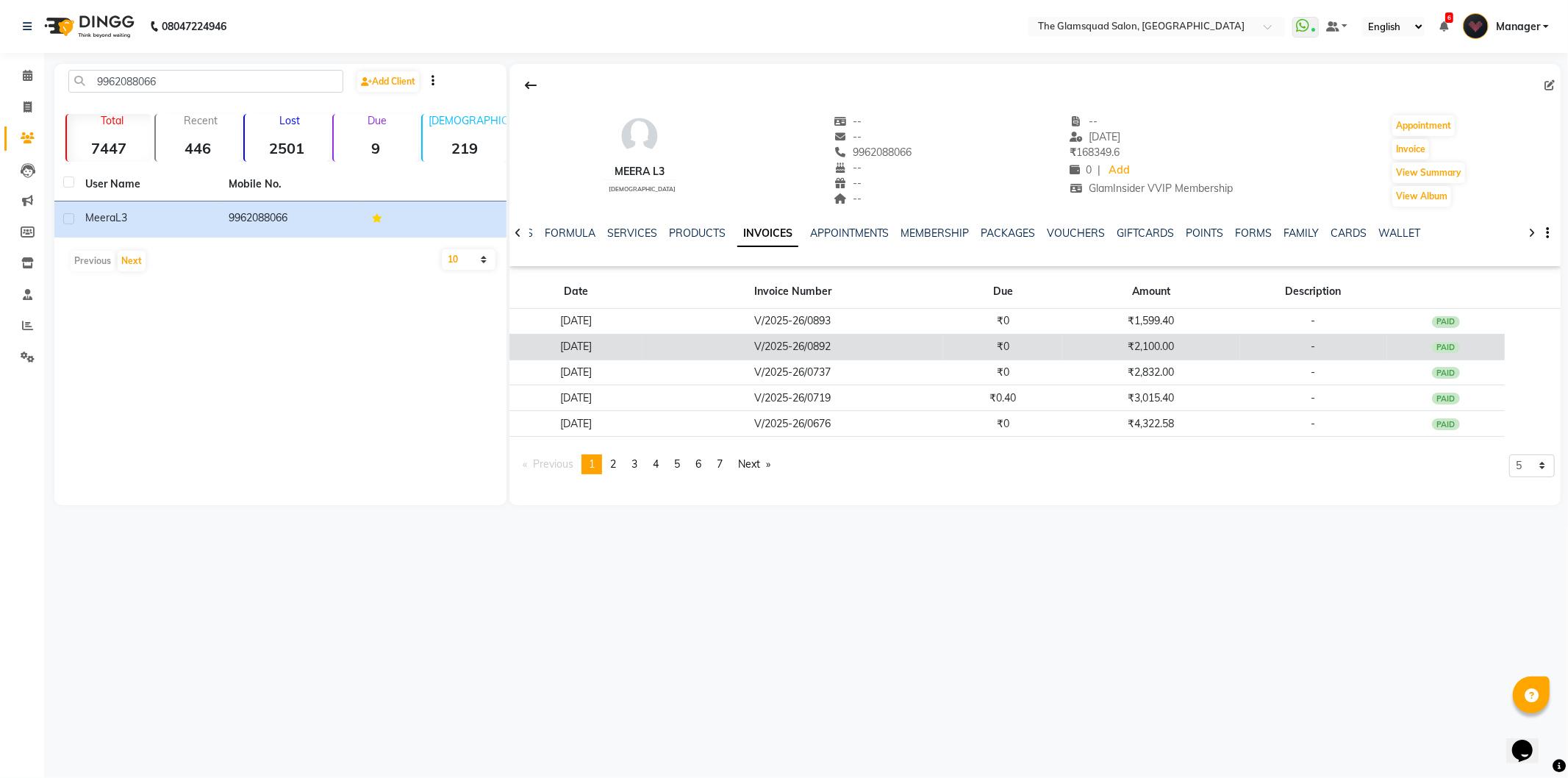
click at [781, 347] on td "V/2025-26/0892" at bounding box center [793, 346] width 301 height 26
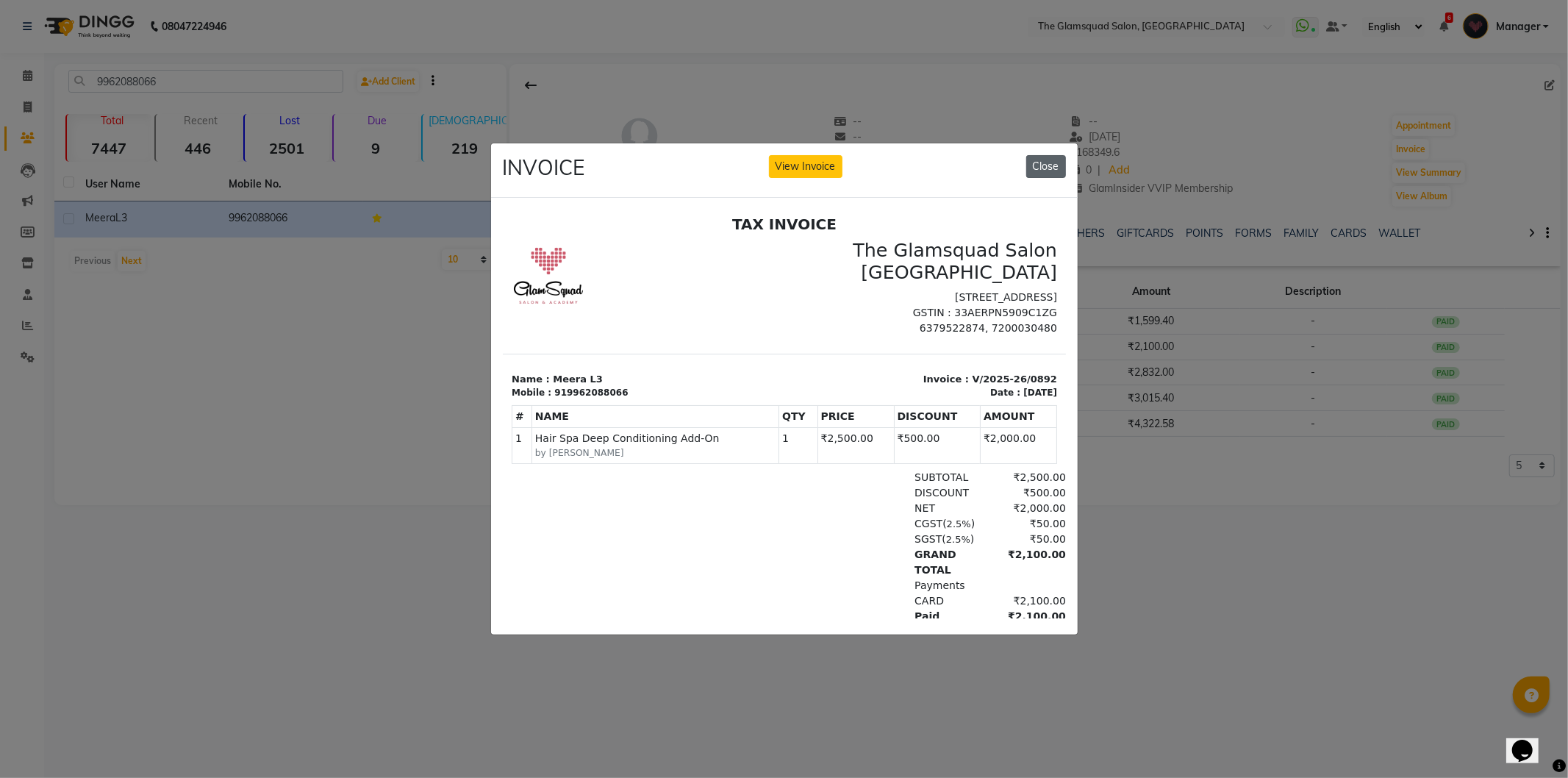
click at [1046, 164] on button "Close" at bounding box center [1046, 166] width 40 height 23
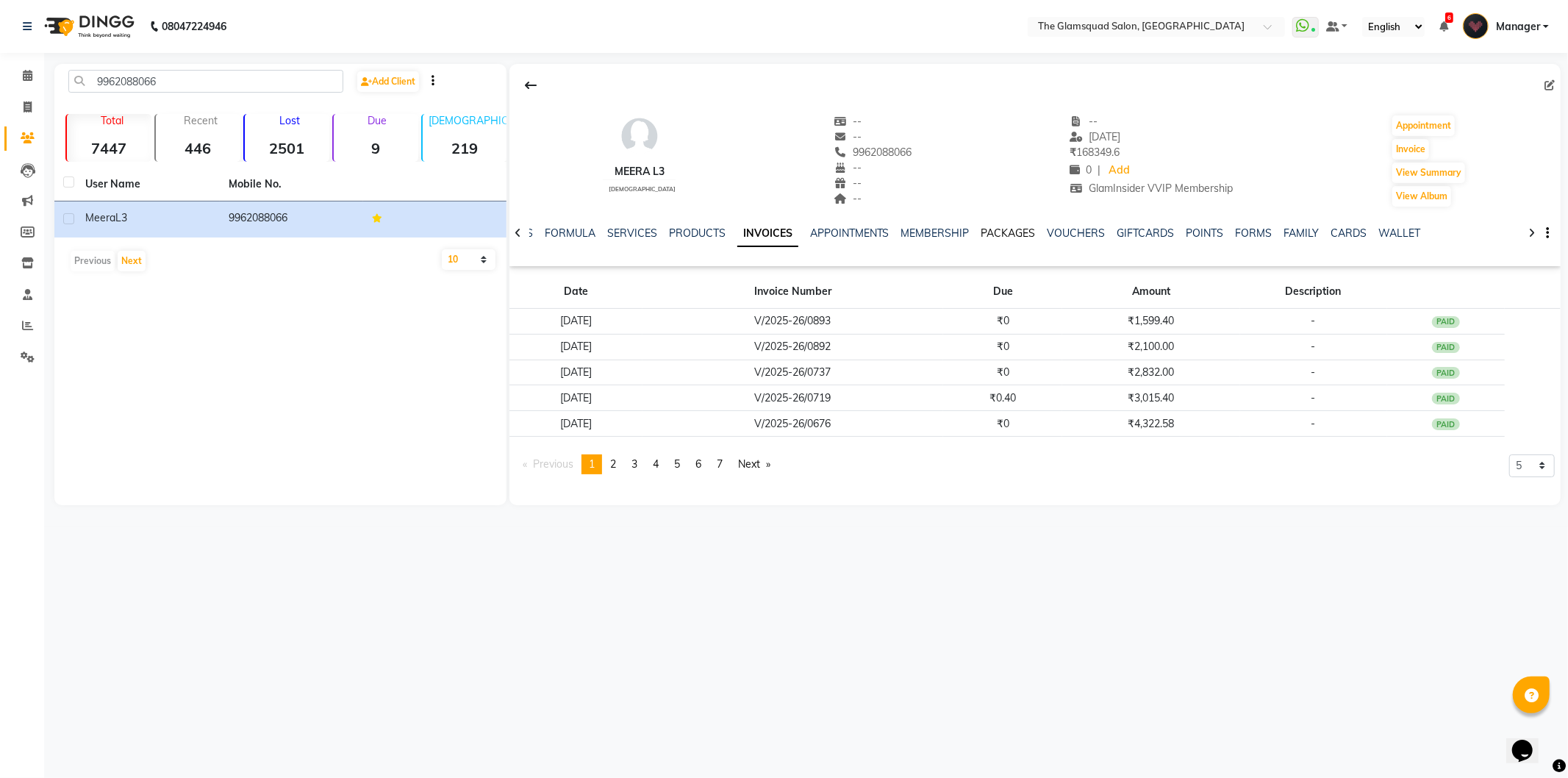
click at [991, 237] on link "PACKAGES" at bounding box center [1009, 233] width 54 height 14
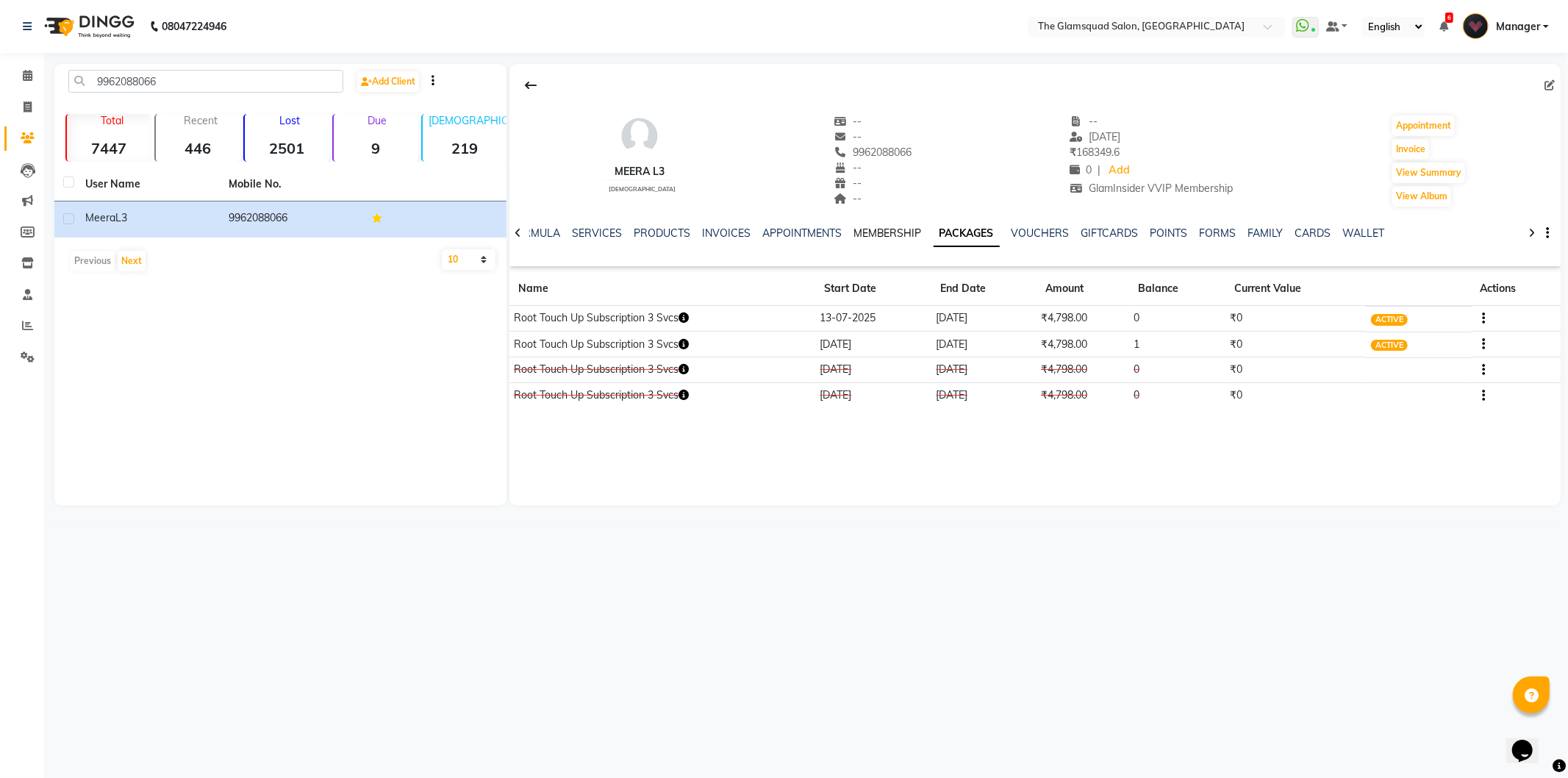
click at [875, 236] on link "MEMBERSHIP" at bounding box center [887, 233] width 68 height 14
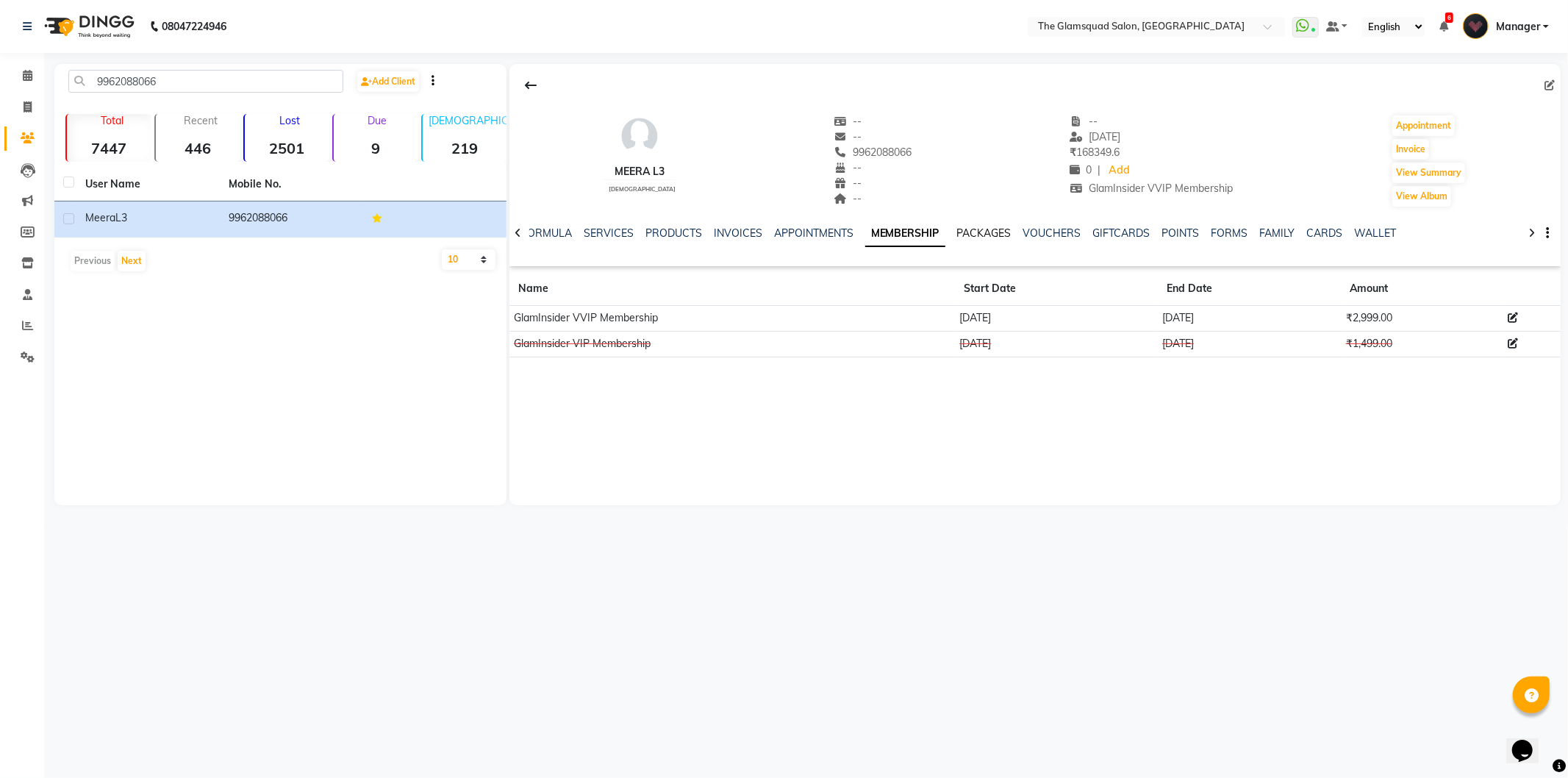
click at [986, 226] on link "PACKAGES" at bounding box center [984, 233] width 54 height 14
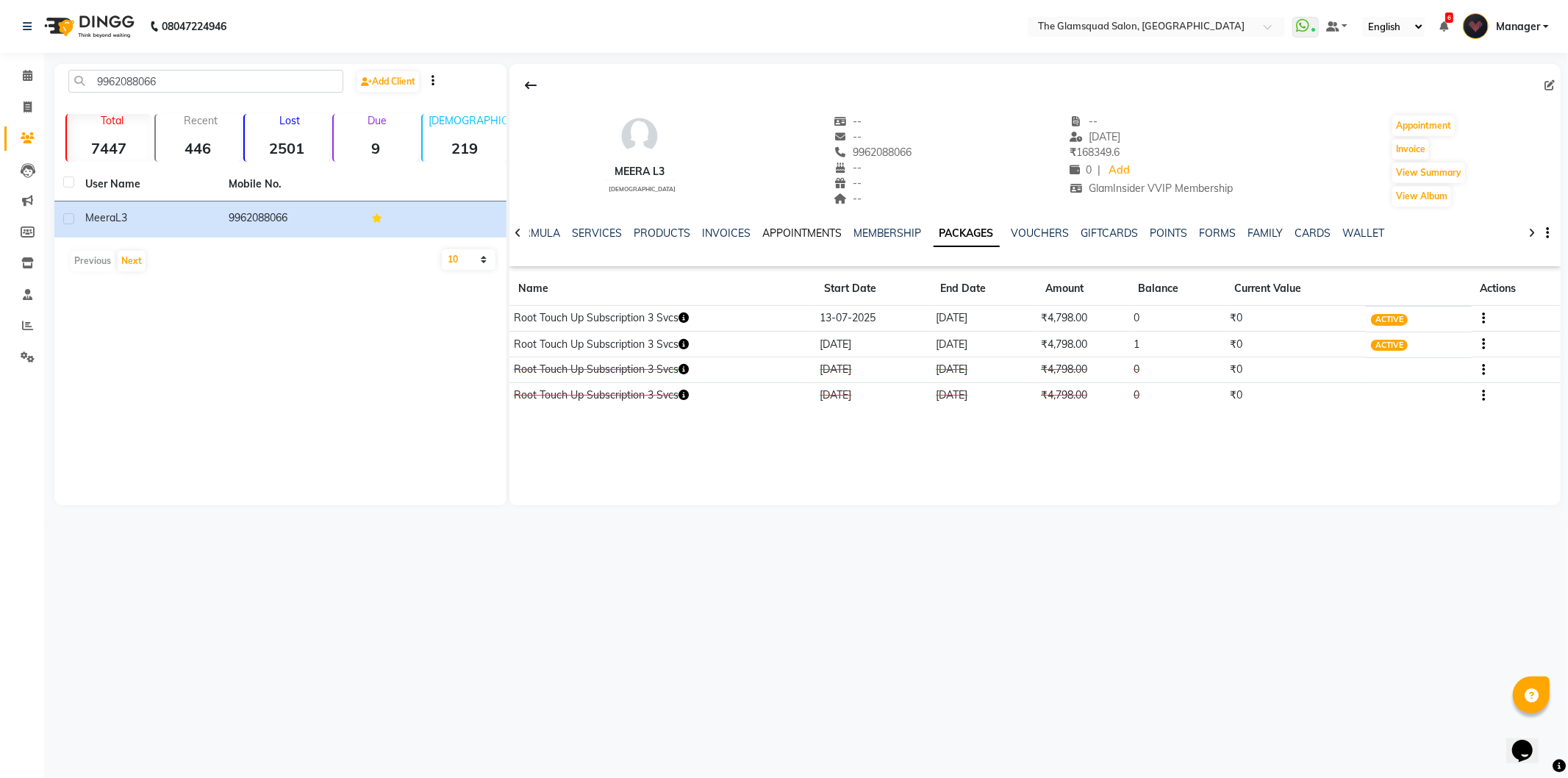
click at [777, 230] on link "APPOINTMENTS" at bounding box center [801, 233] width 79 height 14
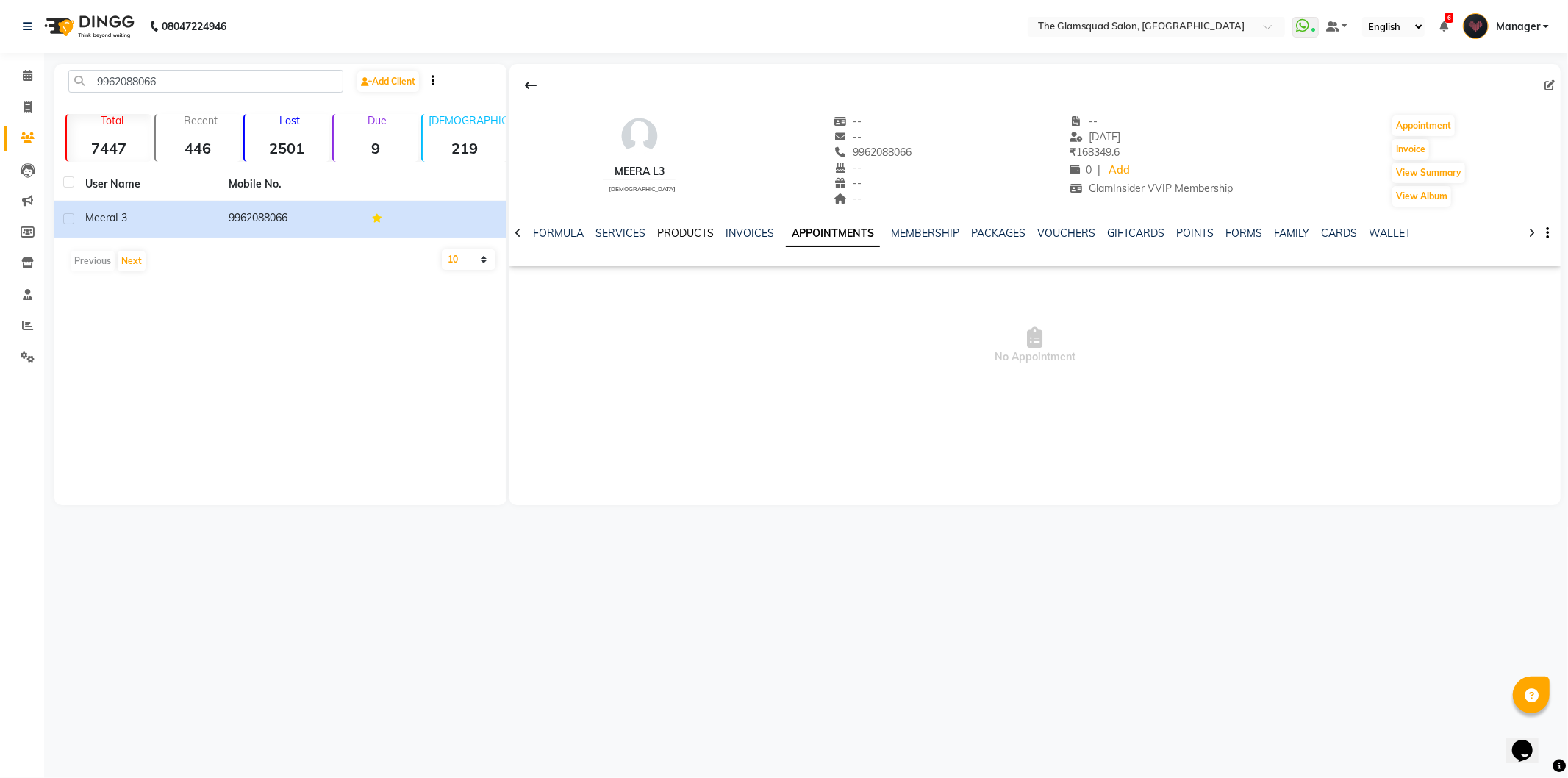
click at [673, 233] on link "PRODUCTS" at bounding box center [686, 233] width 57 height 14
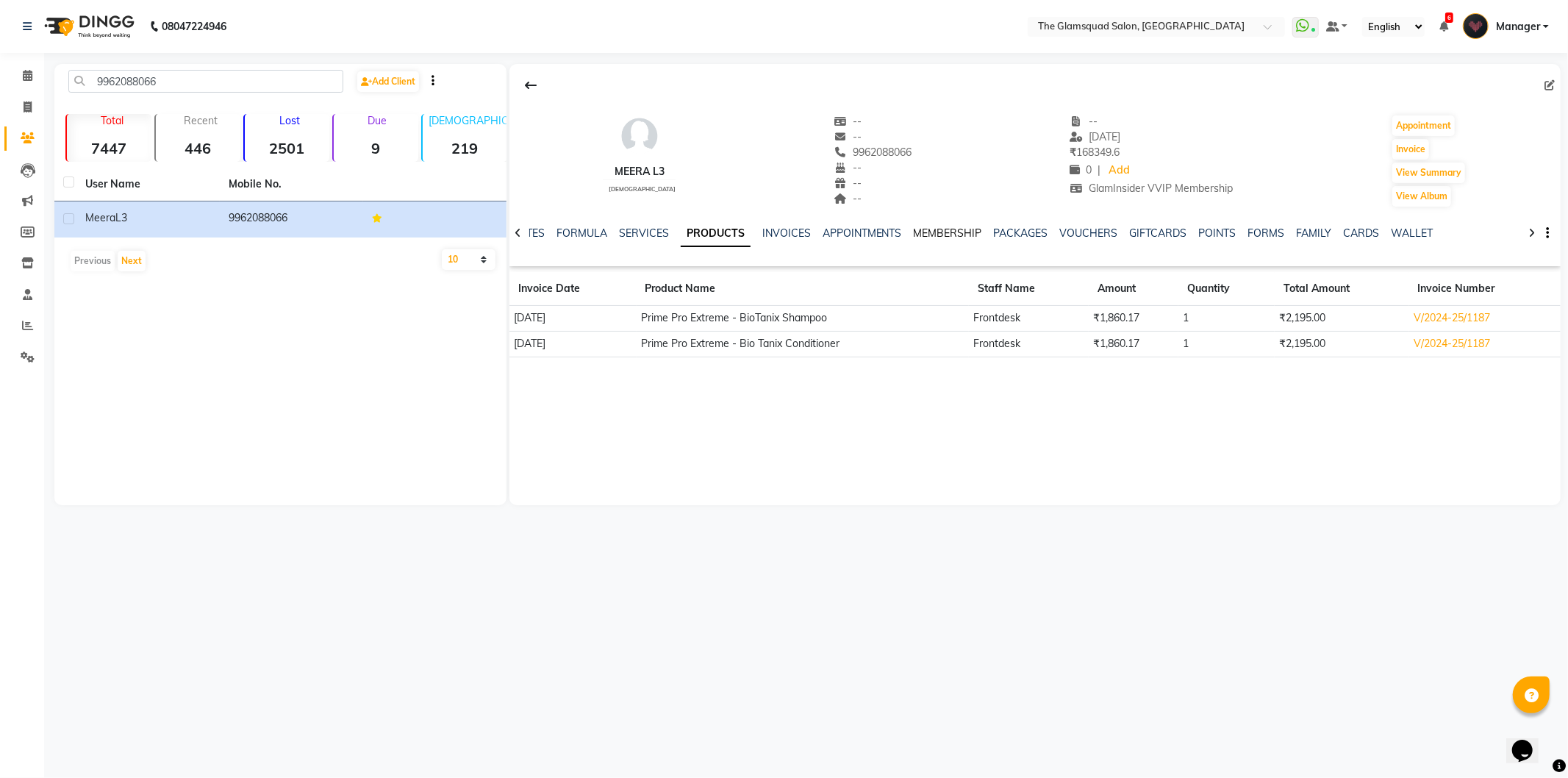
click at [942, 234] on link "MEMBERSHIP" at bounding box center [948, 233] width 68 height 14
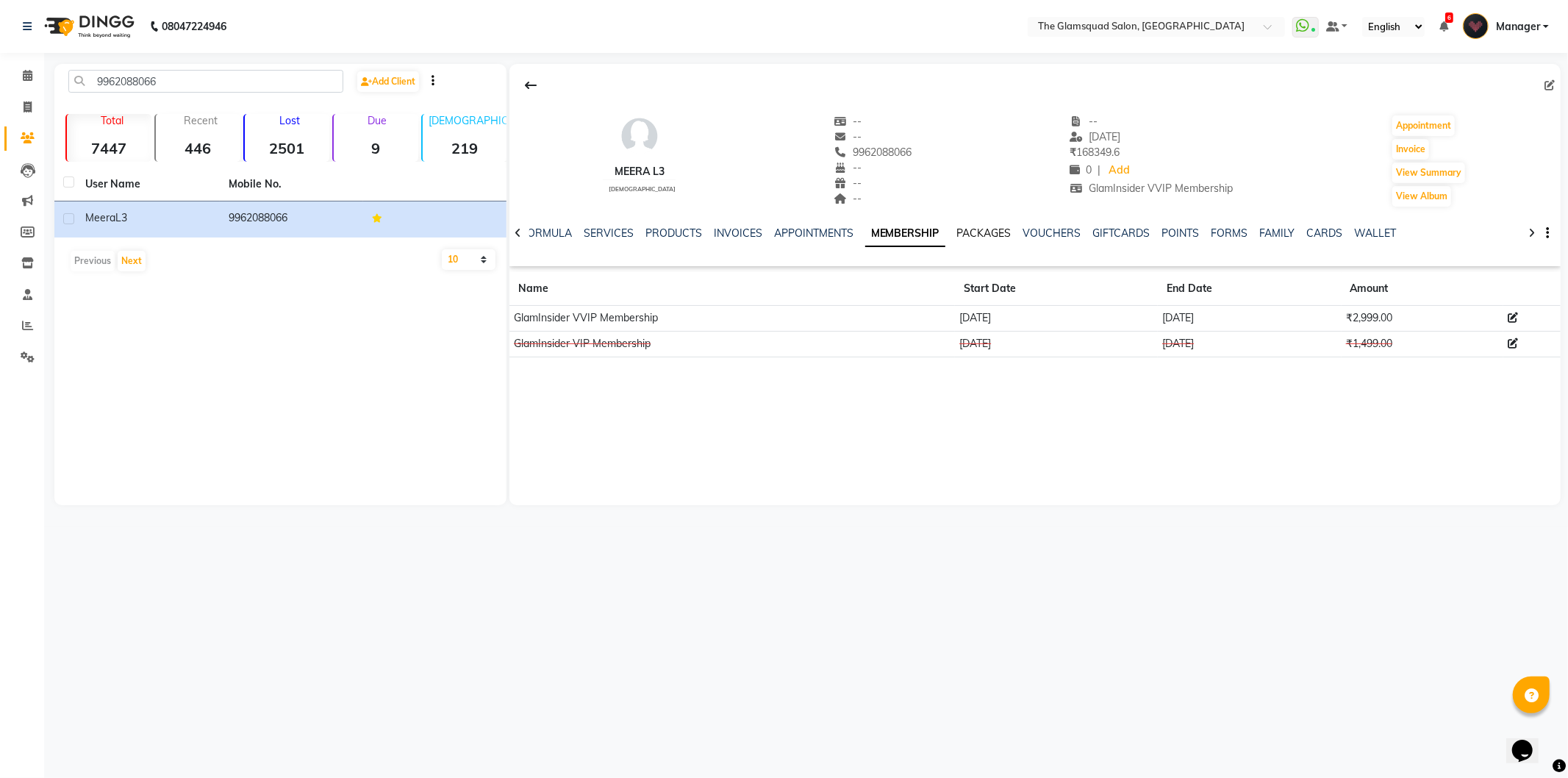
click at [965, 233] on link "PACKAGES" at bounding box center [984, 233] width 54 height 14
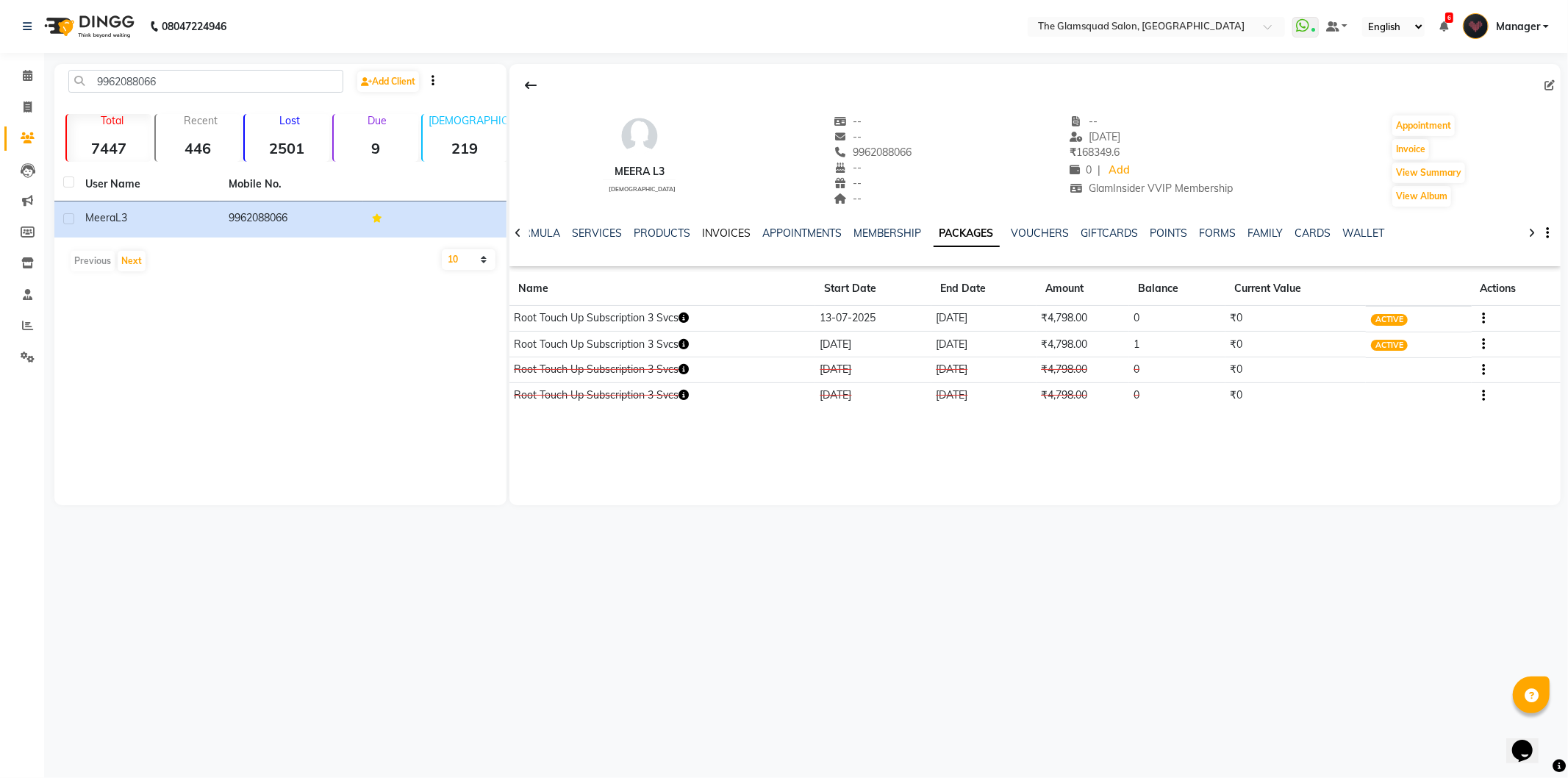
click at [732, 229] on link "INVOICES" at bounding box center [726, 233] width 48 height 14
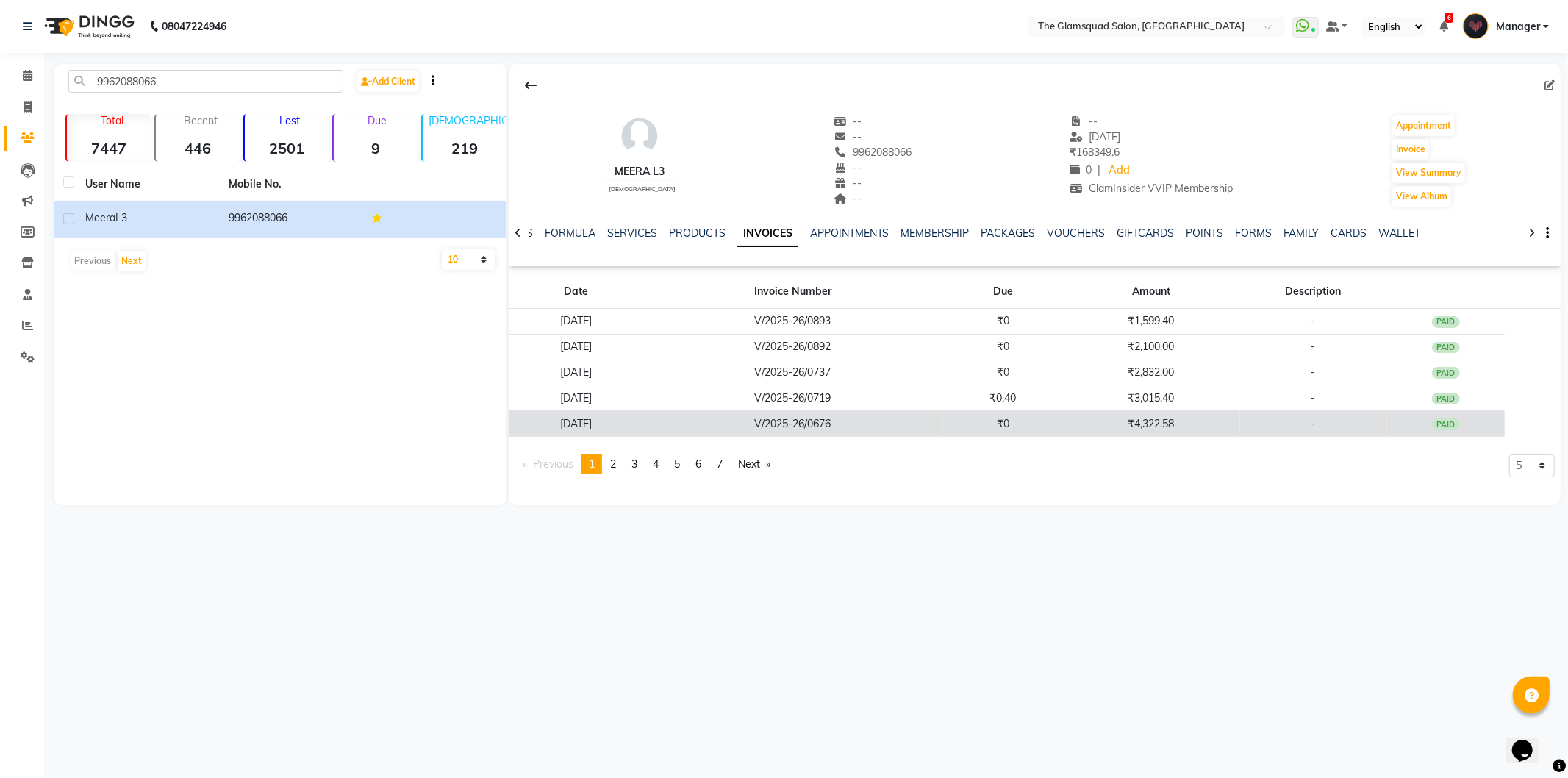
click at [854, 413] on td "V/2025-26/0676" at bounding box center [793, 424] width 301 height 26
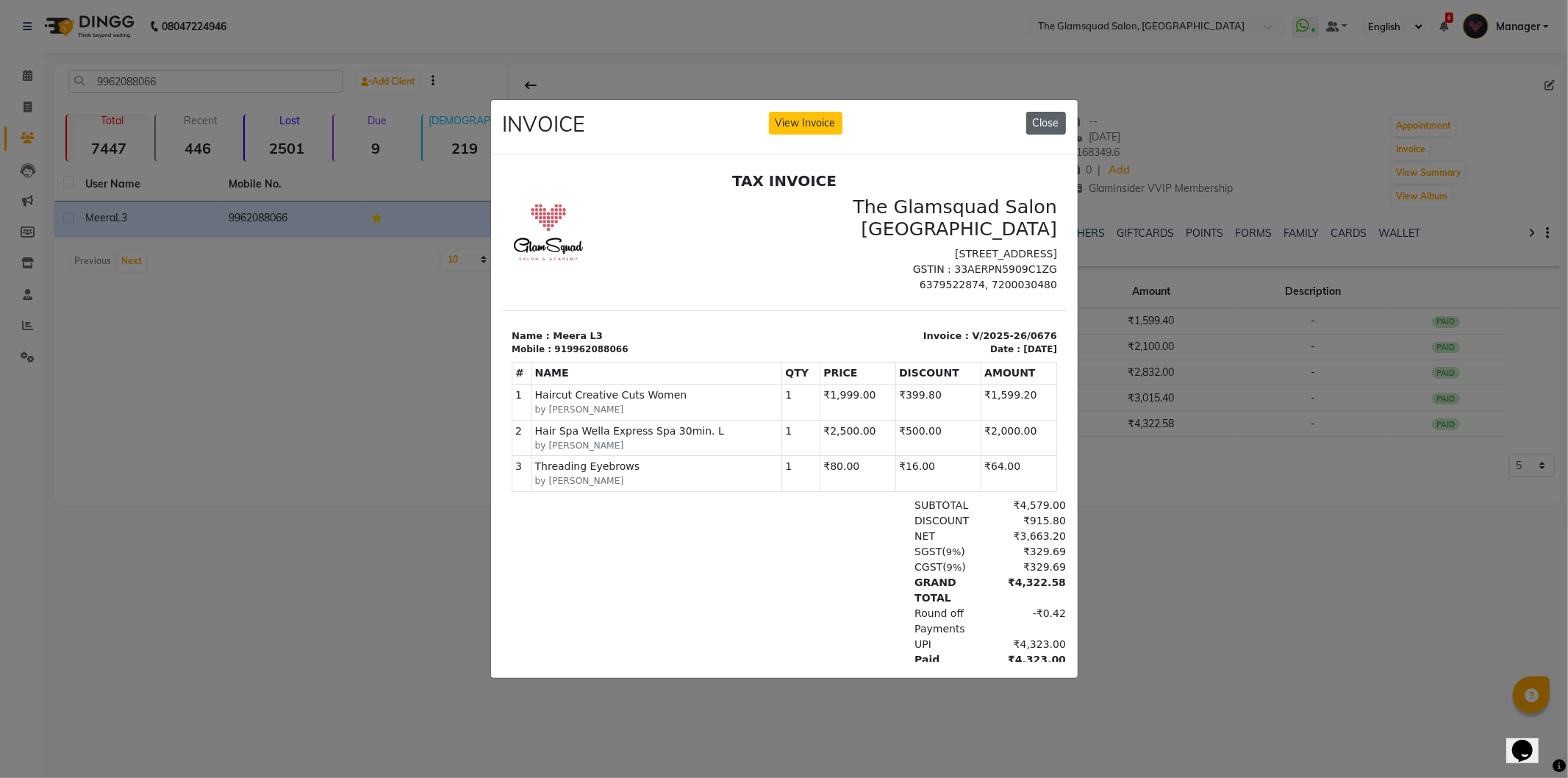
click at [1034, 122] on button "Close" at bounding box center [1046, 123] width 40 height 23
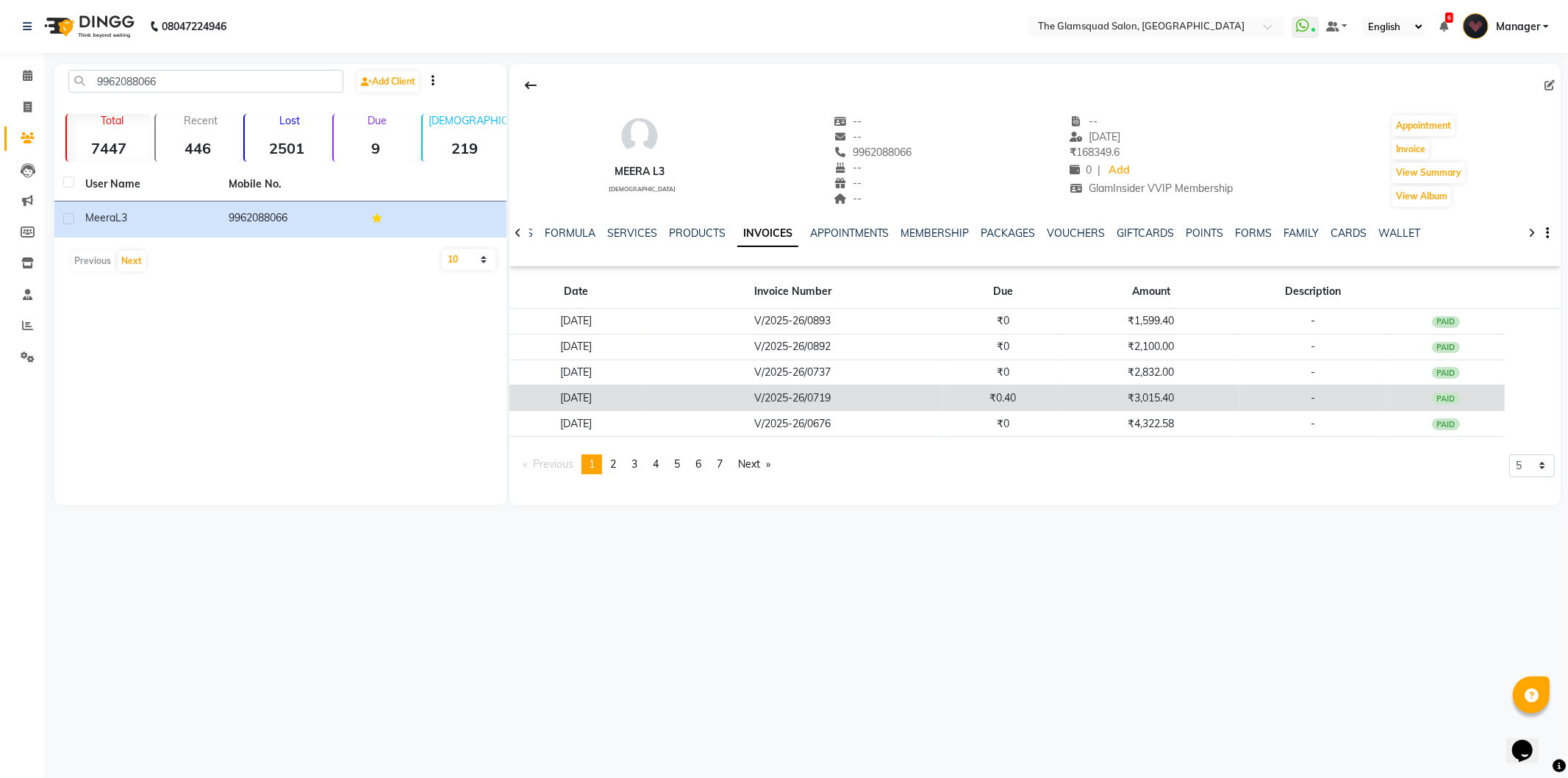
click at [842, 400] on td "V/2025-26/0719" at bounding box center [793, 398] width 301 height 26
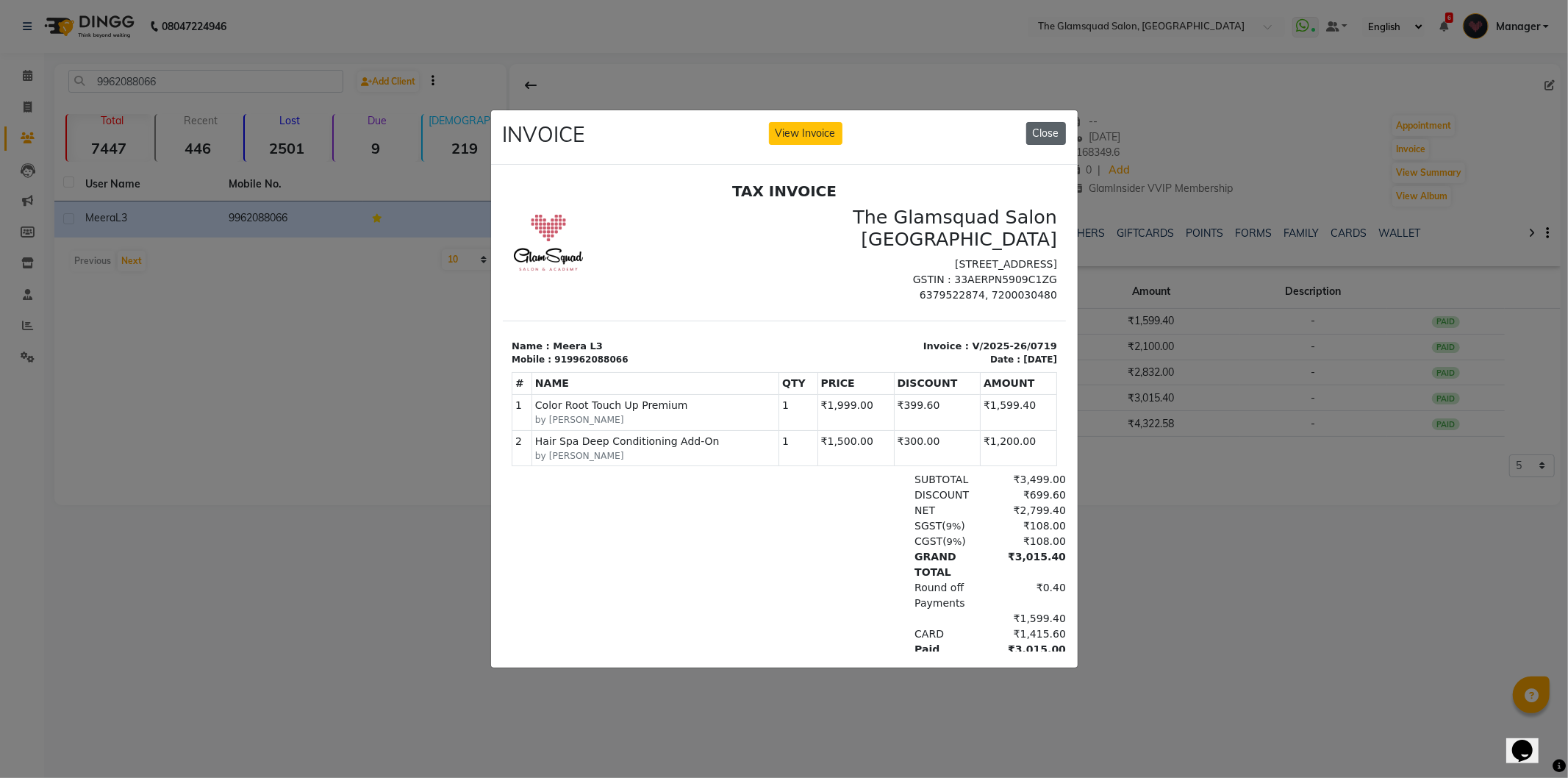
click at [1052, 122] on button "Close" at bounding box center [1046, 133] width 40 height 23
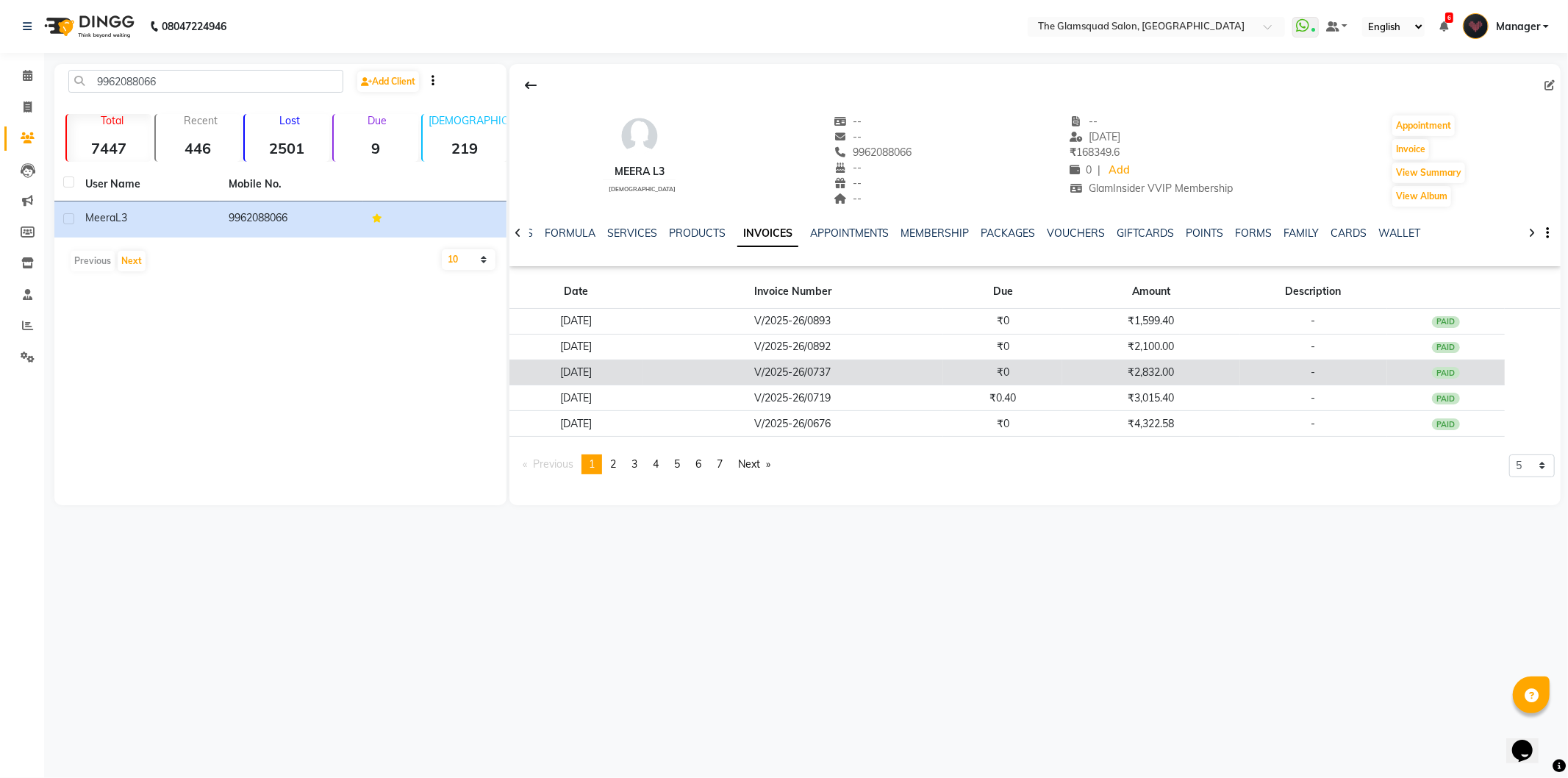
click at [803, 368] on td "V/2025-26/0737" at bounding box center [793, 373] width 301 height 26
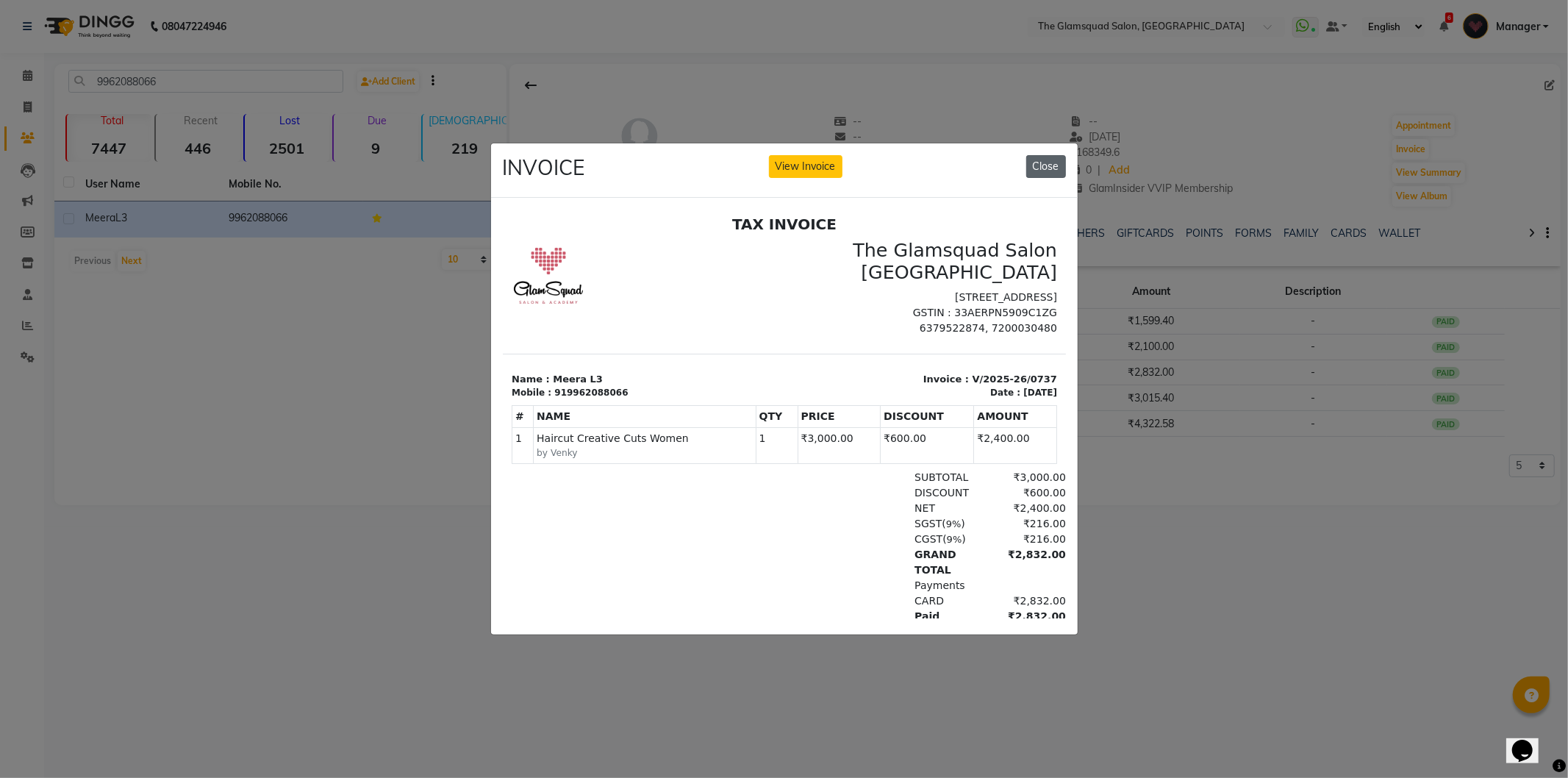
click at [1040, 160] on button "Close" at bounding box center [1046, 166] width 40 height 23
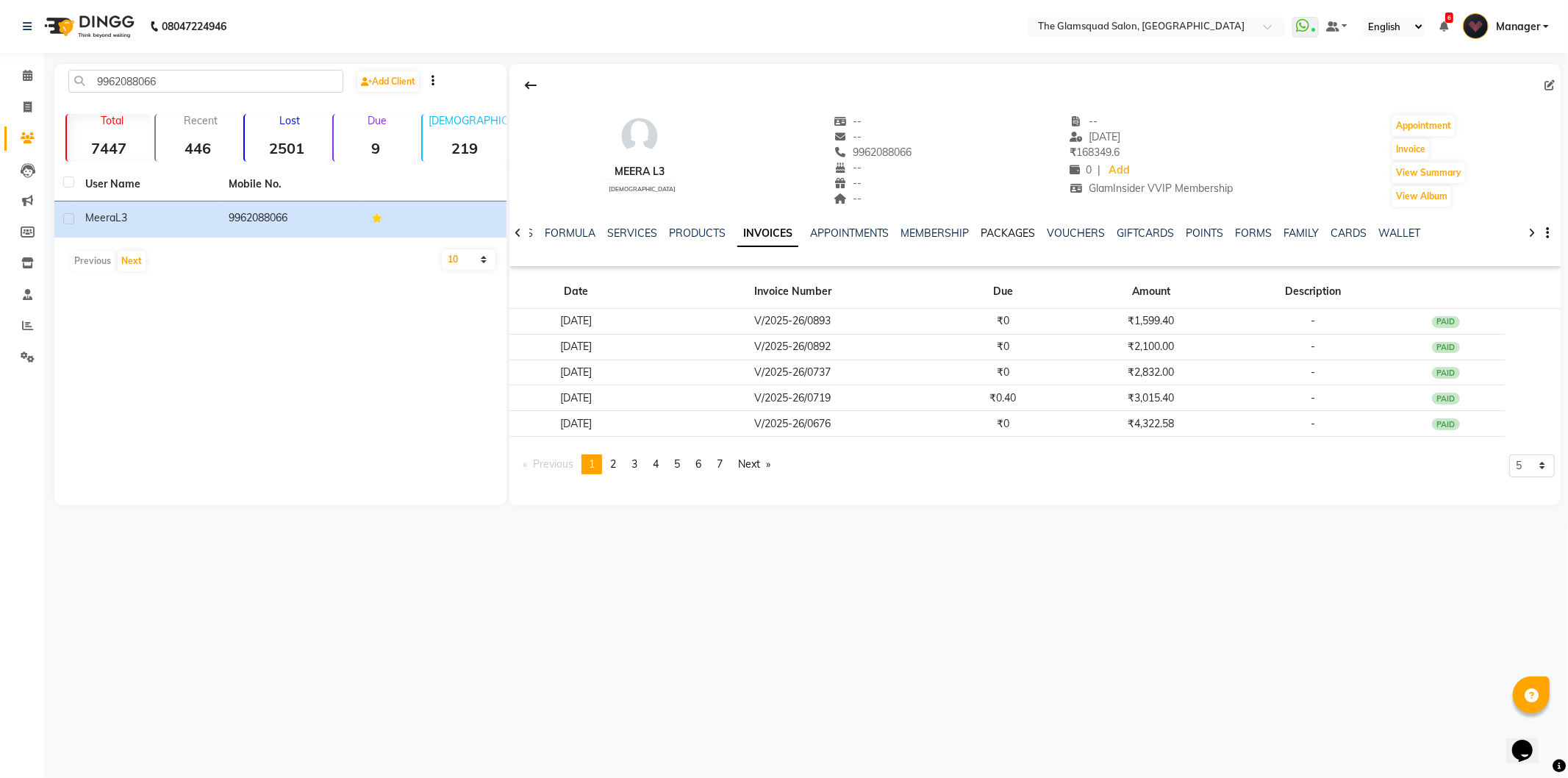
click at [988, 234] on link "PACKAGES" at bounding box center [1009, 233] width 54 height 14
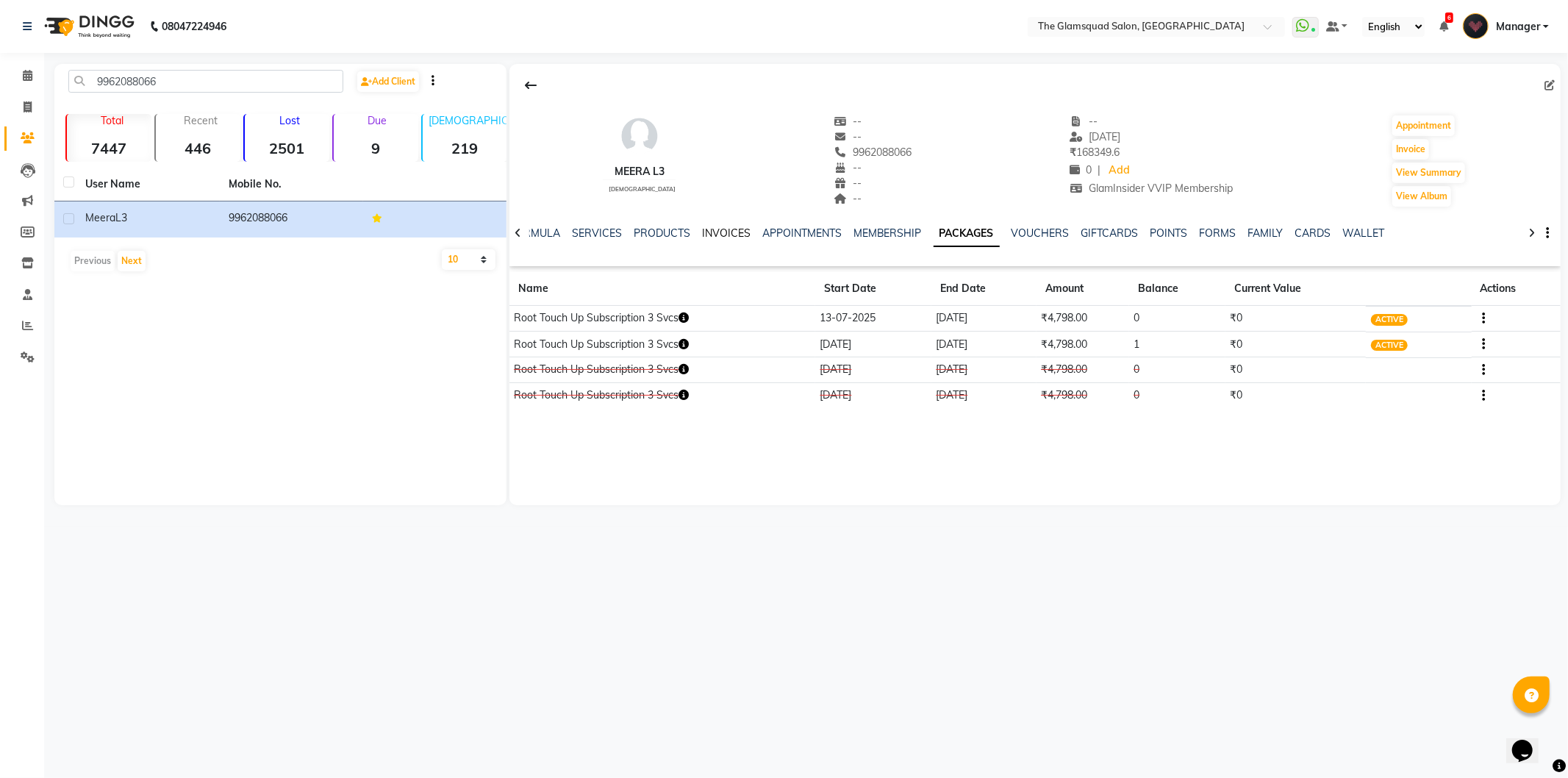
click at [728, 232] on link "INVOICES" at bounding box center [726, 233] width 48 height 14
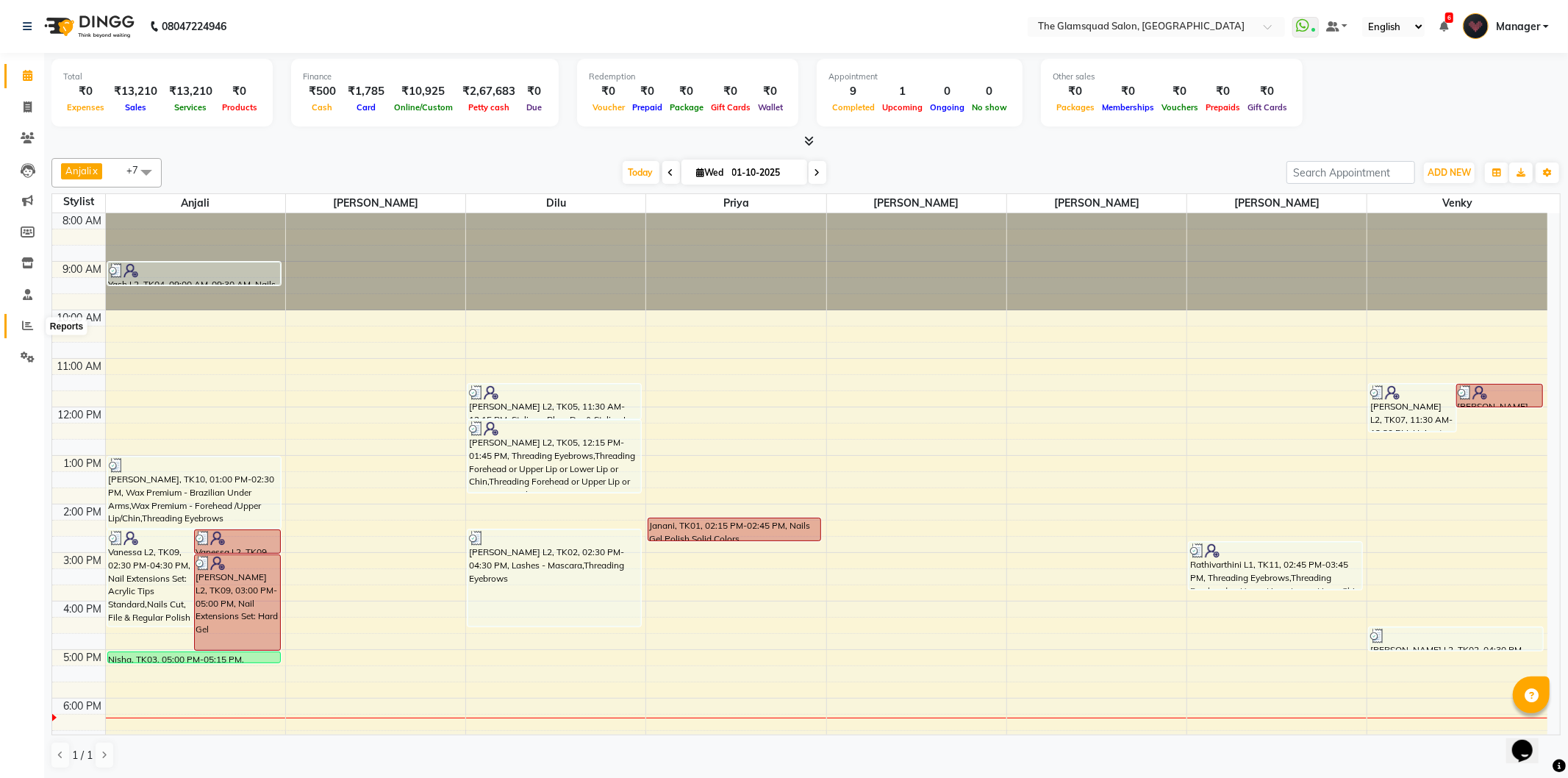
scroll to position [160, 0]
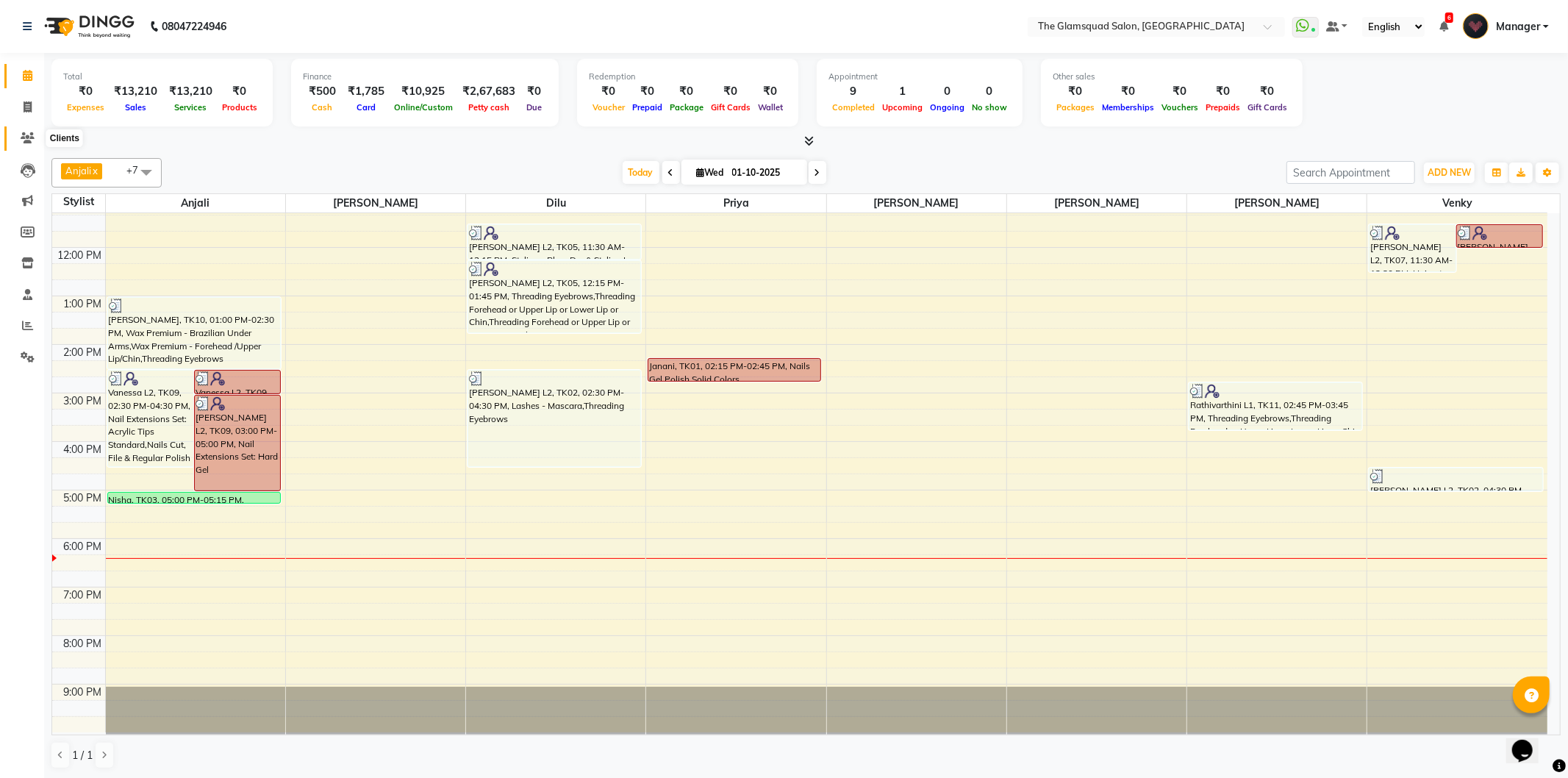
click at [23, 137] on icon at bounding box center [27, 138] width 14 height 11
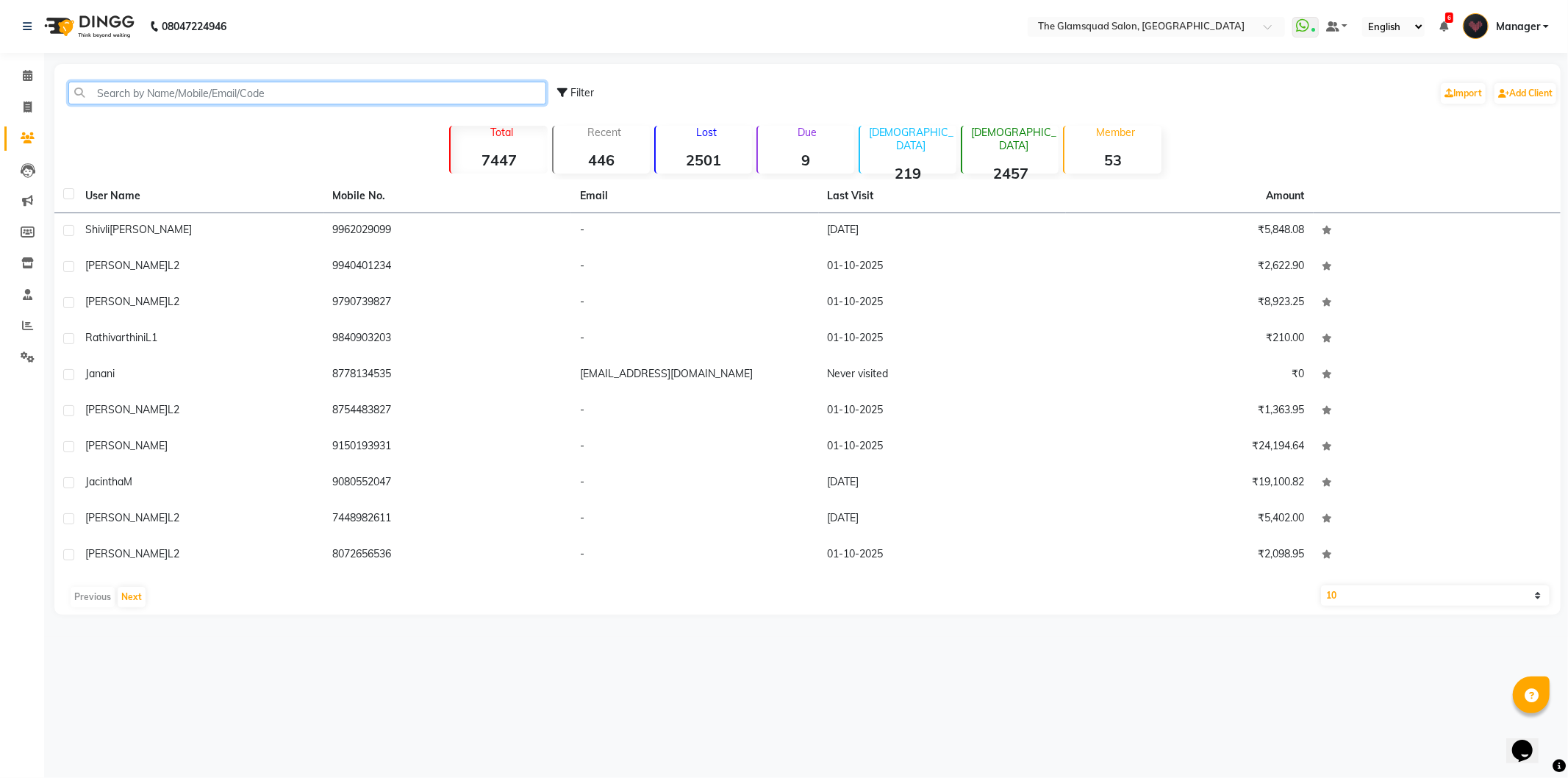
click at [130, 93] on input "text" at bounding box center [307, 93] width 478 height 23
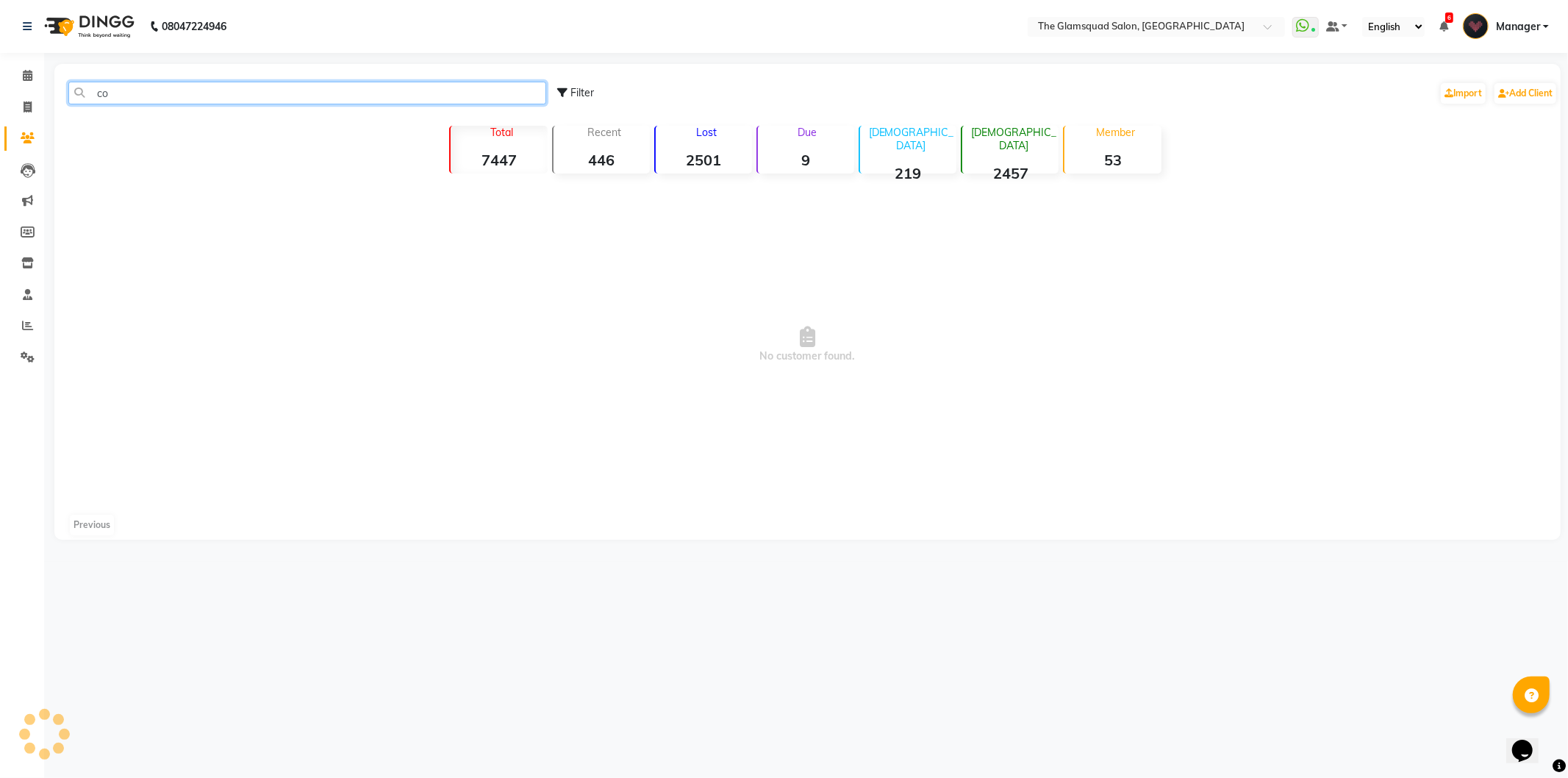
type input "c"
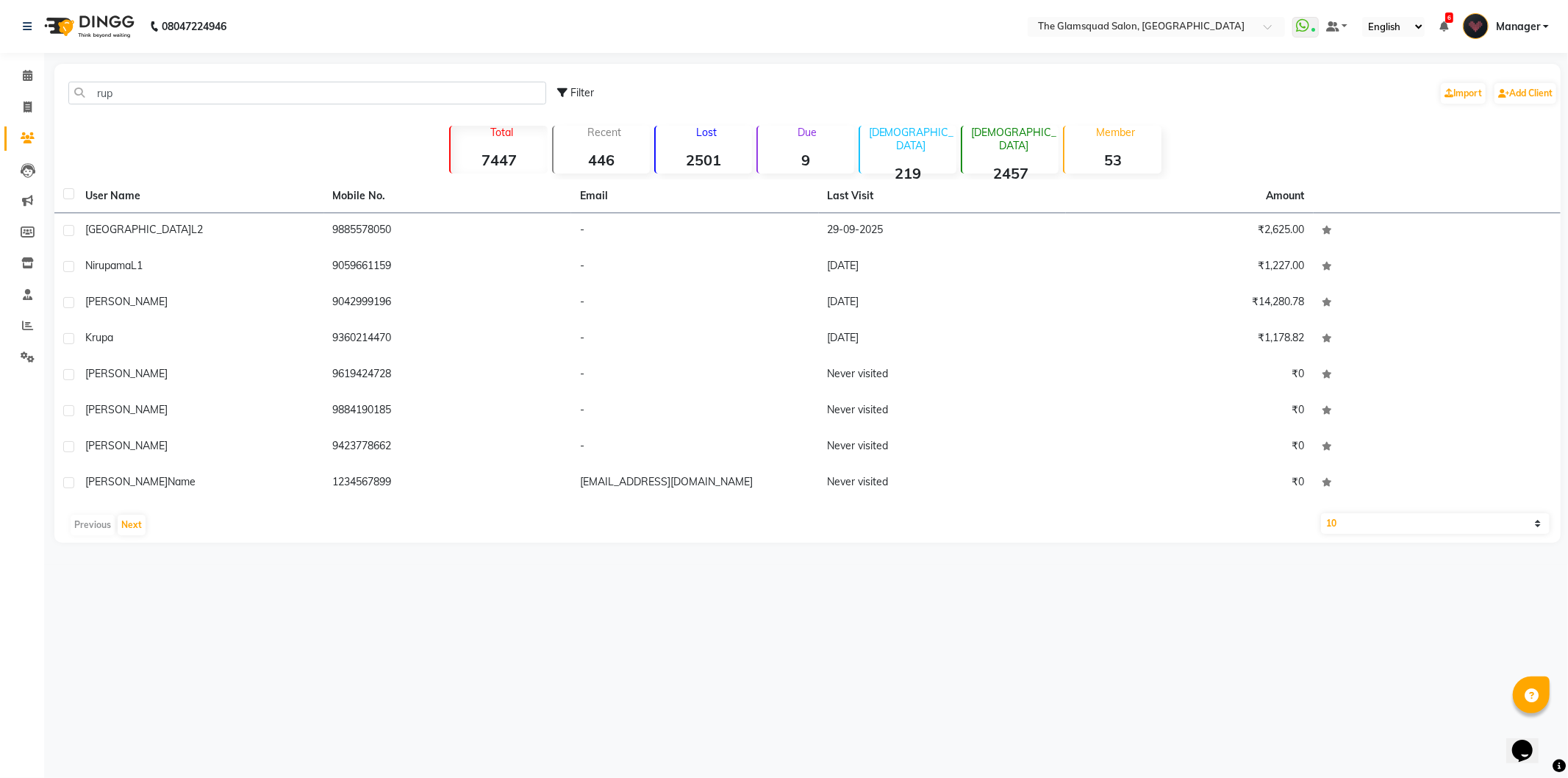
click at [185, 106] on div "rup Filter Import Add Client" at bounding box center [807, 93] width 1501 height 46
click at [198, 92] on input "rup" at bounding box center [307, 93] width 478 height 23
type input "r"
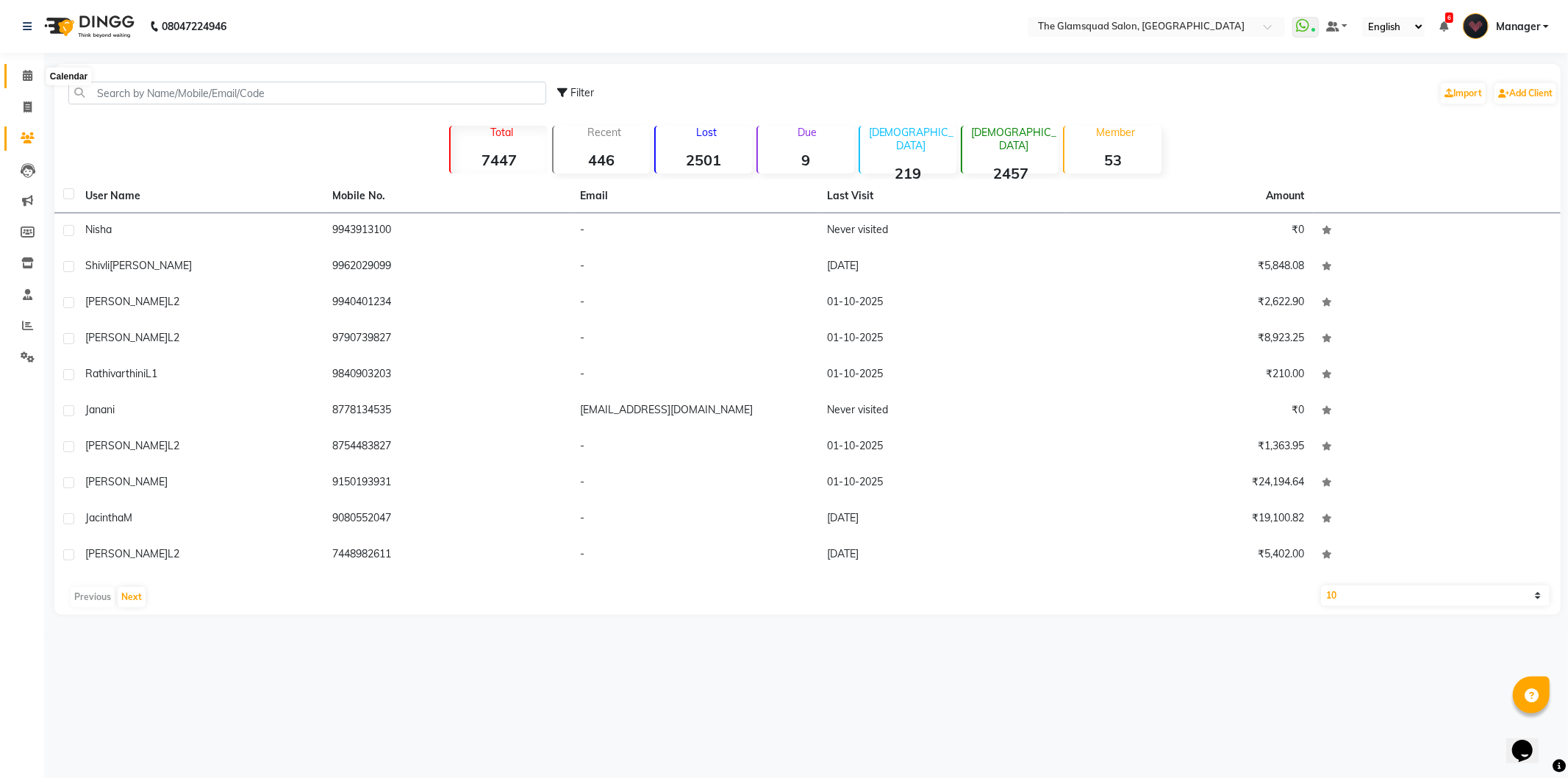
click at [26, 79] on icon at bounding box center [27, 75] width 9 height 11
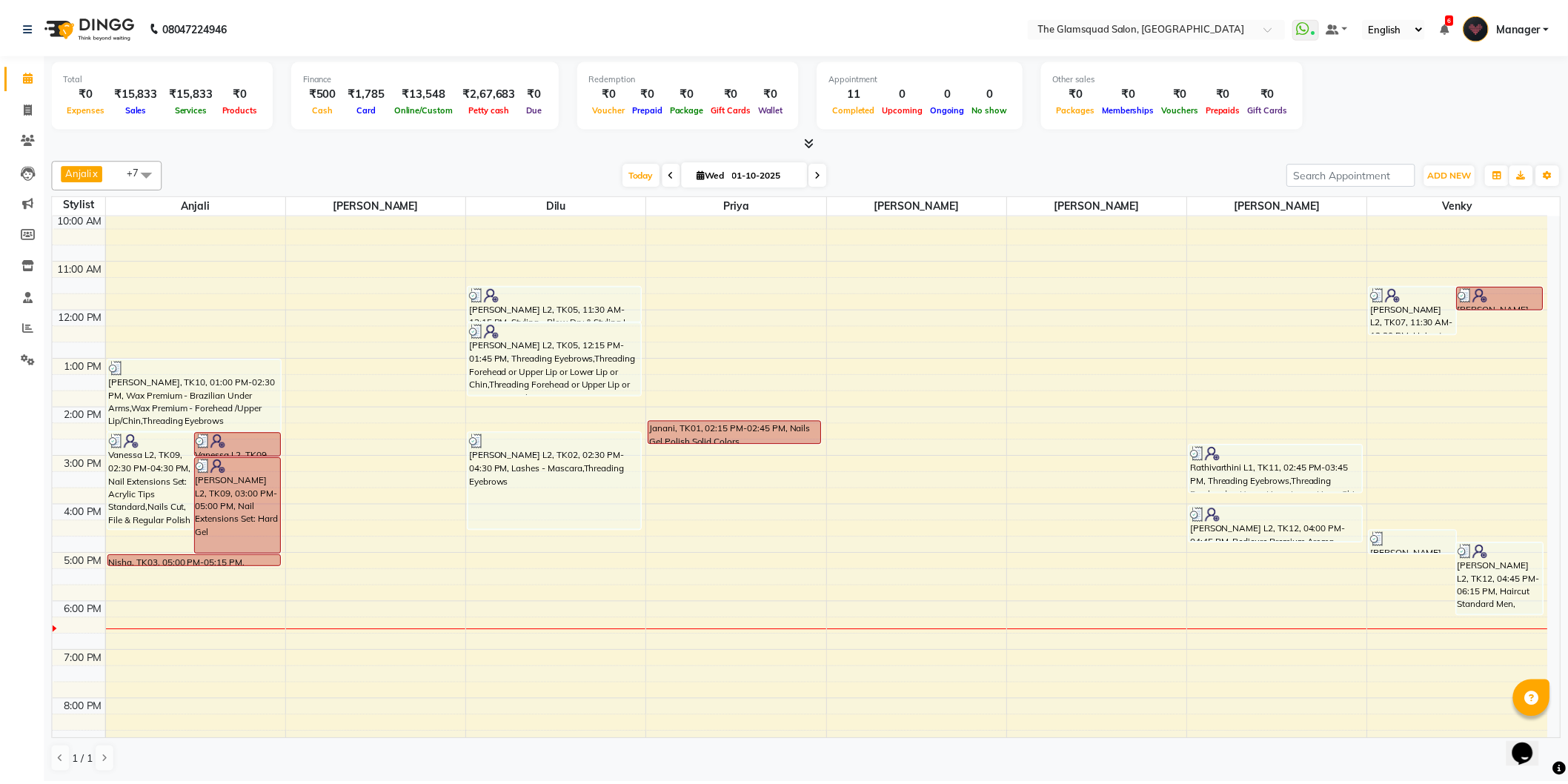
scroll to position [161, 0]
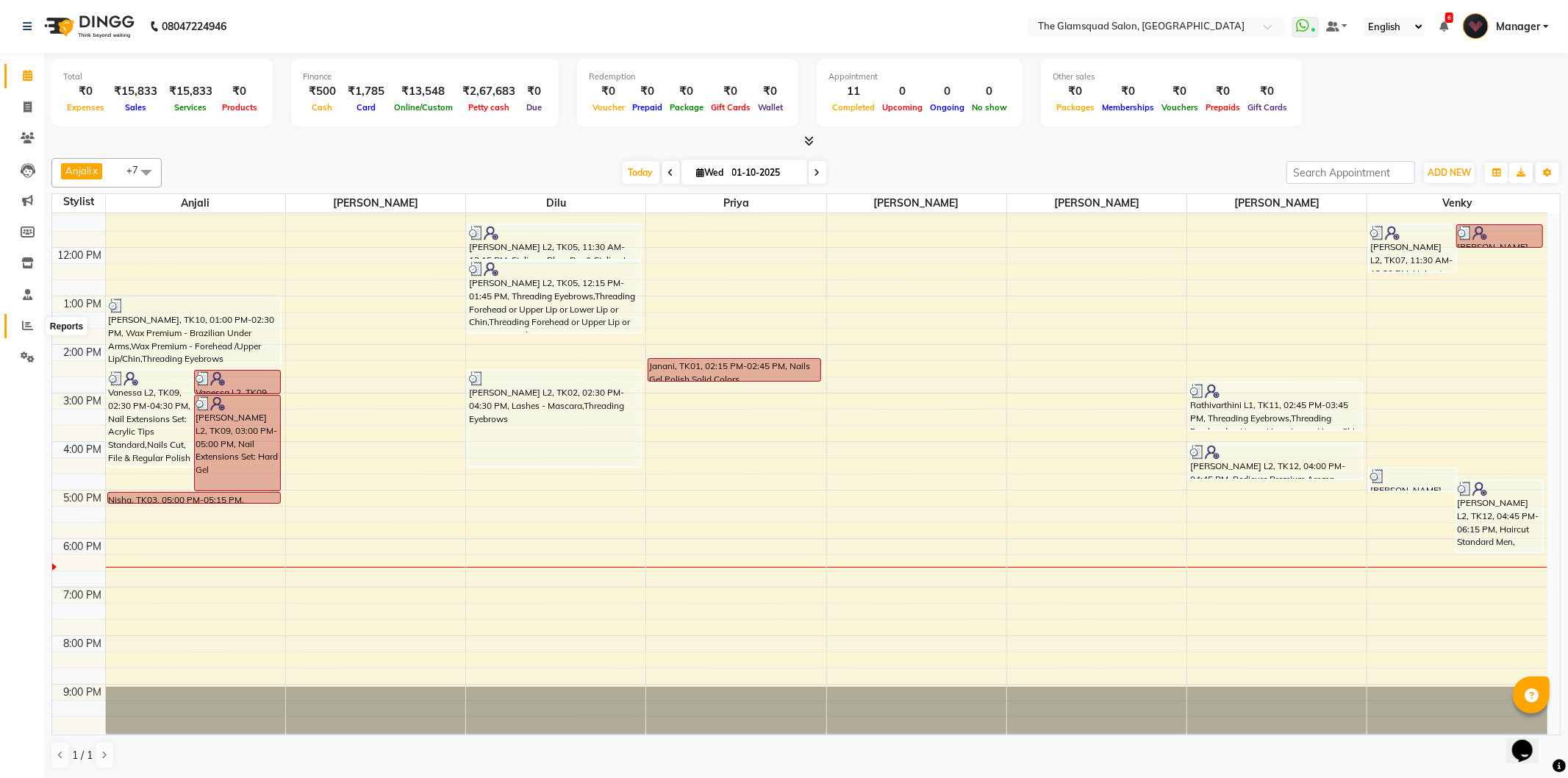
click at [27, 326] on icon at bounding box center [27, 325] width 11 height 11
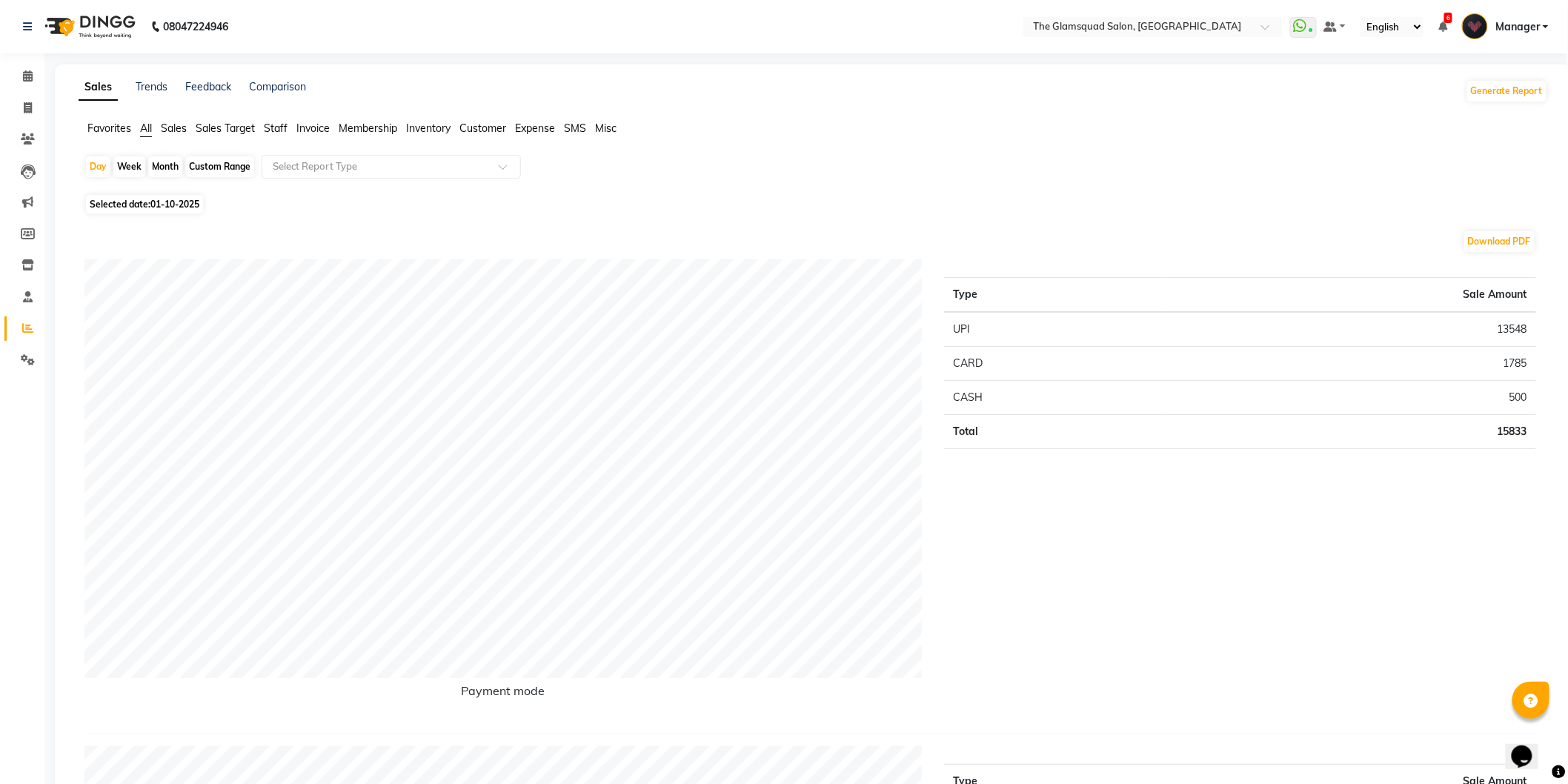
click at [144, 204] on span "Selected date: 01-10-2025" at bounding box center [144, 204] width 117 height 19
select select "10"
select select "2025"
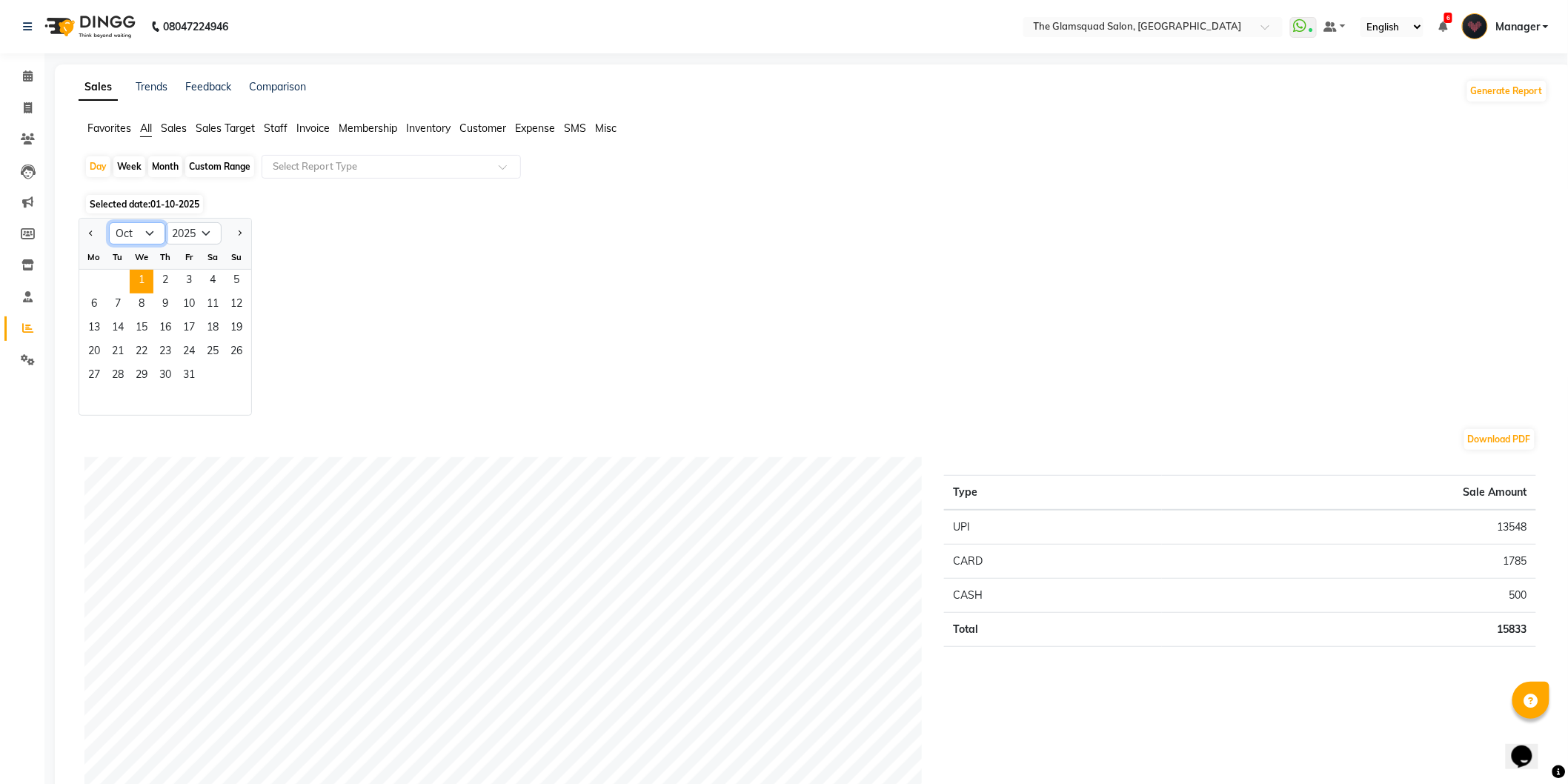
click at [131, 241] on select "Jan Feb Mar Apr May Jun Jul Aug Sep Oct Nov Dec" at bounding box center [137, 233] width 57 height 22
select select "9"
click at [109, 222] on select "Jan Feb Mar Apr May Jun Jul Aug Sep Oct Nov Dec" at bounding box center [137, 233] width 57 height 22
click at [94, 280] on span "1" at bounding box center [94, 282] width 24 height 24
click at [172, 167] on div "Month" at bounding box center [165, 166] width 34 height 21
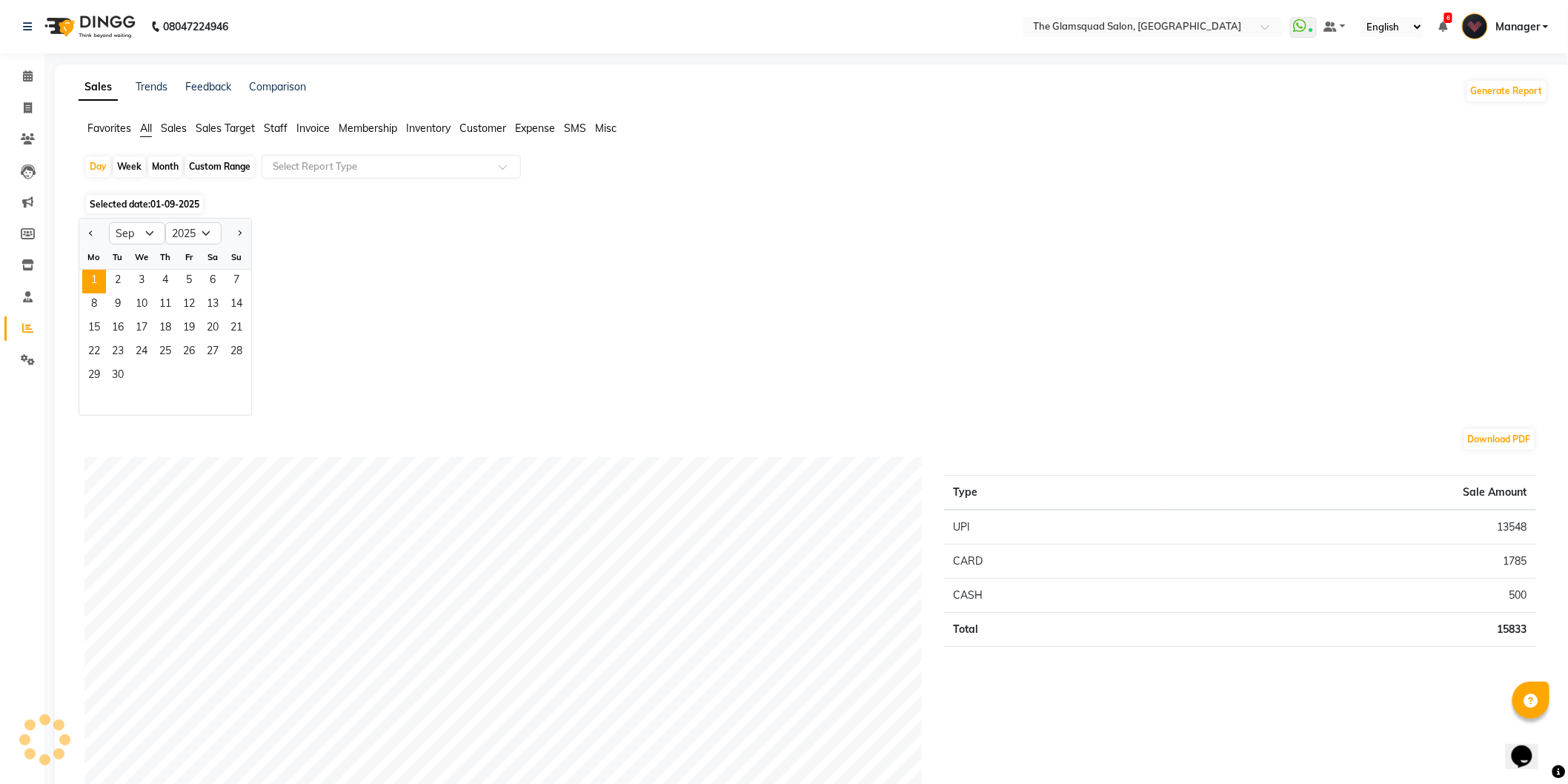
select select "9"
select select "2025"
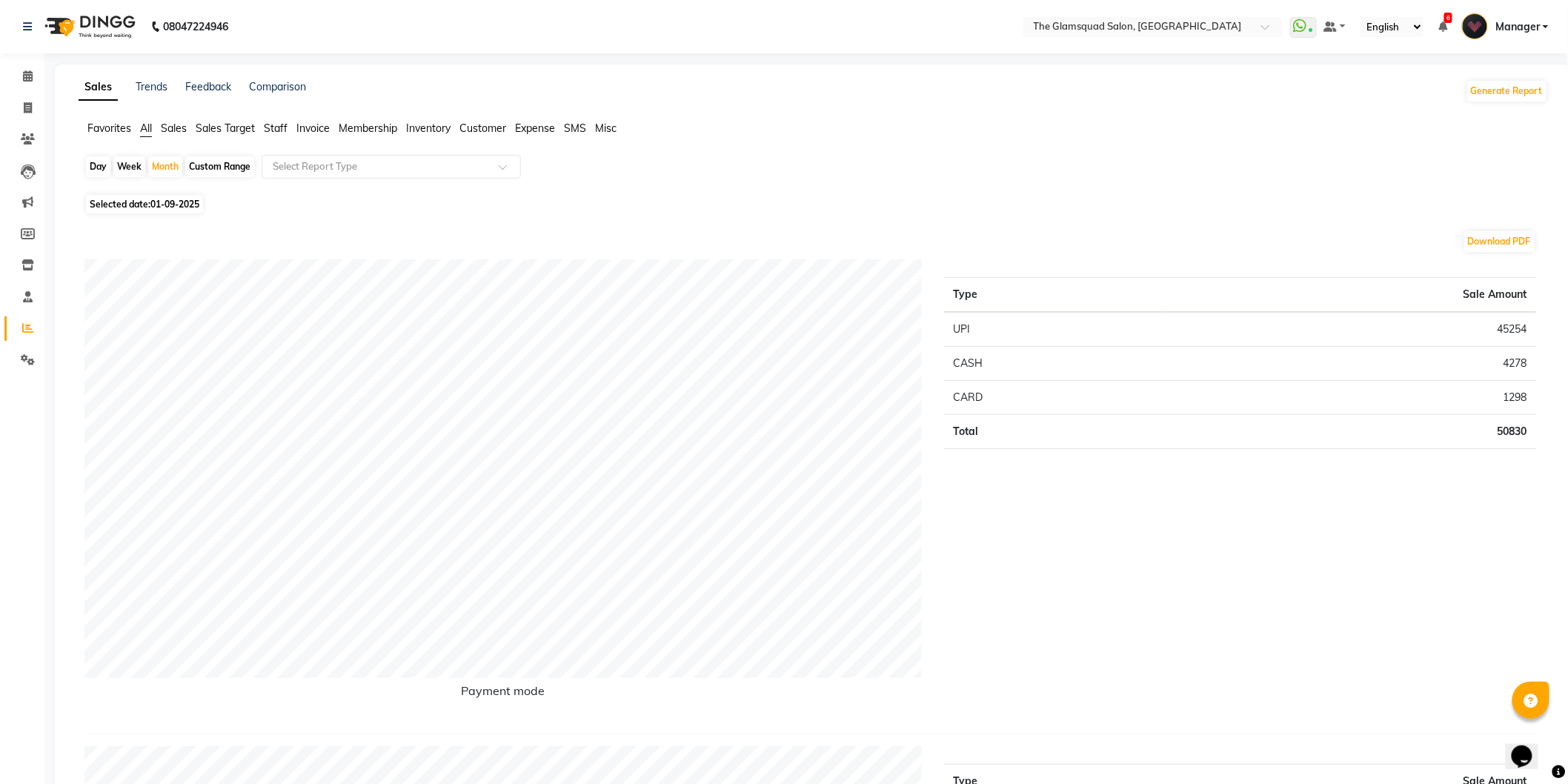
click at [275, 132] on span "Staff" at bounding box center [276, 129] width 24 height 14
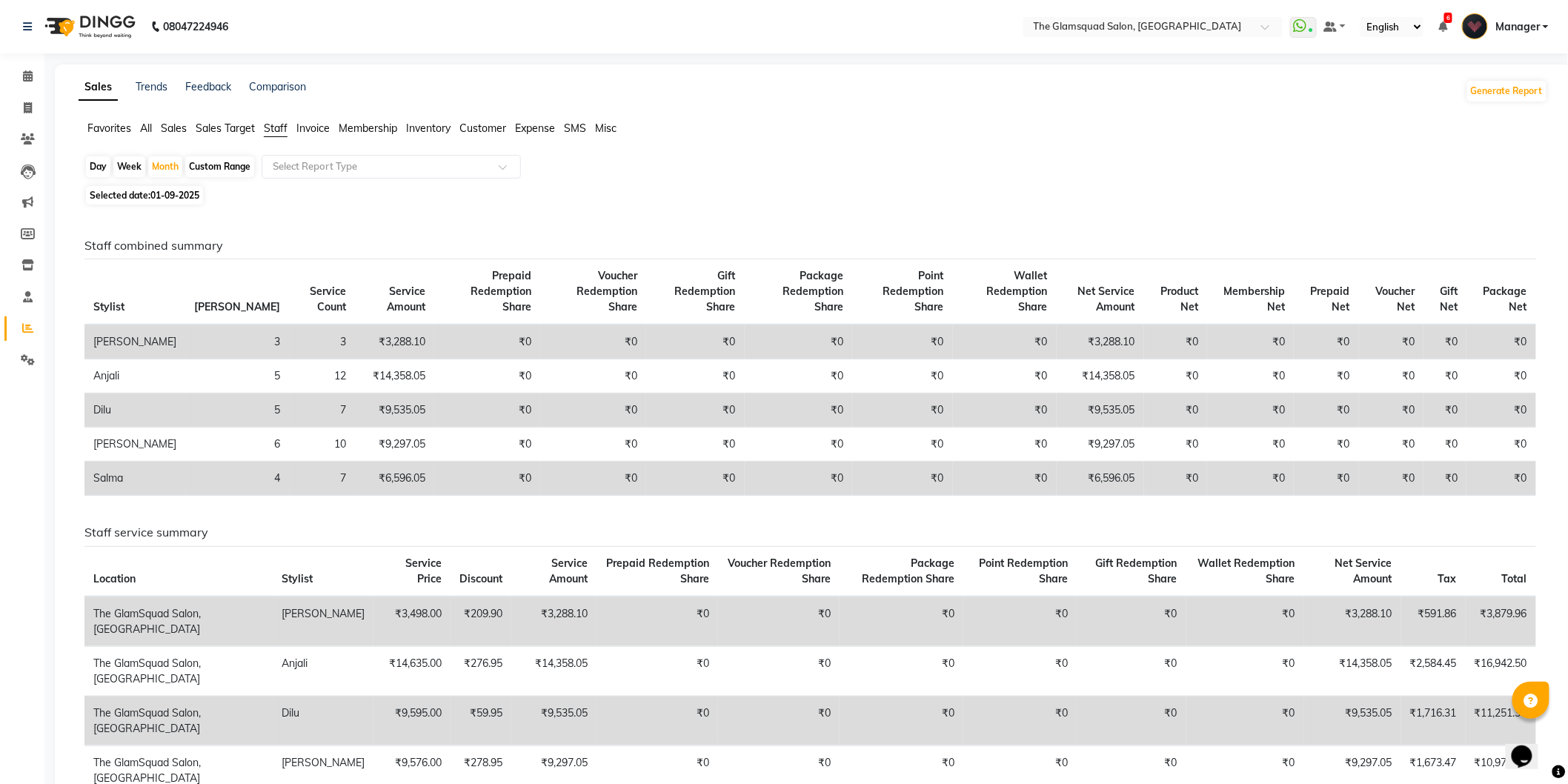
click at [161, 200] on span "01-09-2025" at bounding box center [174, 195] width 49 height 11
select select "9"
select select "2025"
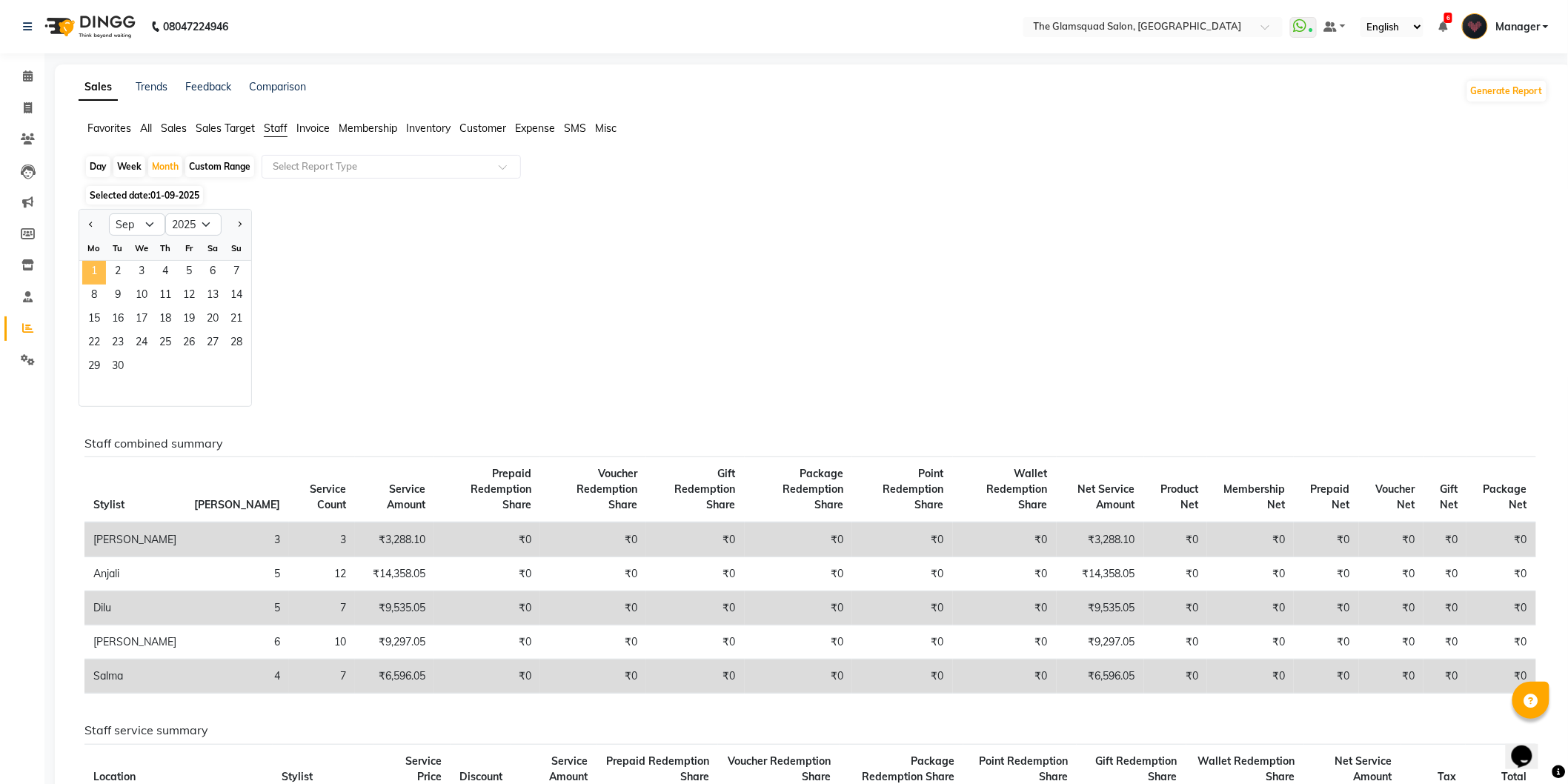
click at [87, 272] on span "1" at bounding box center [94, 273] width 24 height 24
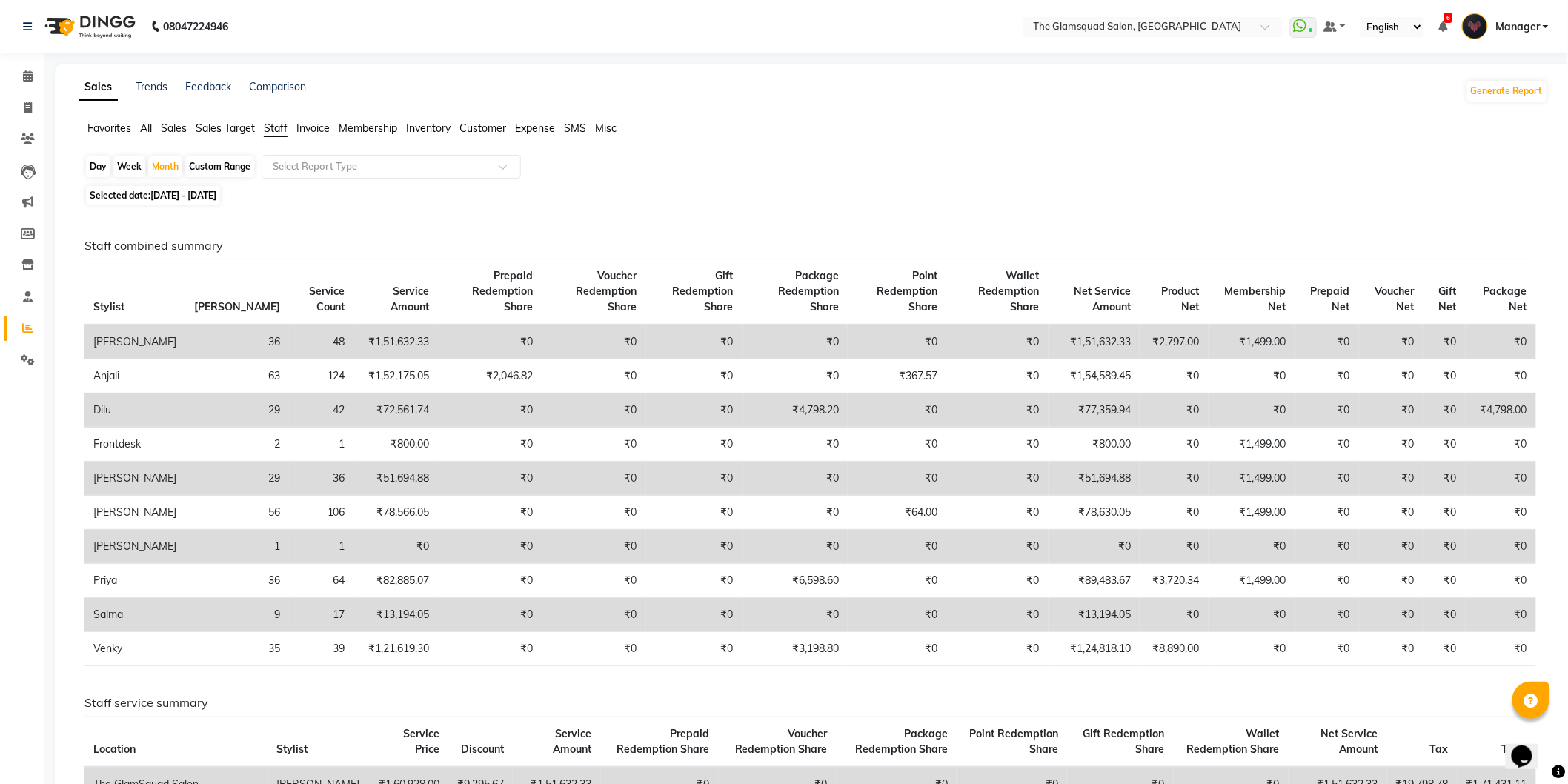
click at [147, 128] on span "All" at bounding box center [146, 129] width 12 height 14
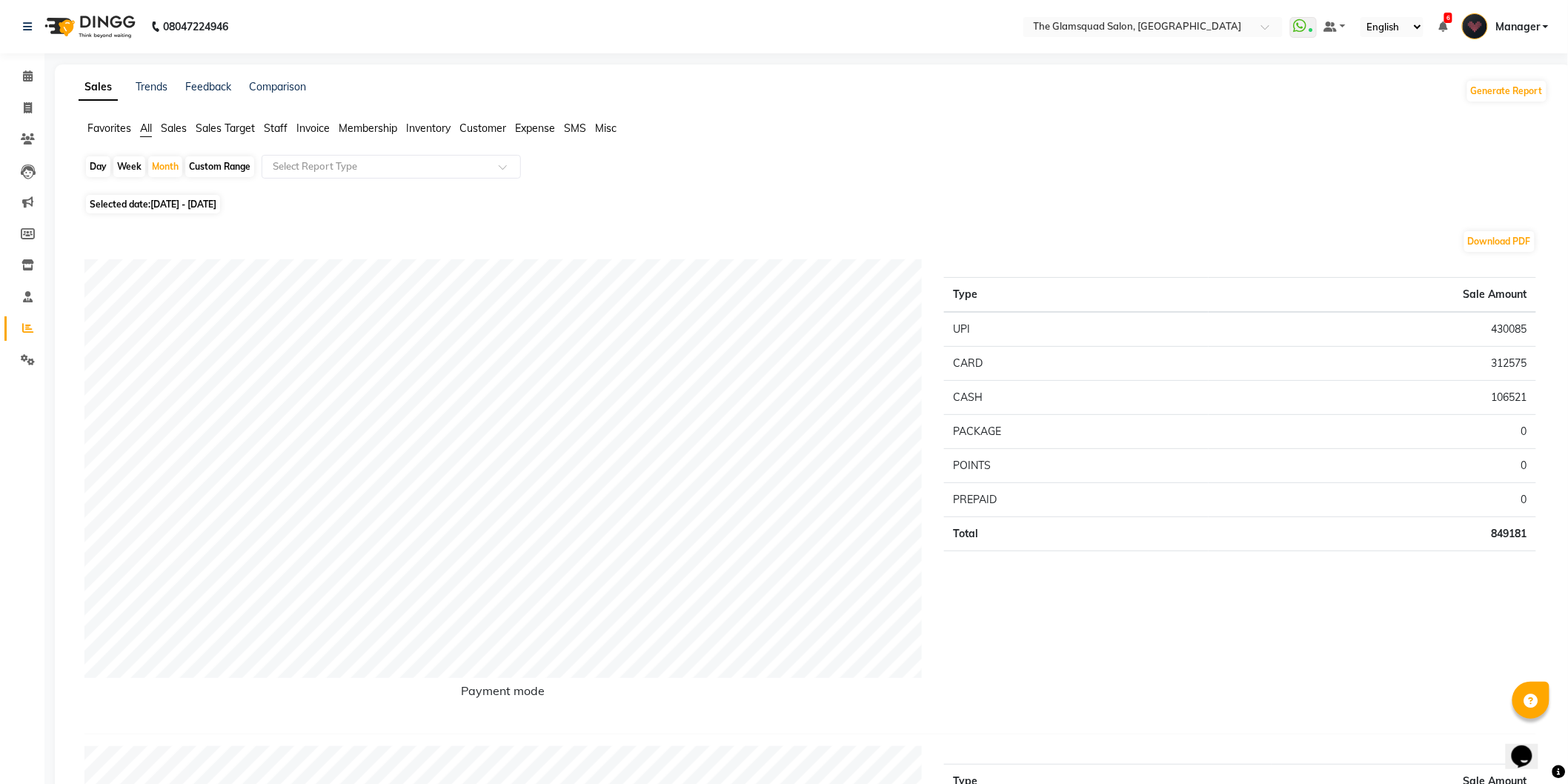
click at [180, 130] on span "Sales" at bounding box center [174, 129] width 26 height 14
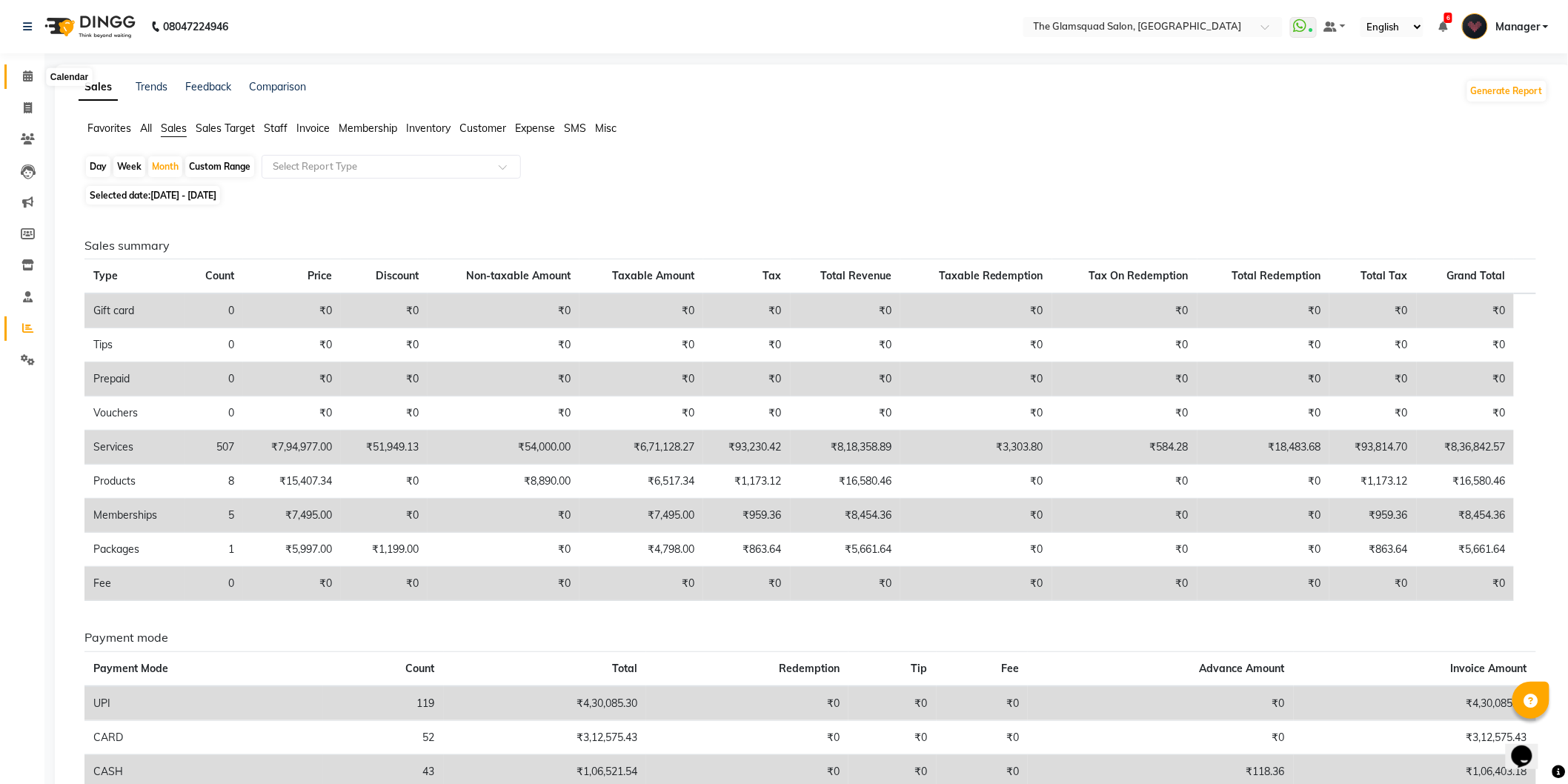
click at [33, 79] on span at bounding box center [27, 77] width 26 height 17
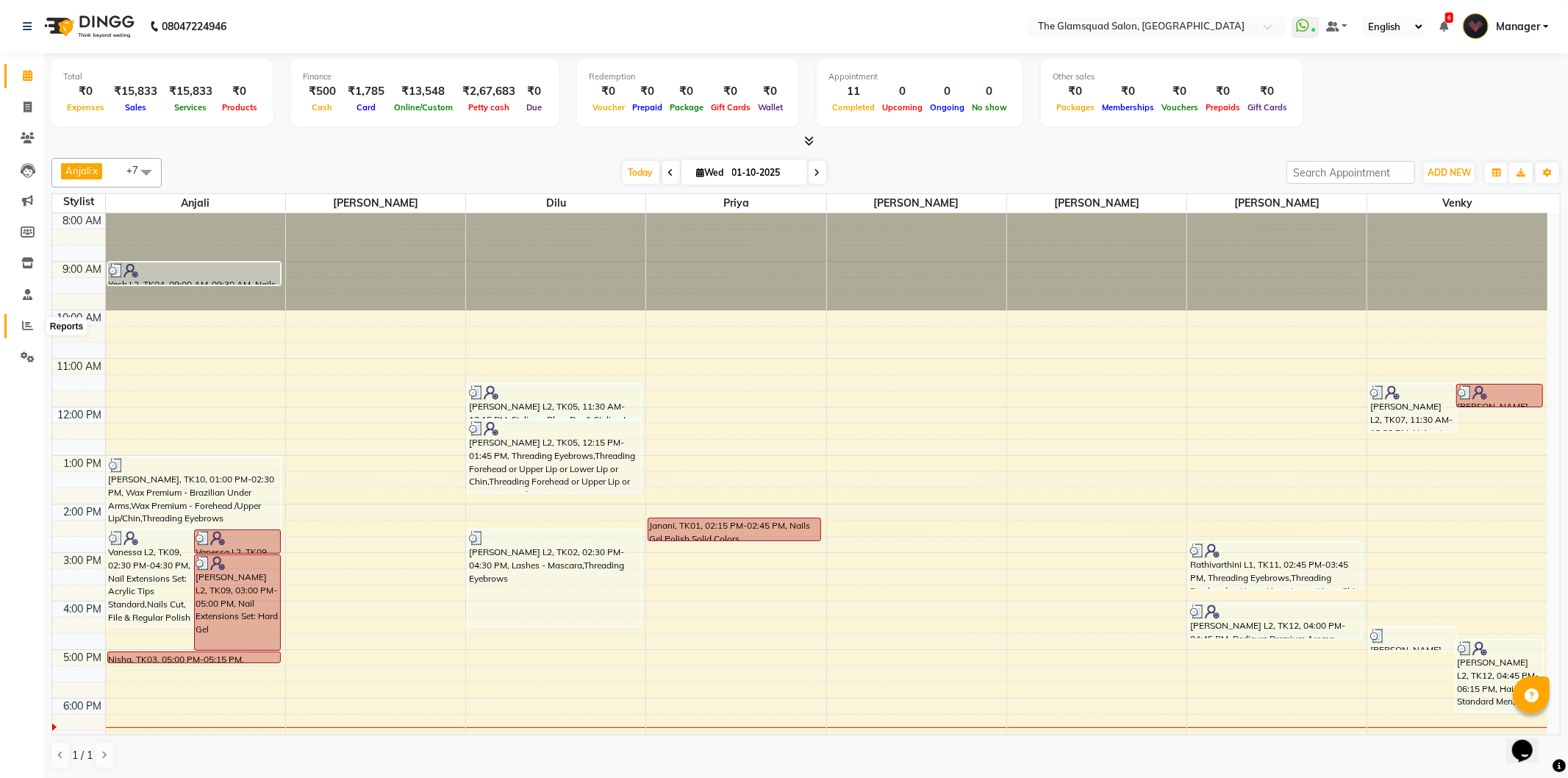
click at [26, 328] on icon at bounding box center [27, 325] width 11 height 11
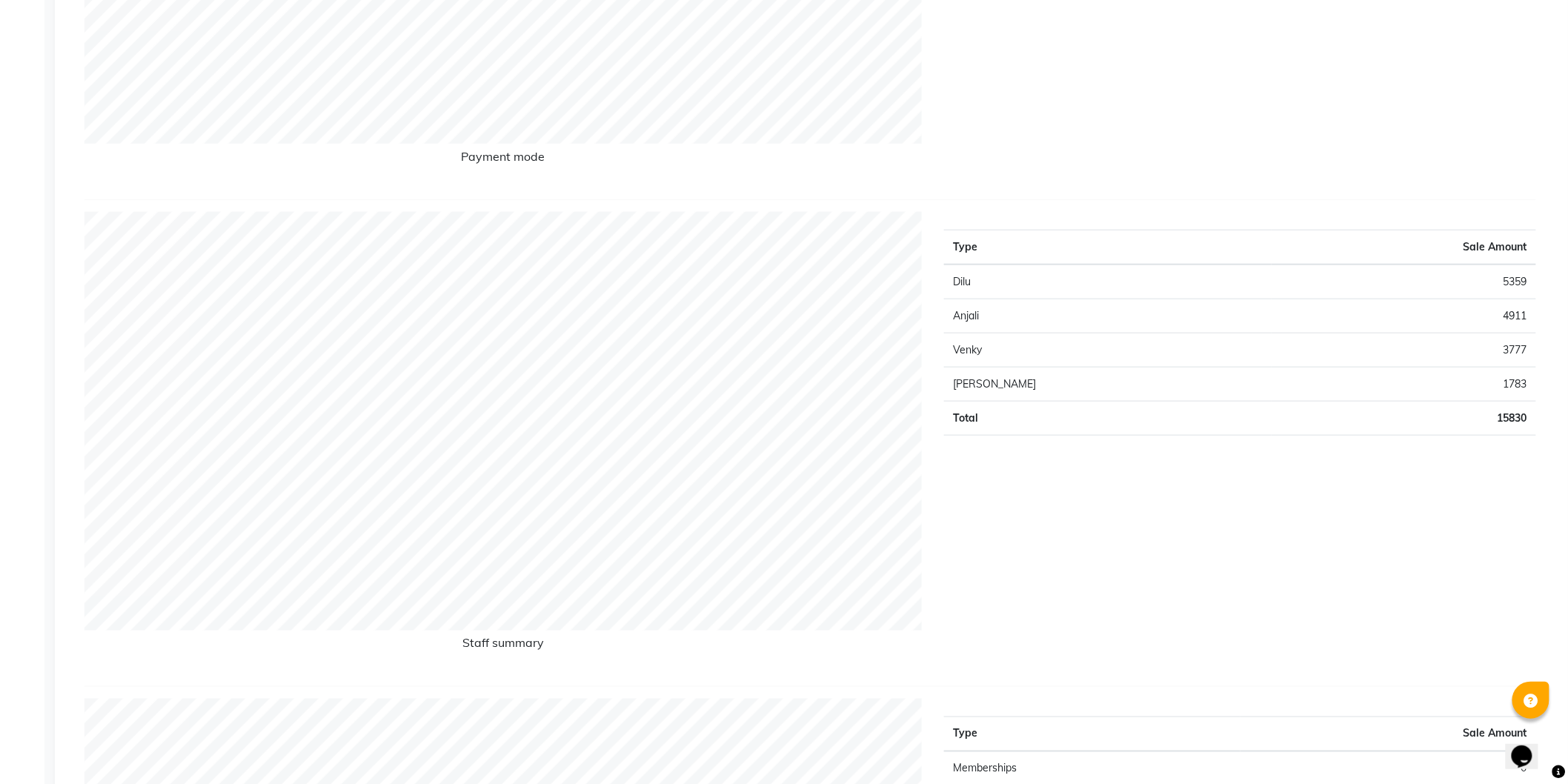
scroll to position [77, 0]
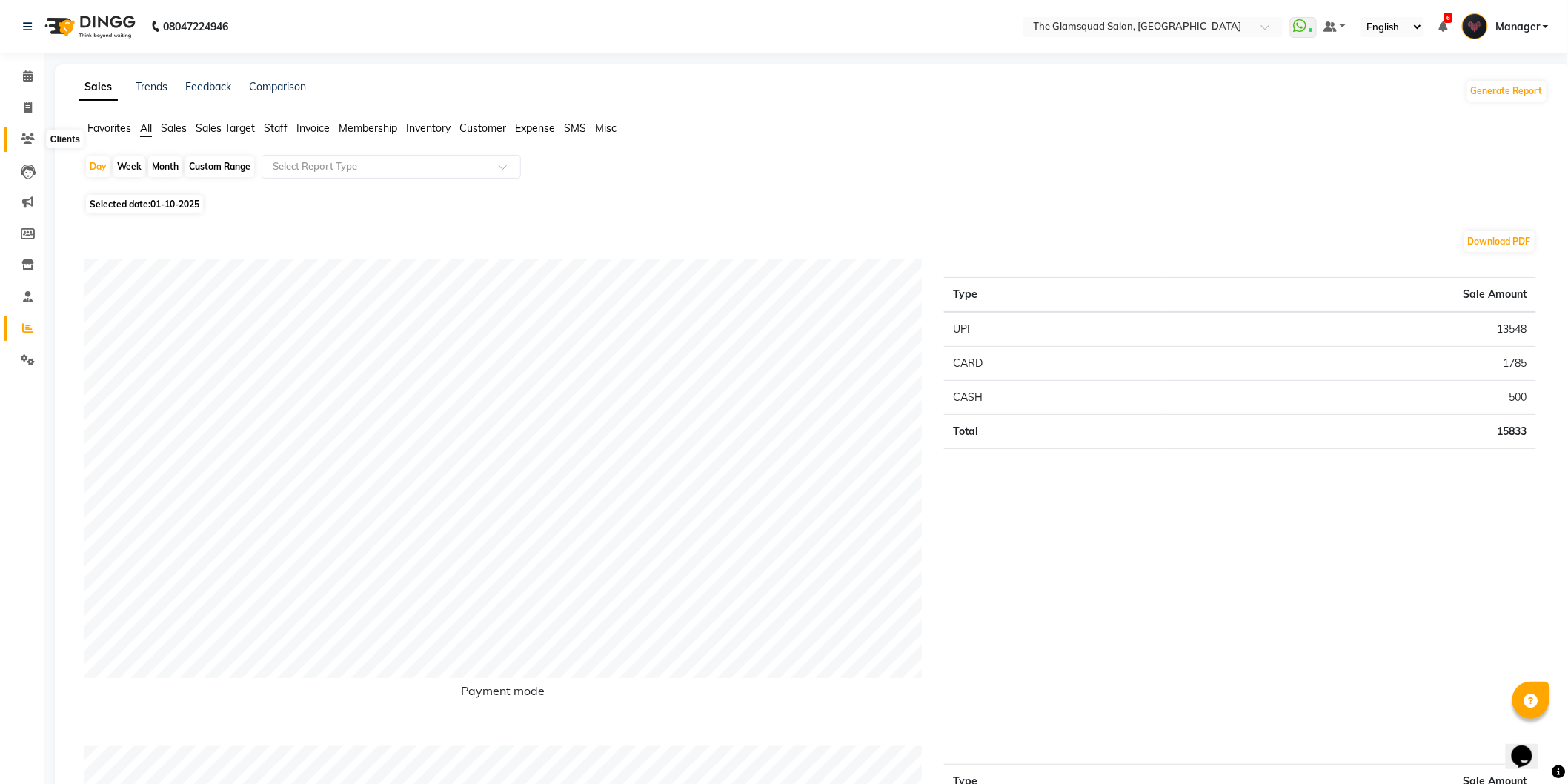
click at [33, 139] on icon at bounding box center [27, 139] width 14 height 11
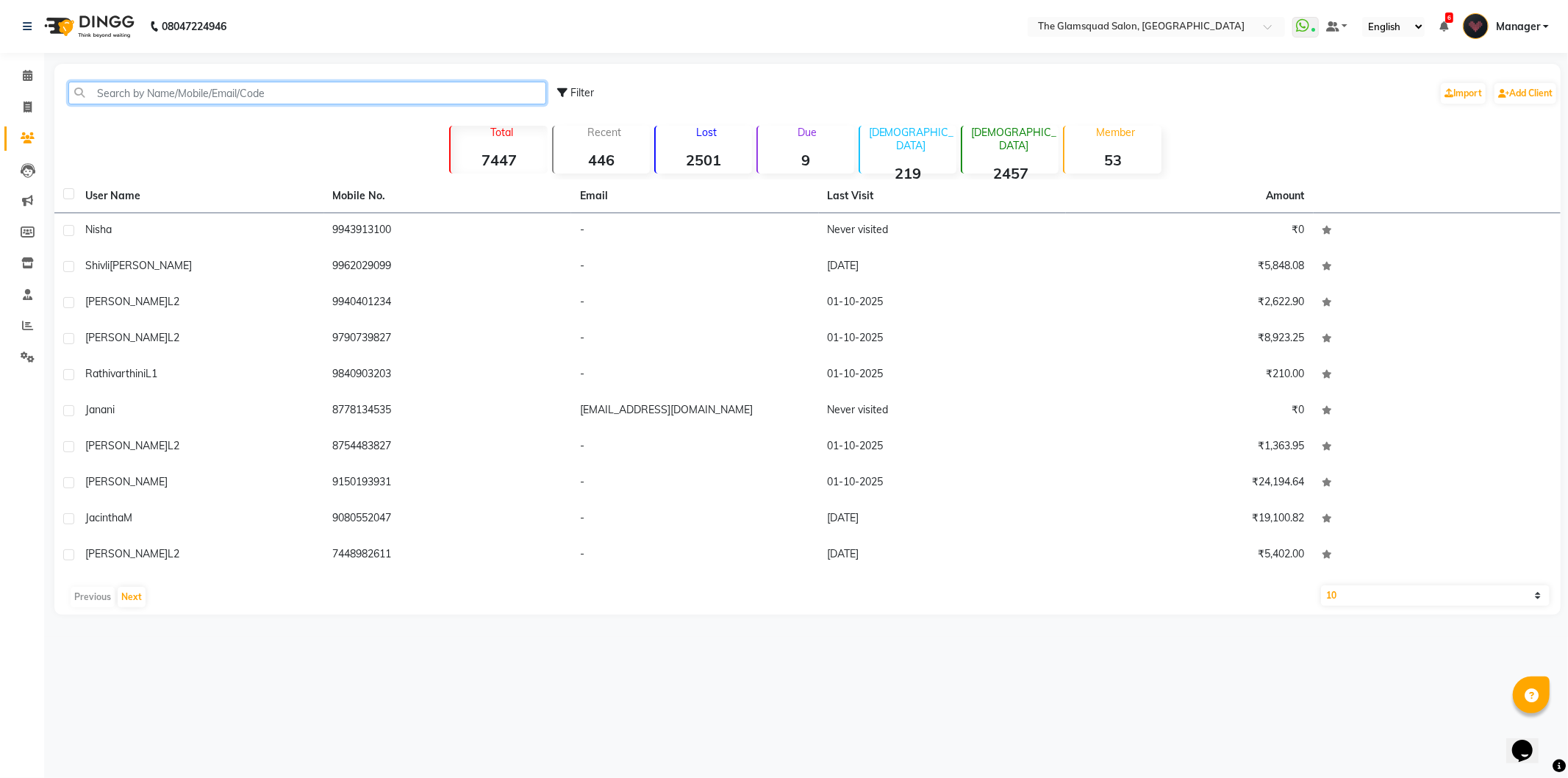
paste input "6909707096"
click at [207, 92] on input "6909707096" at bounding box center [307, 93] width 478 height 23
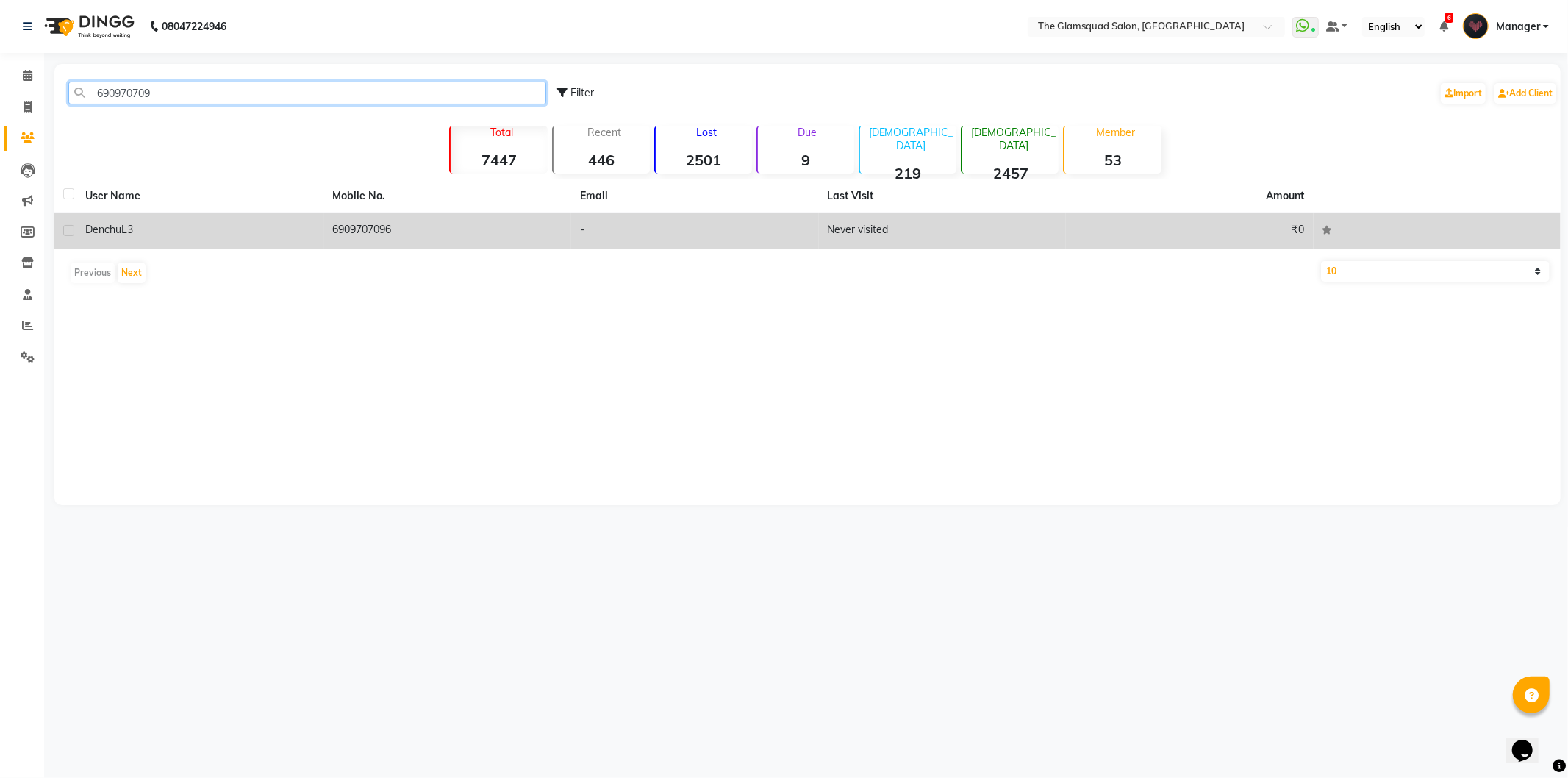
type input "690970709"
click at [362, 223] on td "6909707096" at bounding box center [448, 232] width 248 height 36
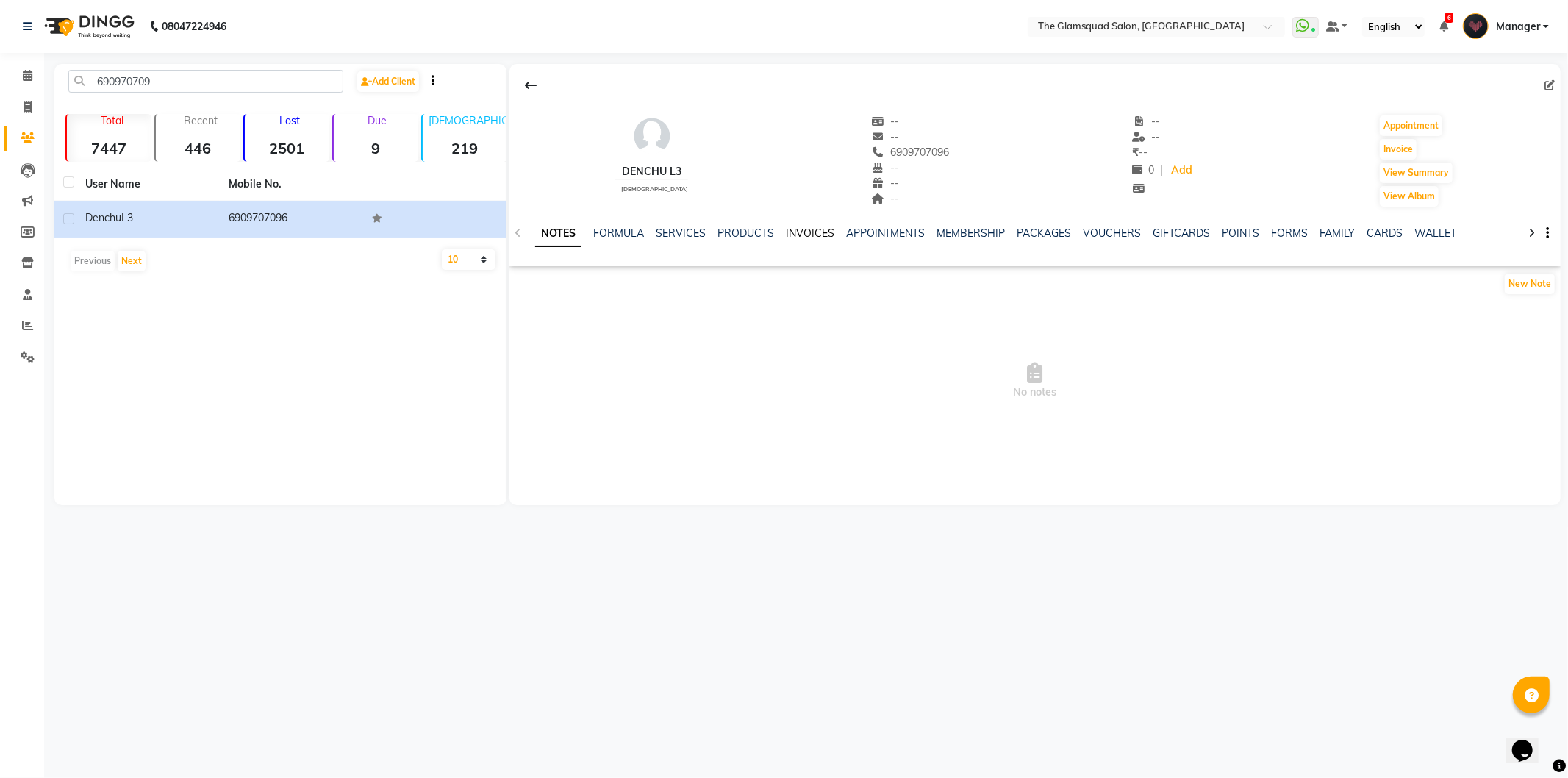
click at [809, 231] on link "INVOICES" at bounding box center [810, 233] width 48 height 14
click at [23, 77] on icon at bounding box center [27, 75] width 9 height 11
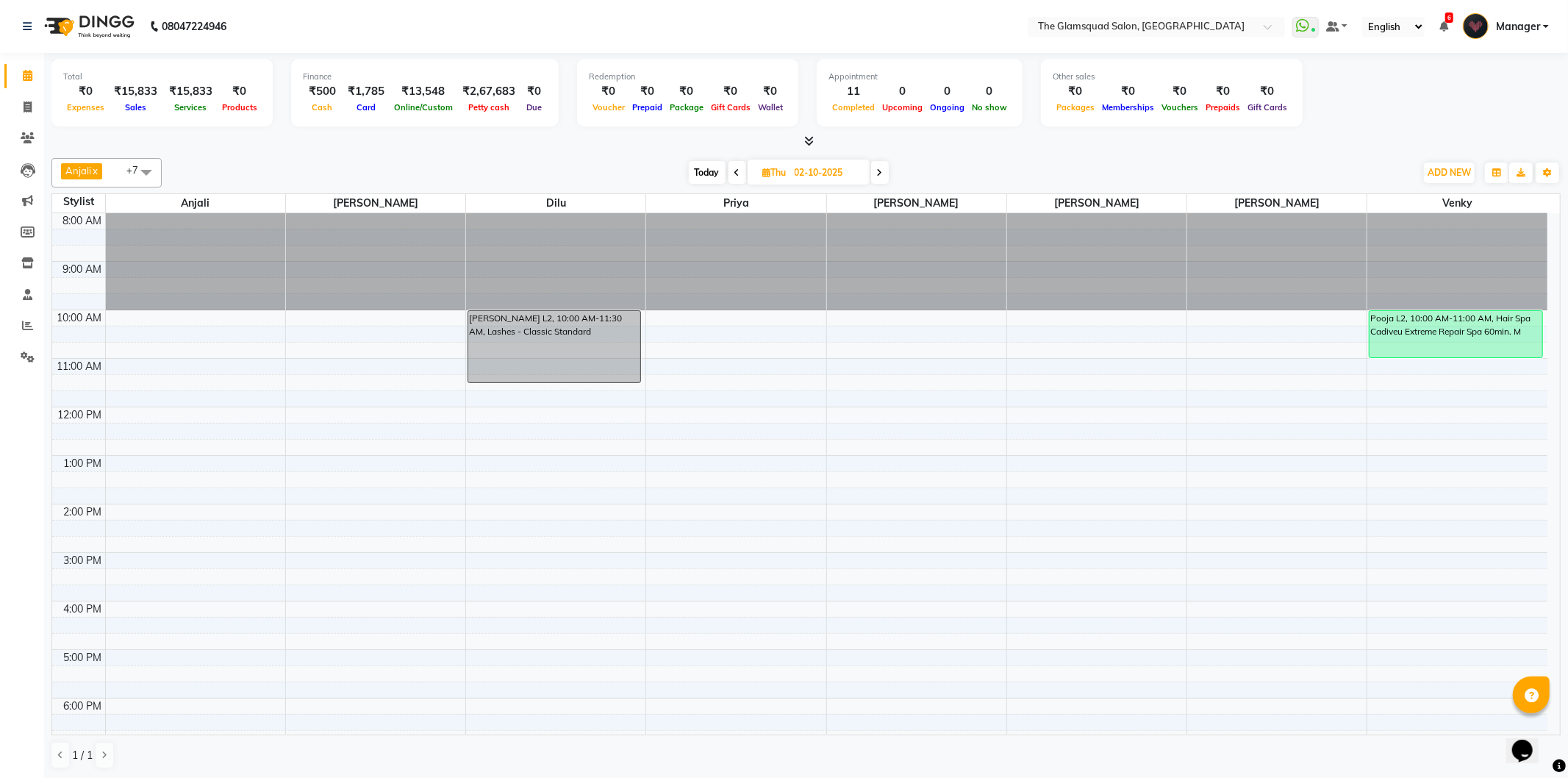
click at [734, 176] on icon at bounding box center [737, 173] width 6 height 9
type input "01-10-2025"
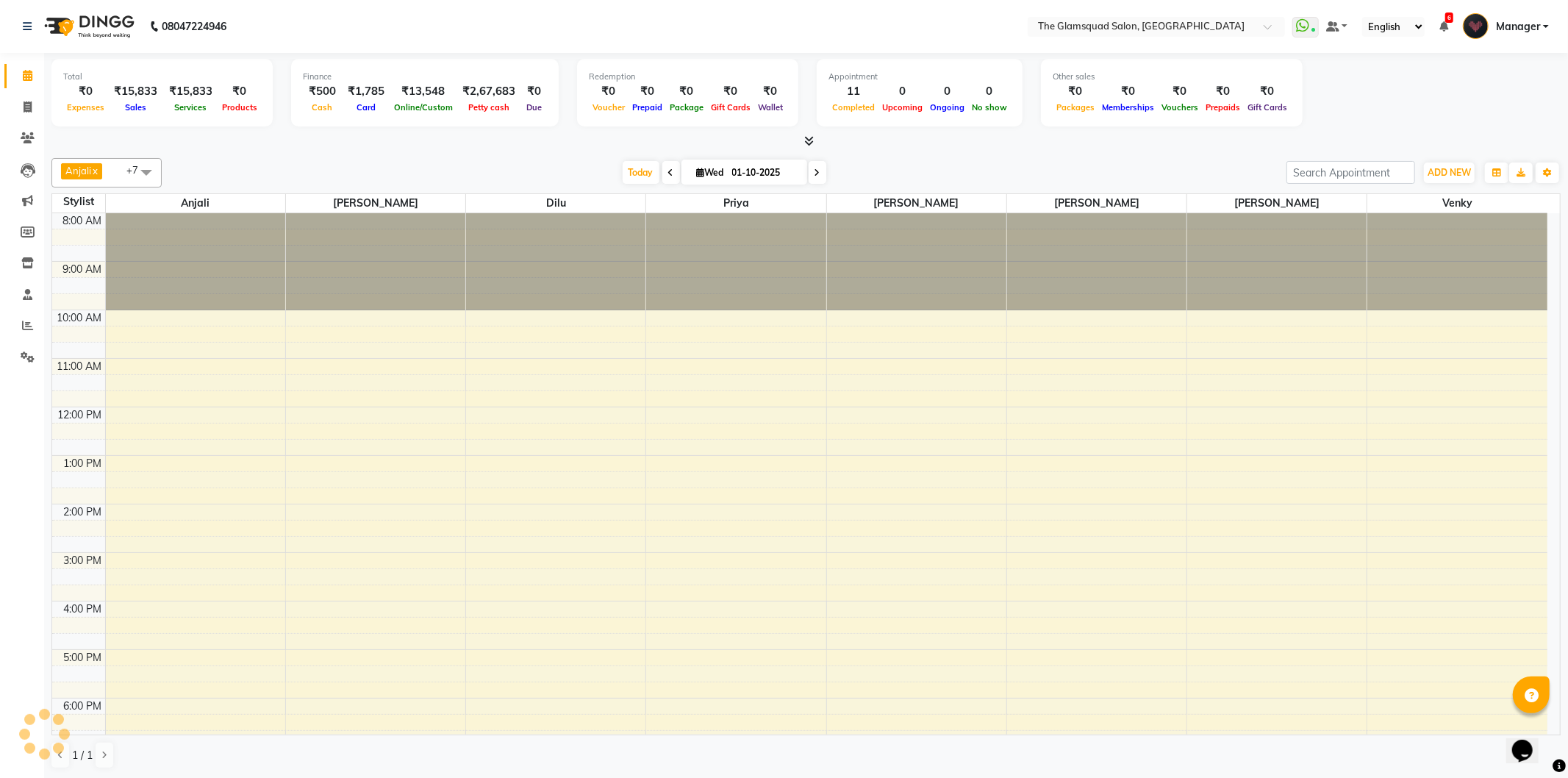
scroll to position [160, 0]
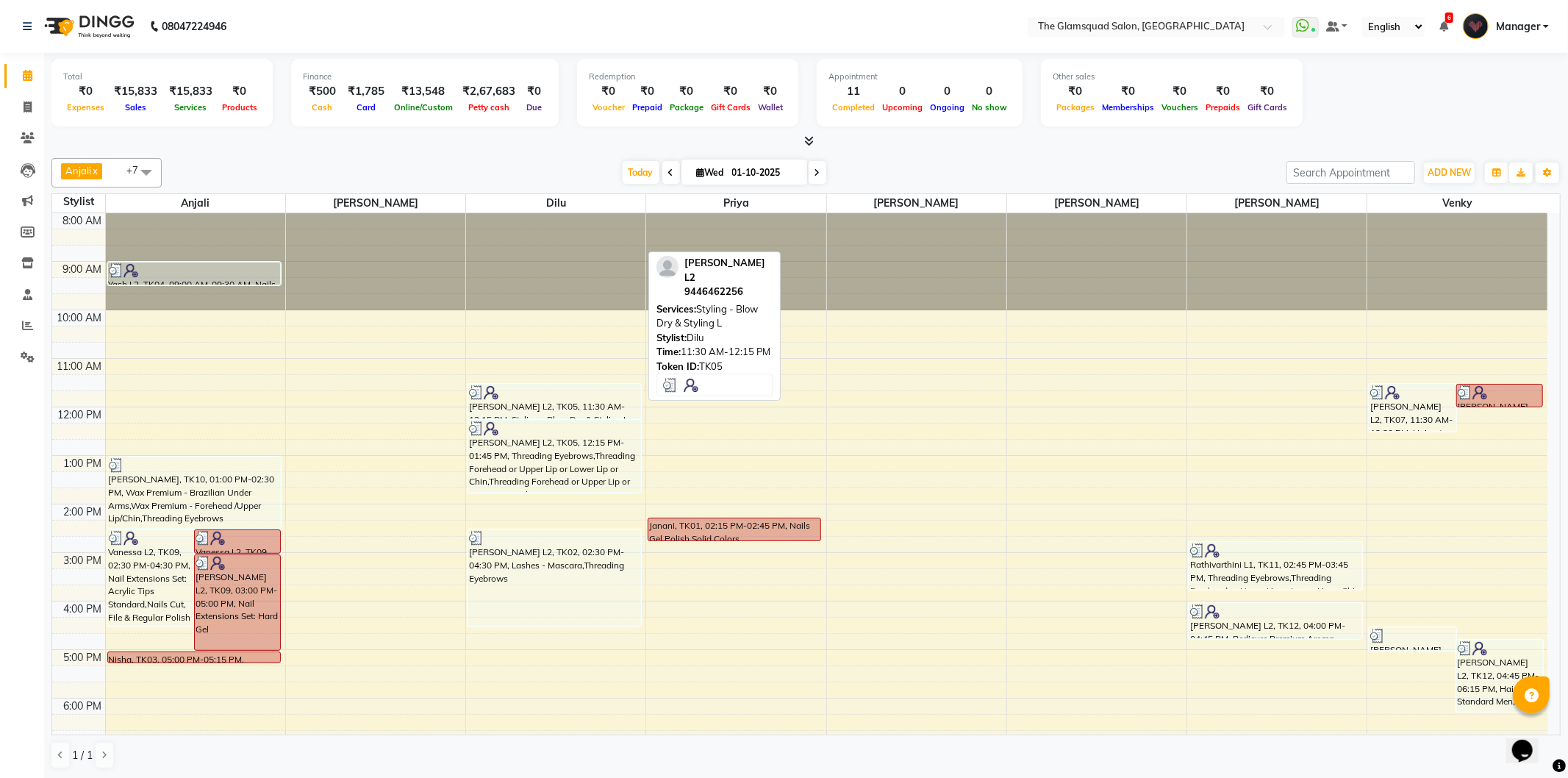
scroll to position [160, 0]
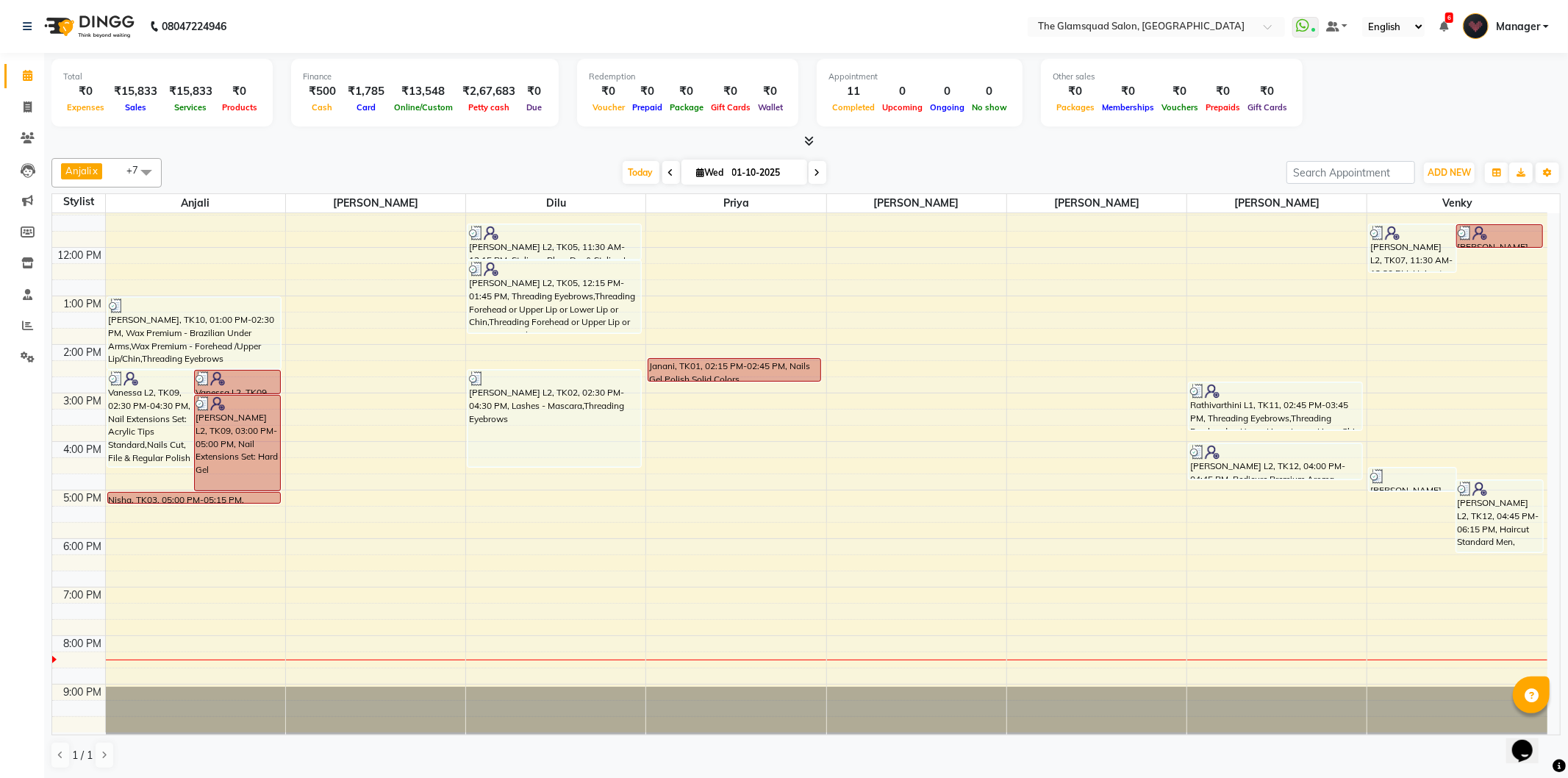
click at [816, 170] on icon at bounding box center [817, 173] width 6 height 9
type input "02-10-2025"
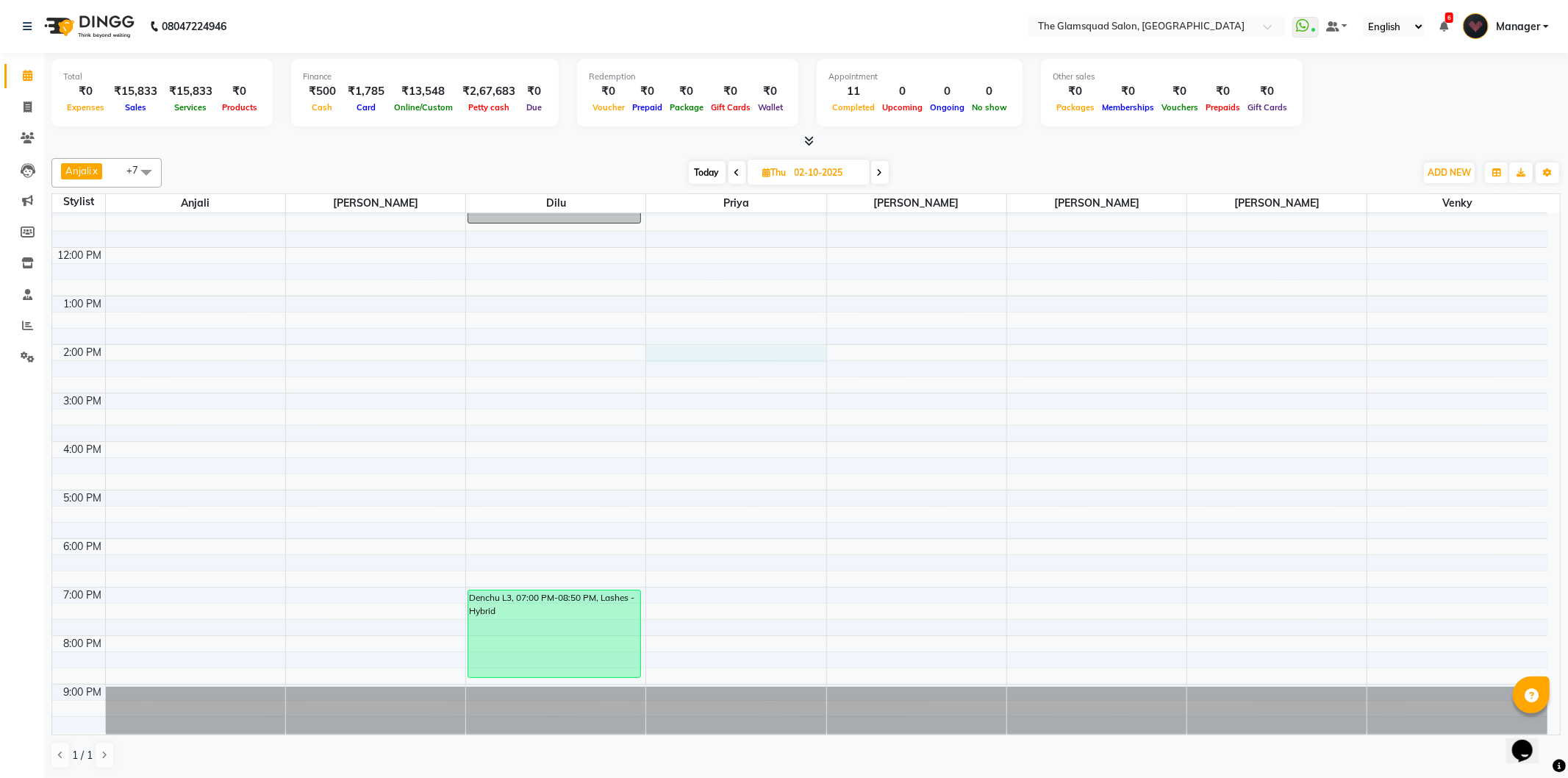
click at [674, 350] on div "8:00 AM 9:00 AM 10:00 AM 11:00 AM 12:00 PM 1:00 PM 2:00 PM 3:00 PM 4:00 PM 5:00…" at bounding box center [800, 393] width 1496 height 679
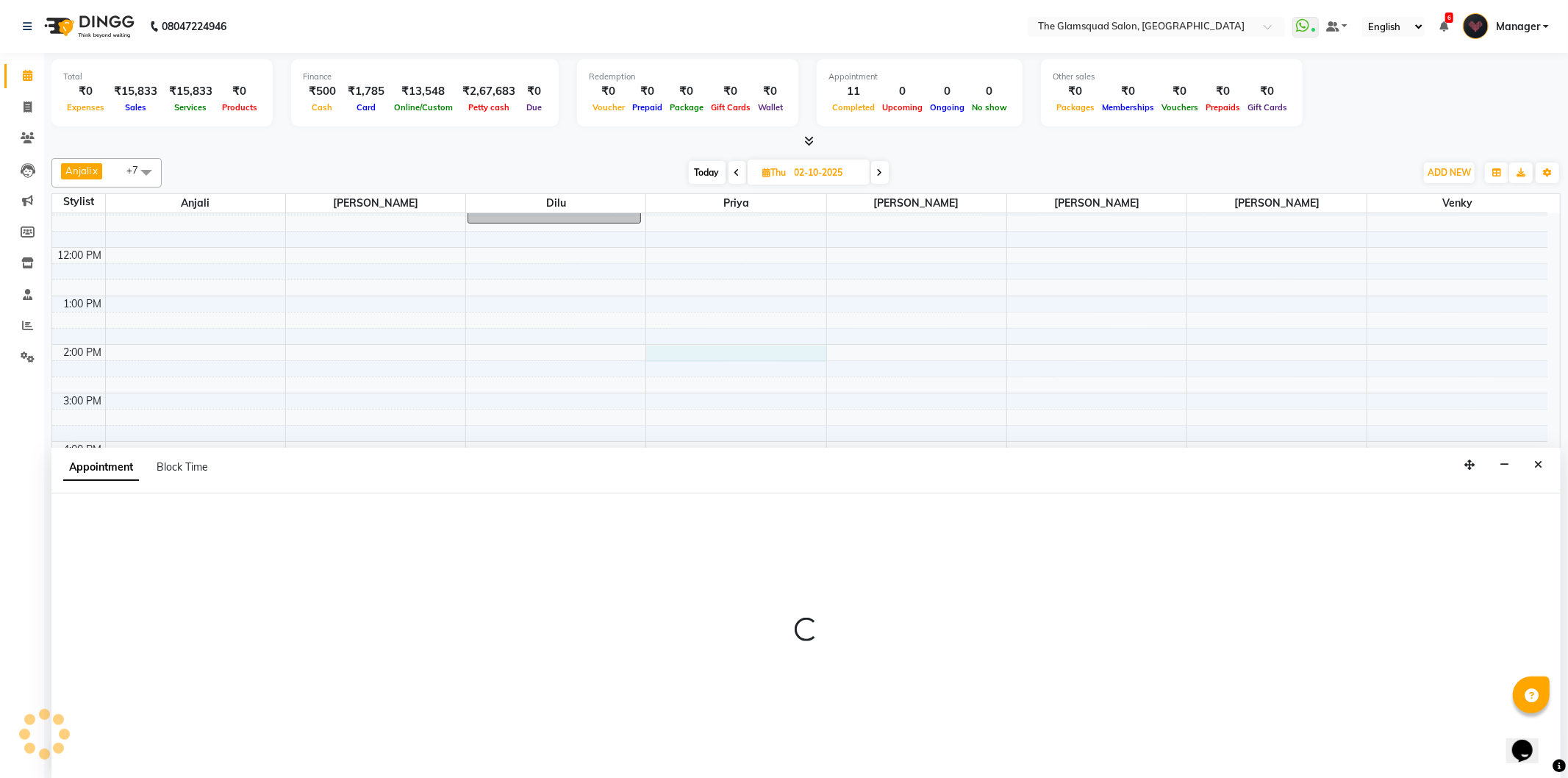
select select "34709"
select select "tentative"
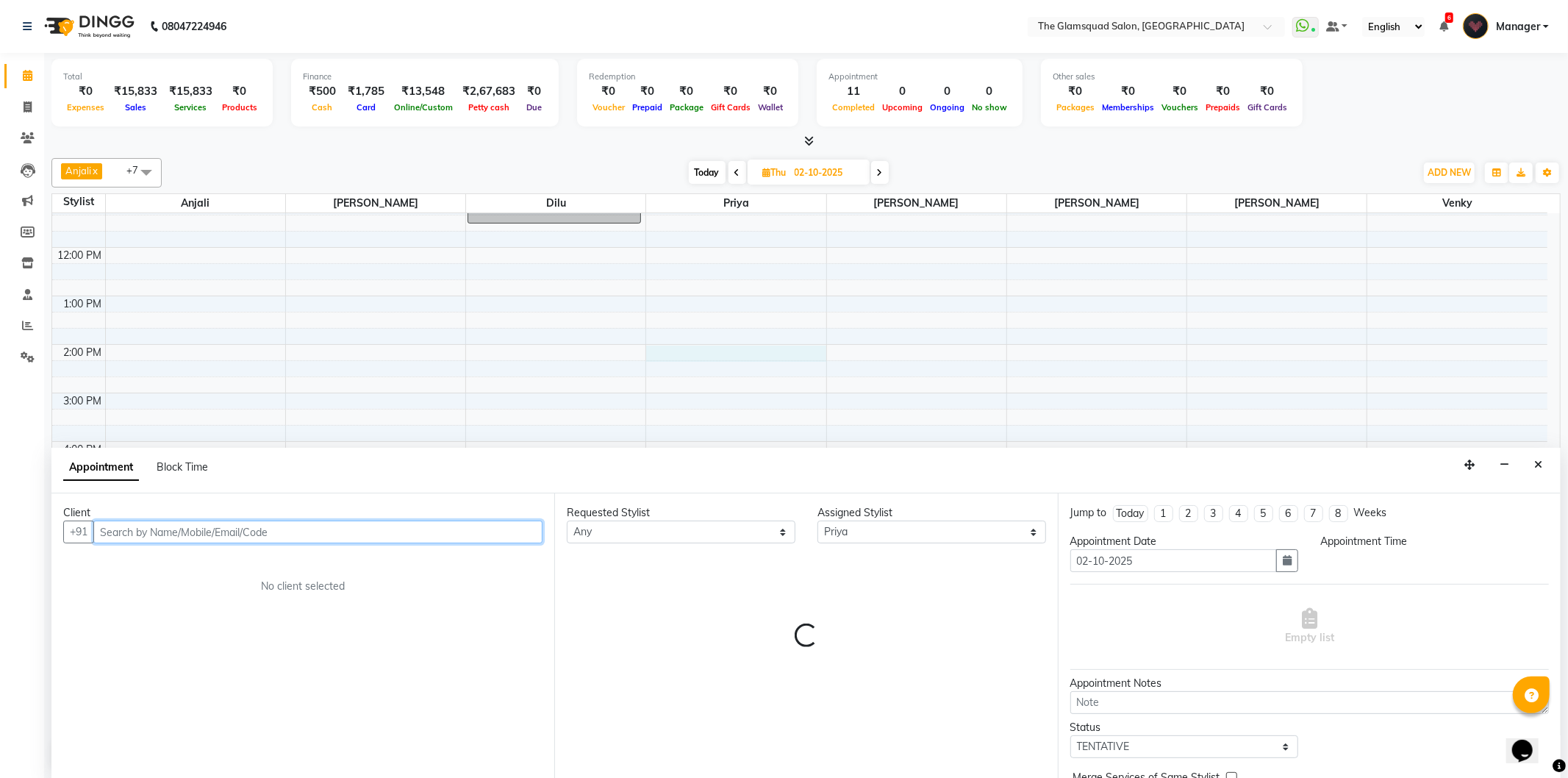
select select "840"
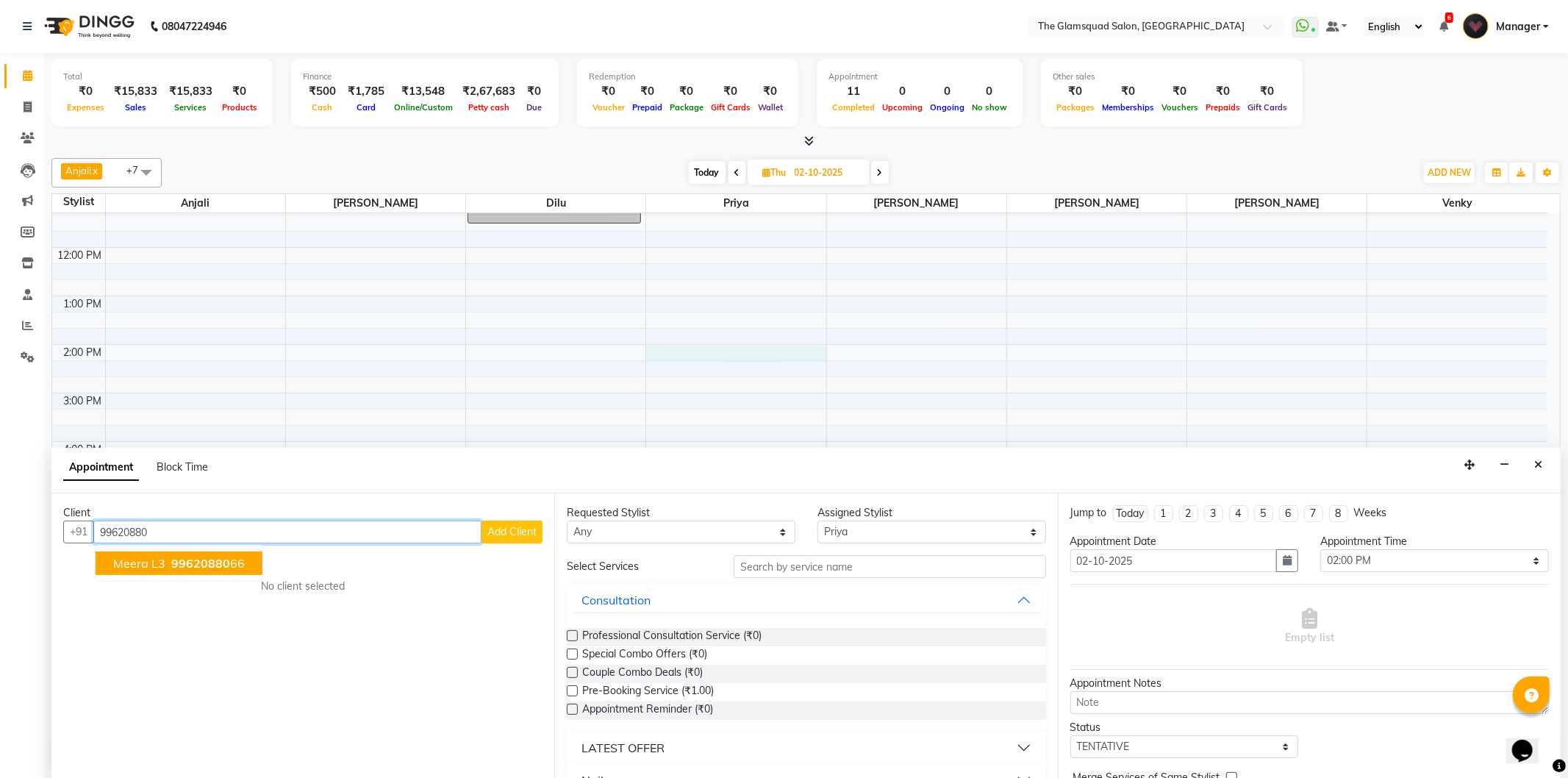
click at [193, 560] on span "99620880" at bounding box center [200, 563] width 59 height 14
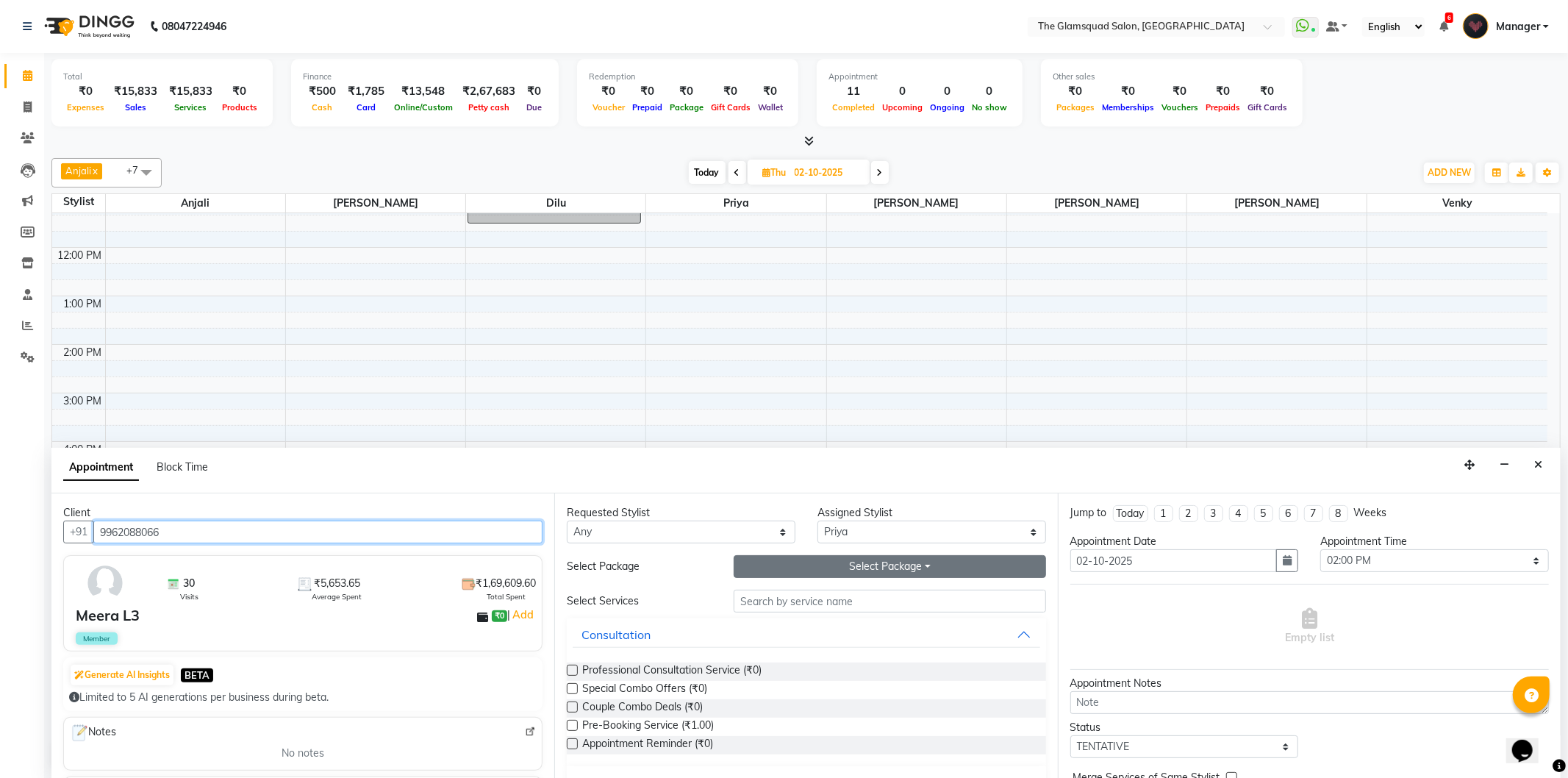
type input "9962088066"
click at [775, 563] on button "Select Package Toggle Dropdown" at bounding box center [889, 566] width 311 height 23
click at [932, 567] on button "Select Package Toggle Dropdown" at bounding box center [889, 566] width 311 height 23
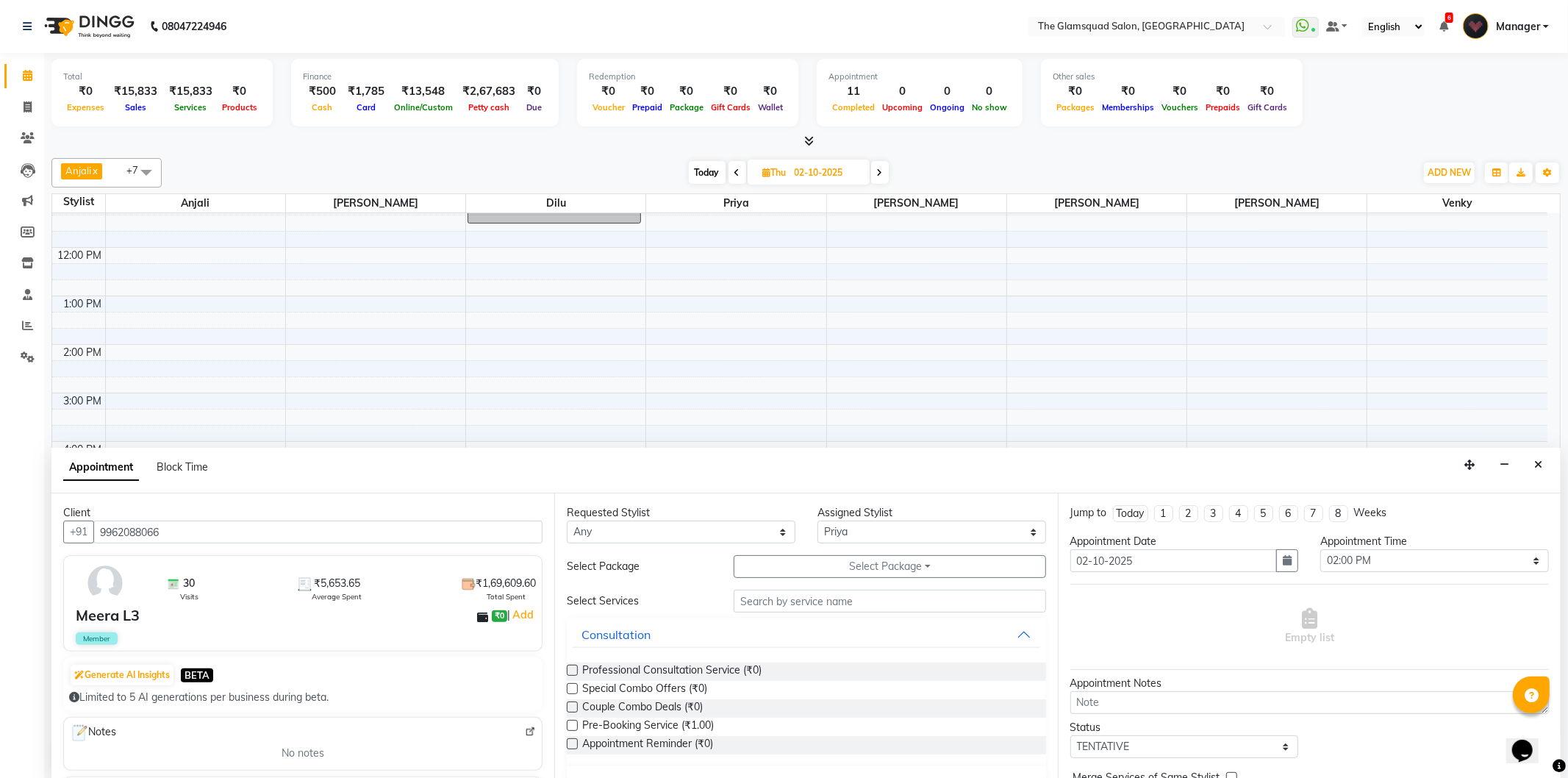
click at [619, 605] on div "Select Services" at bounding box center [639, 601] width 167 height 15
click at [637, 596] on div "Select Services" at bounding box center [639, 601] width 167 height 15
click at [624, 604] on div "Select Services" at bounding box center [639, 601] width 167 height 15
click at [773, 610] on input "text" at bounding box center [889, 601] width 311 height 23
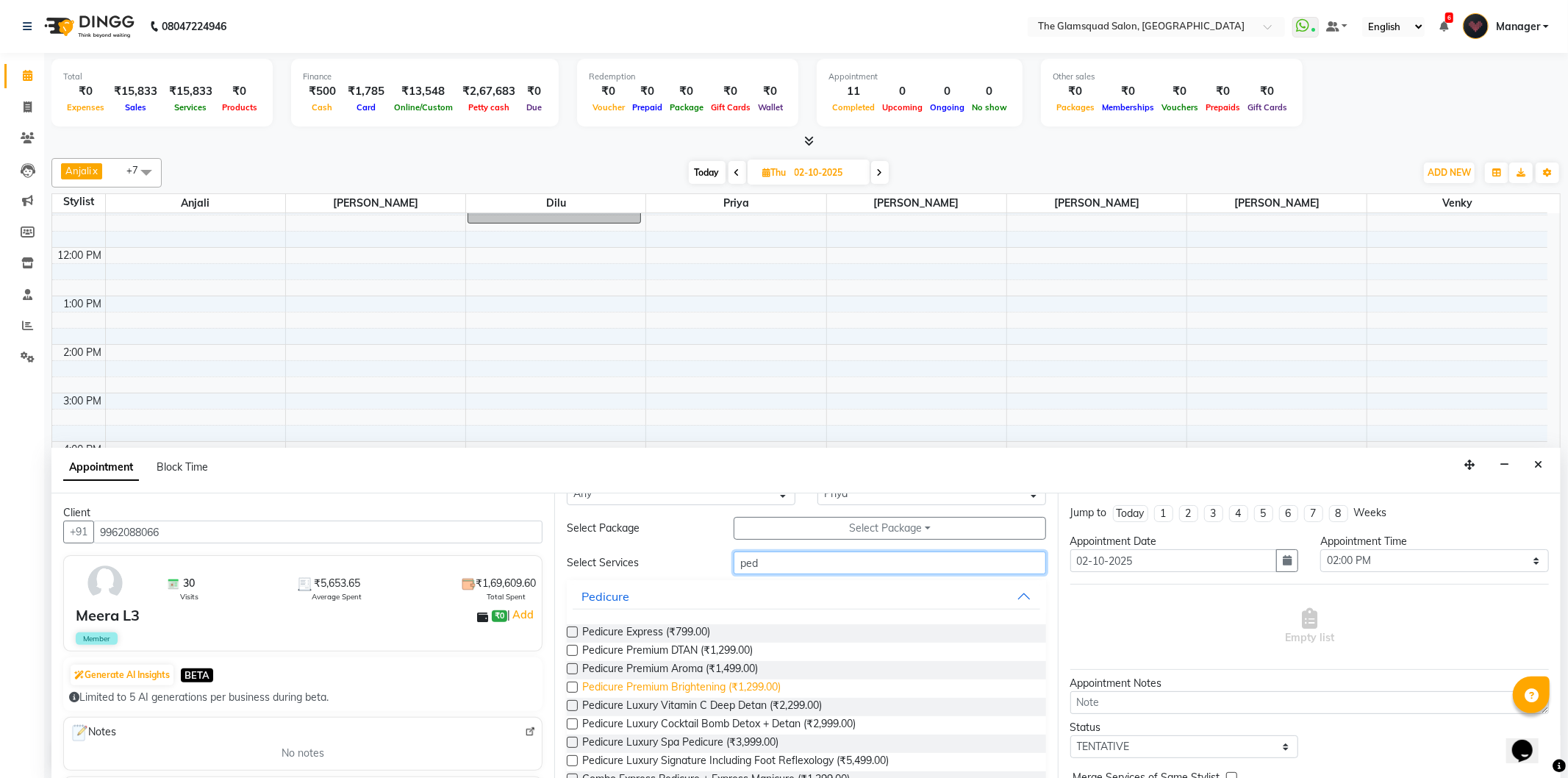
scroll to position [72, 0]
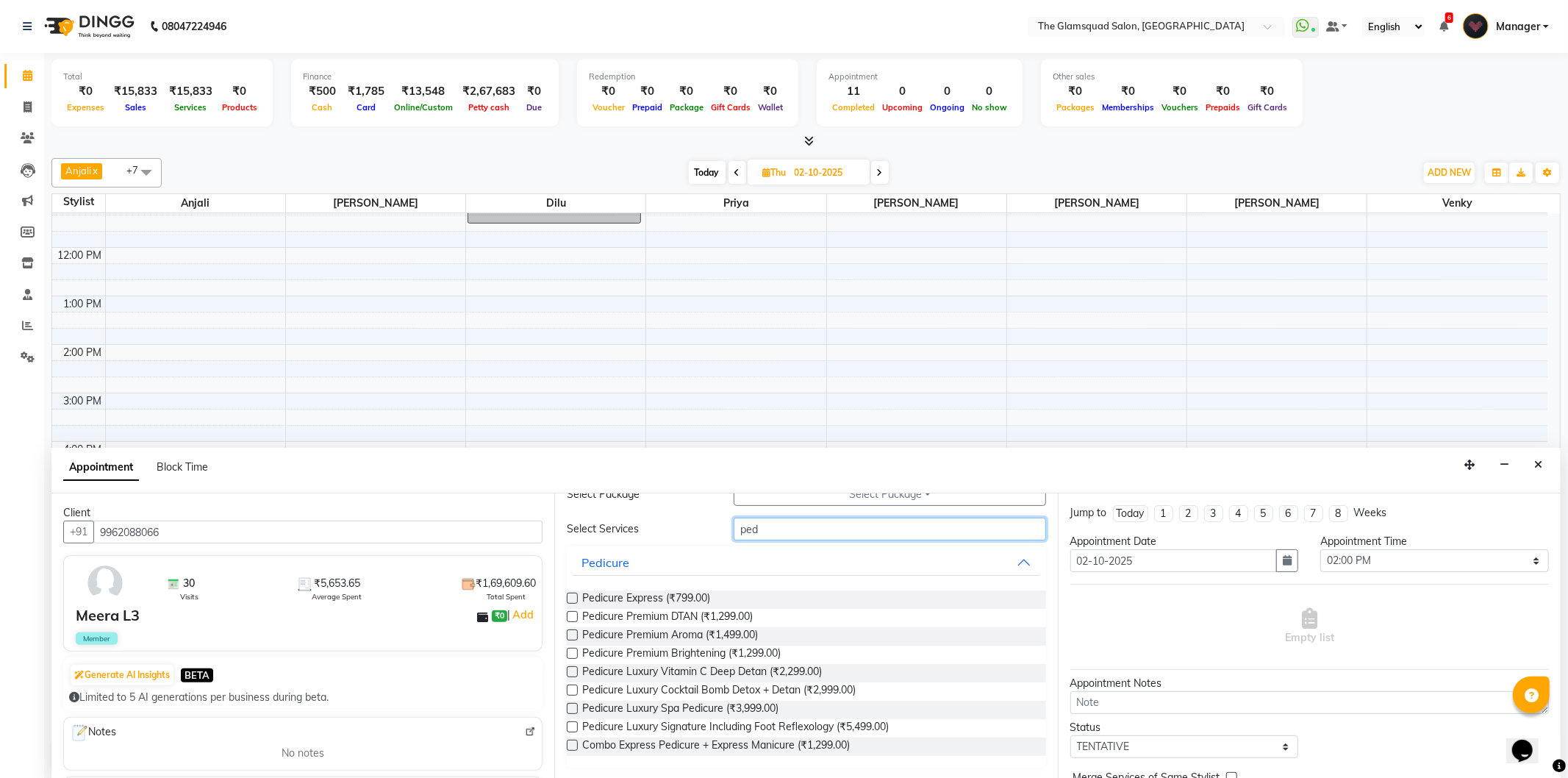
type input "ped"
click at [568, 701] on div "Pedicure Luxury Spa Pedicure (₹3,999.00)" at bounding box center [806, 711] width 479 height 19
click at [572, 708] on label at bounding box center [572, 708] width 11 height 11
click at [572, 708] on input "checkbox" at bounding box center [571, 710] width 9 height 9
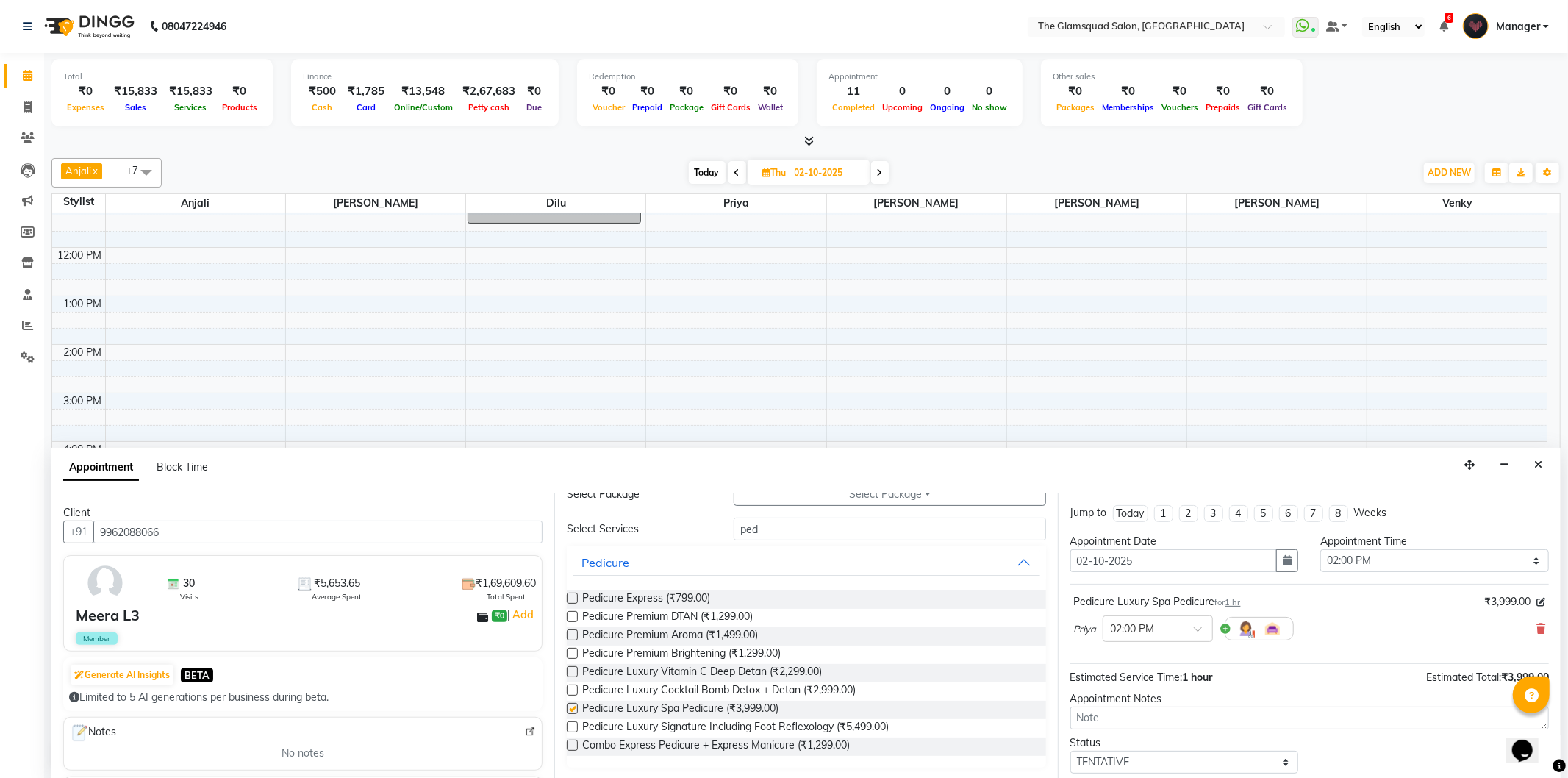
checkbox input "false"
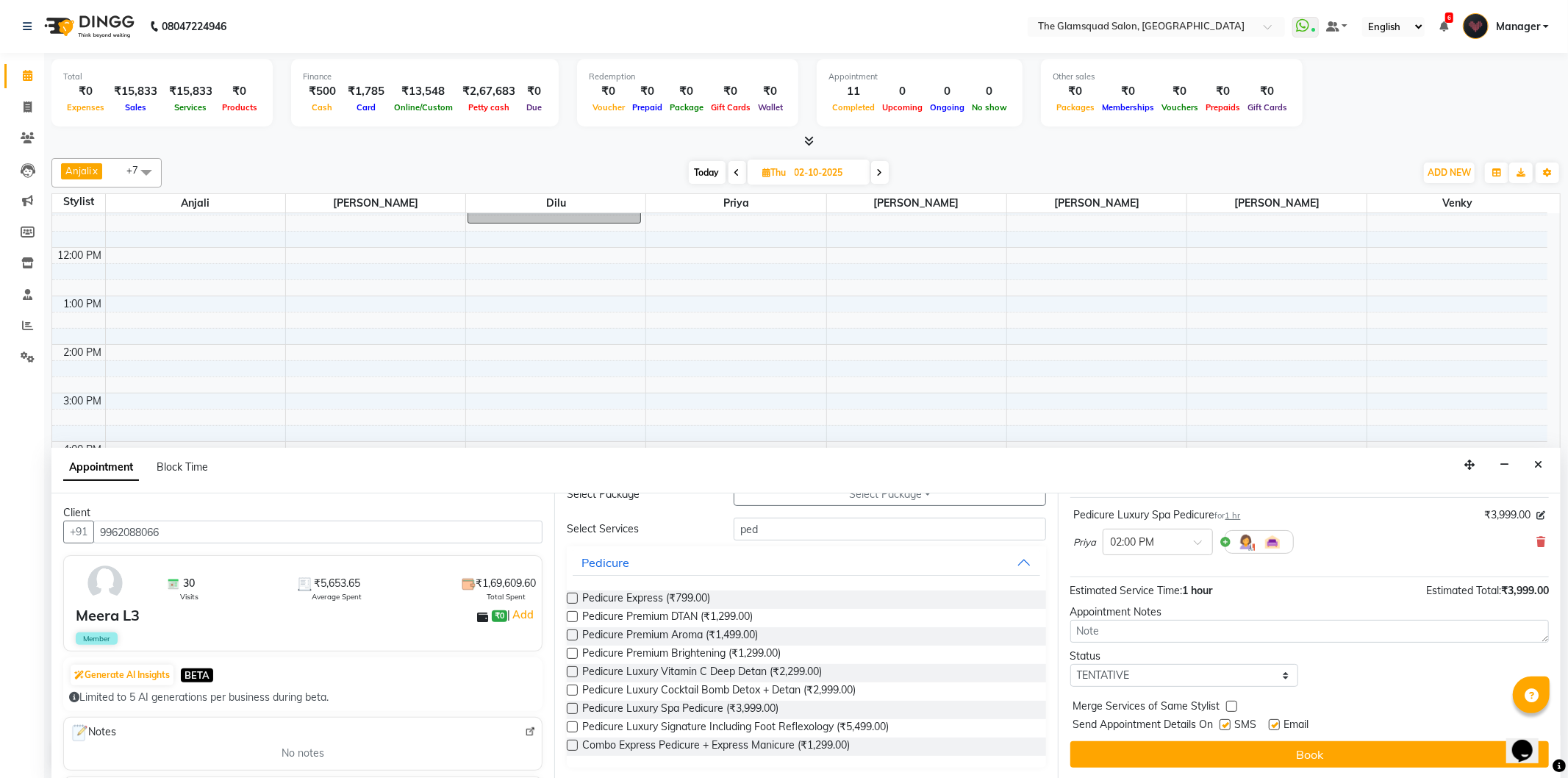
scroll to position [89, 0]
click at [1253, 669] on select "Select TENTATIVE CONFIRM UPCOMING" at bounding box center [1184, 674] width 229 height 23
select select "confirm booking"
click at [1070, 663] on select "Select TENTATIVE CONFIRM UPCOMING" at bounding box center [1184, 674] width 229 height 23
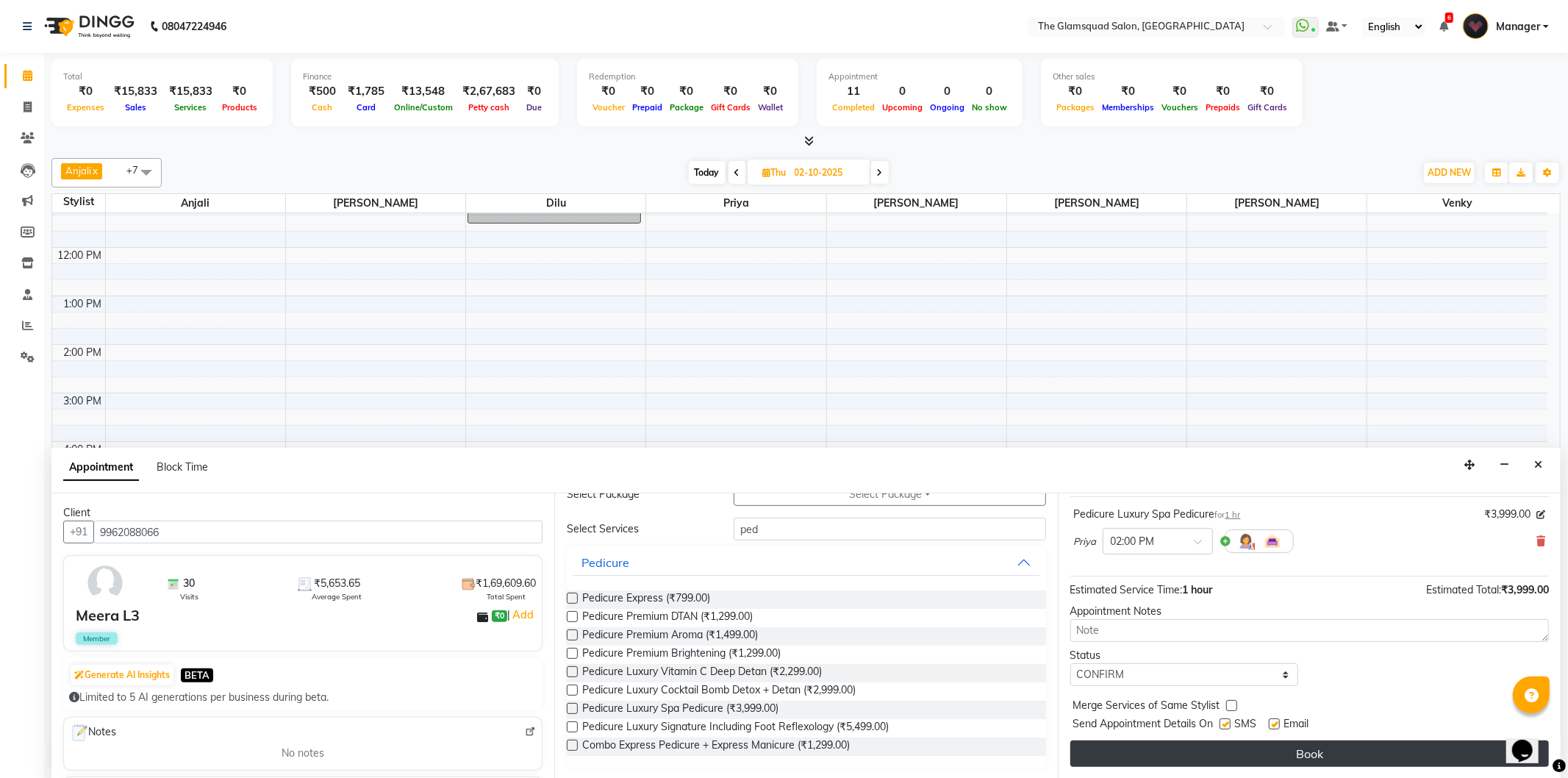
click at [1162, 751] on button "Book" at bounding box center [1309, 753] width 479 height 26
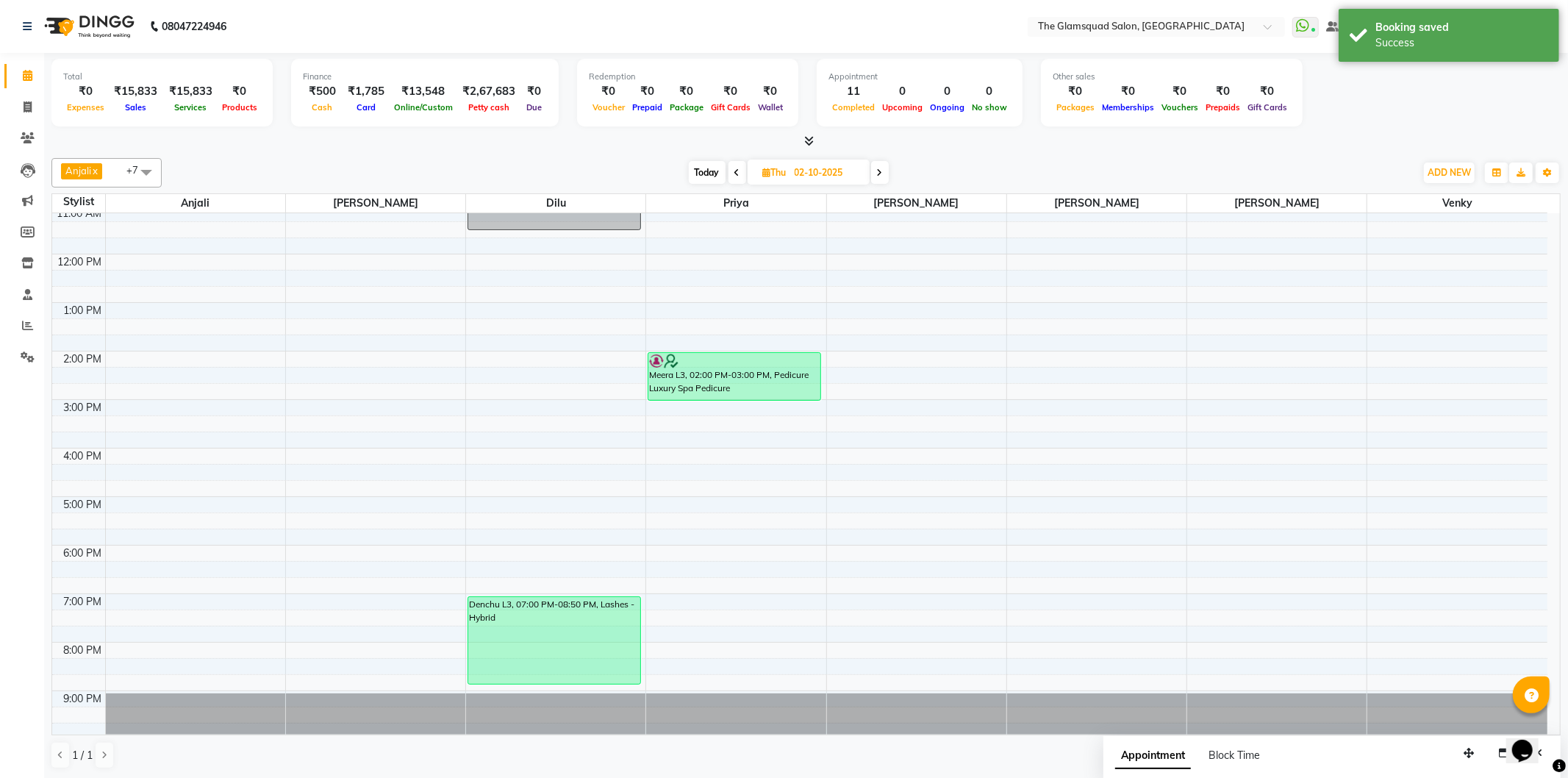
scroll to position [160, 0]
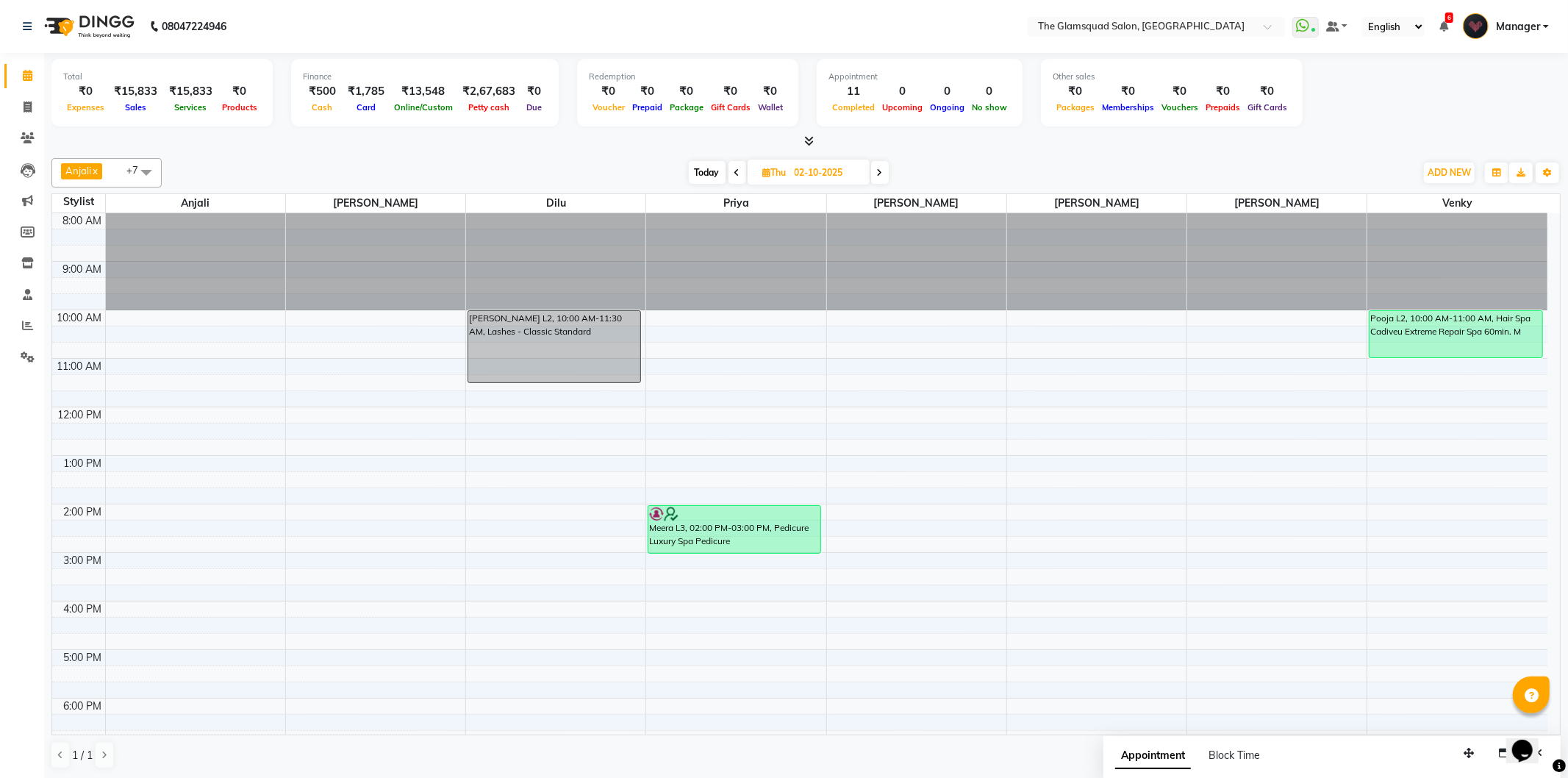
scroll to position [160, 0]
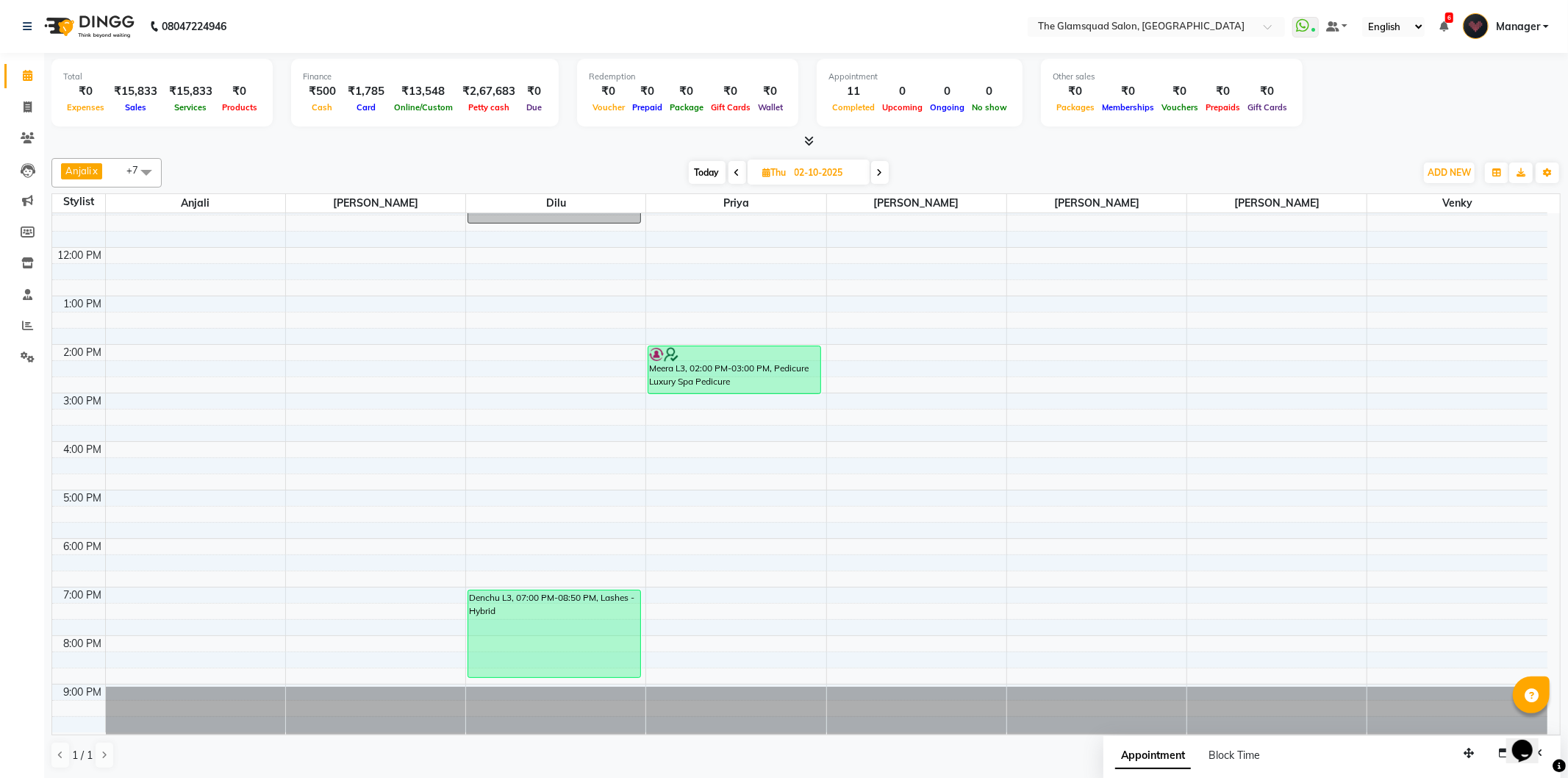
click at [721, 13] on nav "08047224946 Select Location × The Glamsquad Salon, Mylapore WhatsApp Status ✕ S…" at bounding box center [784, 26] width 1568 height 53
click at [693, 175] on span "Today" at bounding box center [707, 172] width 37 height 23
type input "01-10-2025"
